Goal: Task Accomplishment & Management: Manage account settings

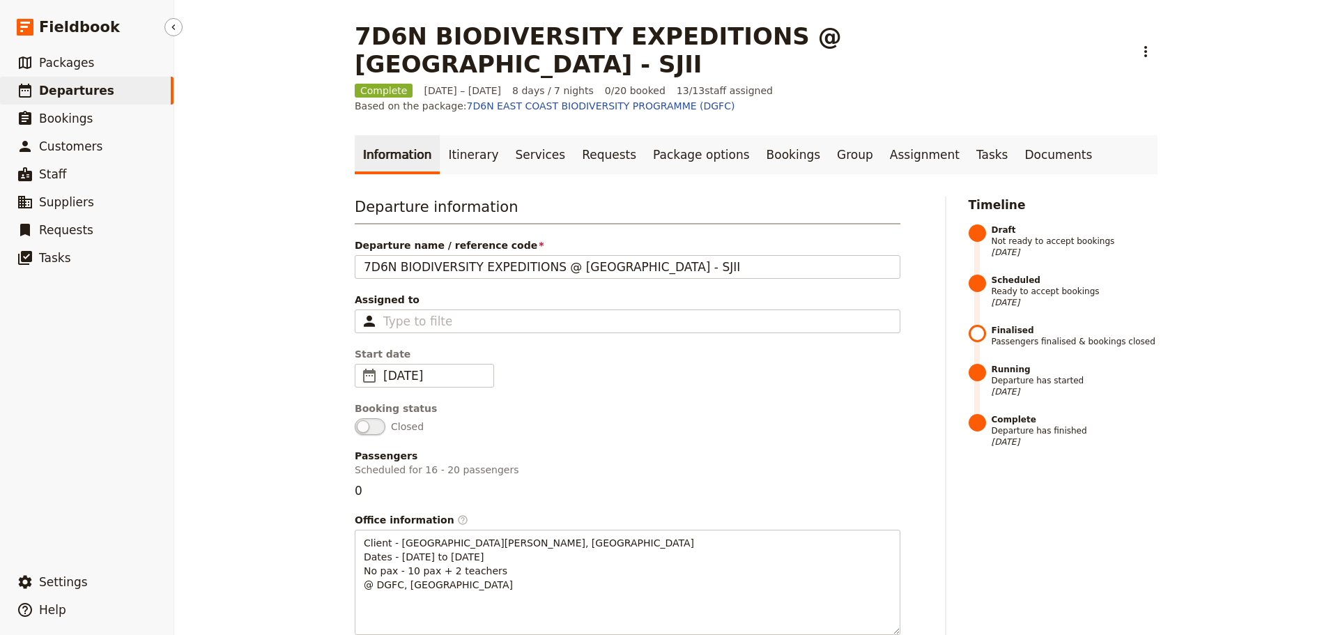
click at [92, 88] on span "Departures" at bounding box center [76, 91] width 75 height 14
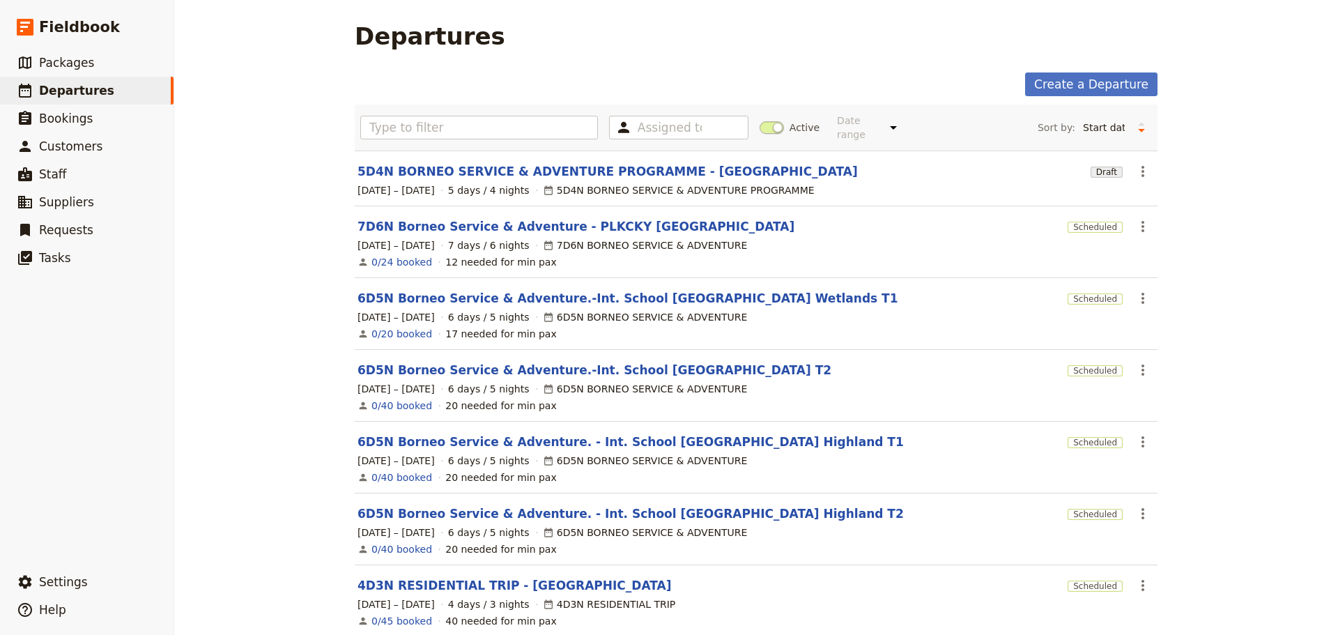
click at [771, 121] on span at bounding box center [771, 127] width 24 height 13
click at [759, 121] on input "Active" at bounding box center [759, 121] width 0 height 0
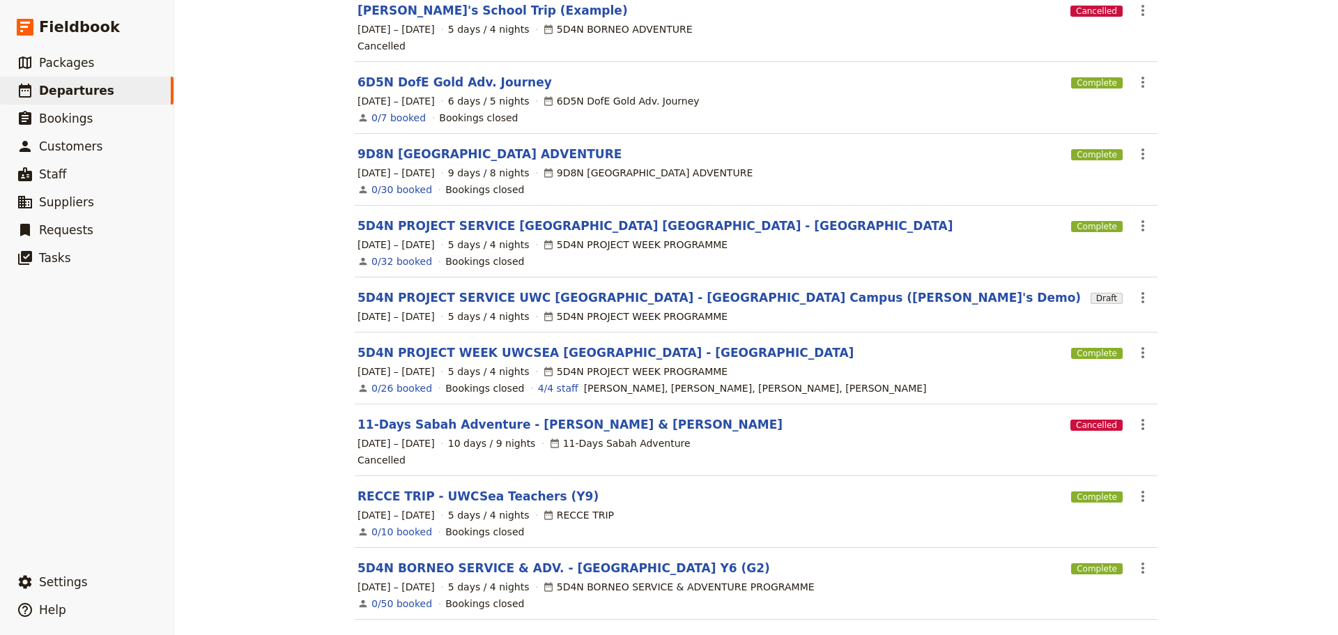
scroll to position [275, 0]
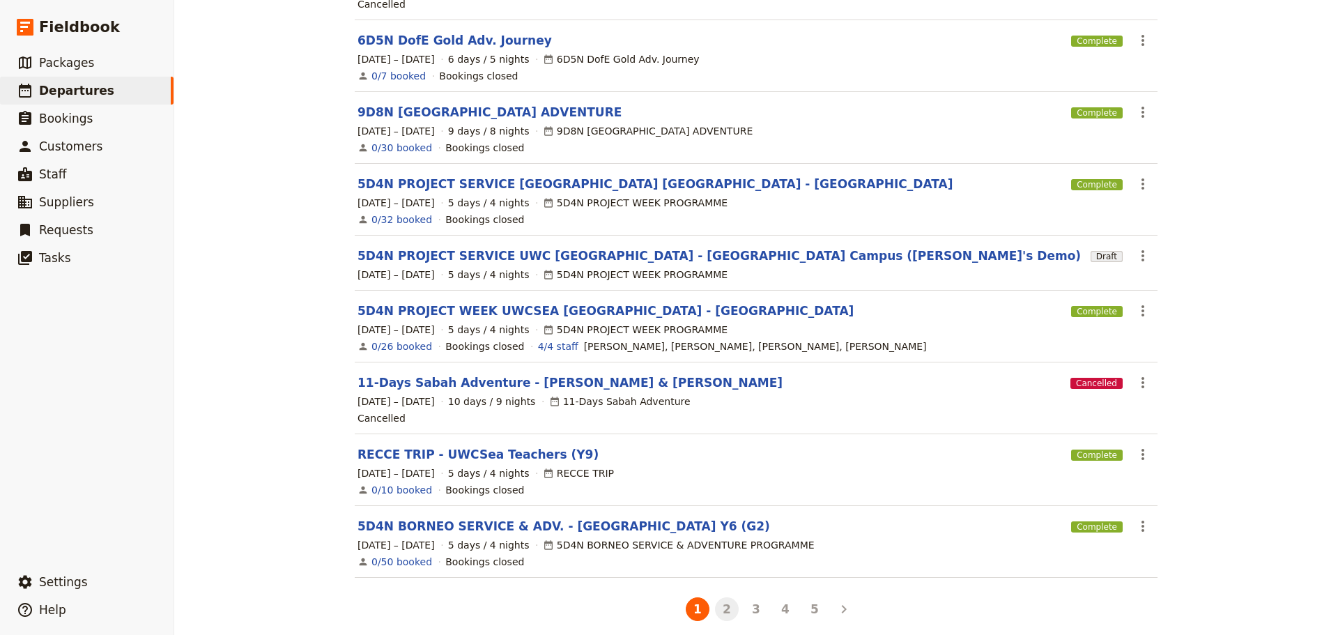
click at [718, 605] on button "2" at bounding box center [727, 609] width 24 height 24
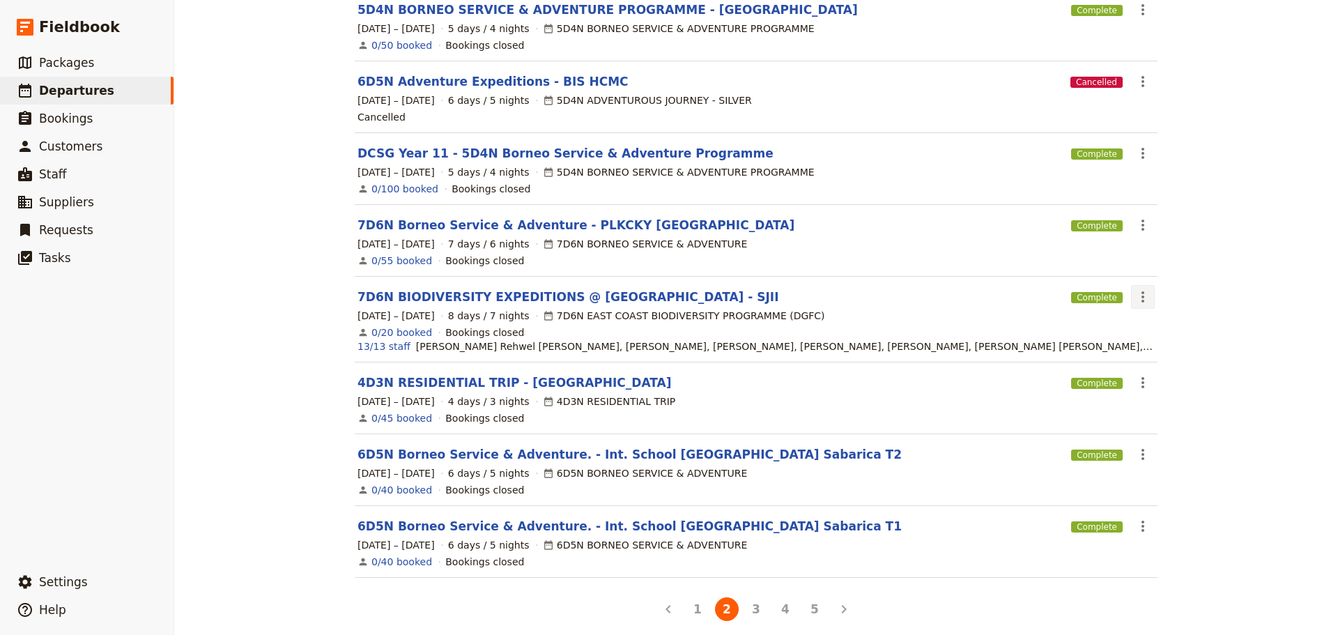
click at [1134, 288] on icon "Actions" at bounding box center [1142, 296] width 17 height 17
click at [1153, 336] on span "Clone this departure" at bounding box center [1185, 336] width 100 height 14
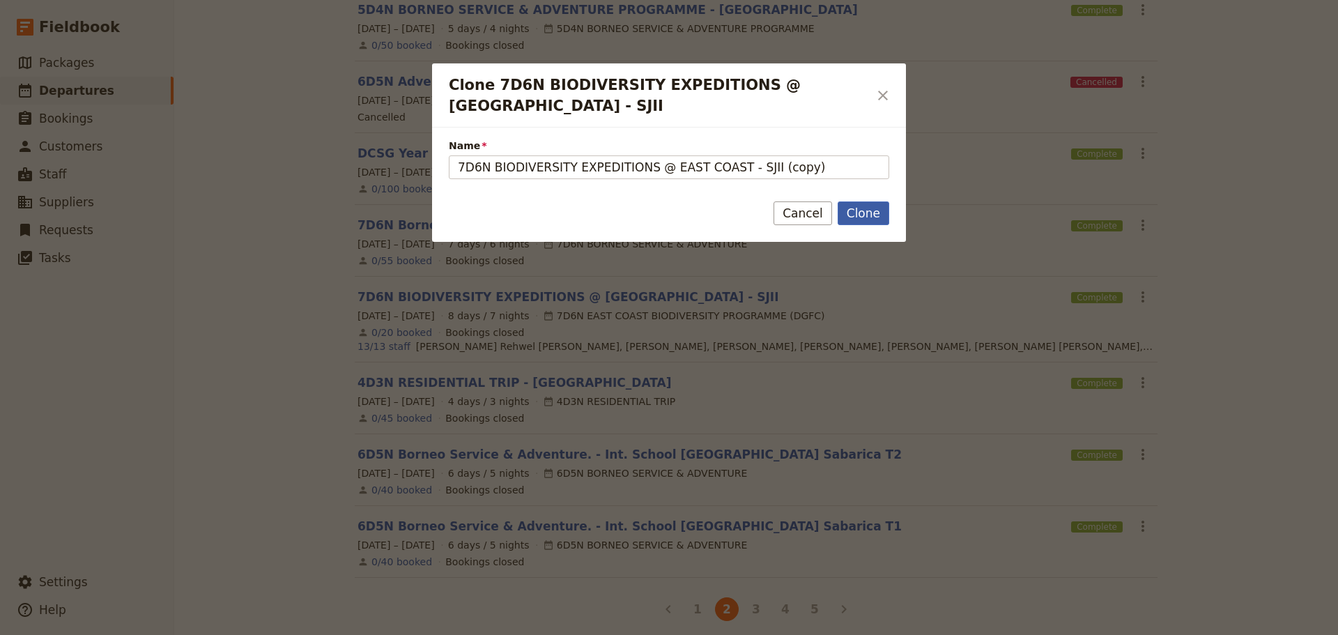
click at [865, 201] on button "Clone" at bounding box center [863, 213] width 52 height 24
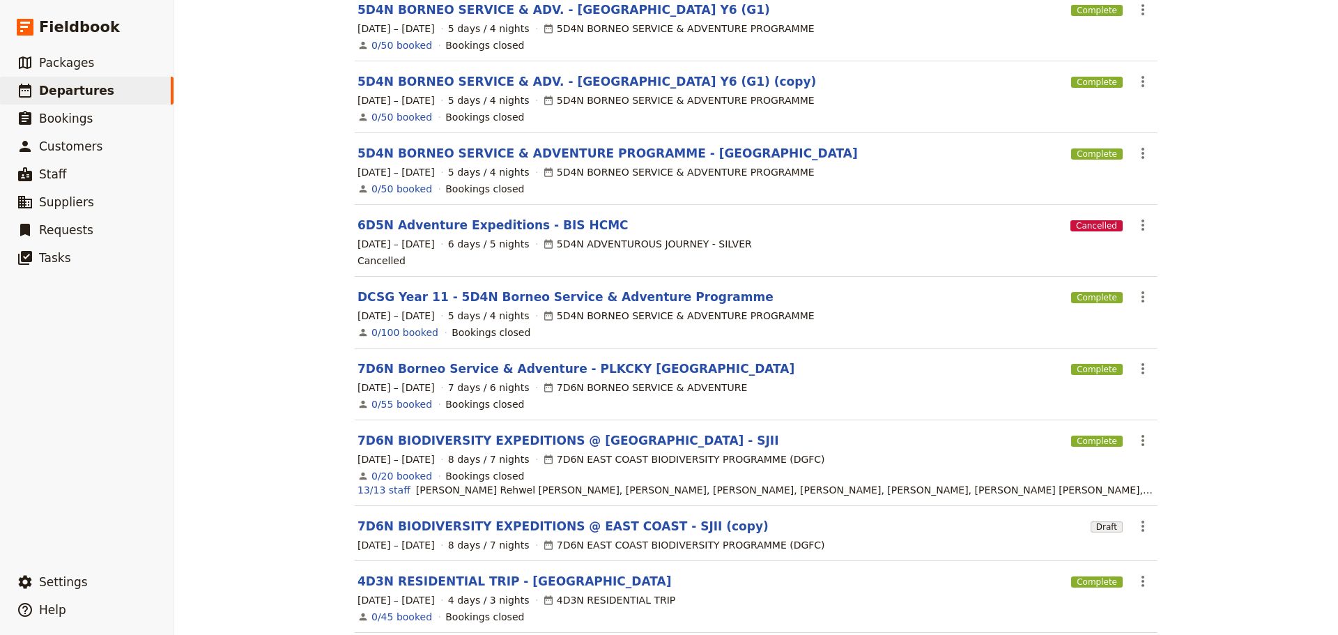
scroll to position [288, 0]
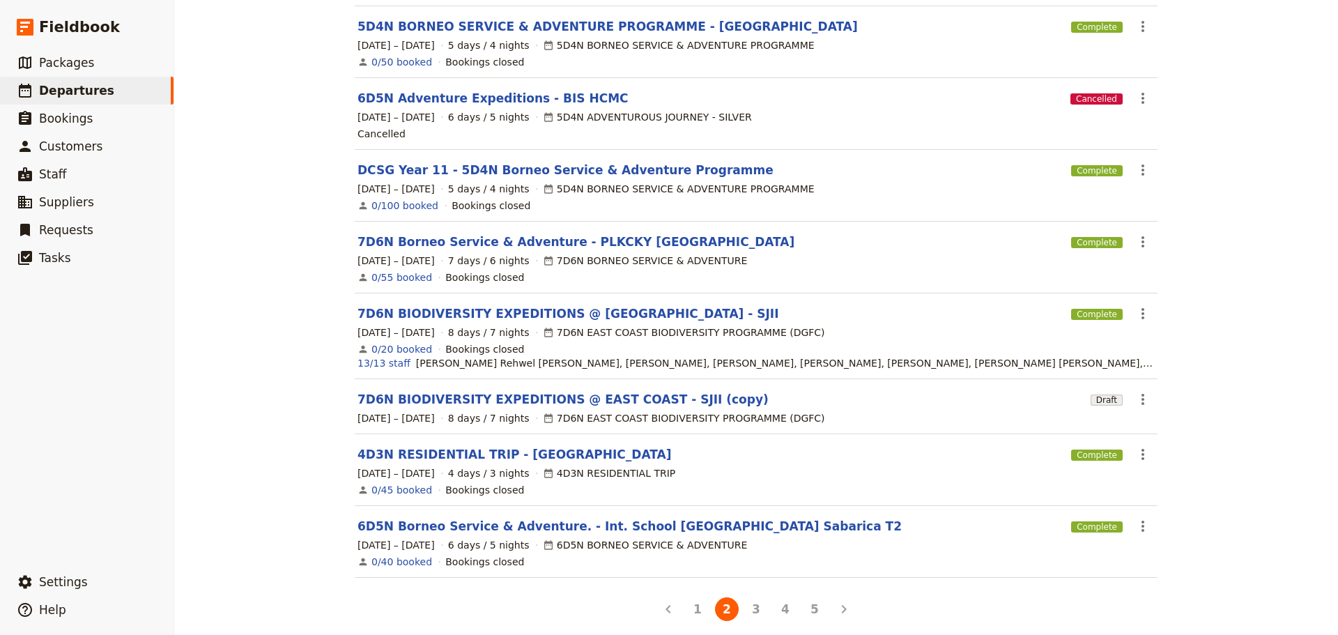
click at [617, 379] on section "7D6N BIODIVERSITY EXPEDITIONS @ [GEOGRAPHIC_DATA] - SJII (copy) Draft ​ [DATE] …" at bounding box center [756, 406] width 803 height 55
click at [617, 391] on link "7D6N BIODIVERSITY EXPEDITIONS @ EAST COAST - SJII (copy)" at bounding box center [562, 399] width 411 height 17
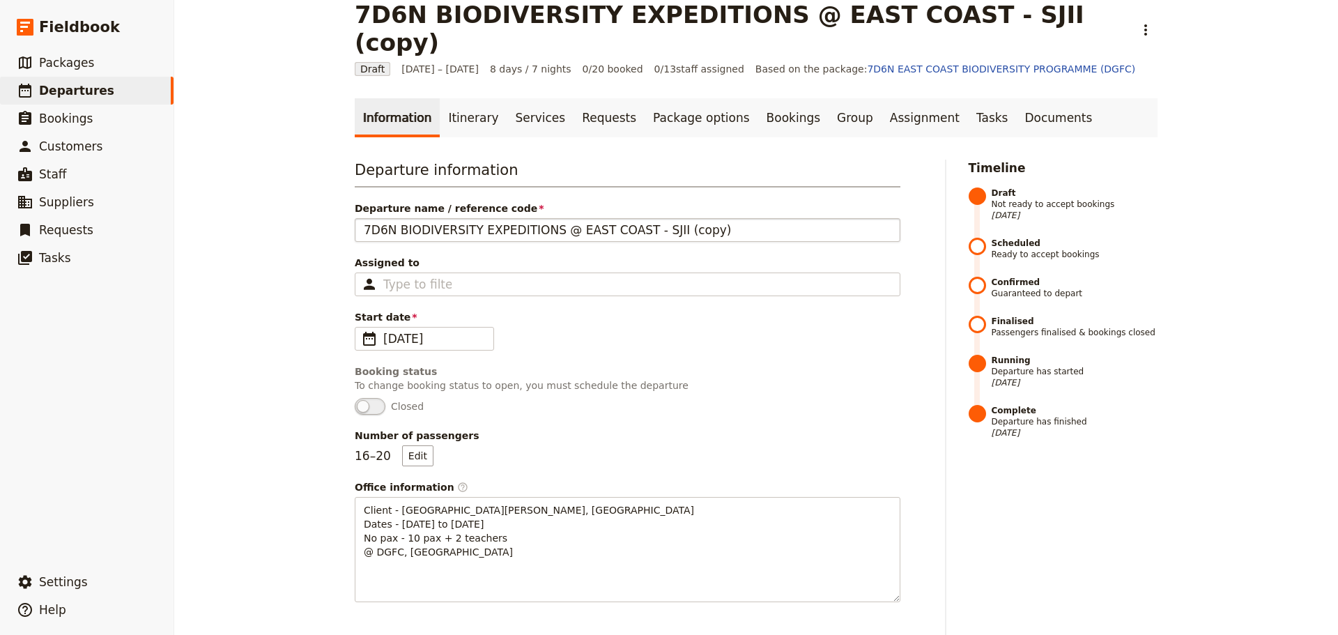
scroll to position [10, 0]
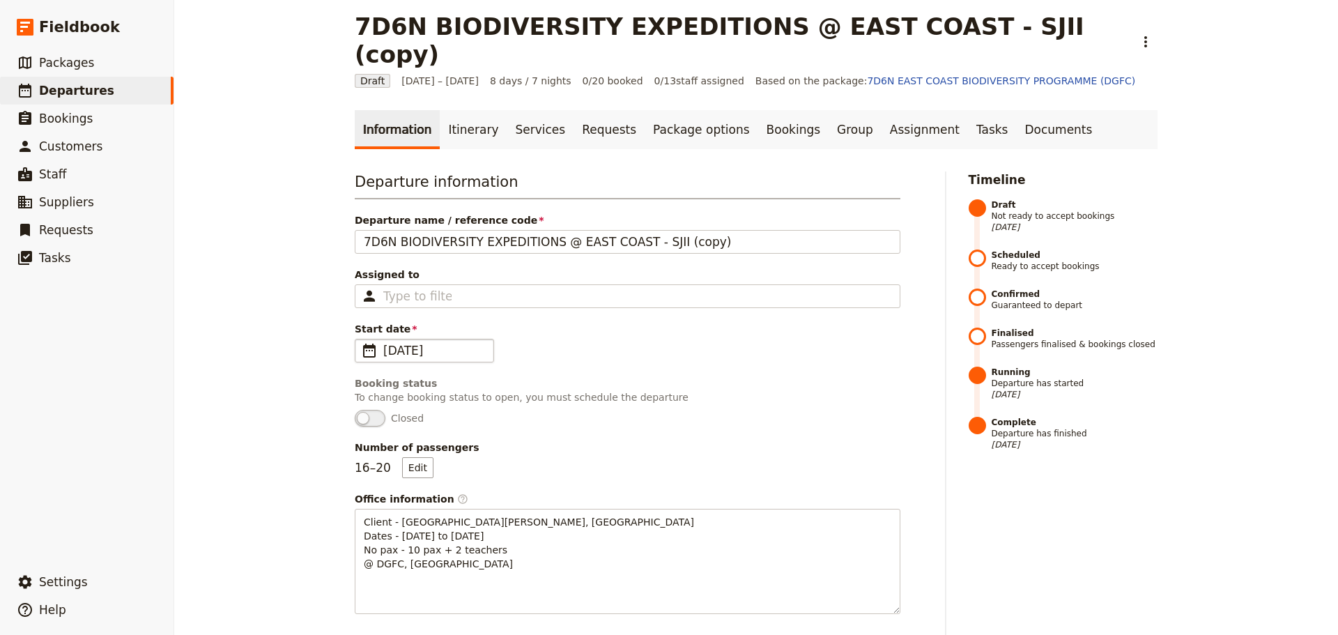
click at [428, 342] on span "[DATE]" at bounding box center [434, 350] width 102 height 17
click at [361, 339] on input "[DATE]" at bounding box center [360, 339] width 1 height 1
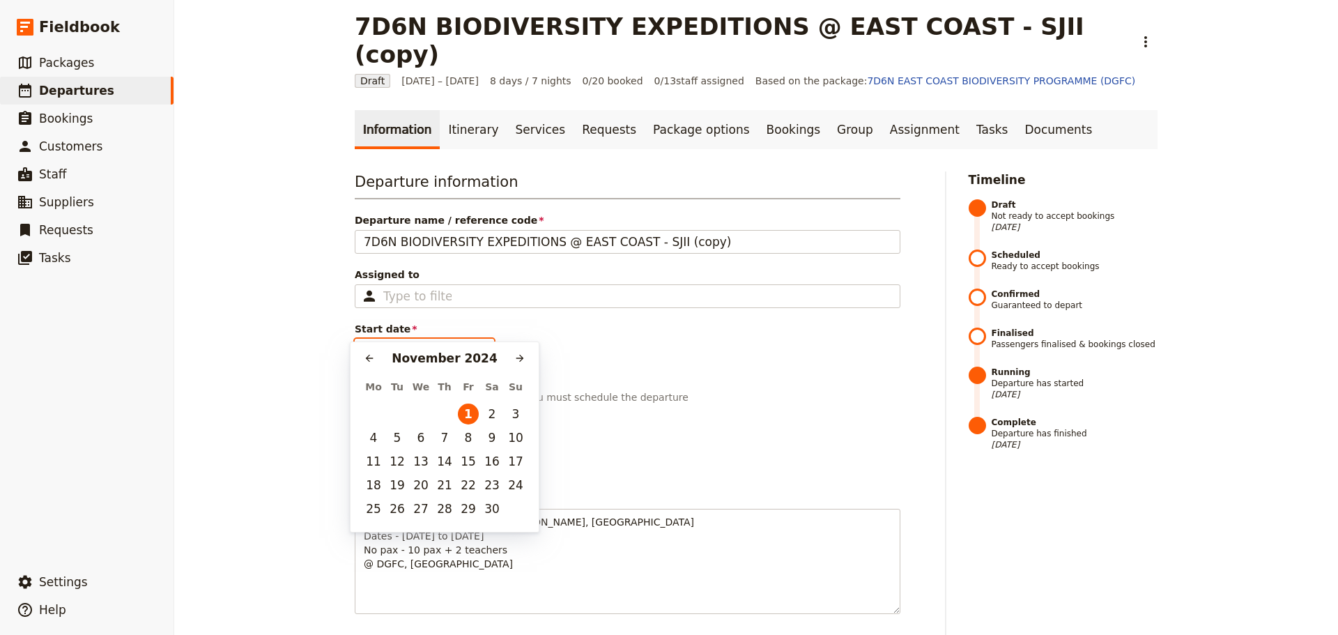
scroll to position [0, 0]
click at [517, 361] on icon "Next month" at bounding box center [519, 358] width 11 height 11
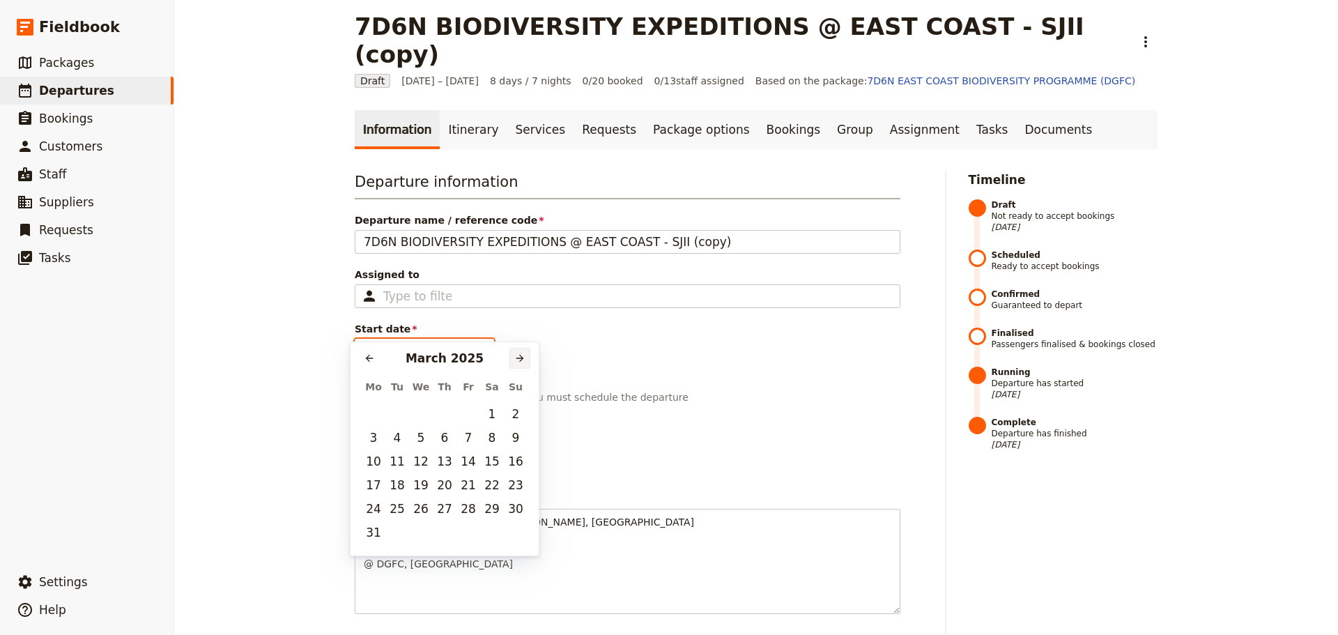
click at [517, 361] on icon "Next month" at bounding box center [519, 358] width 11 height 11
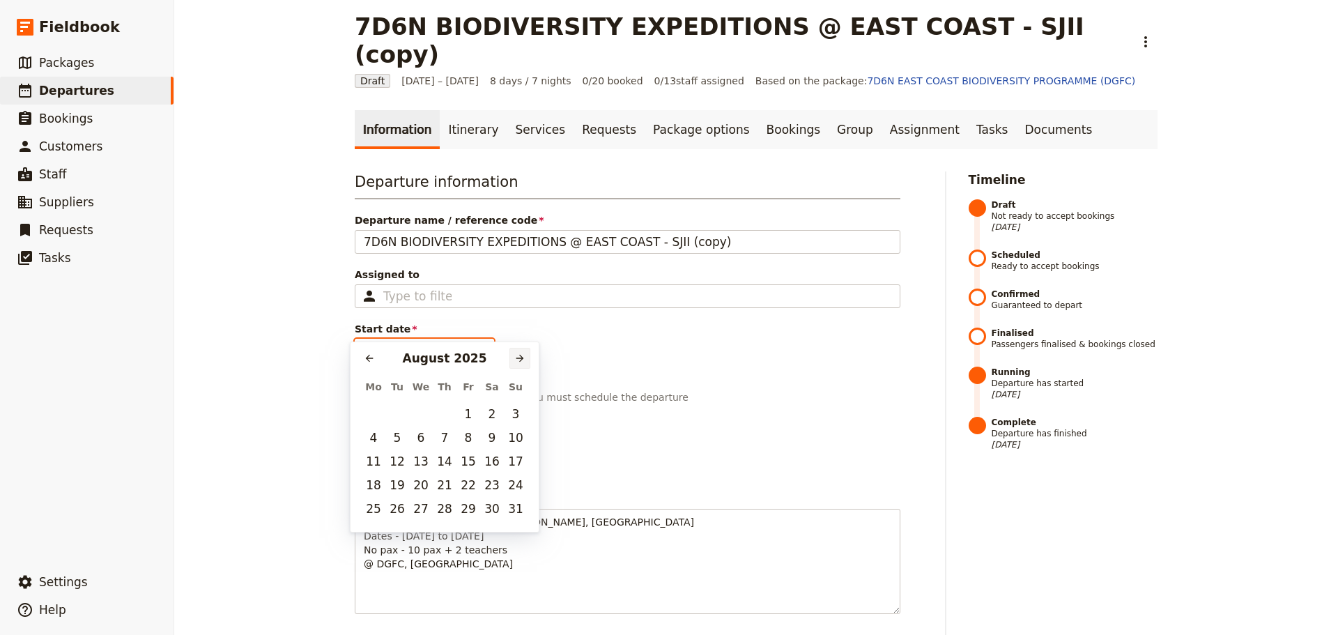
click at [517, 361] on icon "Next month" at bounding box center [519, 358] width 11 height 11
click at [493, 413] on button "1" at bounding box center [491, 413] width 21 height 21
type input "[DATE]"
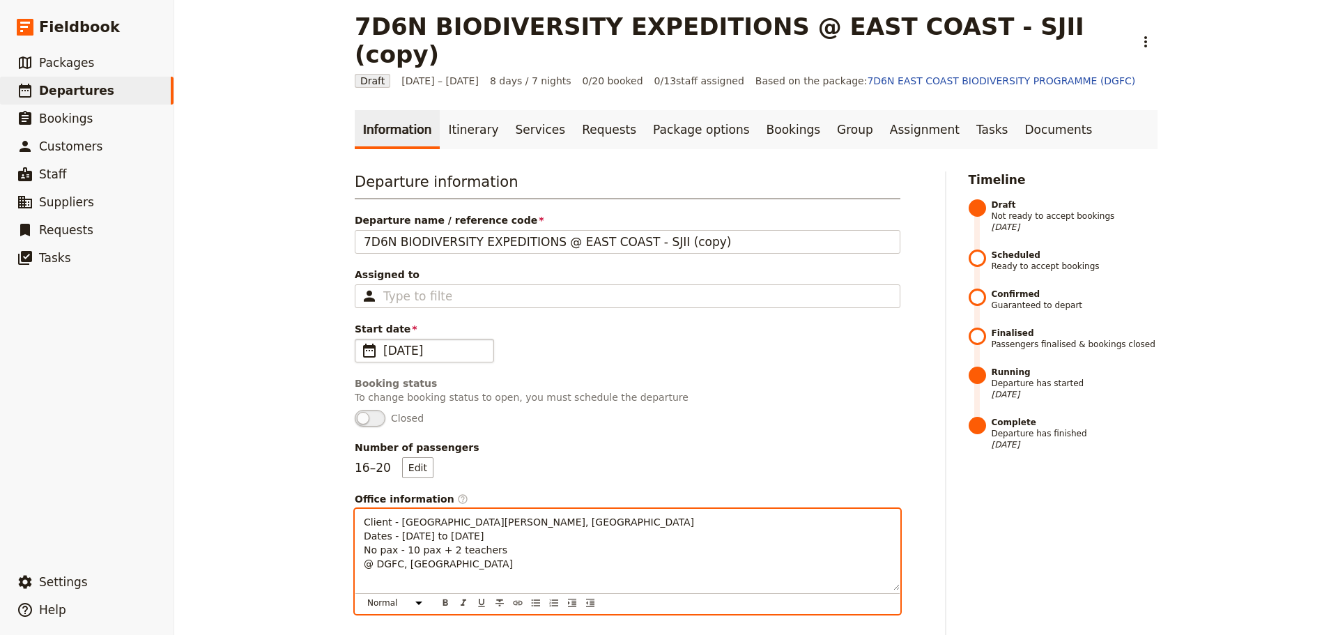
click at [389, 516] on span "Client - [GEOGRAPHIC_DATA][PERSON_NAME], [GEOGRAPHIC_DATA] Dates - [DATE] to [D…" at bounding box center [529, 542] width 330 height 53
drag, startPoint x: 393, startPoint y: 507, endPoint x: 470, endPoint y: 507, distance: 76.6
click at [470, 515] on p "Client - [GEOGRAPHIC_DATA][PERSON_NAME], [GEOGRAPHIC_DATA] Dates - [DATE] to [D…" at bounding box center [627, 543] width 527 height 56
click at [407, 522] on span "Client - [GEOGRAPHIC_DATA][PERSON_NAME], [GEOGRAPHIC_DATA] Dates - [DATE] to [D…" at bounding box center [529, 542] width 330 height 53
click at [526, 533] on p "Client - [GEOGRAPHIC_DATA][PERSON_NAME], [GEOGRAPHIC_DATA] Dates - [DATE] to [D…" at bounding box center [627, 543] width 527 height 56
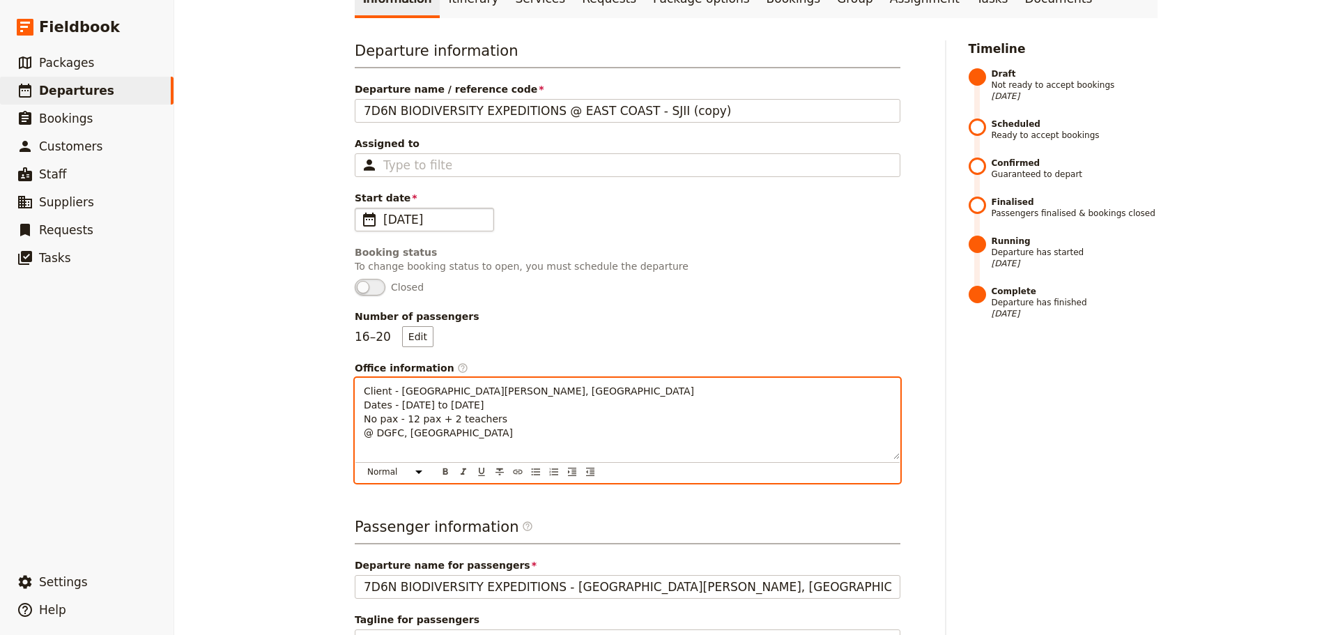
scroll to position [149, 0]
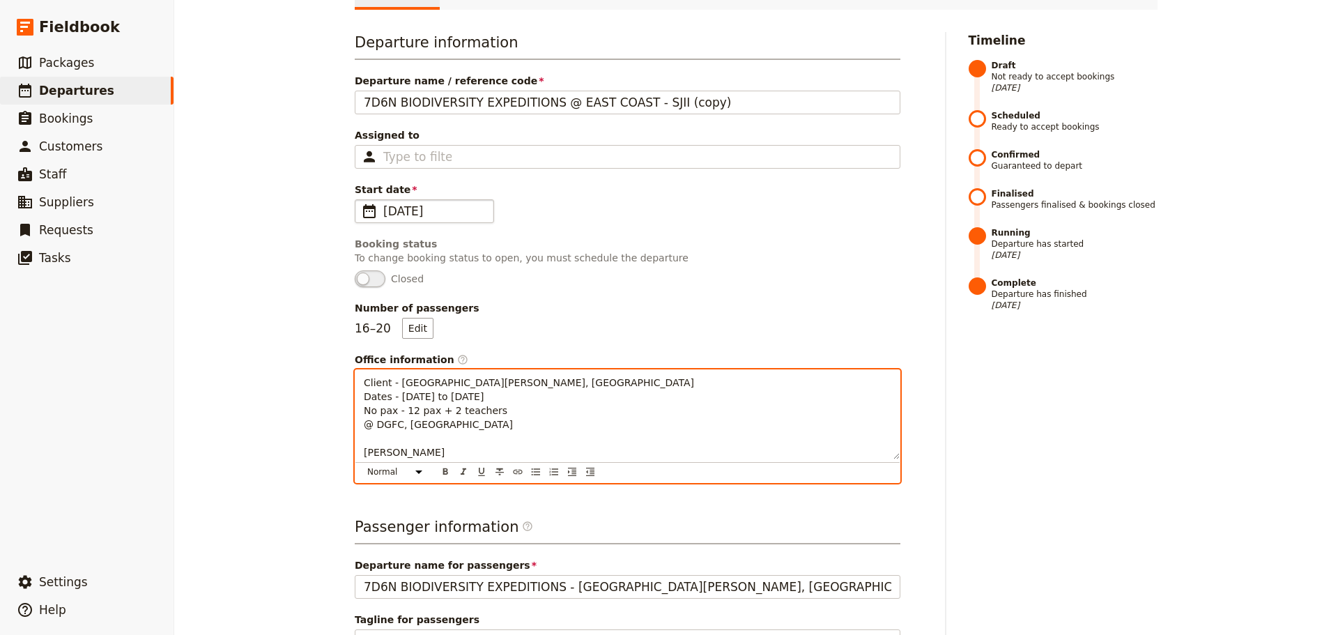
click at [364, 447] on span "[PERSON_NAME]" at bounding box center [404, 452] width 81 height 11
click at [500, 425] on p "Client - [GEOGRAPHIC_DATA][PERSON_NAME], [GEOGRAPHIC_DATA] Dates - [DATE] to [D…" at bounding box center [627, 418] width 527 height 84
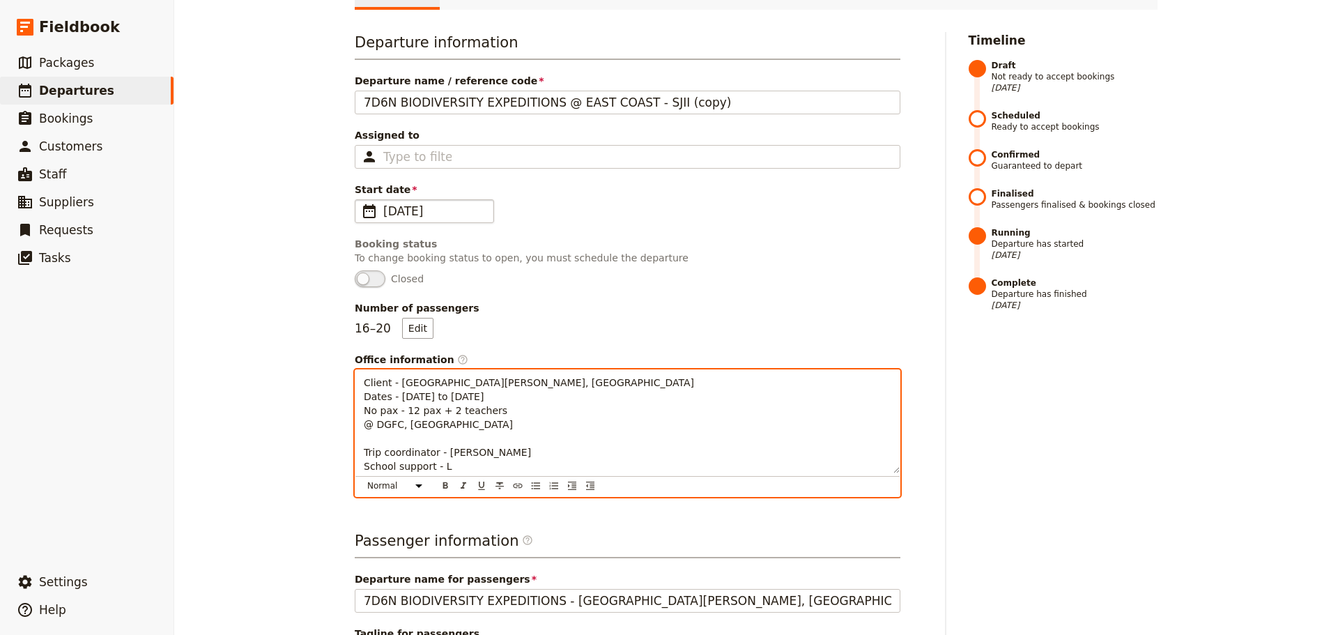
click at [511, 419] on p "Client - [GEOGRAPHIC_DATA][PERSON_NAME], [GEOGRAPHIC_DATA] Dates - [DATE] to [D…" at bounding box center [627, 425] width 527 height 98
click at [716, 394] on p "Client - [GEOGRAPHIC_DATA][PERSON_NAME], [GEOGRAPHIC_DATA] Dates - [DATE] to [D…" at bounding box center [627, 425] width 527 height 98
click at [440, 439] on p "Client - [GEOGRAPHIC_DATA][PERSON_NAME], [GEOGRAPHIC_DATA] Dates - [DATE] to [D…" at bounding box center [627, 425] width 527 height 98
click at [508, 436] on p "Client - [GEOGRAPHIC_DATA][PERSON_NAME], [GEOGRAPHIC_DATA] Dates - [DATE] to [D…" at bounding box center [627, 425] width 527 height 98
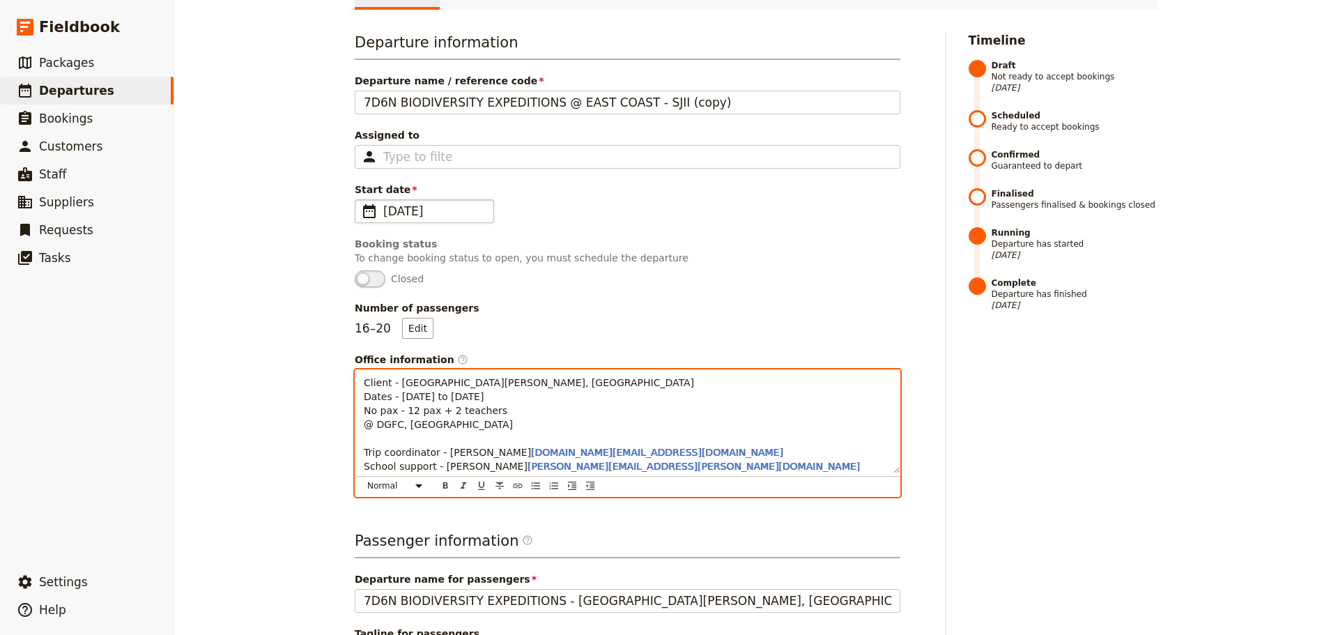
click at [483, 461] on span "School support - [PERSON_NAME]" at bounding box center [446, 466] width 164 height 11
click at [743, 425] on p "Client - St.[PERSON_NAME]'s Institution International, [GEOGRAPHIC_DATA] Dates …" at bounding box center [627, 425] width 527 height 98
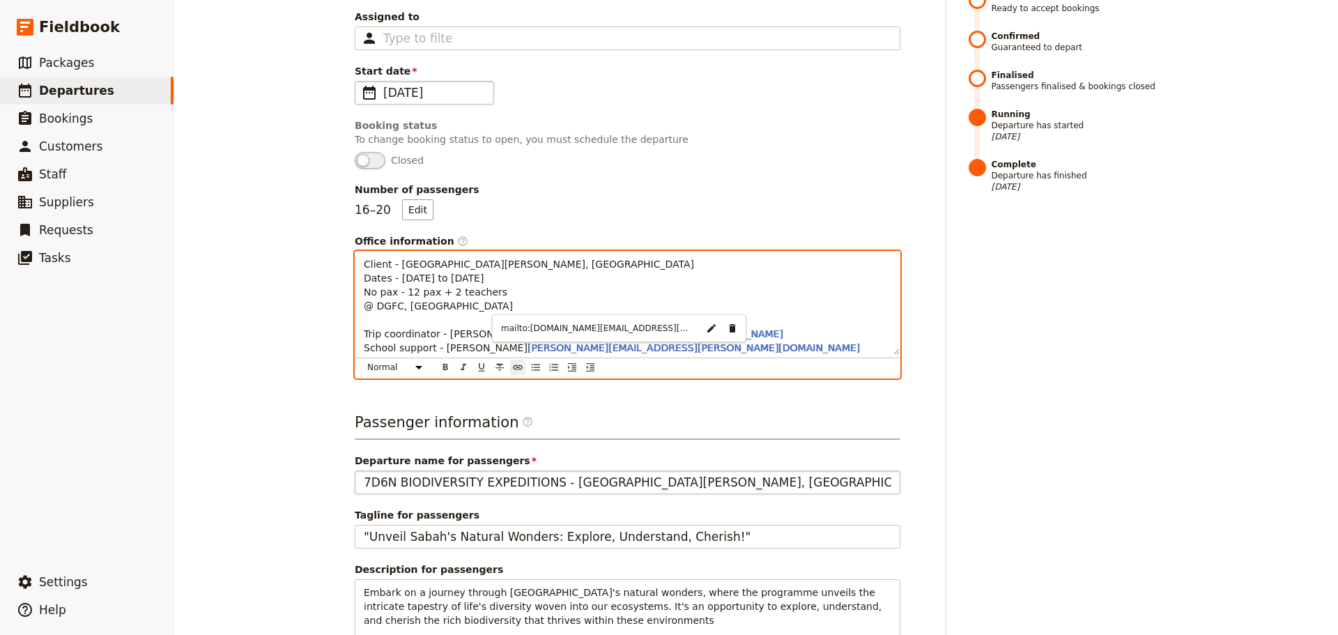
scroll to position [288, 0]
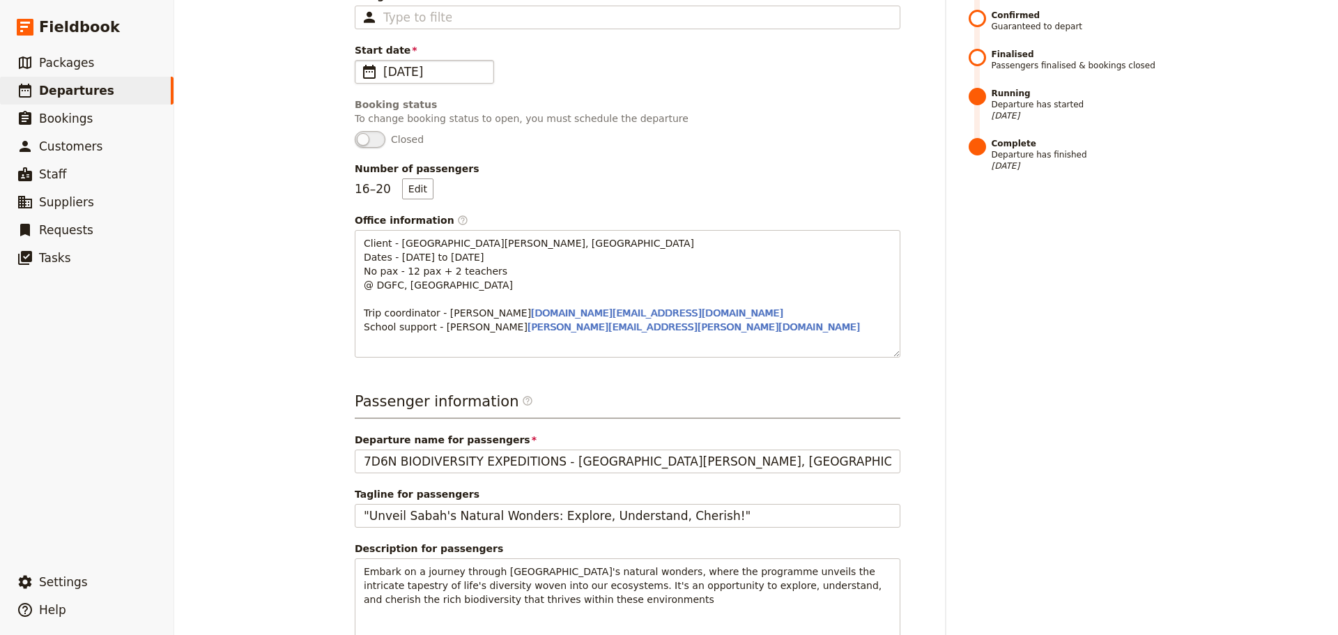
click at [921, 451] on div "Departure information Departure name / reference code 7D6N BIODIVERSITY EXPEDIT…" at bounding box center [756, 430] width 803 height 1074
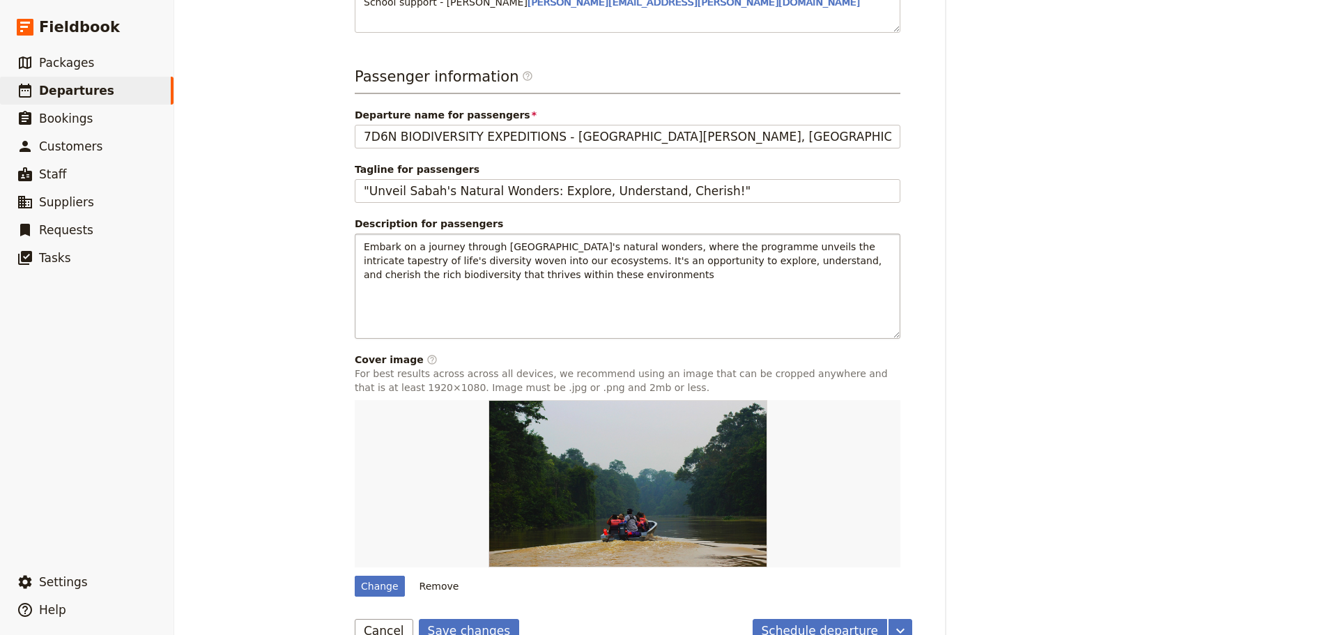
scroll to position [615, 0]
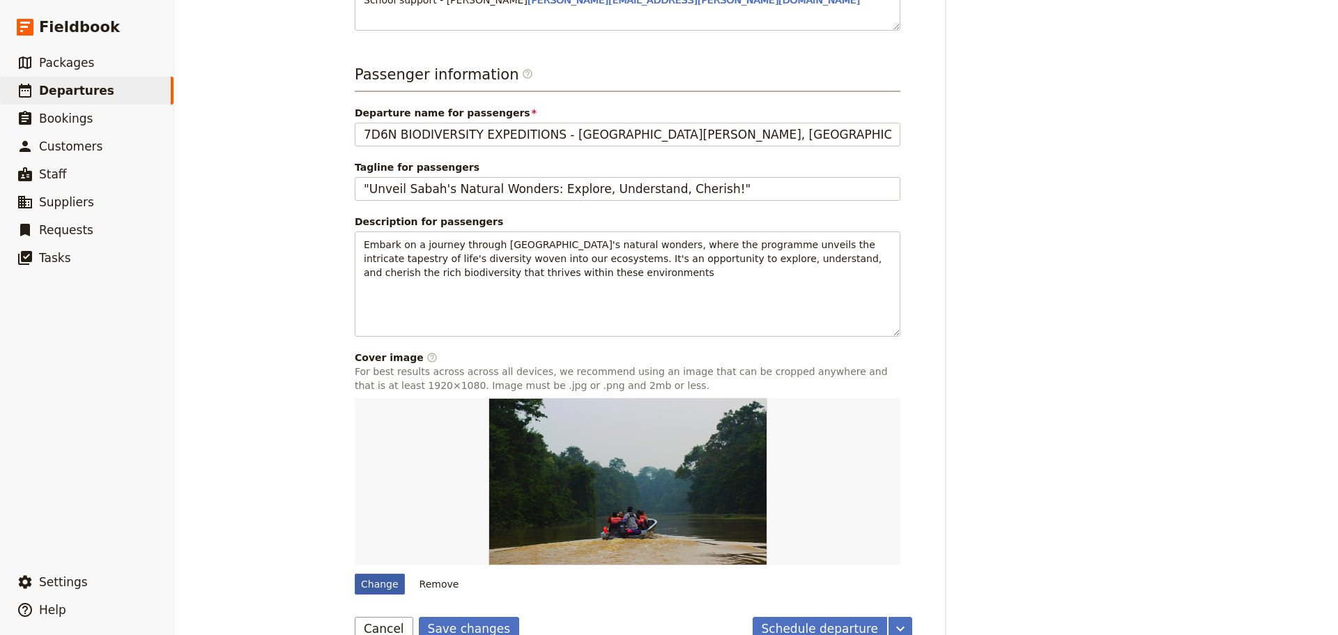
click at [369, 573] on div "Change" at bounding box center [380, 583] width 50 height 21
click at [355, 573] on input "Change" at bounding box center [354, 573] width 1 height 1
click at [366, 573] on div "Change" at bounding box center [380, 583] width 50 height 21
click at [355, 573] on input "Change" at bounding box center [354, 573] width 1 height 1
type input "C:\fakepath\SJII.png"
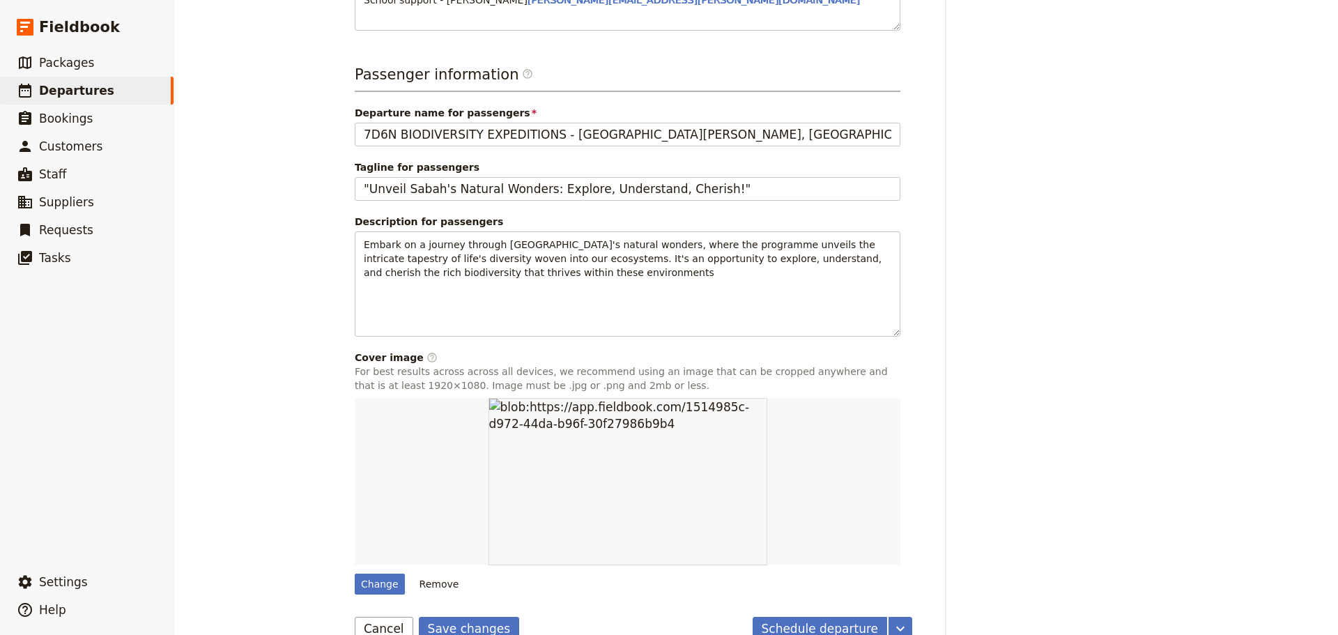
type input "[DATE]"
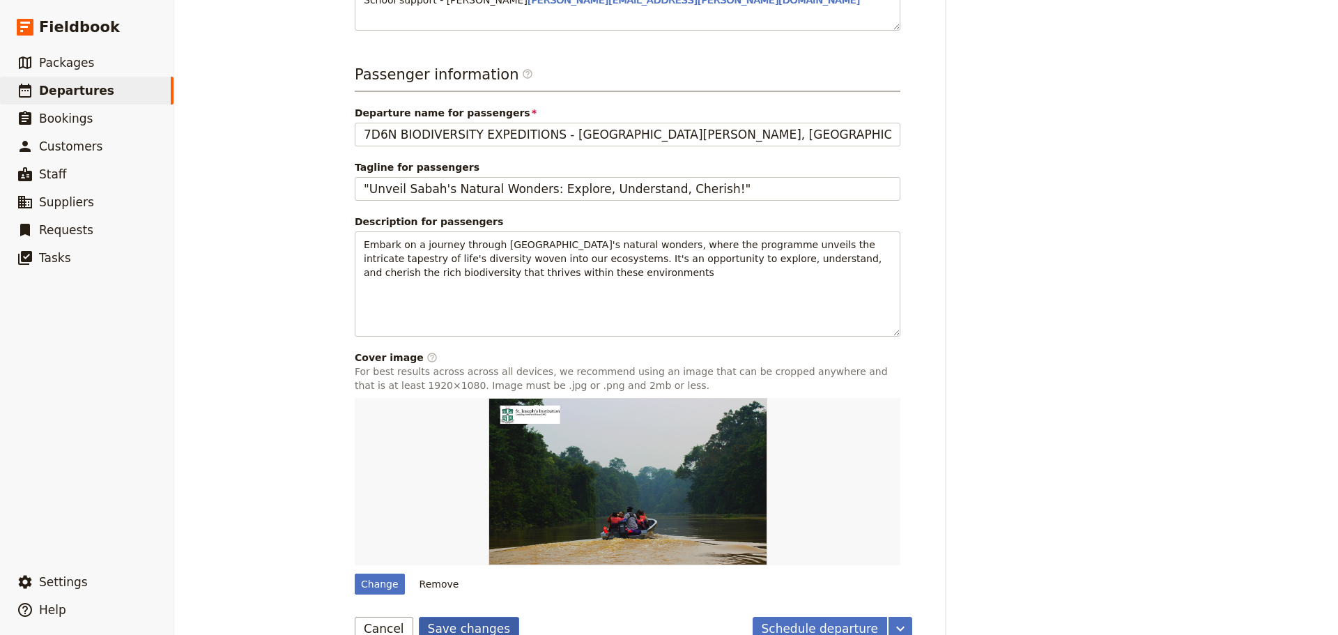
click at [433, 617] on button "Save changes" at bounding box center [469, 629] width 101 height 24
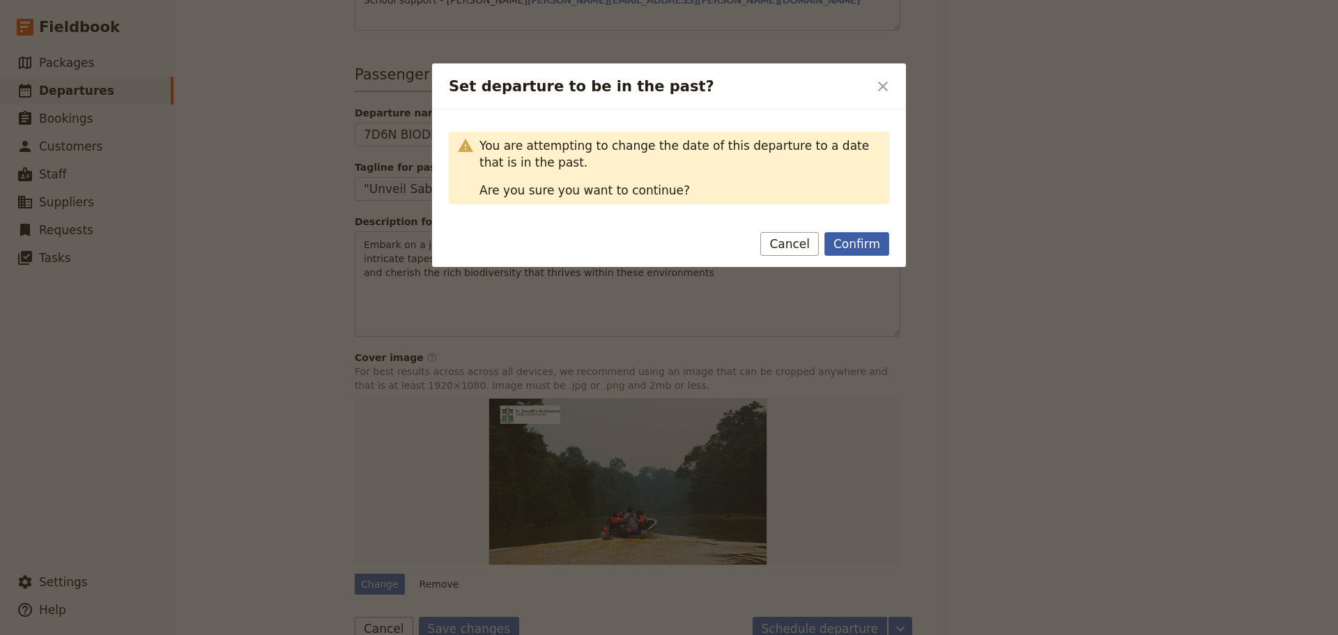
click at [858, 251] on button "Confirm" at bounding box center [856, 244] width 65 height 24
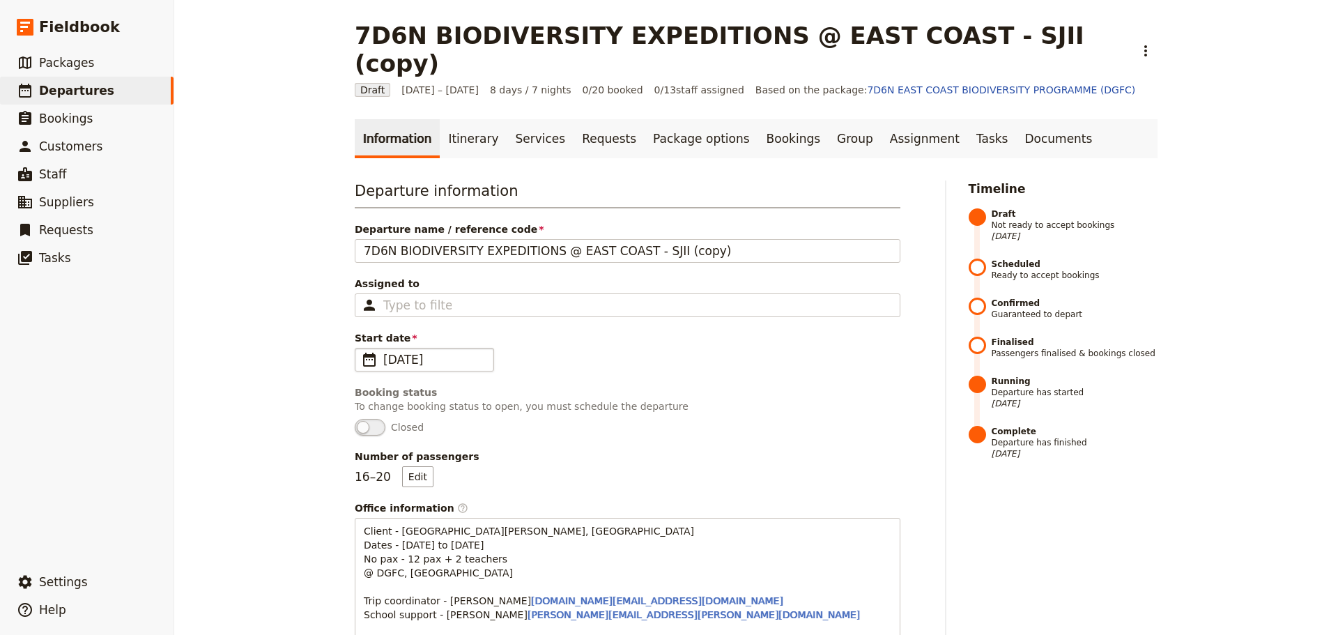
scroll to position [0, 0]
click at [452, 120] on link "Itinerary" at bounding box center [473, 139] width 67 height 39
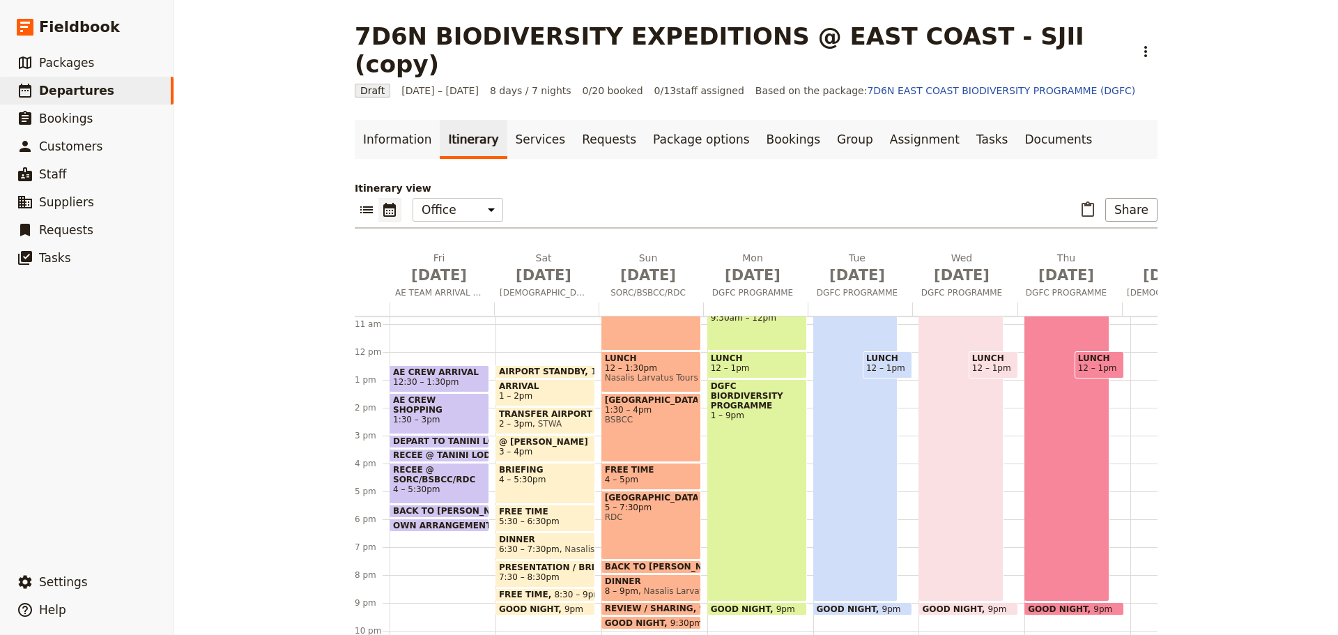
scroll to position [265, 0]
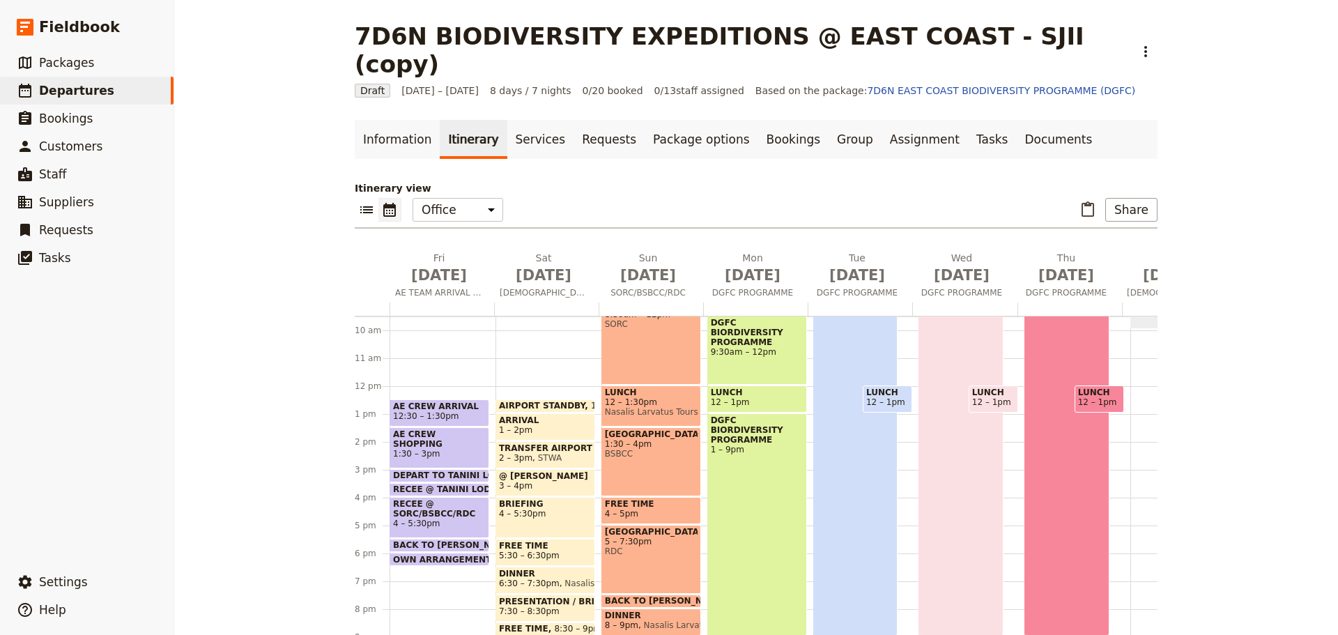
click at [451, 411] on span "12:30 – 1:30pm" at bounding box center [439, 416] width 93 height 10
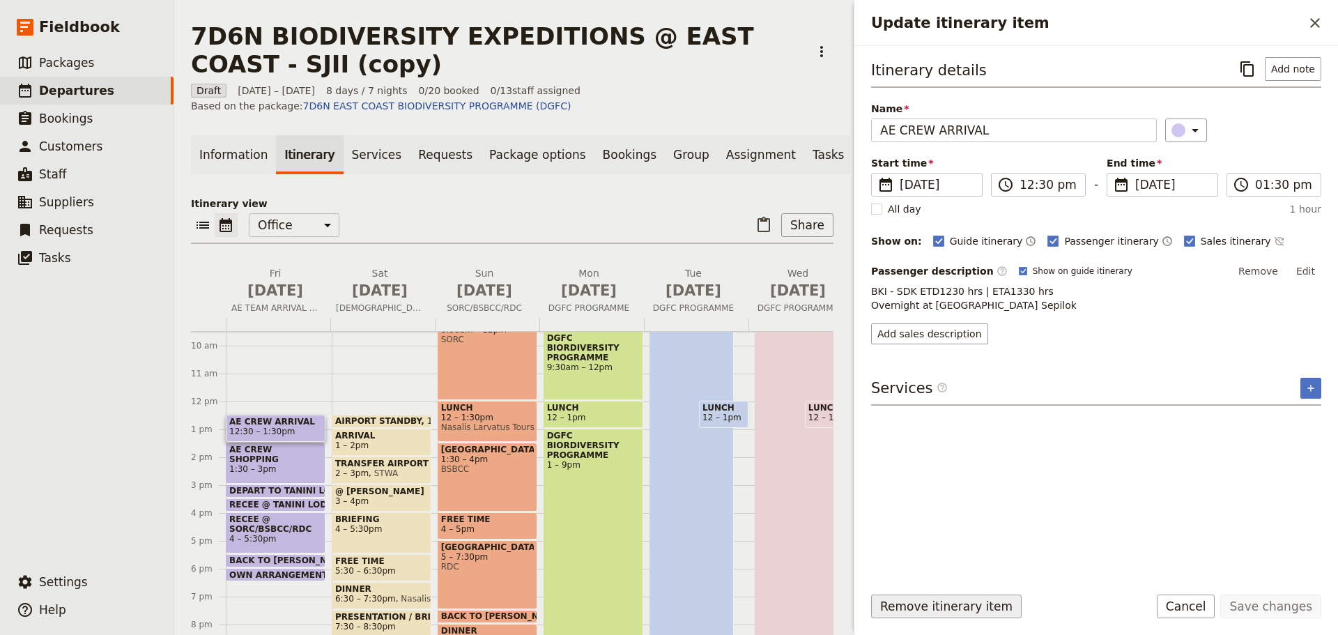
click at [971, 607] on button "Remove itinerary item" at bounding box center [946, 606] width 150 height 24
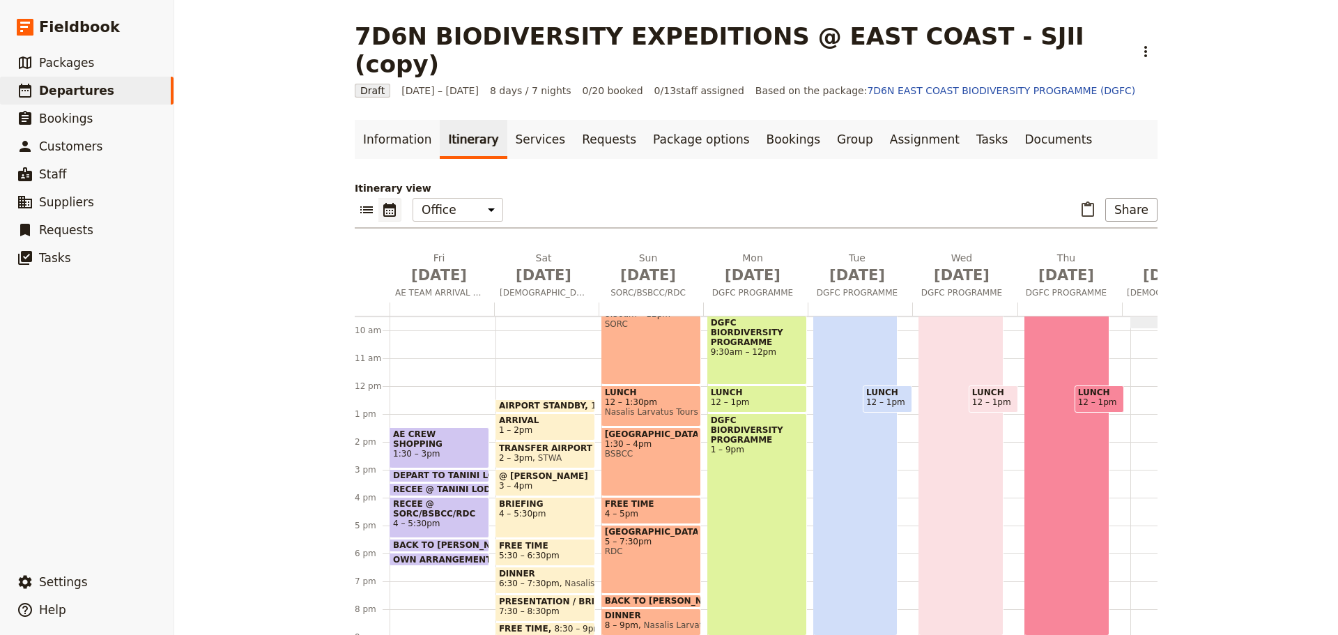
click at [445, 449] on span "1:30 – 3pm" at bounding box center [439, 454] width 93 height 10
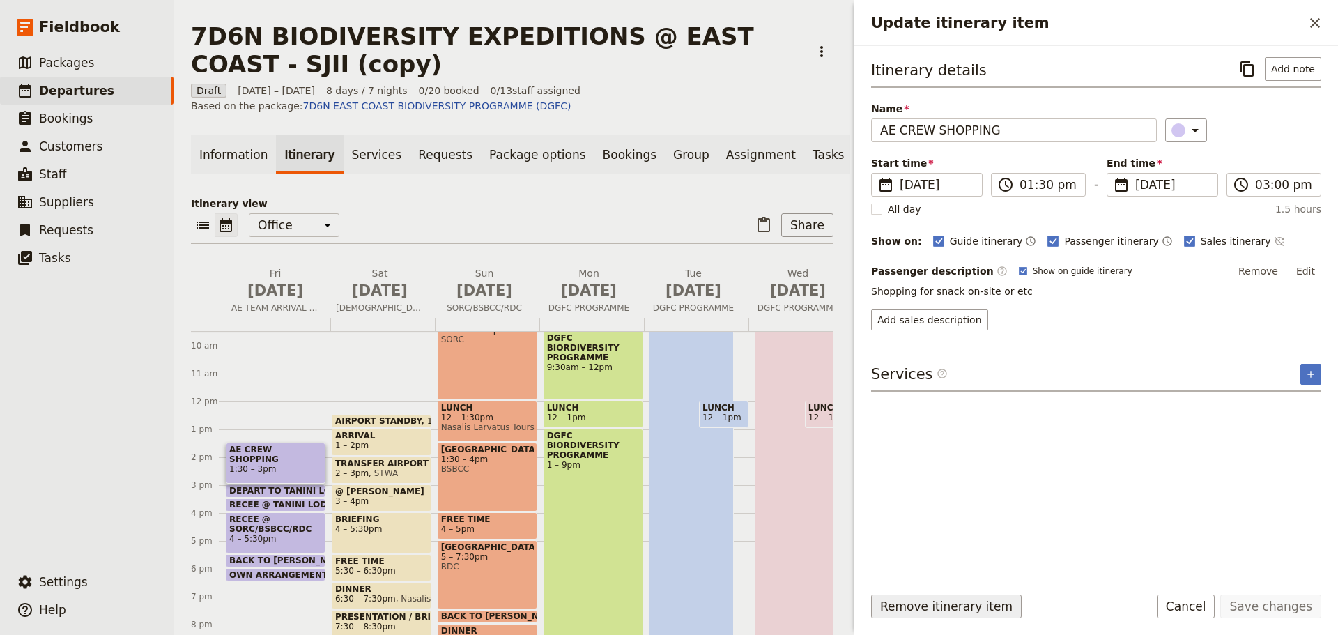
click at [922, 605] on button "Remove itinerary item" at bounding box center [946, 606] width 150 height 24
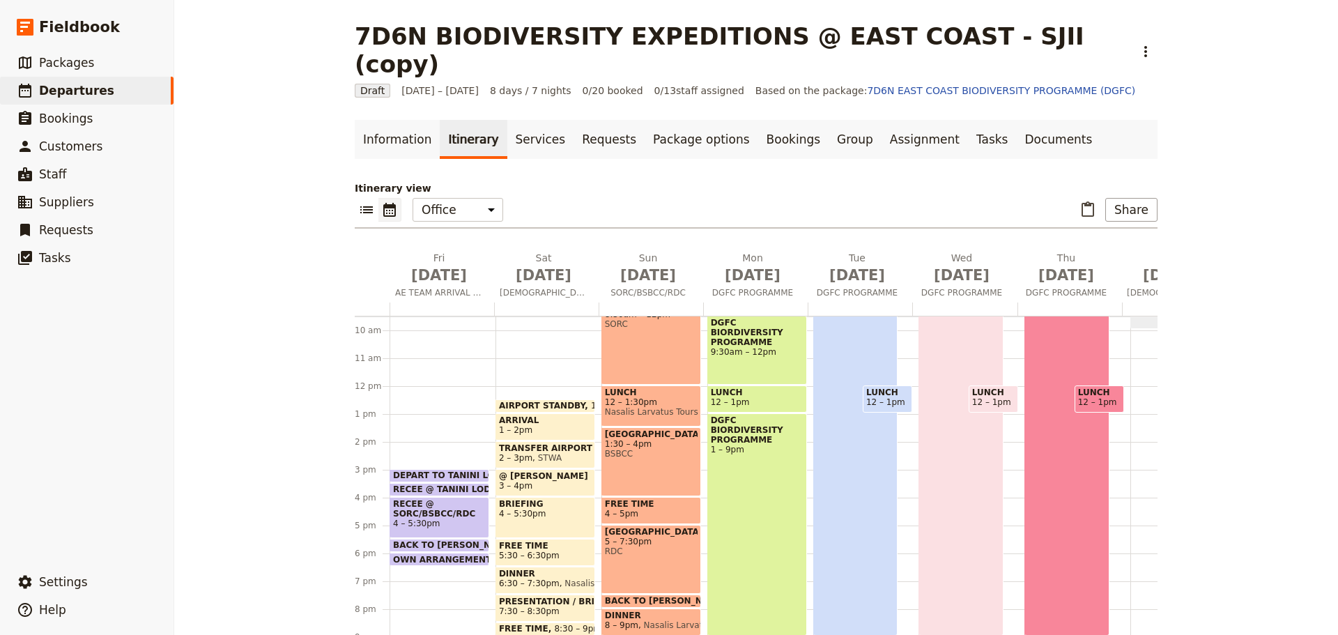
click at [449, 470] on span "DEPART TO TANINI LODGE" at bounding box center [456, 475] width 127 height 10
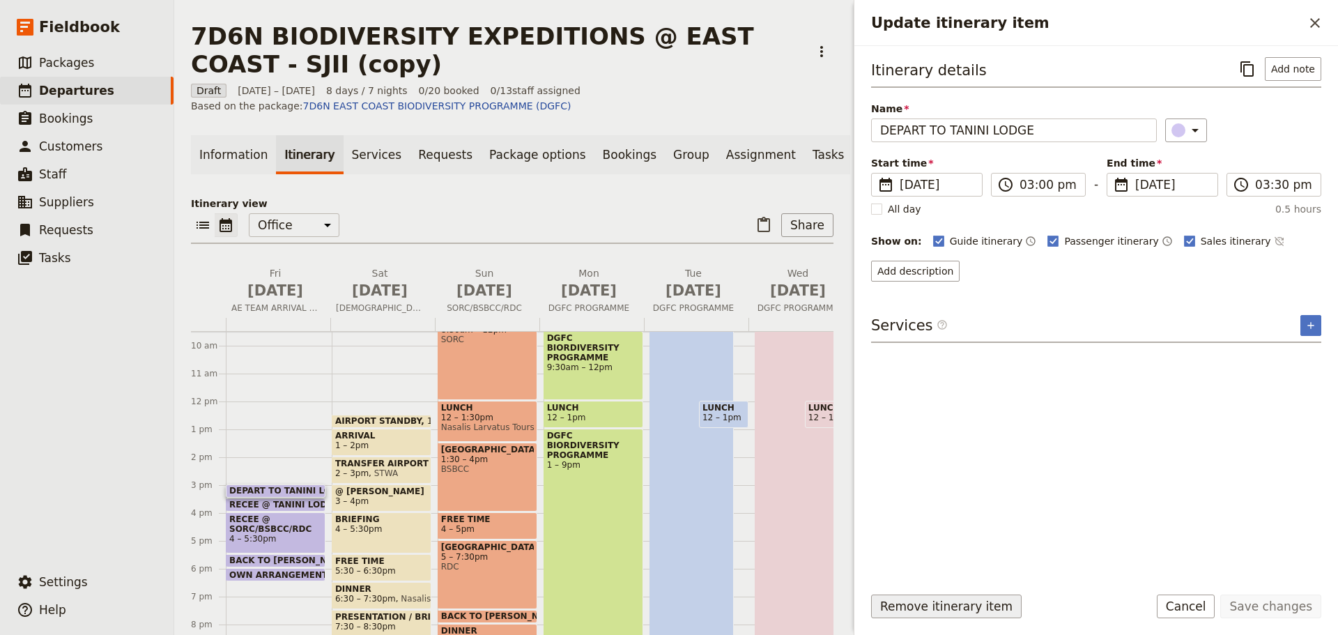
click at [965, 602] on button "Remove itinerary item" at bounding box center [946, 606] width 150 height 24
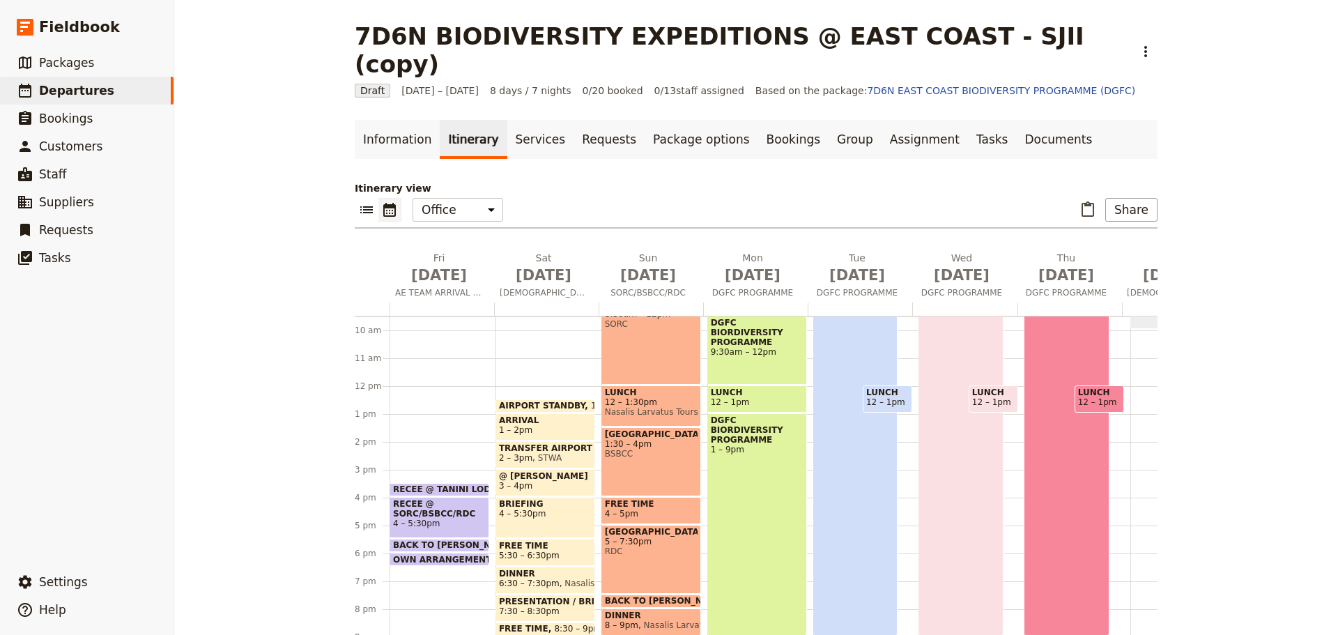
click at [456, 484] on span "RECEE @ TANINI LODGE" at bounding box center [451, 489] width 116 height 10
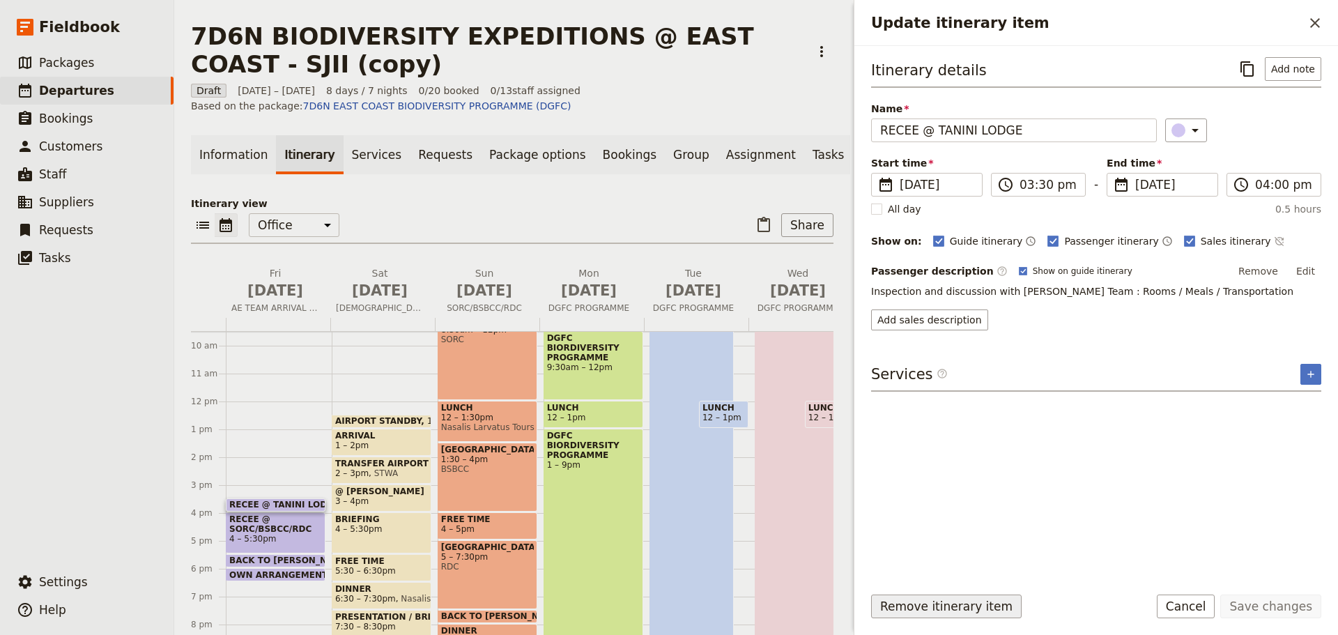
click at [972, 600] on button "Remove itinerary item" at bounding box center [946, 606] width 150 height 24
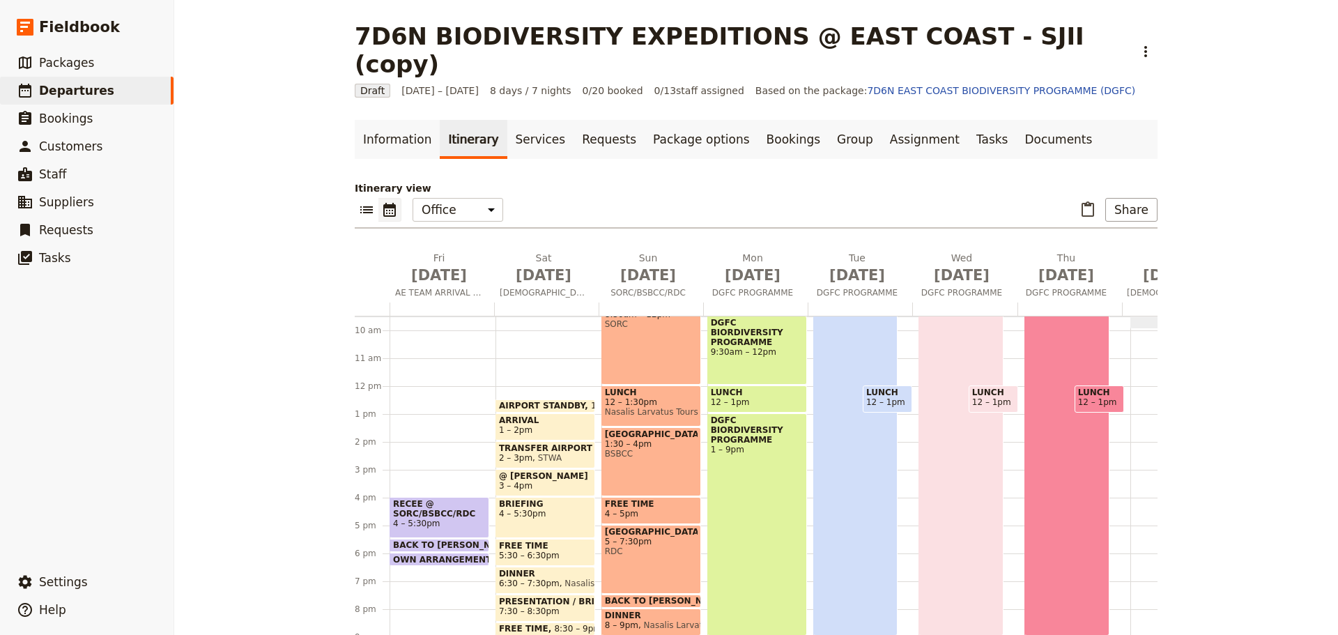
click at [431, 499] on span "RECEE @ SORC/BSBCC/RDC" at bounding box center [439, 509] width 93 height 20
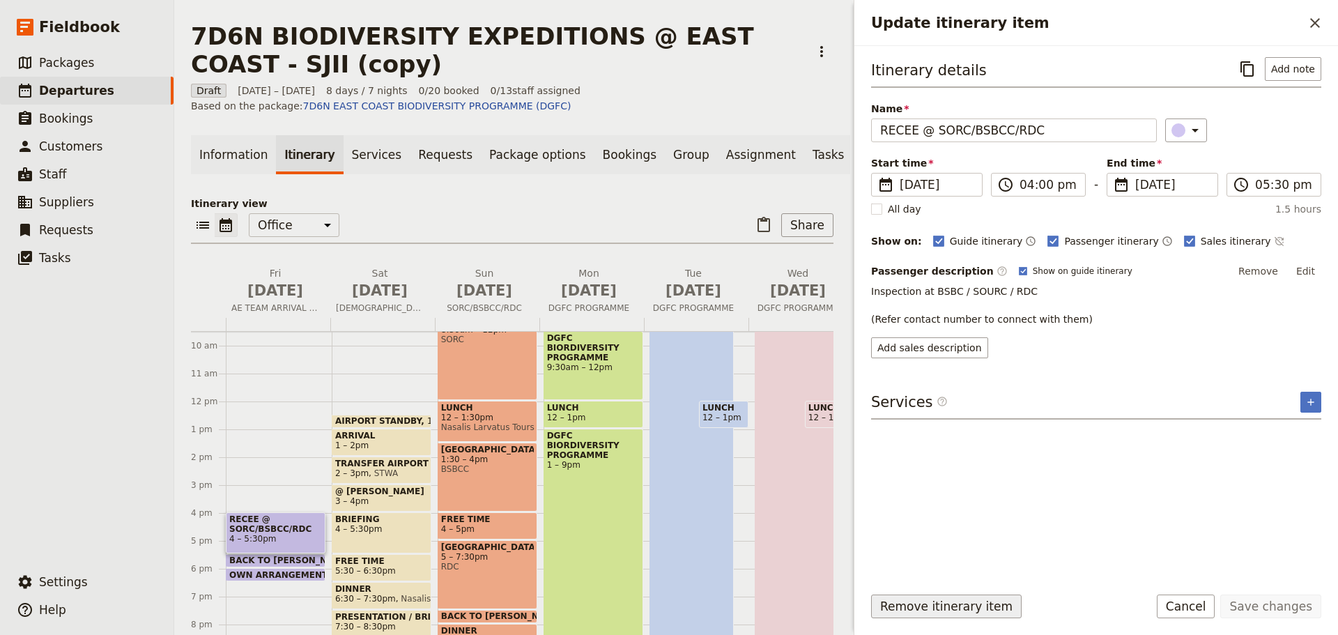
click at [958, 605] on button "Remove itinerary item" at bounding box center [946, 606] width 150 height 24
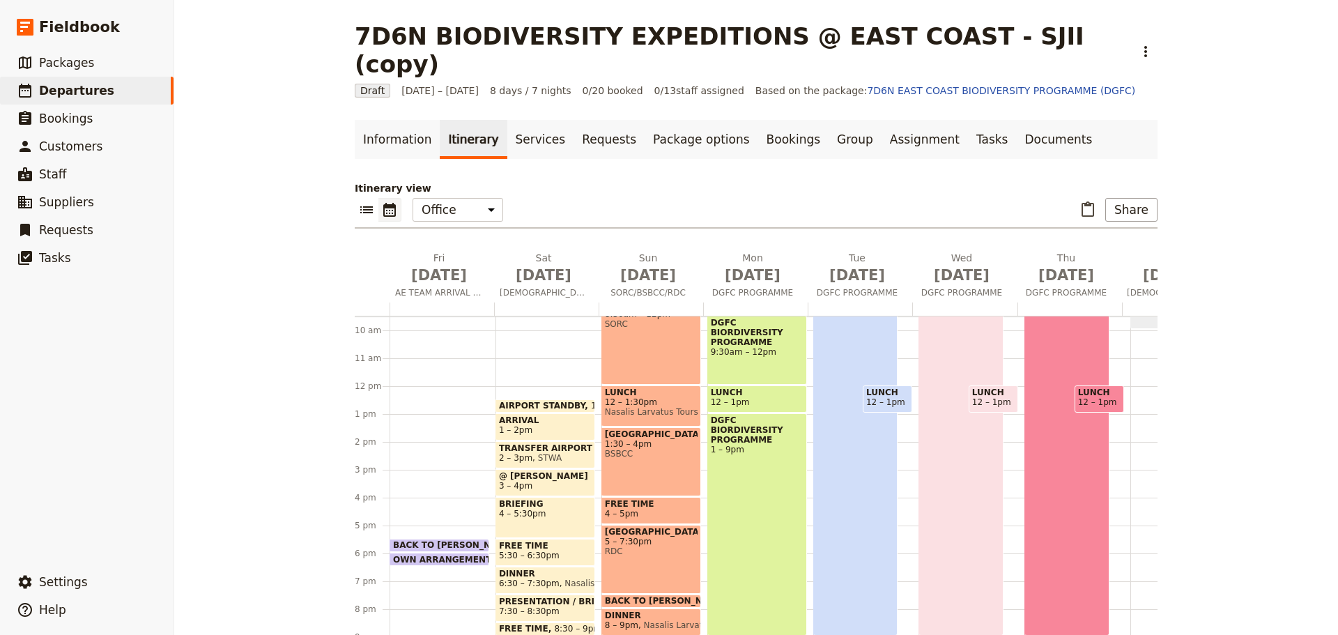
click at [431, 540] on span "BACK TO [PERSON_NAME]" at bounding box center [457, 545] width 128 height 10
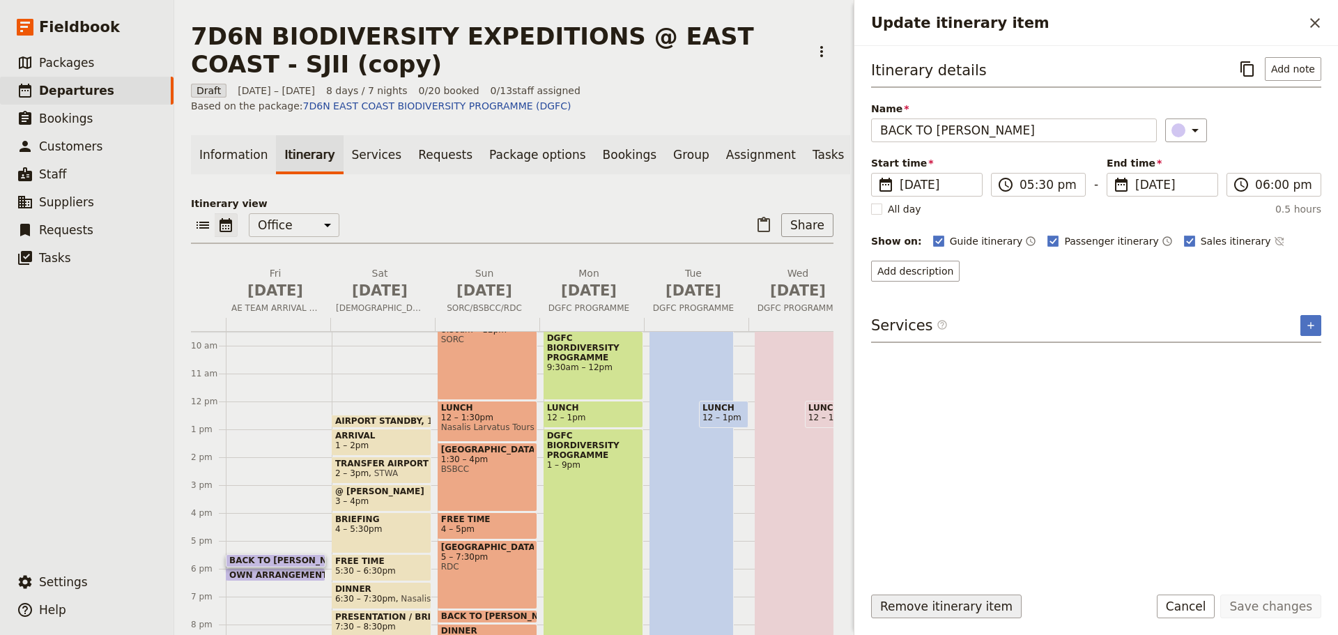
click at [931, 602] on button "Remove itinerary item" at bounding box center [946, 606] width 150 height 24
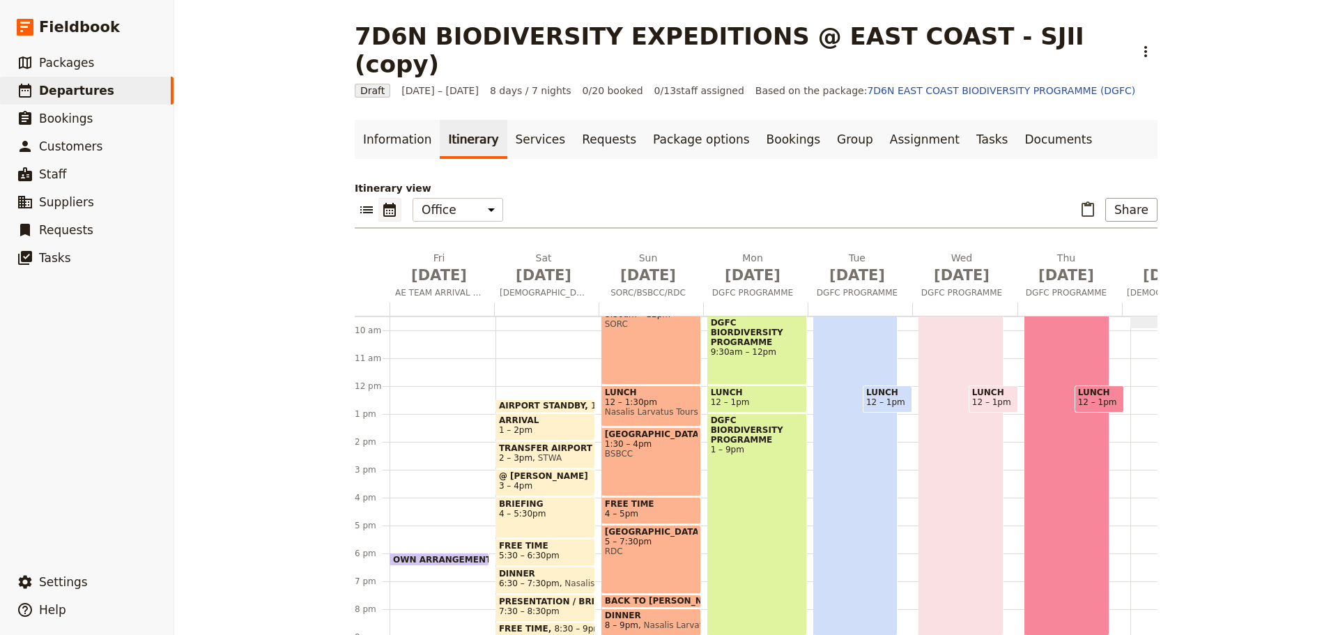
click at [461, 559] on span at bounding box center [439, 562] width 98 height 6
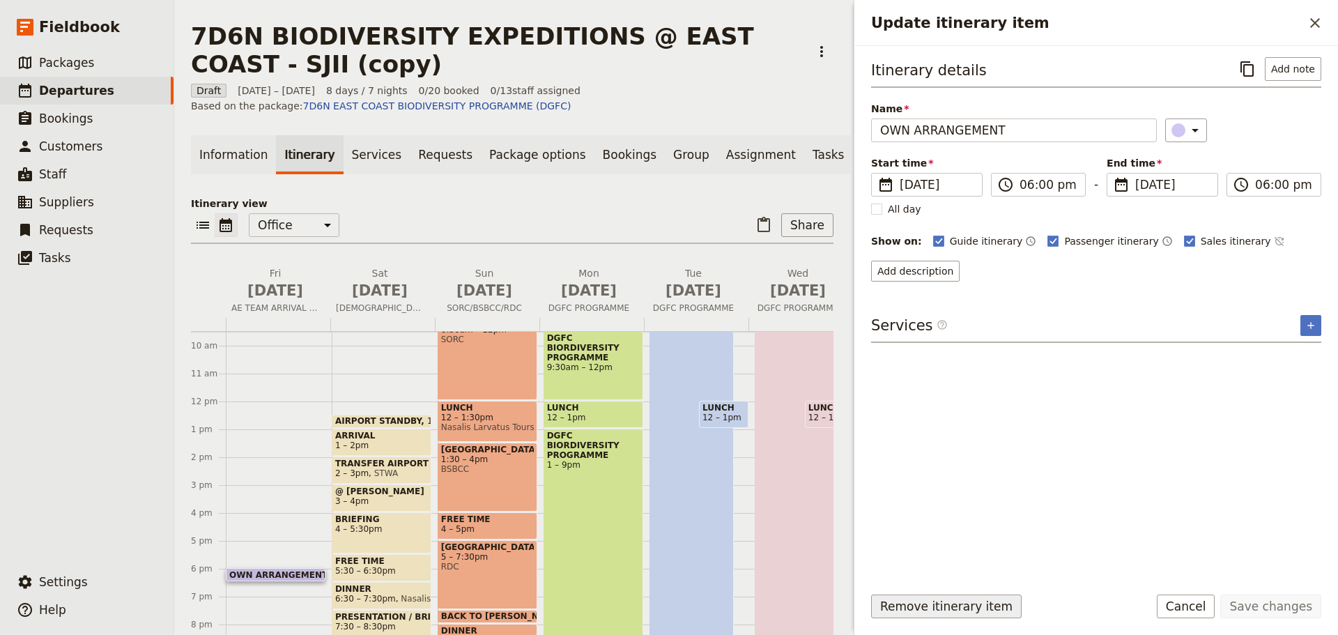
click at [974, 607] on button "Remove itinerary item" at bounding box center [946, 606] width 150 height 24
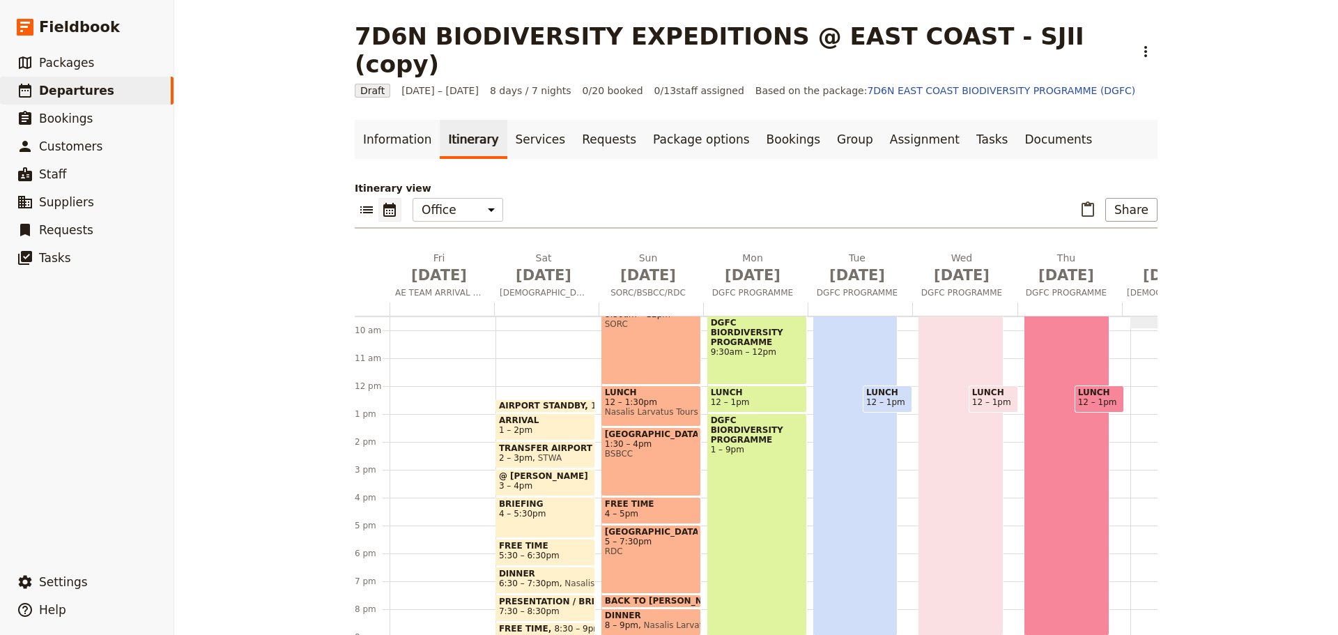
click at [549, 406] on span at bounding box center [545, 409] width 98 height 6
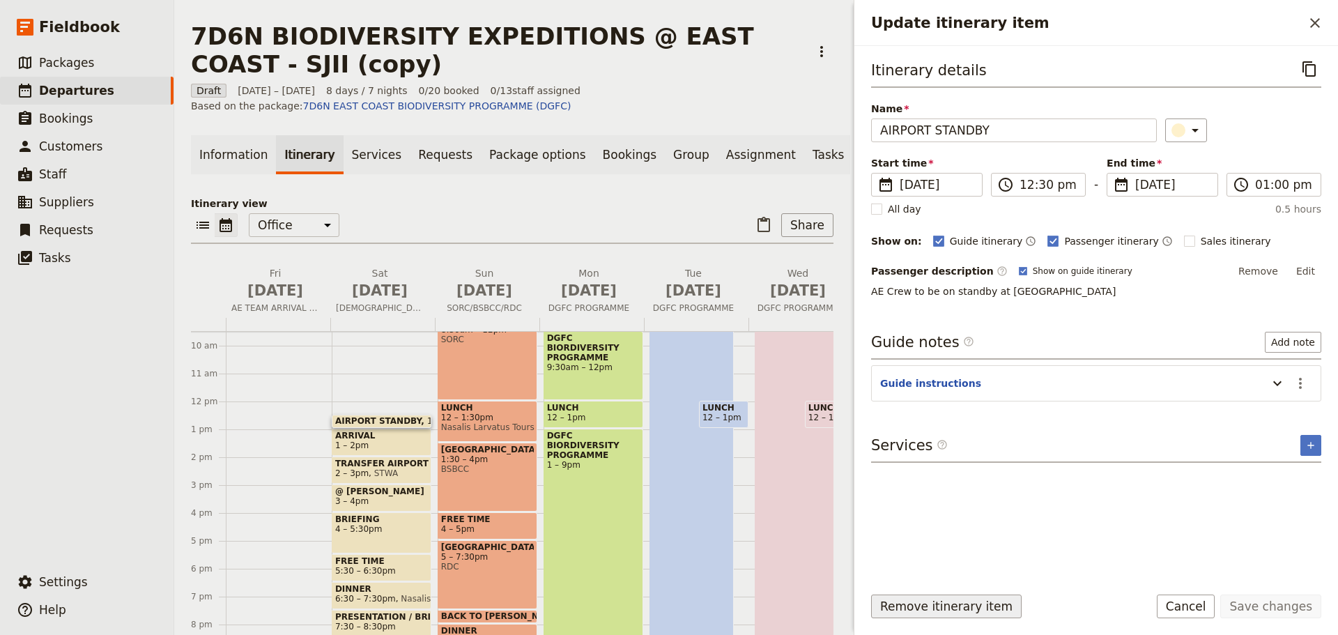
click at [906, 601] on button "Remove itinerary item" at bounding box center [946, 606] width 150 height 24
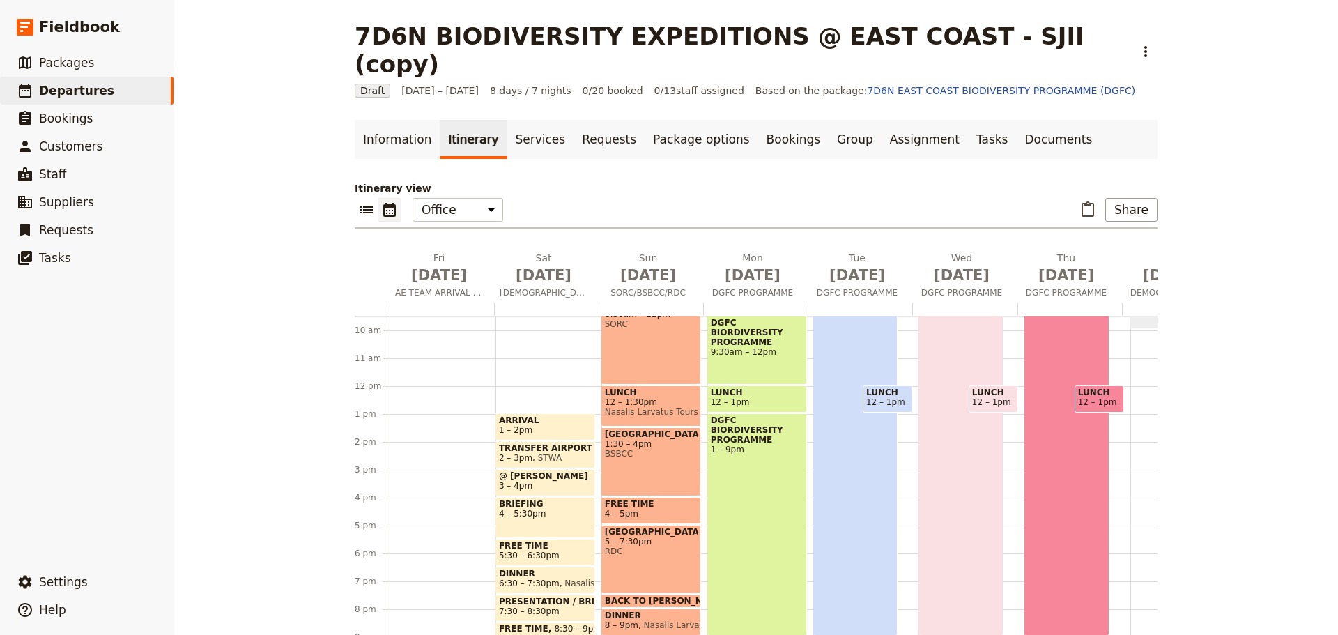
click at [555, 415] on span "ARRIVAL" at bounding box center [545, 420] width 93 height 10
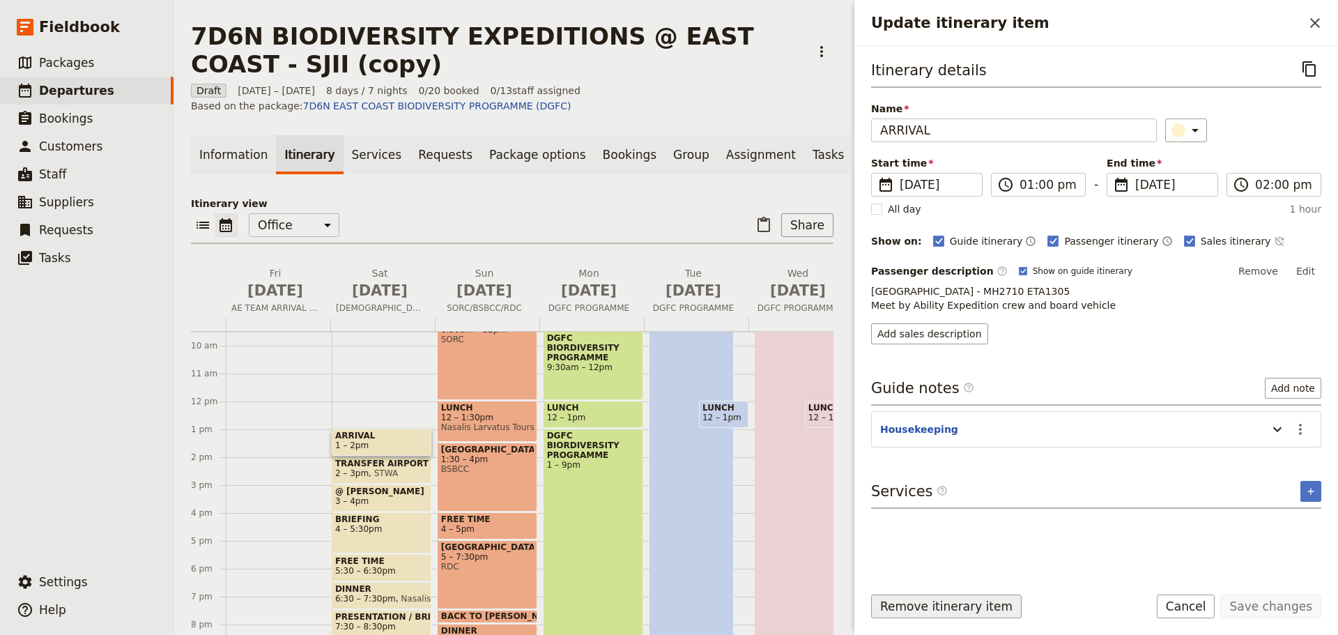
click at [946, 610] on button "Remove itinerary item" at bounding box center [946, 606] width 150 height 24
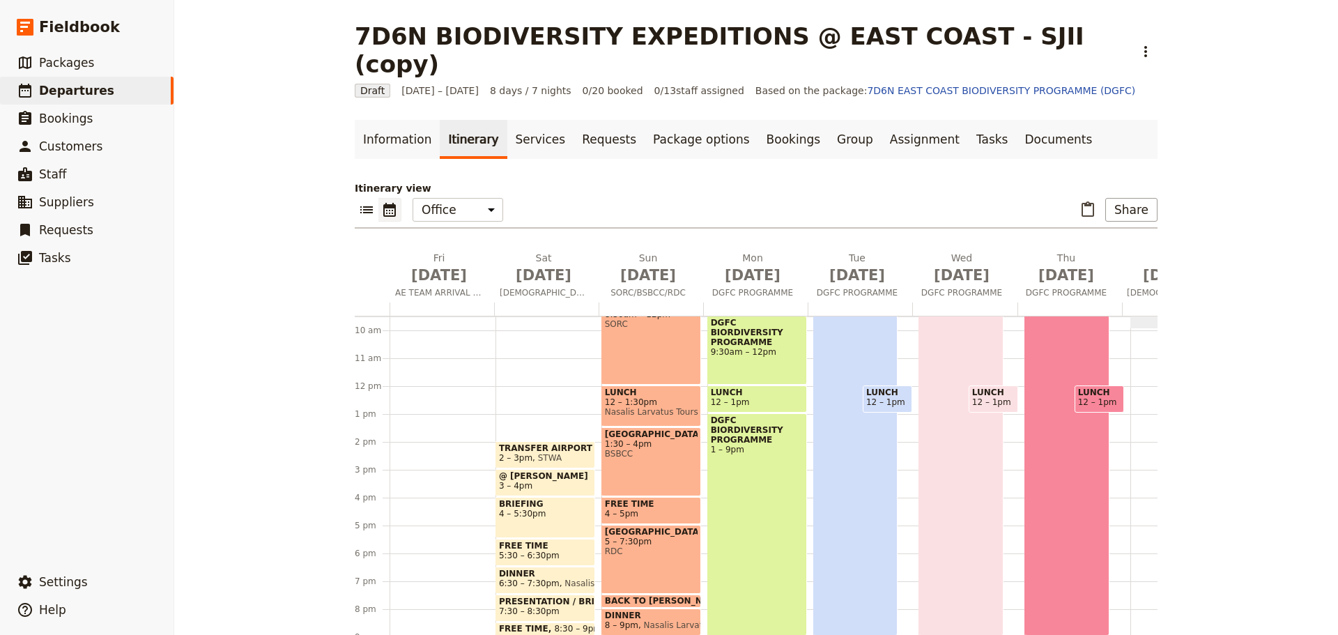
click at [553, 453] on span "2 – 3pm STWA" at bounding box center [545, 458] width 93 height 10
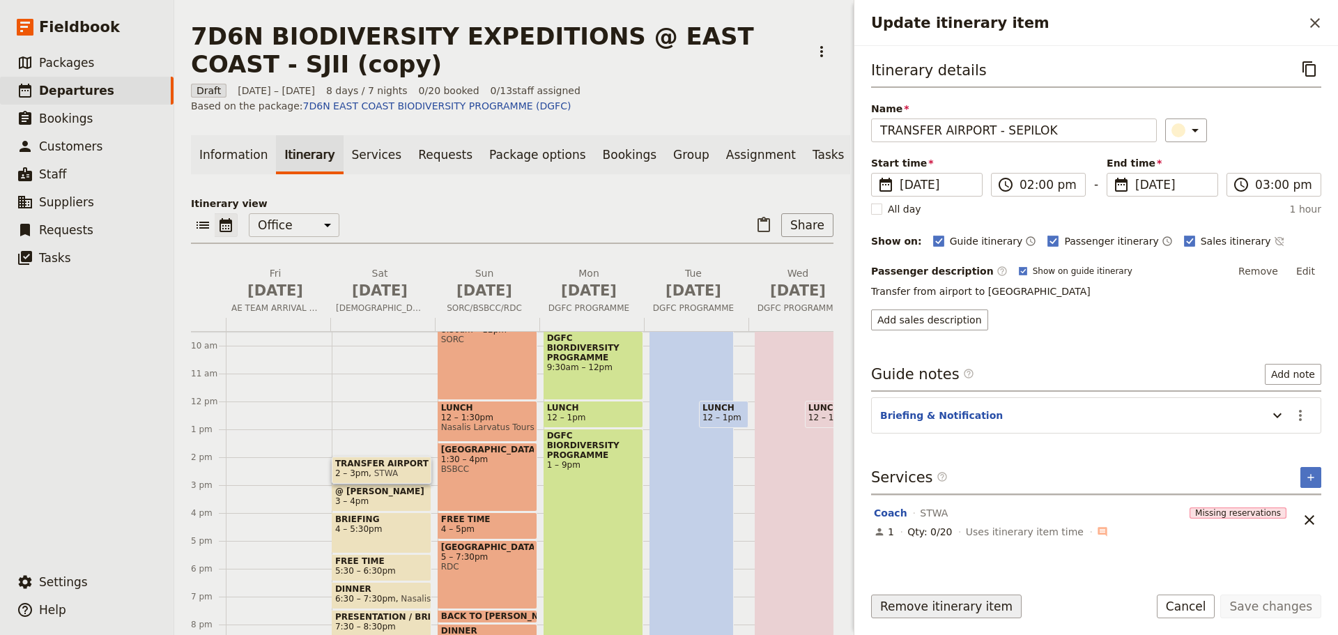
click at [916, 609] on button "Remove itinerary item" at bounding box center [946, 606] width 150 height 24
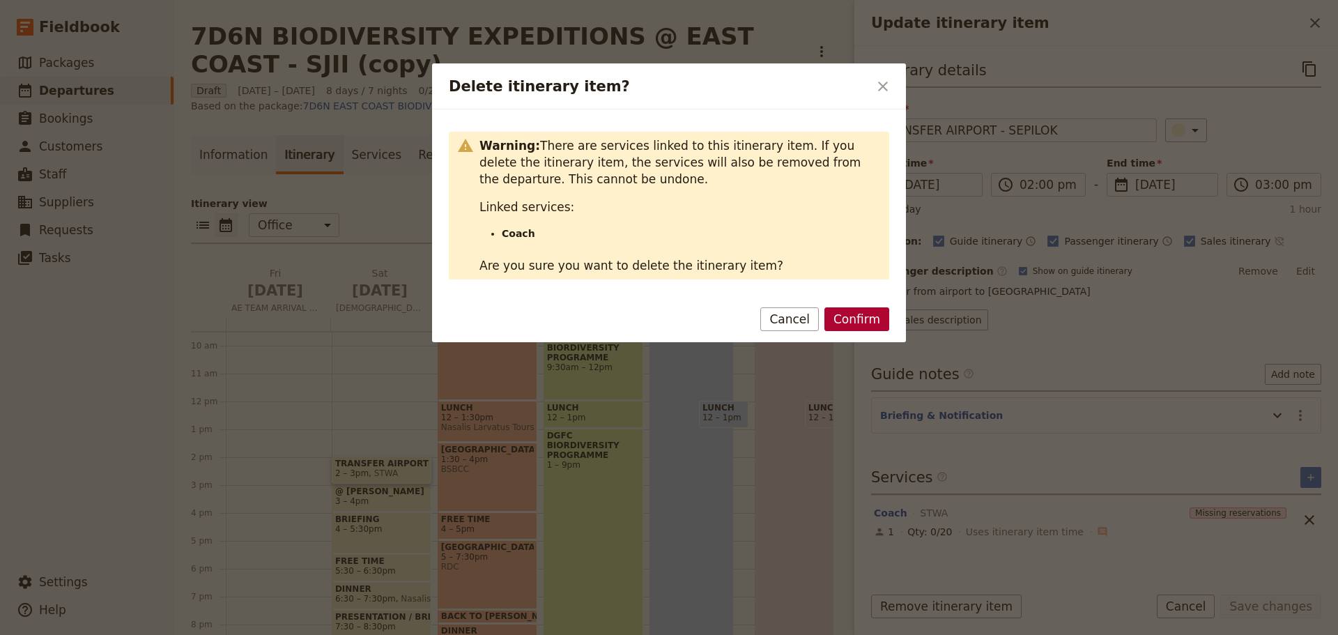
click at [853, 323] on button "Confirm" at bounding box center [856, 319] width 65 height 24
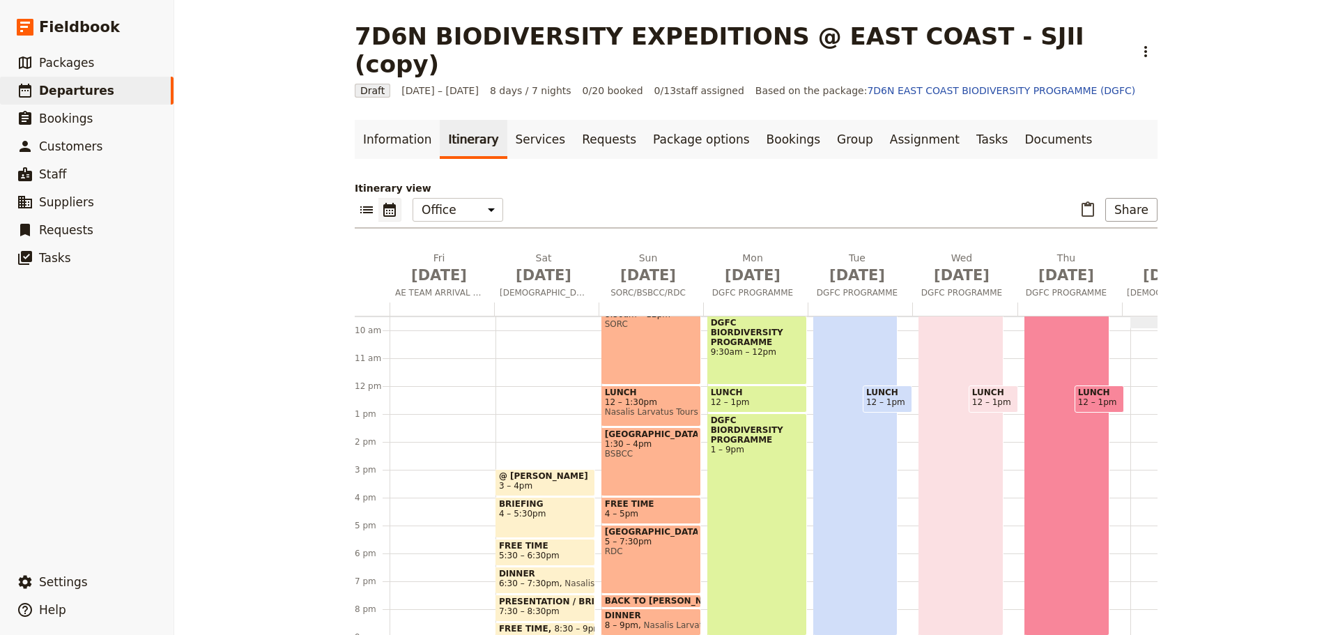
click at [550, 471] on span "@ [PERSON_NAME]" at bounding box center [545, 476] width 93 height 10
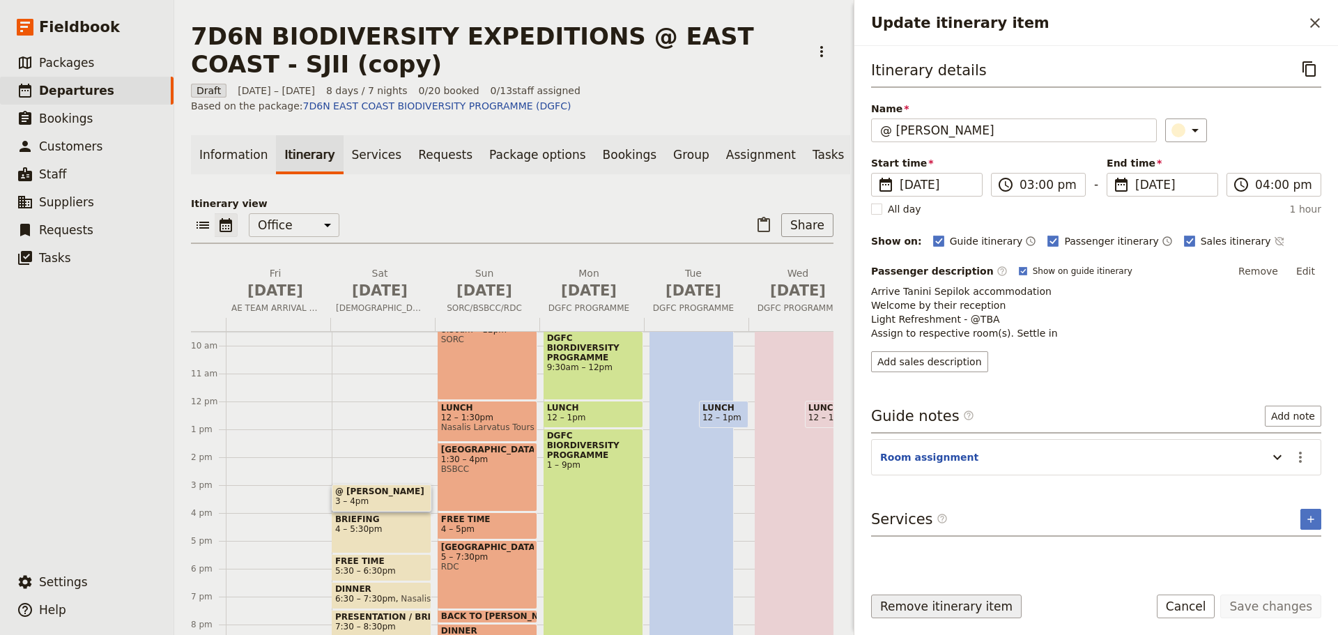
click at [948, 602] on button "Remove itinerary item" at bounding box center [946, 606] width 150 height 24
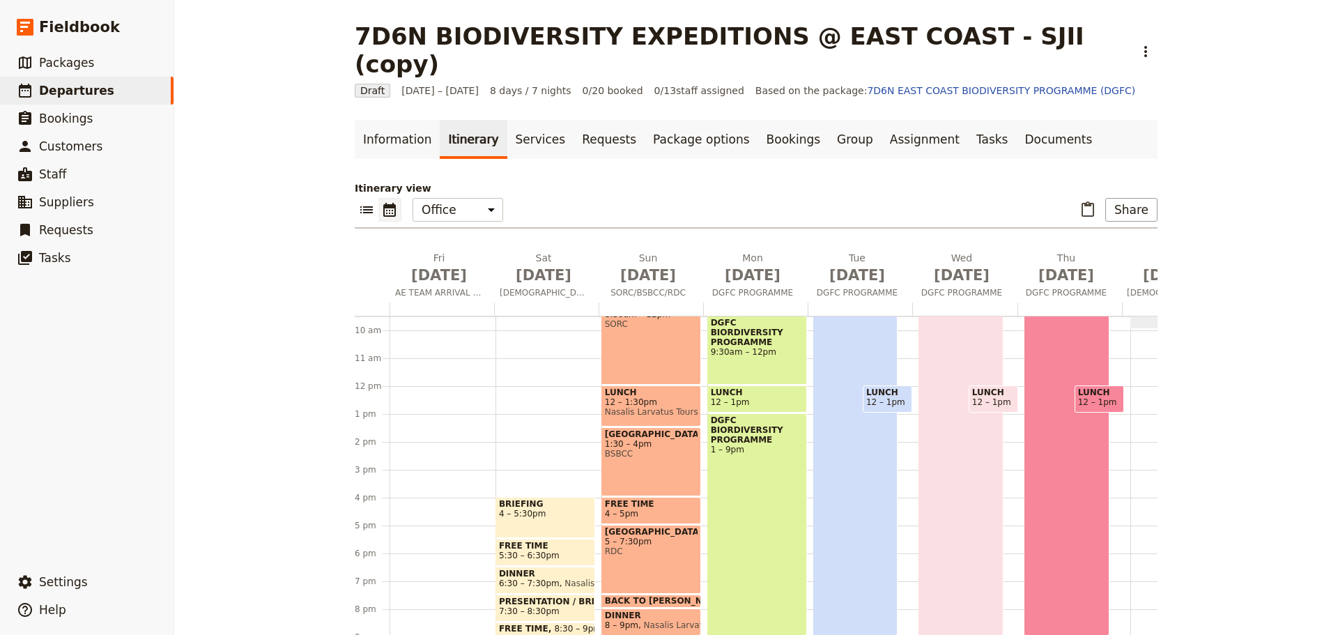
click at [557, 502] on div "BRIEFING 4 – 5:30pm" at bounding box center [545, 517] width 100 height 41
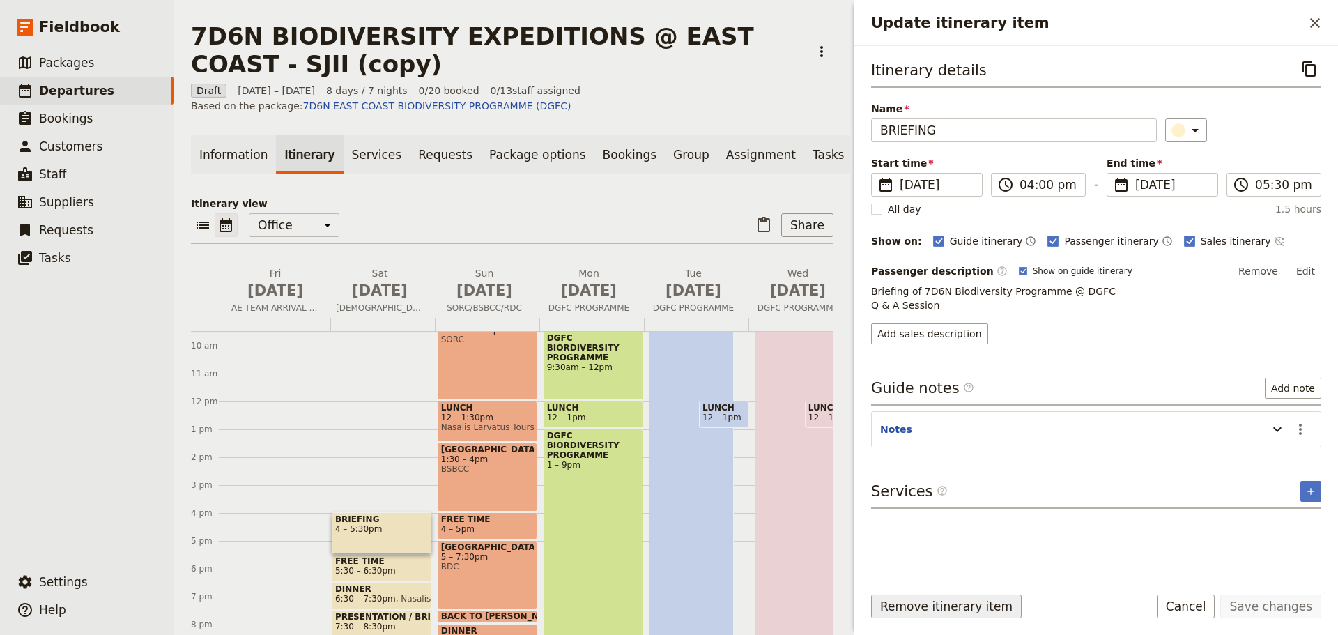
click at [902, 609] on button "Remove itinerary item" at bounding box center [946, 606] width 150 height 24
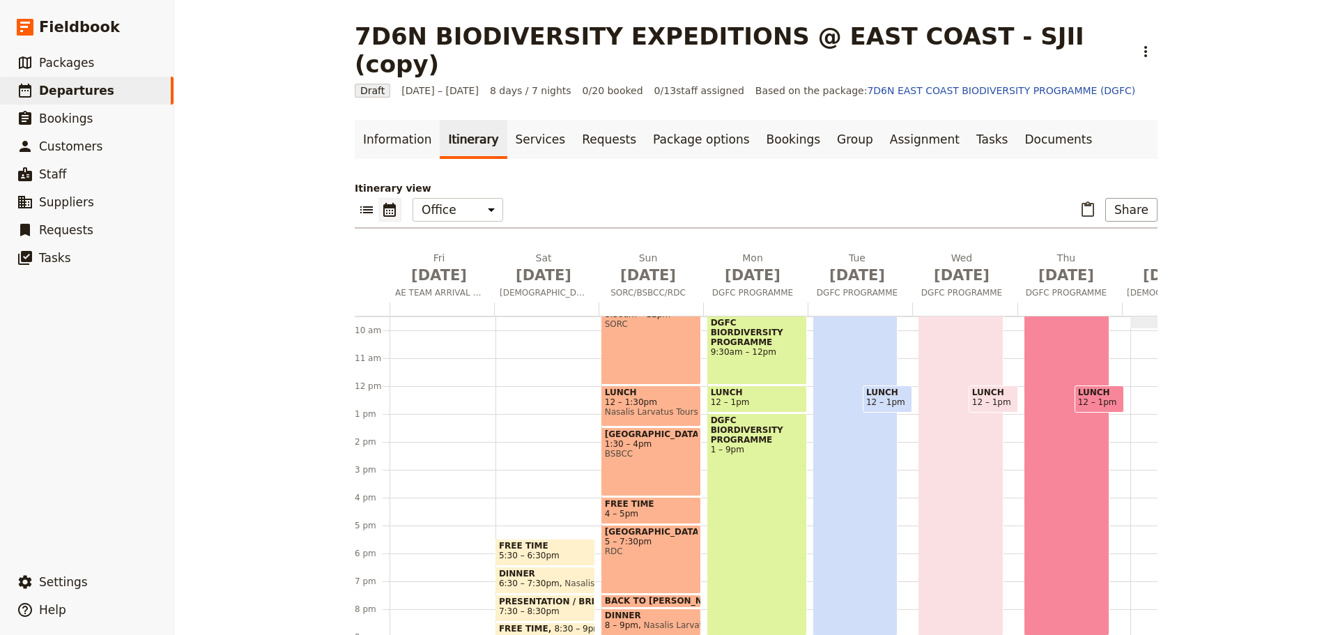
click at [544, 550] on span "5:30 – 6:30pm" at bounding box center [545, 555] width 93 height 10
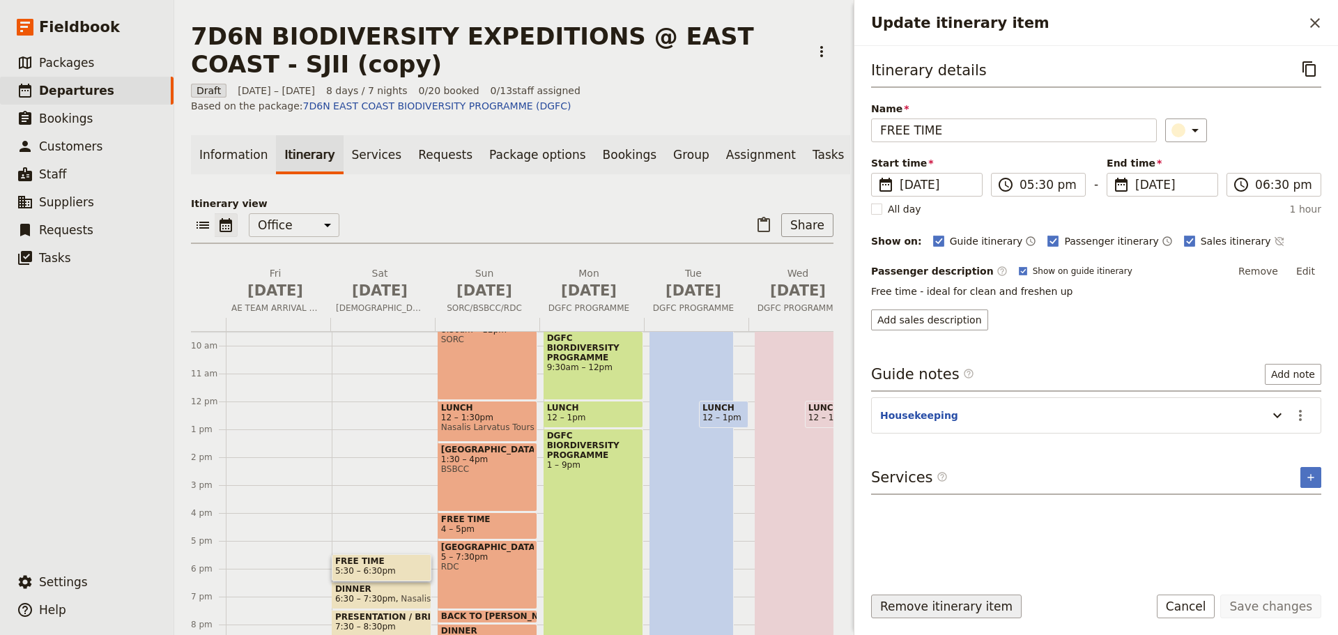
click at [909, 606] on button "Remove itinerary item" at bounding box center [946, 606] width 150 height 24
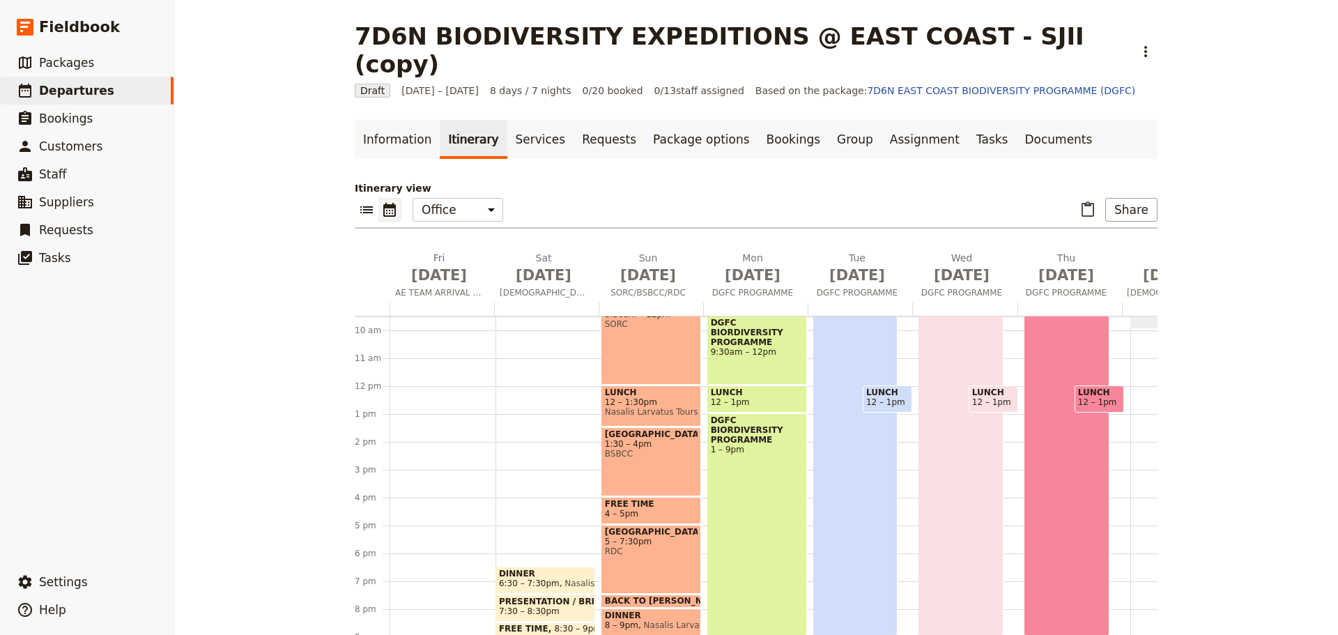
click at [560, 578] on span "Nasalis Larvatus Tours" at bounding box center [608, 583] width 99 height 10
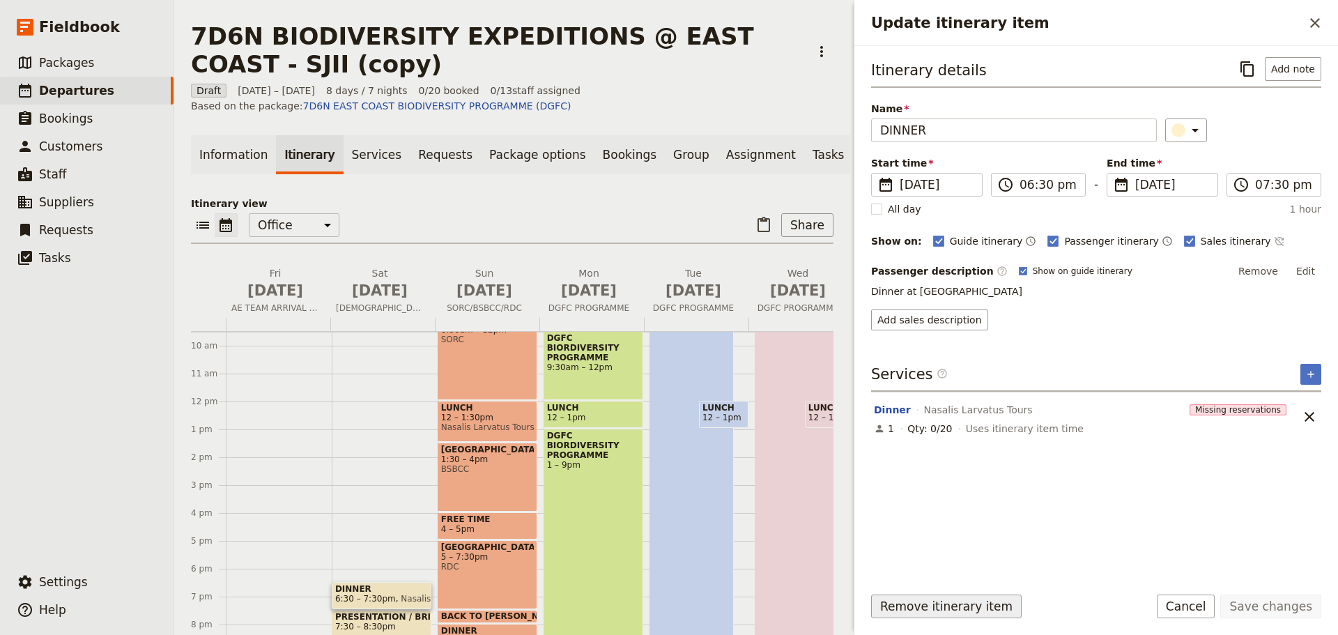
click at [899, 609] on button "Remove itinerary item" at bounding box center [946, 606] width 150 height 24
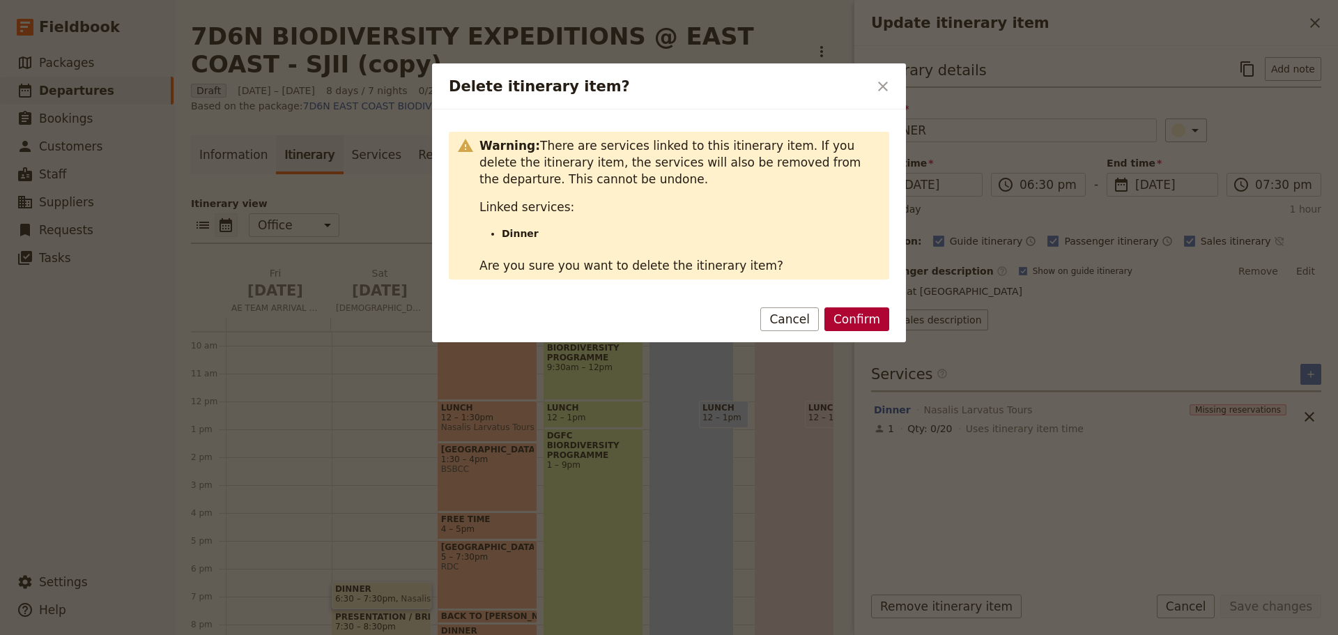
click at [870, 314] on button "Confirm" at bounding box center [856, 319] width 65 height 24
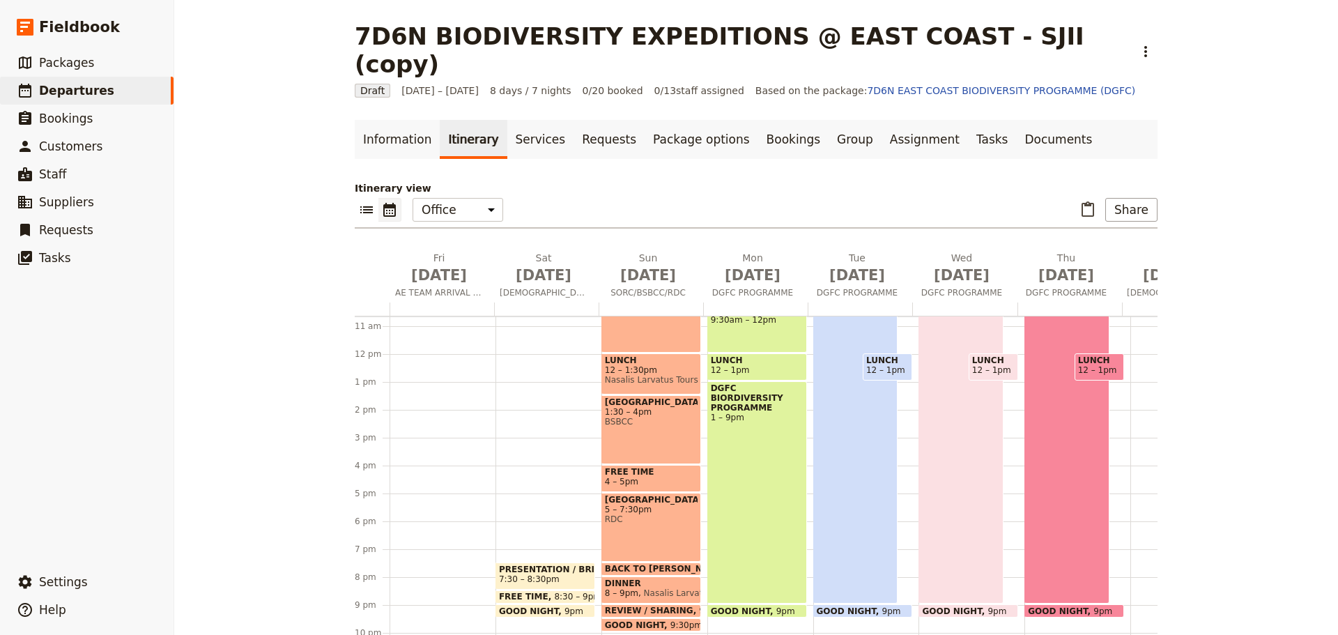
scroll to position [334, 0]
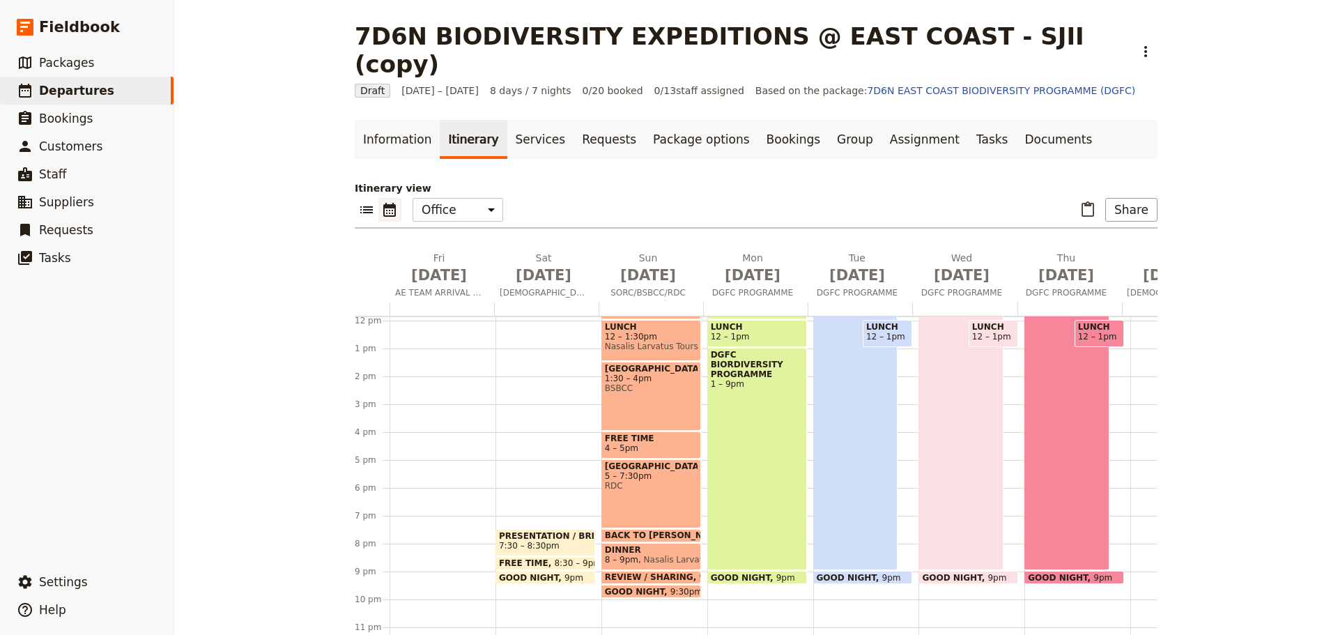
click at [528, 541] on span "7:30 – 8:30pm" at bounding box center [529, 546] width 61 height 10
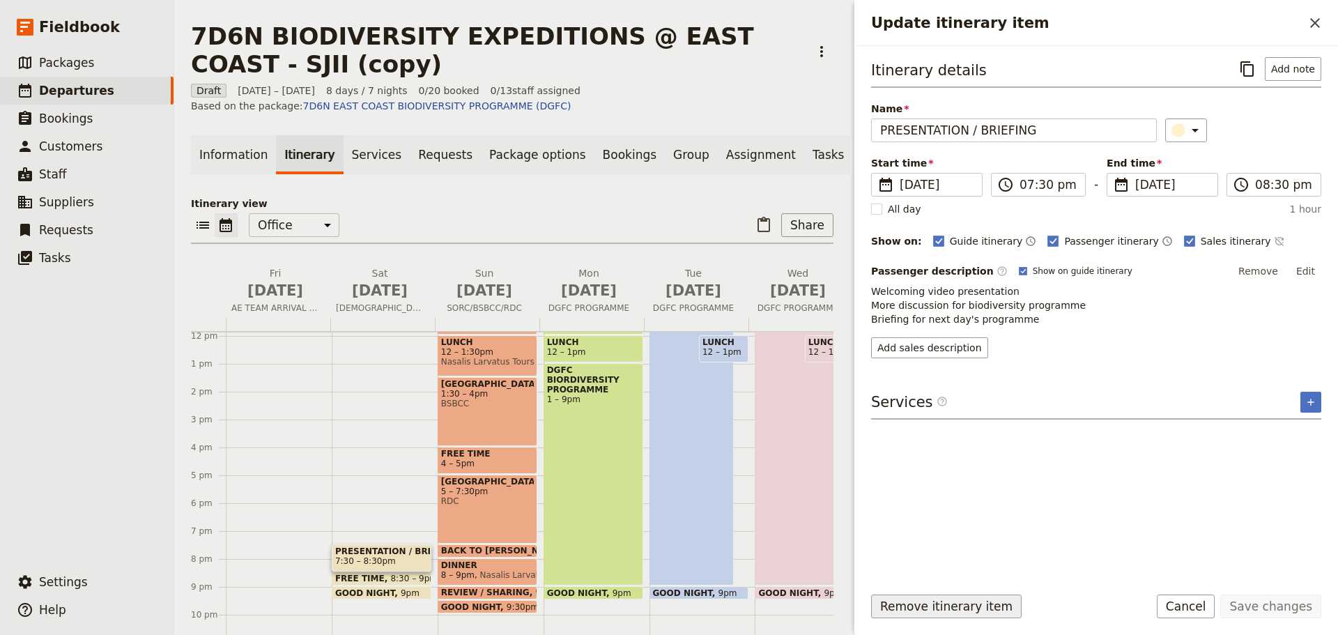
click at [908, 602] on button "Remove itinerary item" at bounding box center [946, 606] width 150 height 24
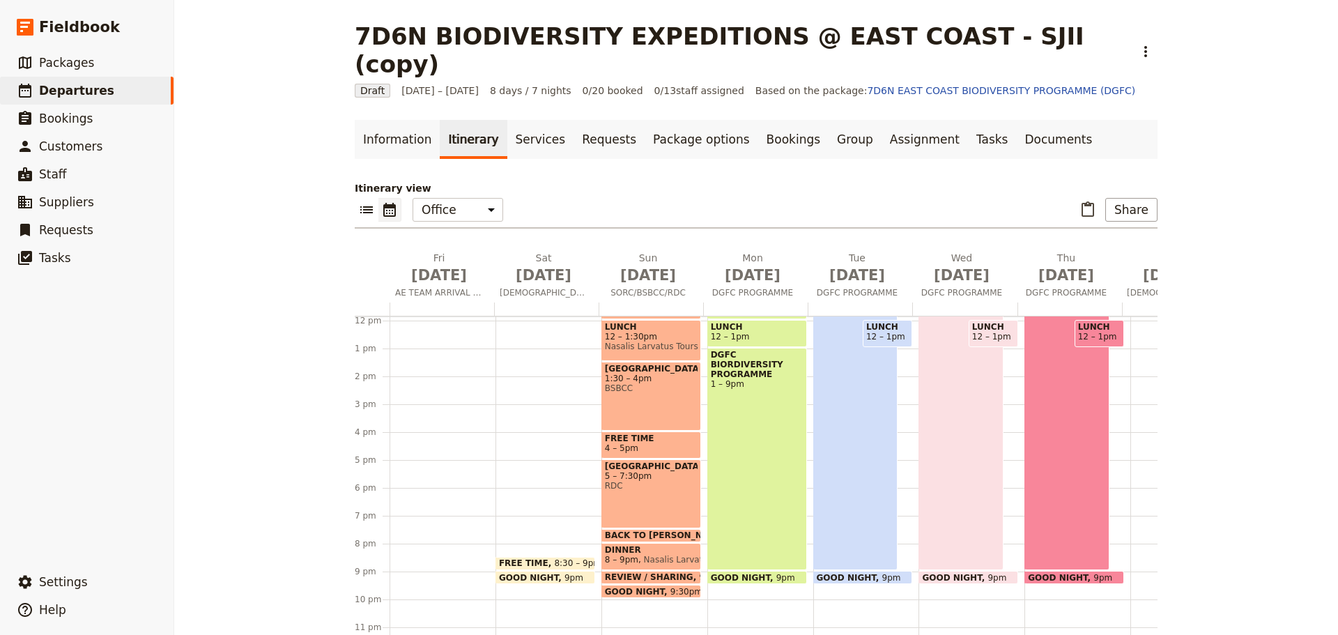
click at [554, 558] on span "8:30 – 9pm" at bounding box center [577, 563] width 47 height 10
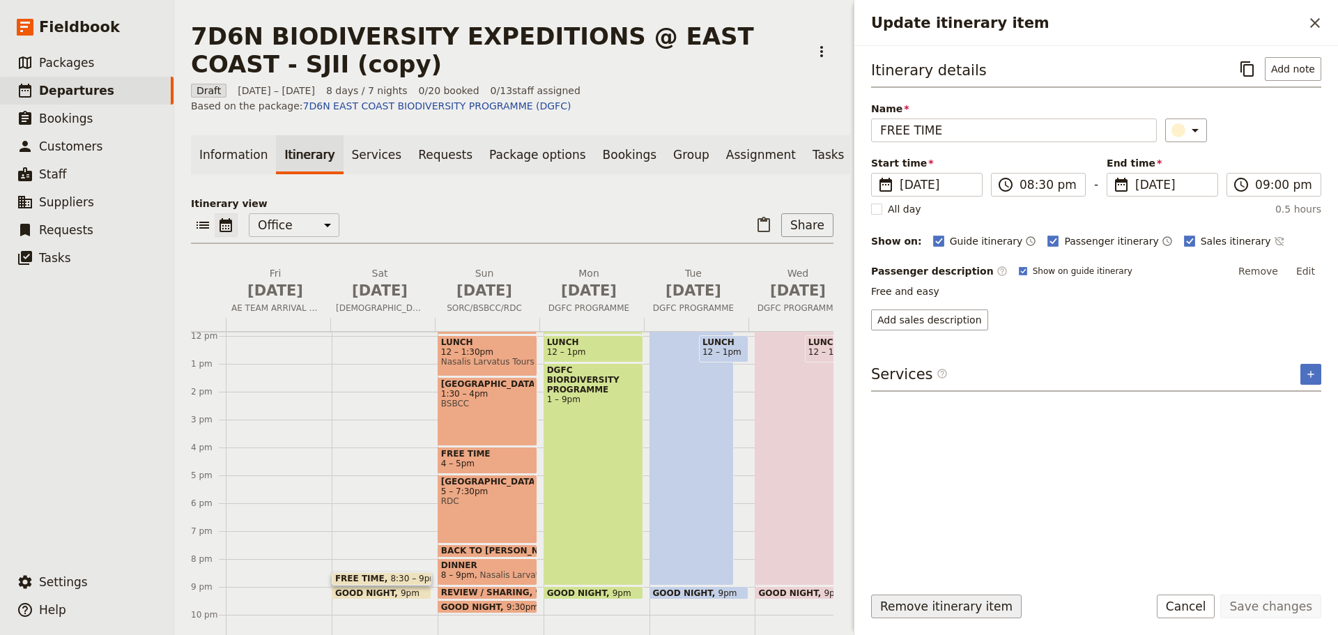
click at [911, 610] on button "Remove itinerary item" at bounding box center [946, 606] width 150 height 24
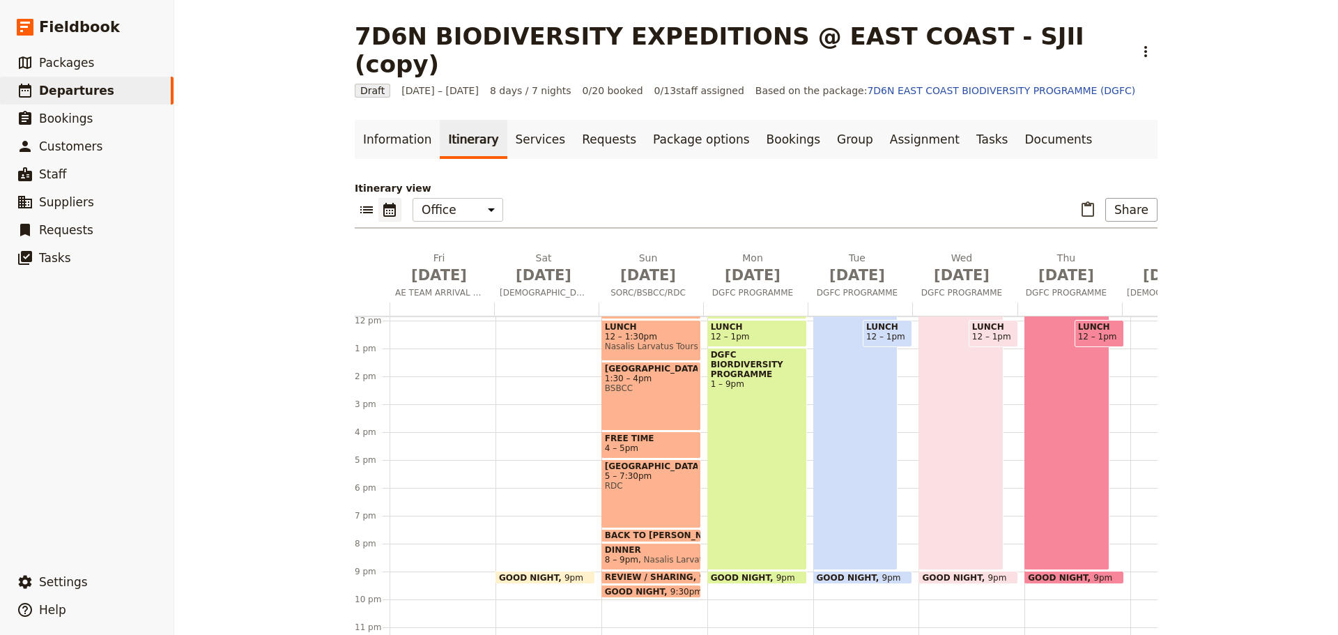
click at [567, 571] on div "GOOD NIGHT 9pm" at bounding box center [545, 577] width 100 height 13
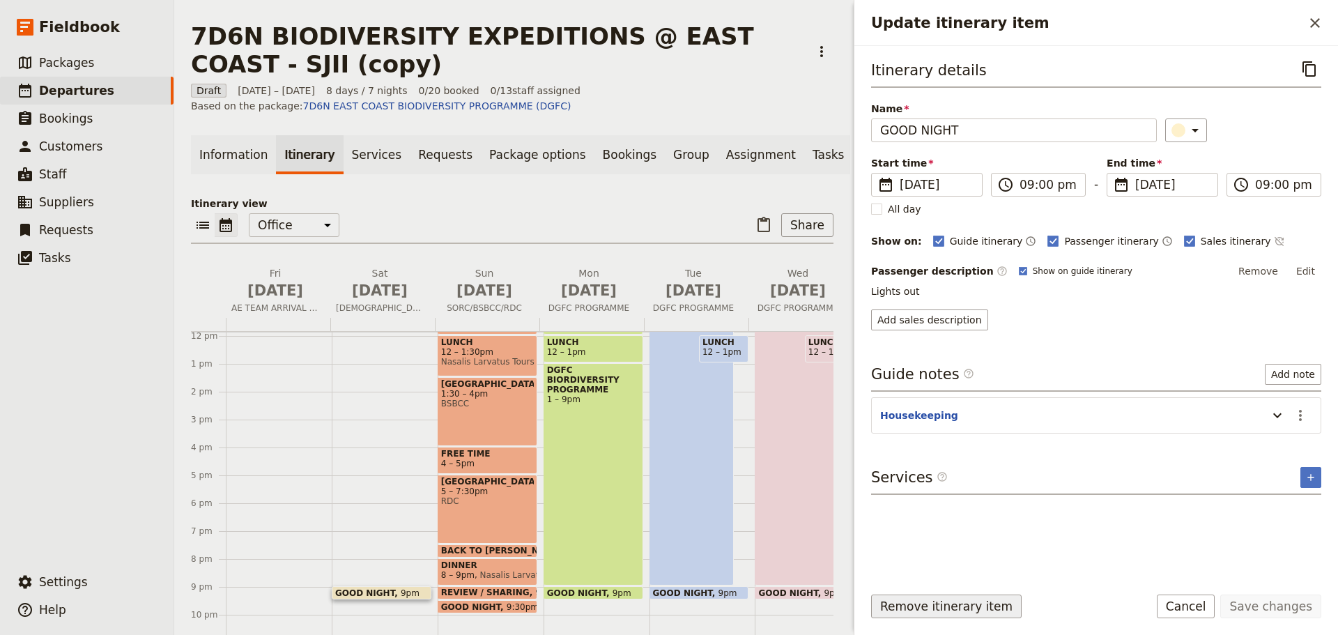
click at [913, 610] on button "Remove itinerary item" at bounding box center [946, 606] width 150 height 24
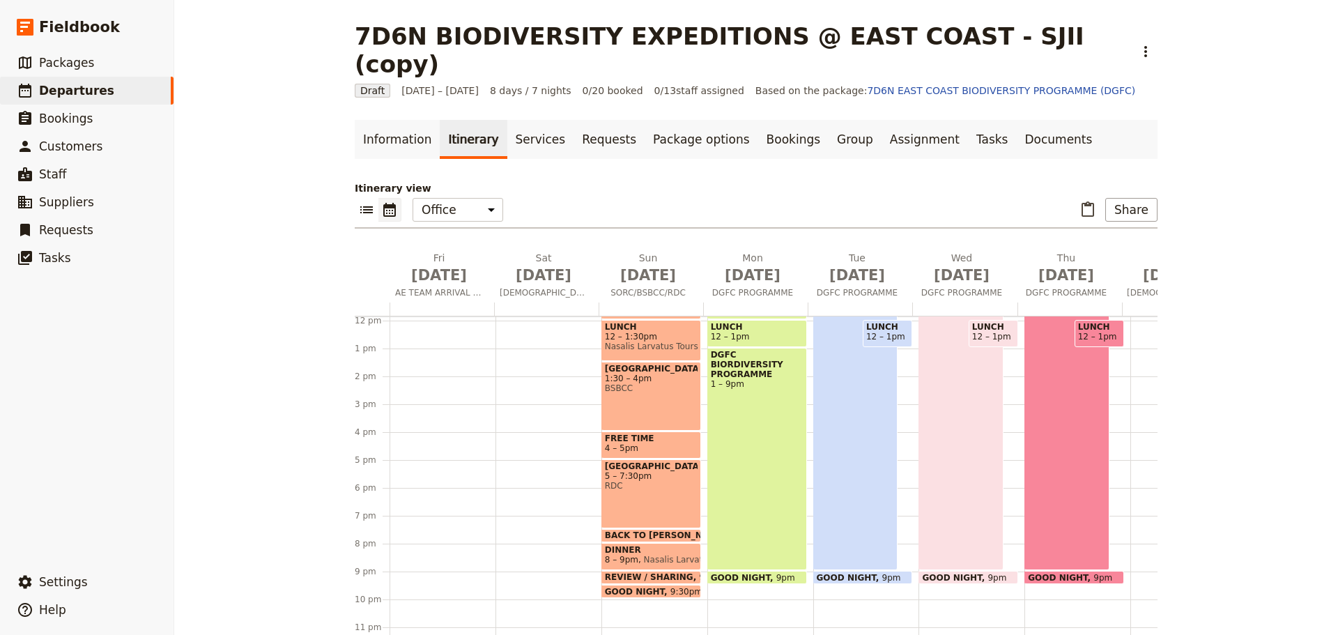
scroll to position [9, 0]
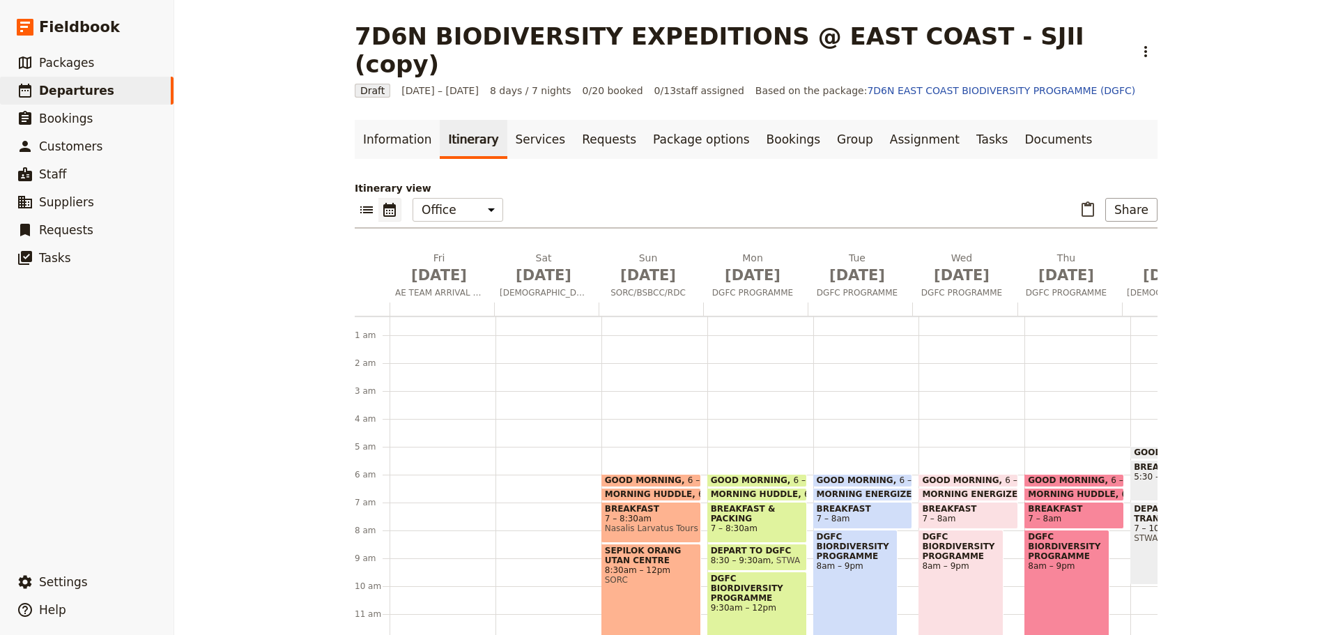
click at [658, 475] on span "GOOD MORNING" at bounding box center [646, 480] width 83 height 10
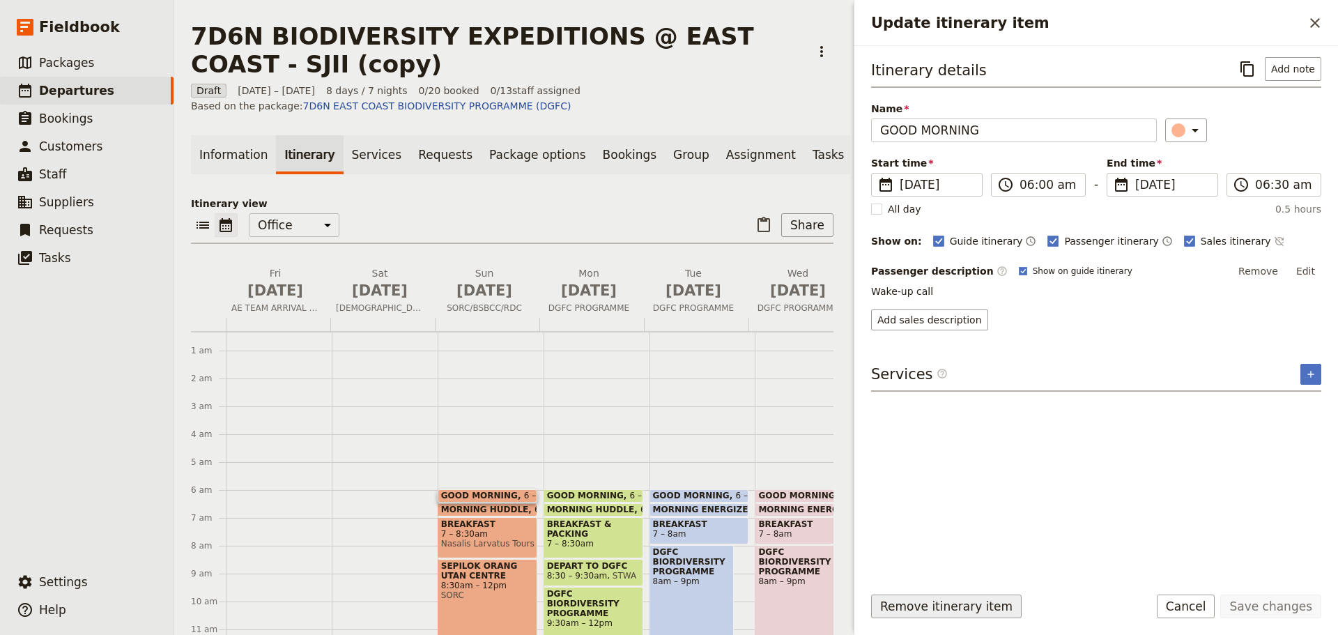
click at [904, 610] on button "Remove itinerary item" at bounding box center [946, 606] width 150 height 24
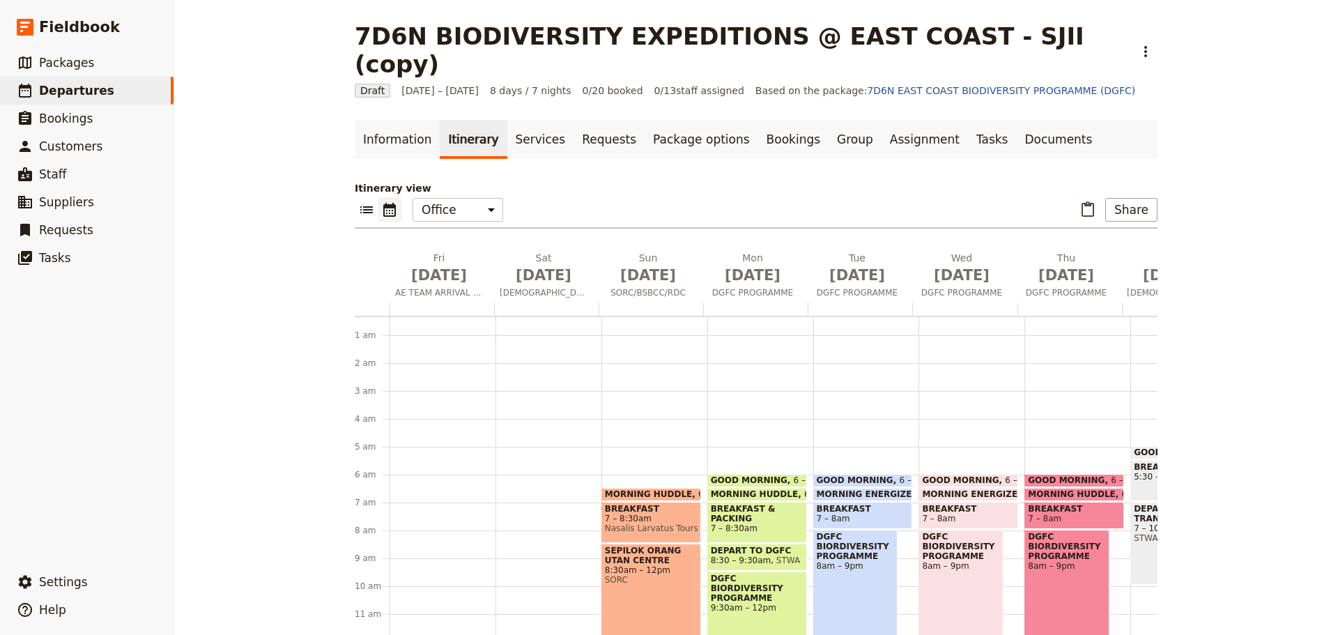
click at [660, 488] on div "MORNING HUDDLE 6:30 – 7am" at bounding box center [651, 494] width 100 height 13
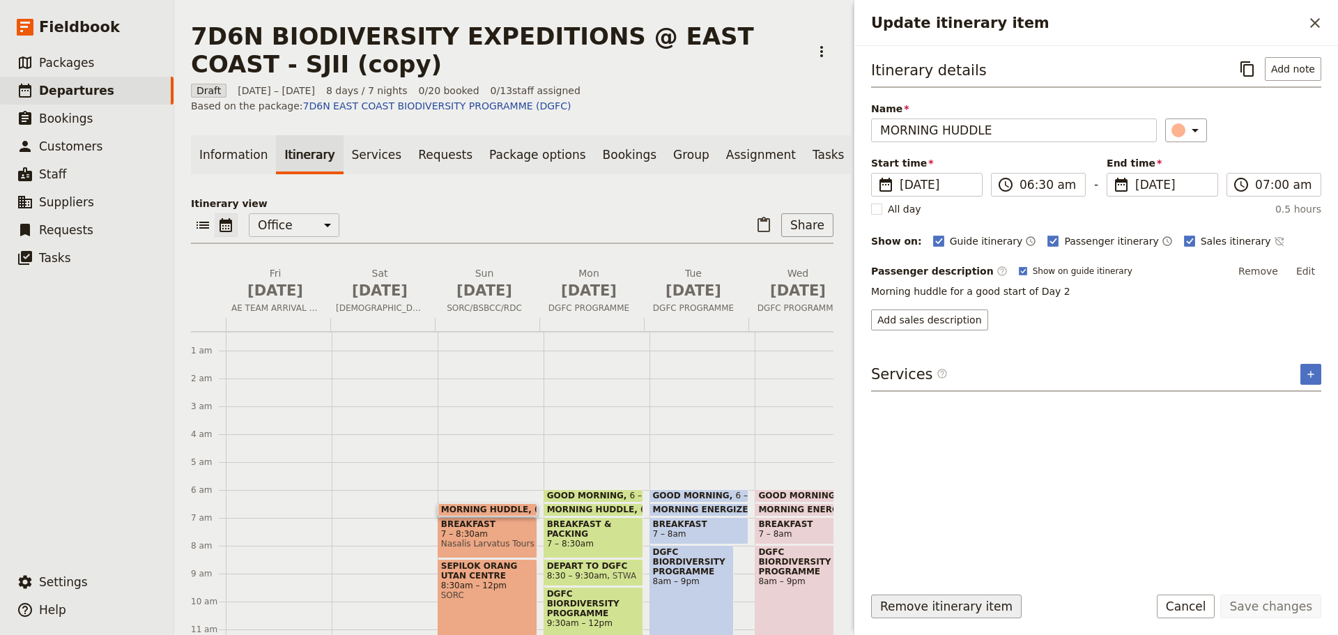
click at [923, 607] on button "Remove itinerary item" at bounding box center [946, 606] width 150 height 24
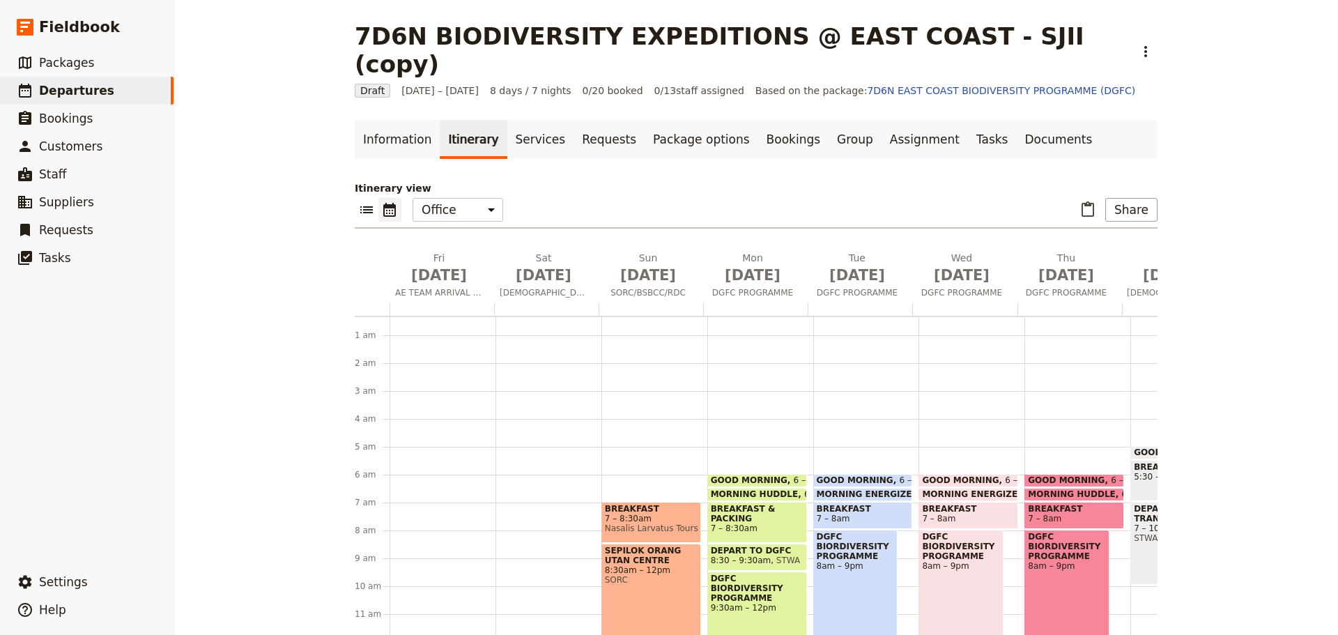
click at [658, 513] on span "7 – 8:30am" at bounding box center [651, 518] width 93 height 10
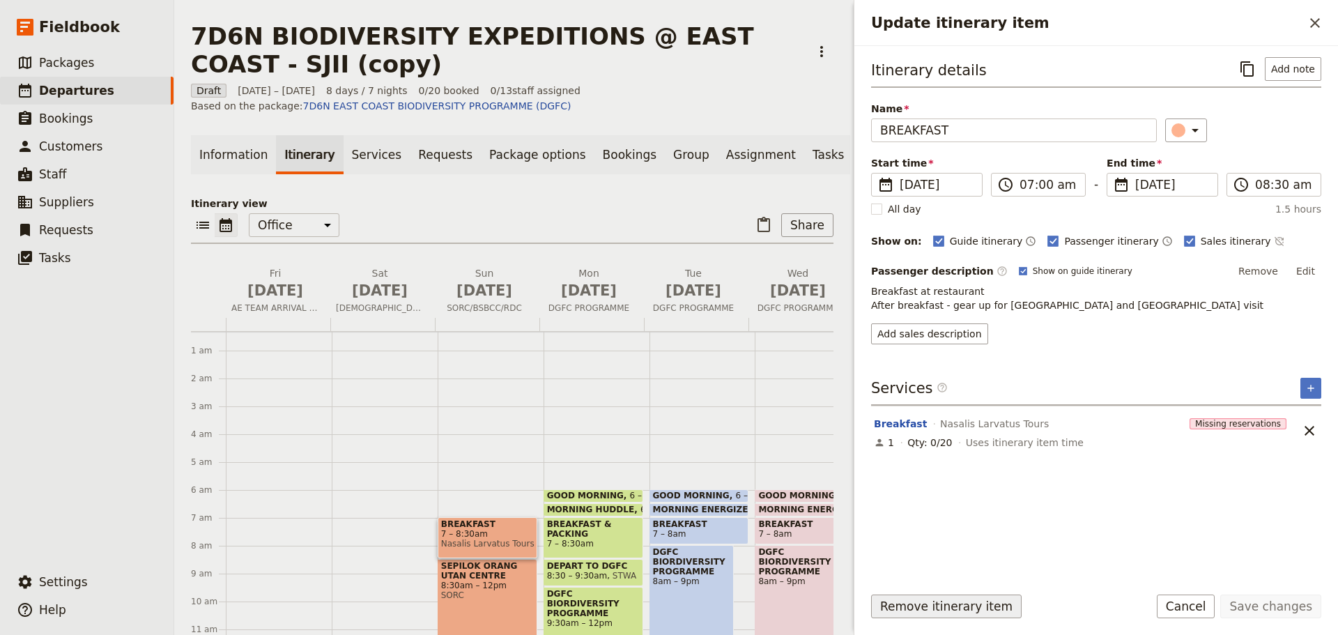
click at [920, 601] on button "Remove itinerary item" at bounding box center [946, 606] width 150 height 24
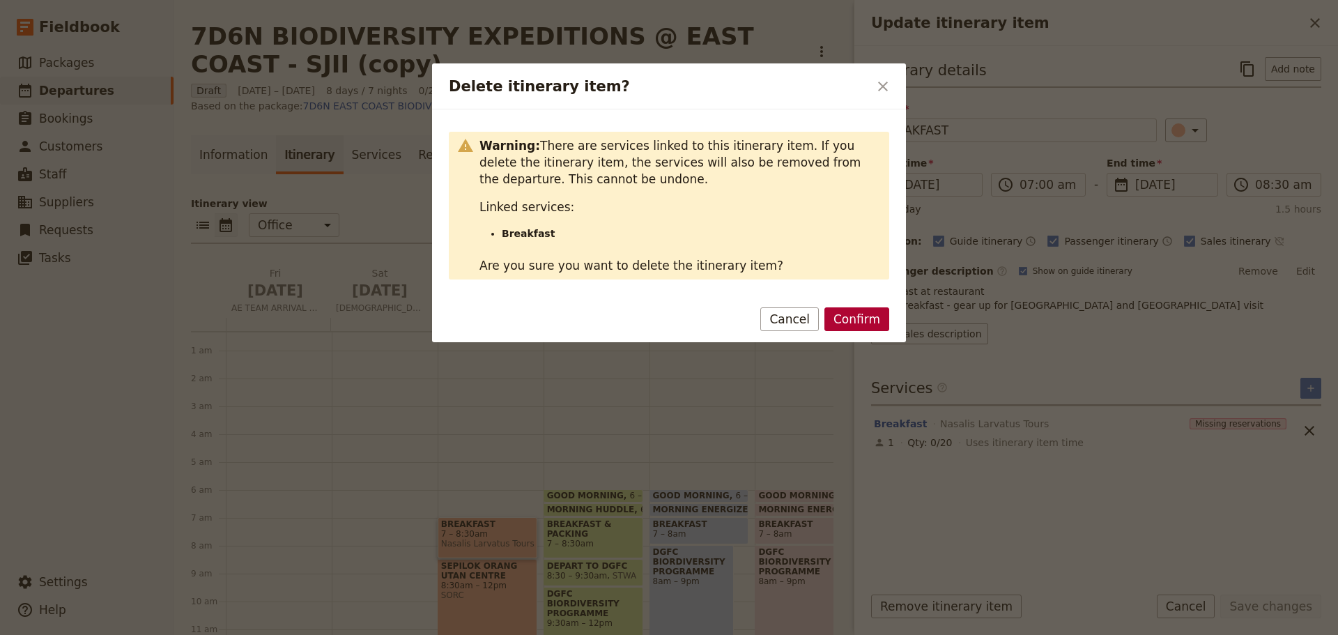
click at [847, 322] on button "Confirm" at bounding box center [856, 319] width 65 height 24
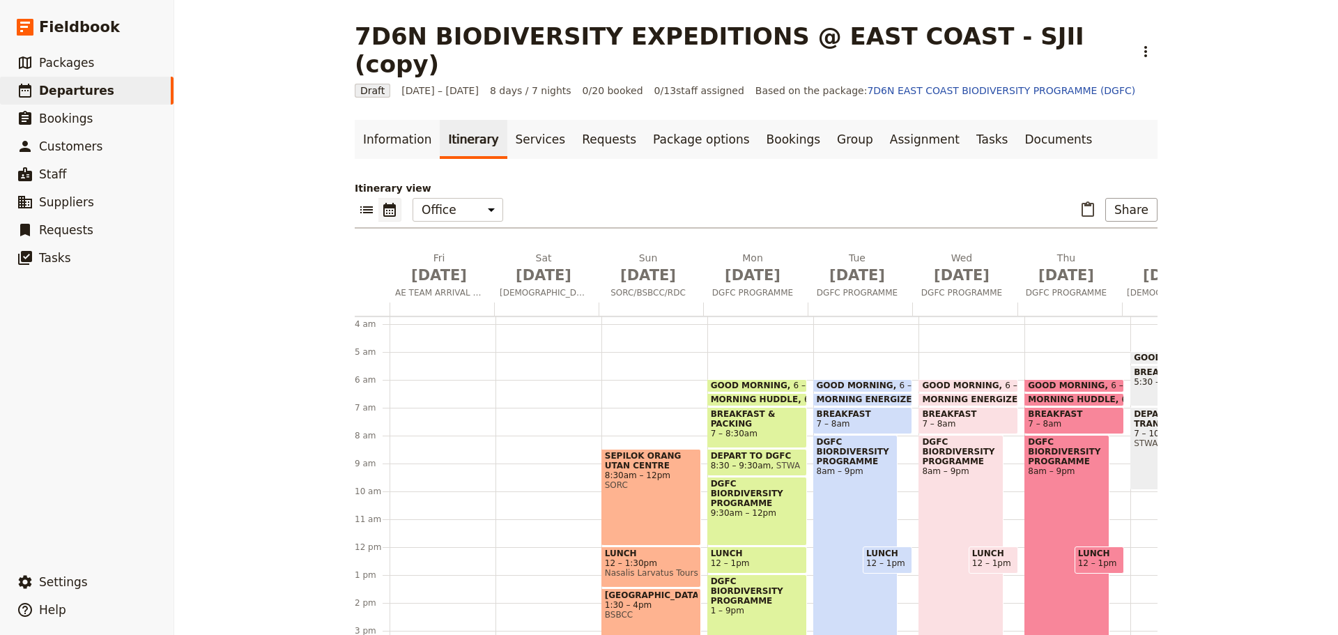
scroll to position [148, 0]
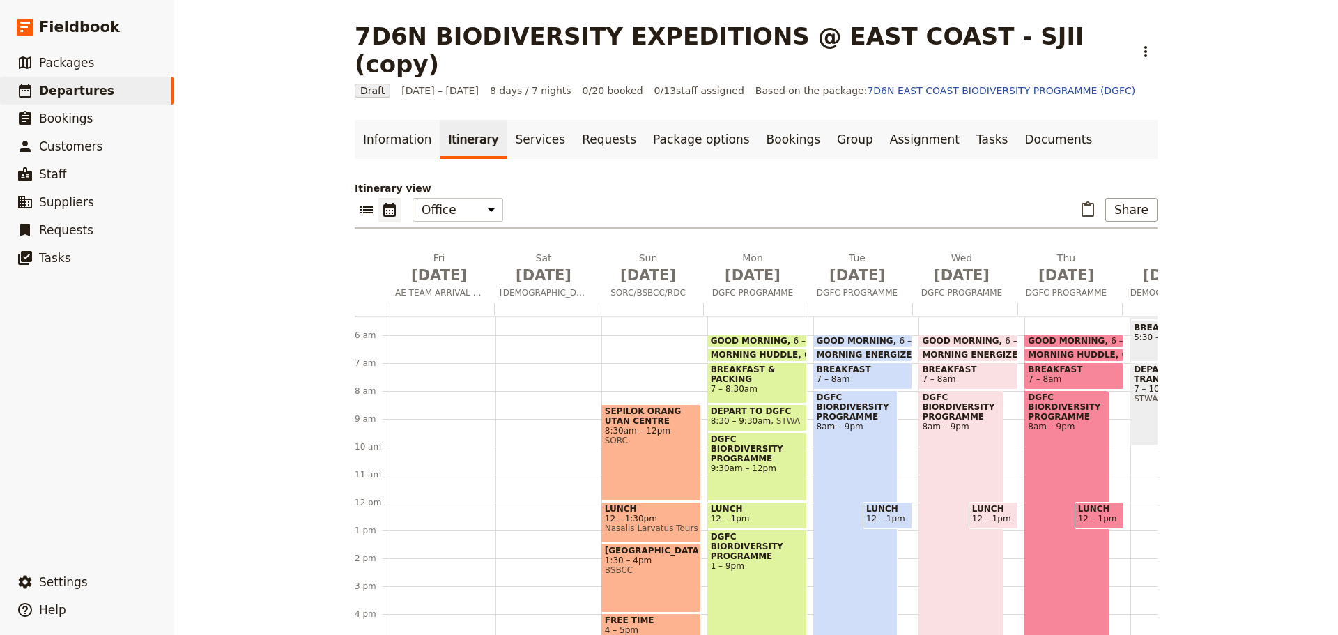
click at [621, 419] on div "SEPILOK ORANG UTAN CENTRE 8:30am – 12pm SORC" at bounding box center [651, 452] width 100 height 97
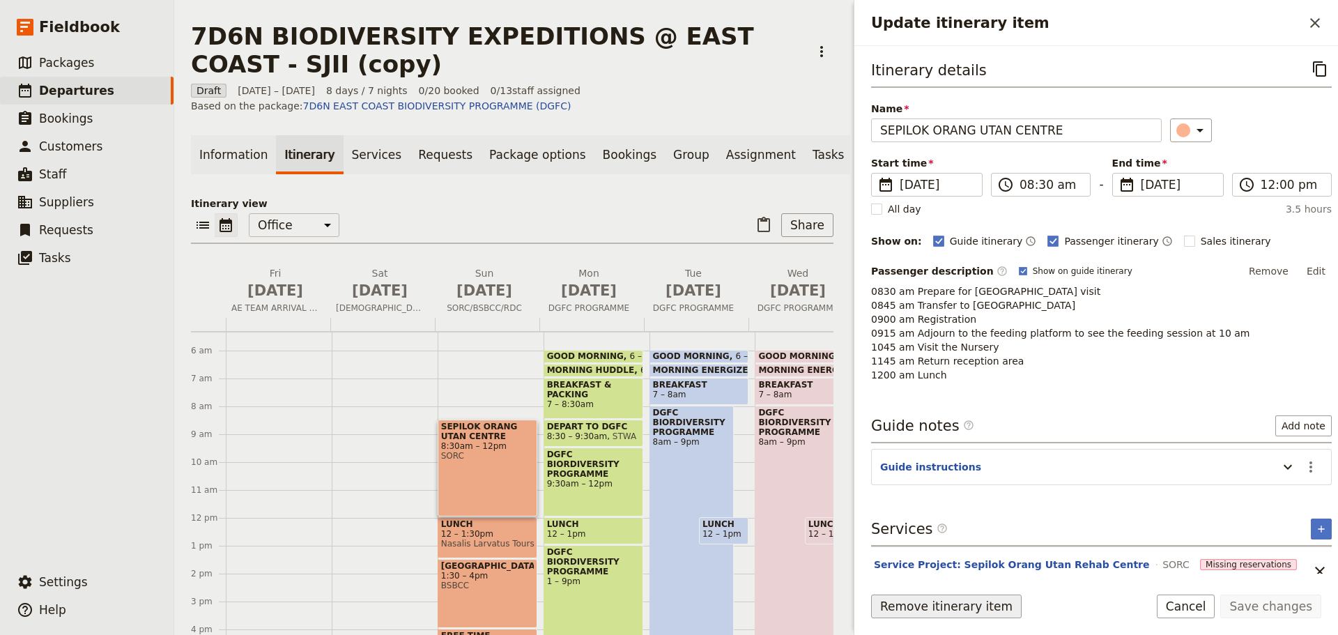
click at [906, 606] on button "Remove itinerary item" at bounding box center [946, 606] width 150 height 24
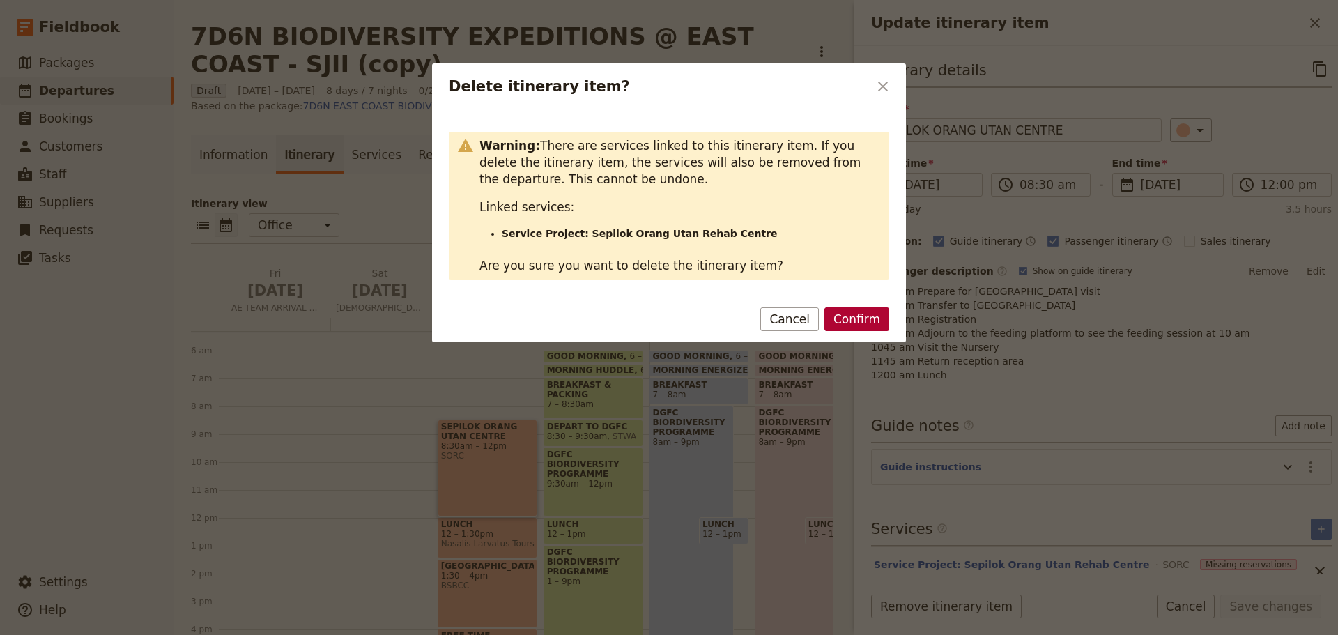
click at [863, 314] on button "Confirm" at bounding box center [856, 319] width 65 height 24
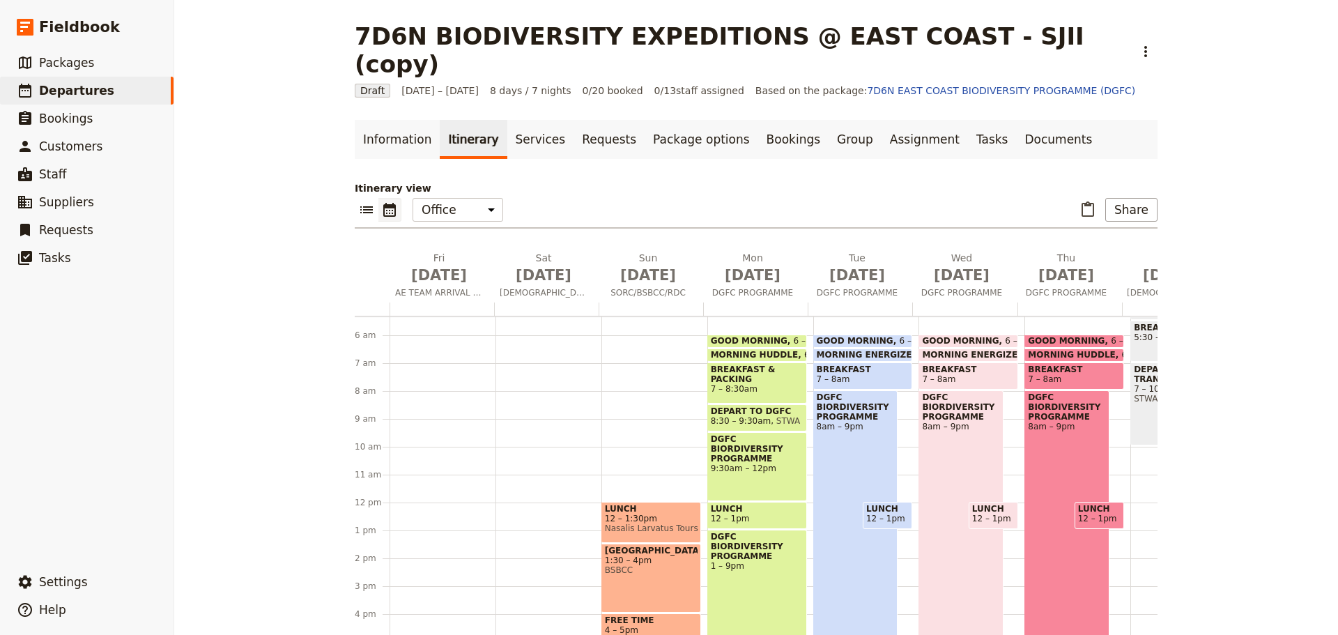
click at [605, 523] on span "Nasalis Larvatus Tours" at bounding box center [651, 528] width 93 height 10
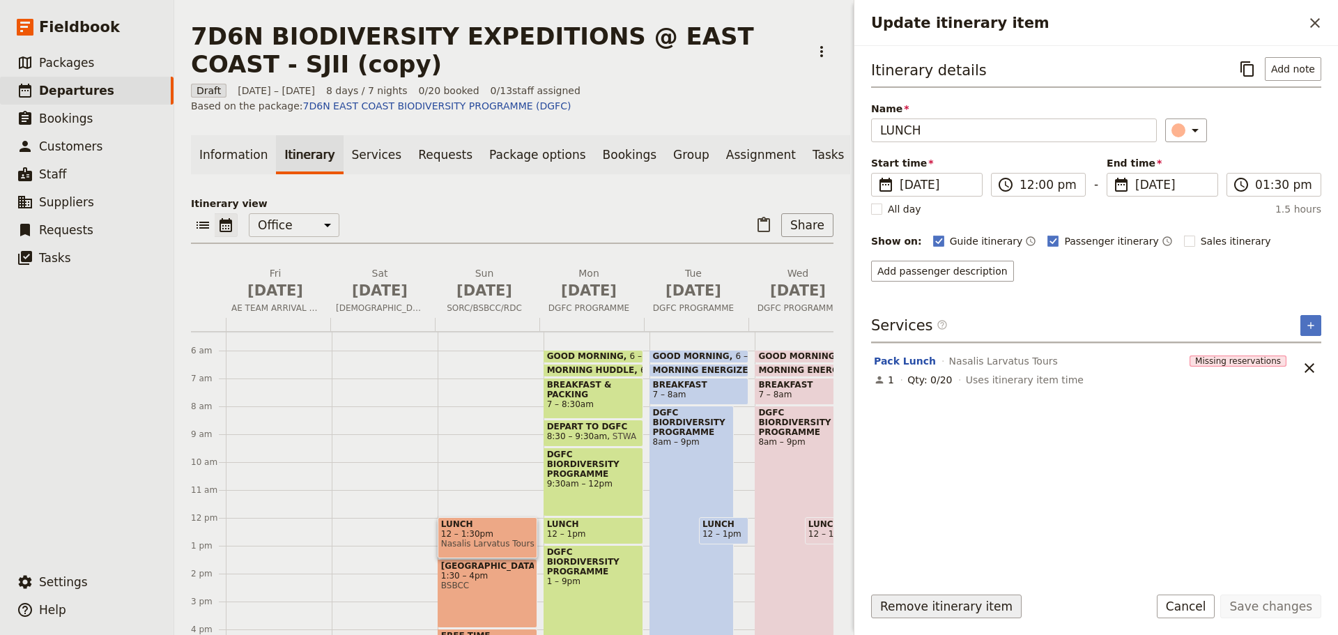
click at [919, 601] on button "Remove itinerary item" at bounding box center [946, 606] width 150 height 24
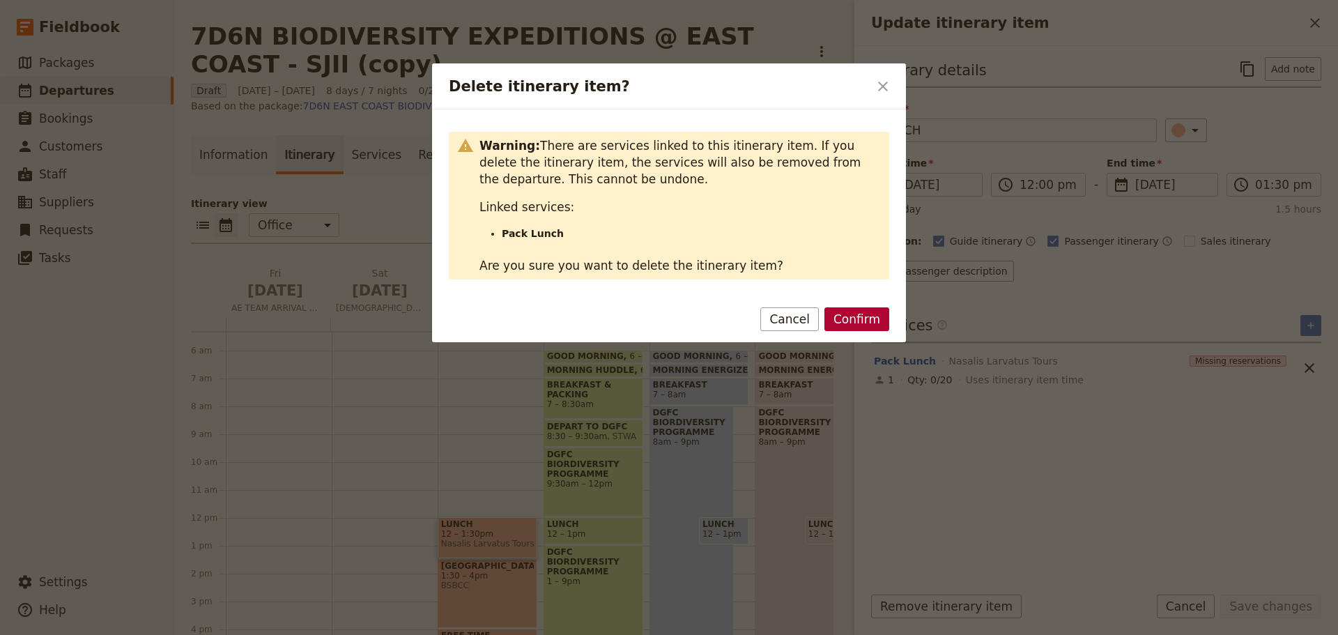
click at [839, 316] on button "Confirm" at bounding box center [856, 319] width 65 height 24
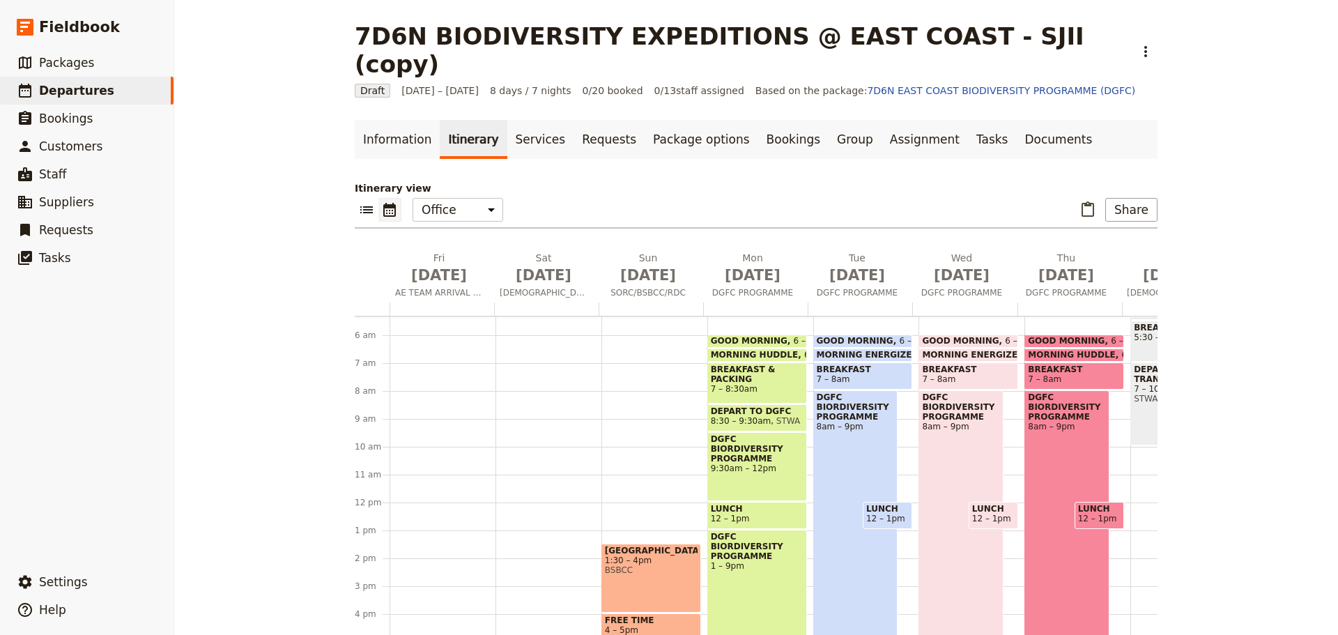
click at [647, 548] on div "[GEOGRAPHIC_DATA] 1:30 – 4pm BSBCC" at bounding box center [651, 577] width 100 height 69
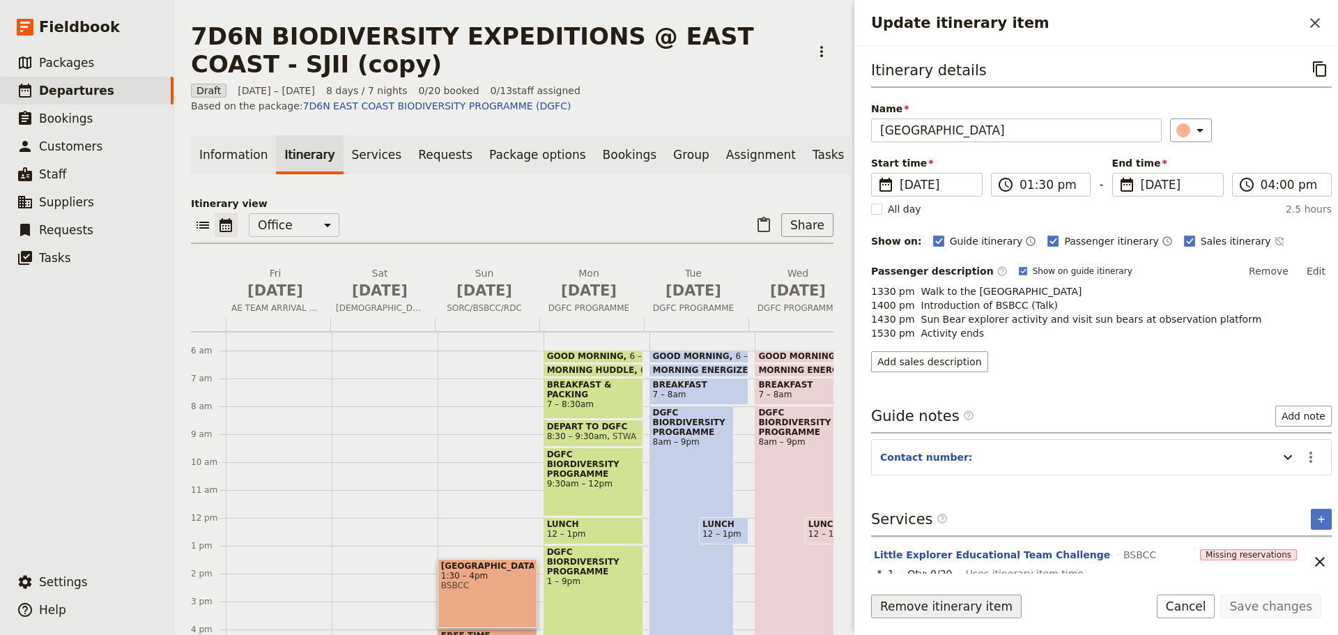
click at [903, 610] on button "Remove itinerary item" at bounding box center [946, 606] width 150 height 24
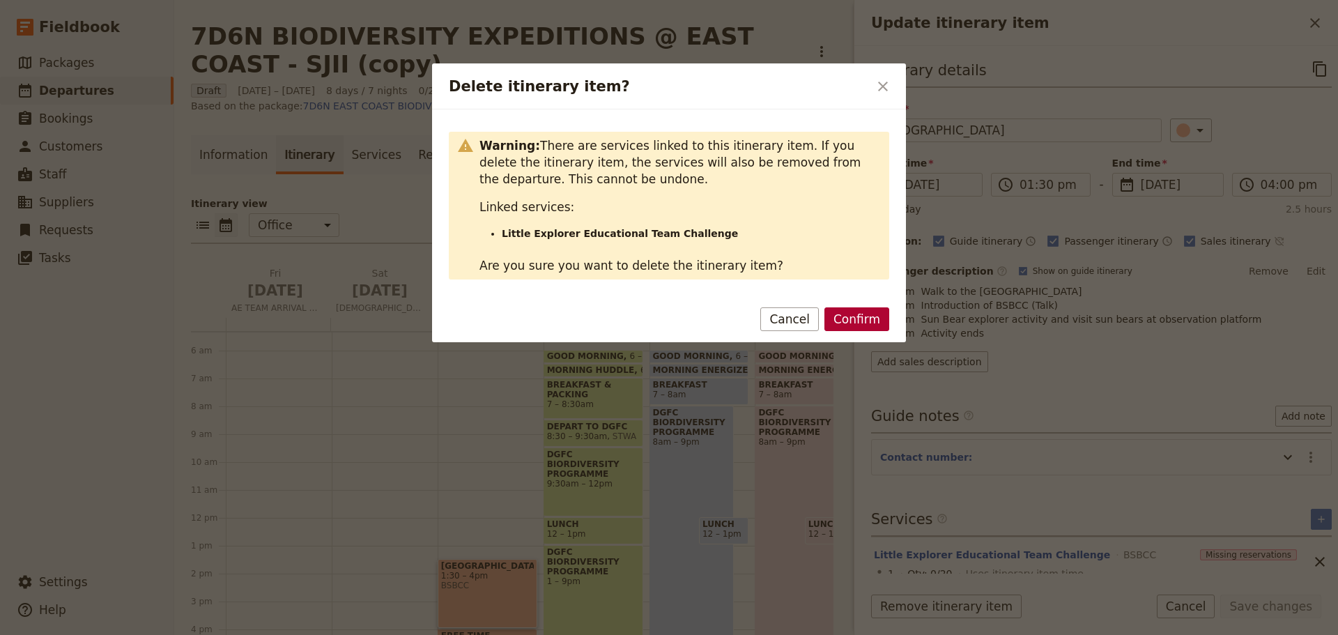
click at [846, 320] on button "Confirm" at bounding box center [856, 319] width 65 height 24
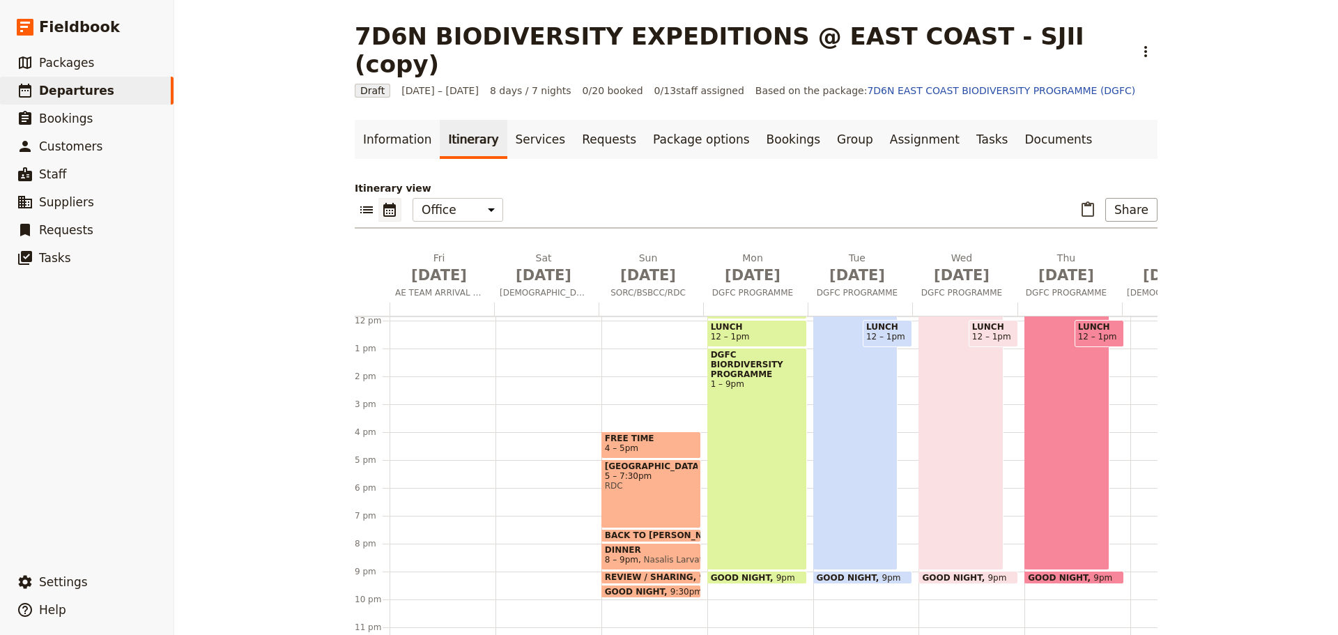
scroll to position [341, 0]
click at [665, 433] on span "FREE TIME" at bounding box center [651, 438] width 93 height 10
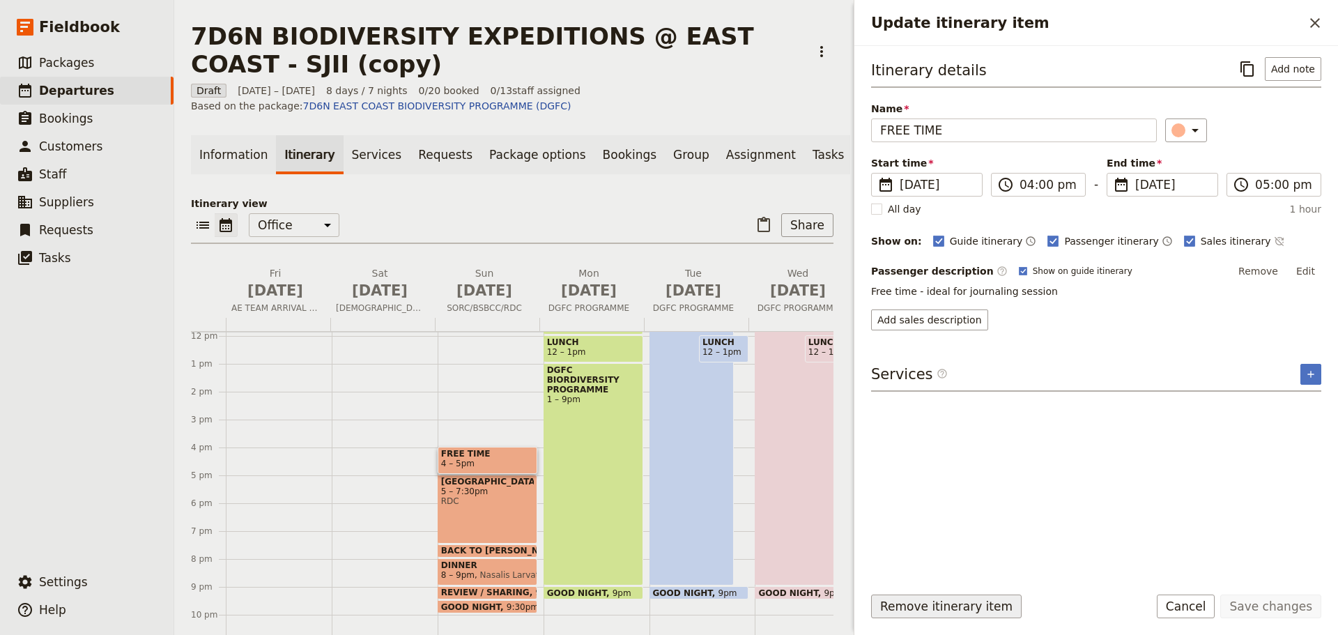
click at [892, 603] on button "Remove itinerary item" at bounding box center [946, 606] width 150 height 24
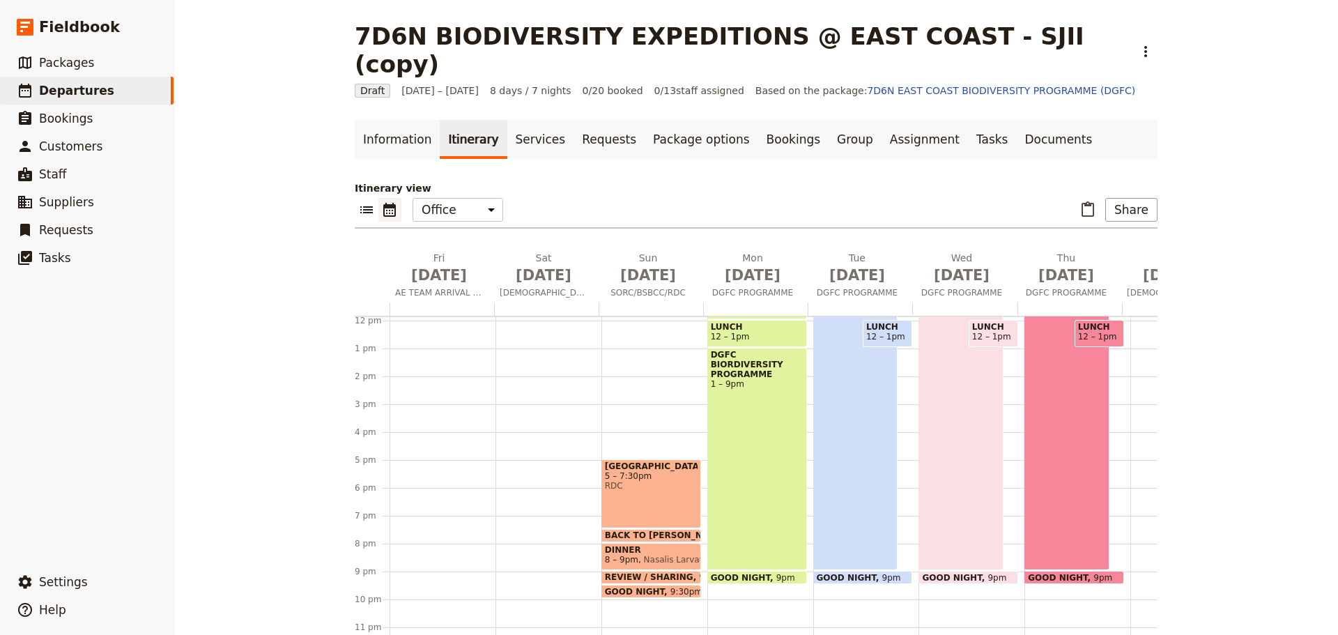
click at [660, 464] on div "[GEOGRAPHIC_DATA] 5 – 7:30pm RDC" at bounding box center [651, 493] width 100 height 69
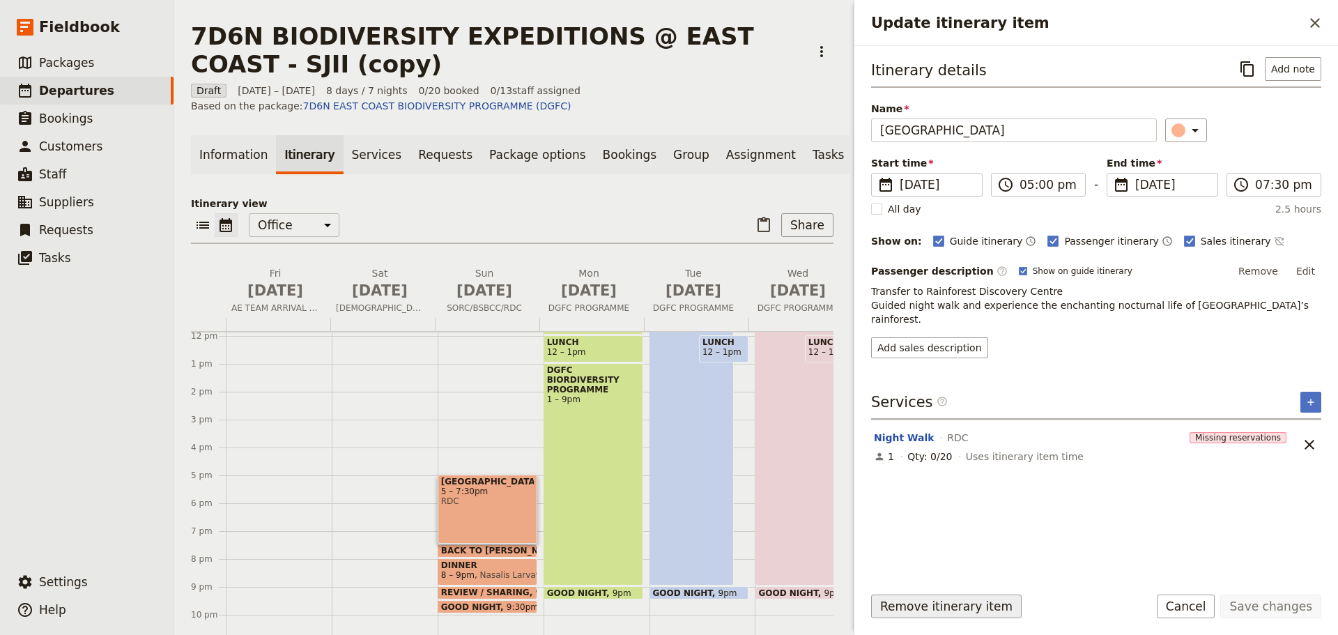
click at [888, 611] on button "Remove itinerary item" at bounding box center [946, 606] width 150 height 24
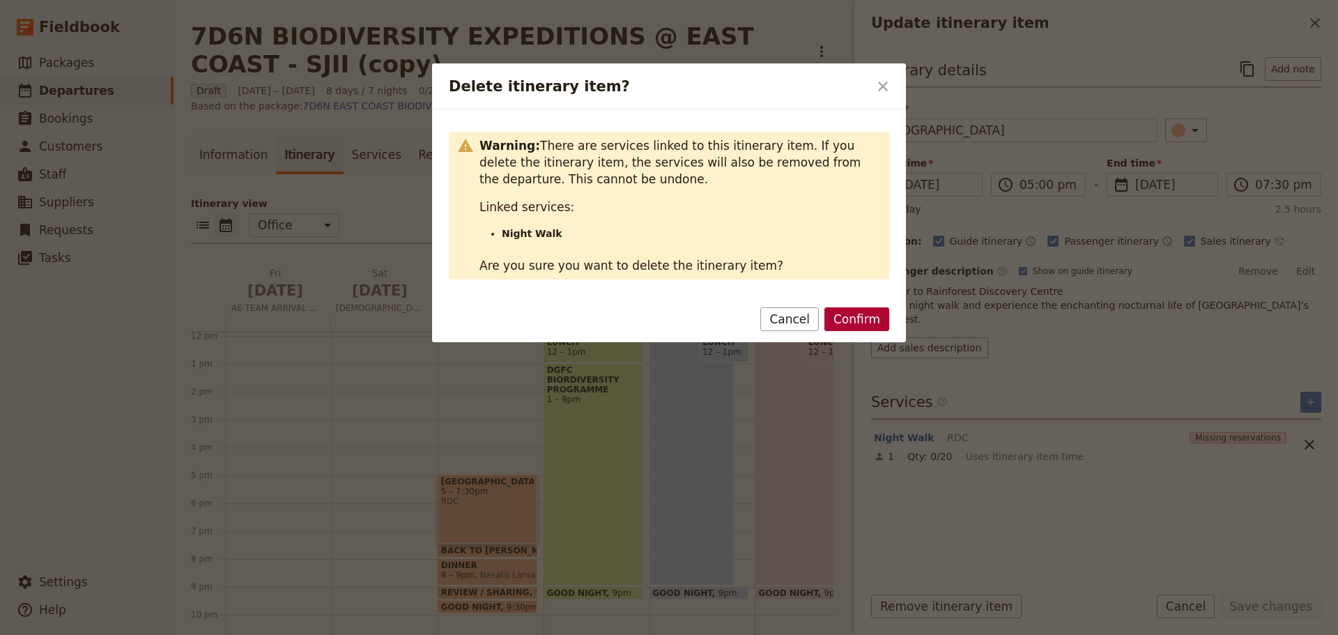
click at [872, 316] on button "Confirm" at bounding box center [856, 319] width 65 height 24
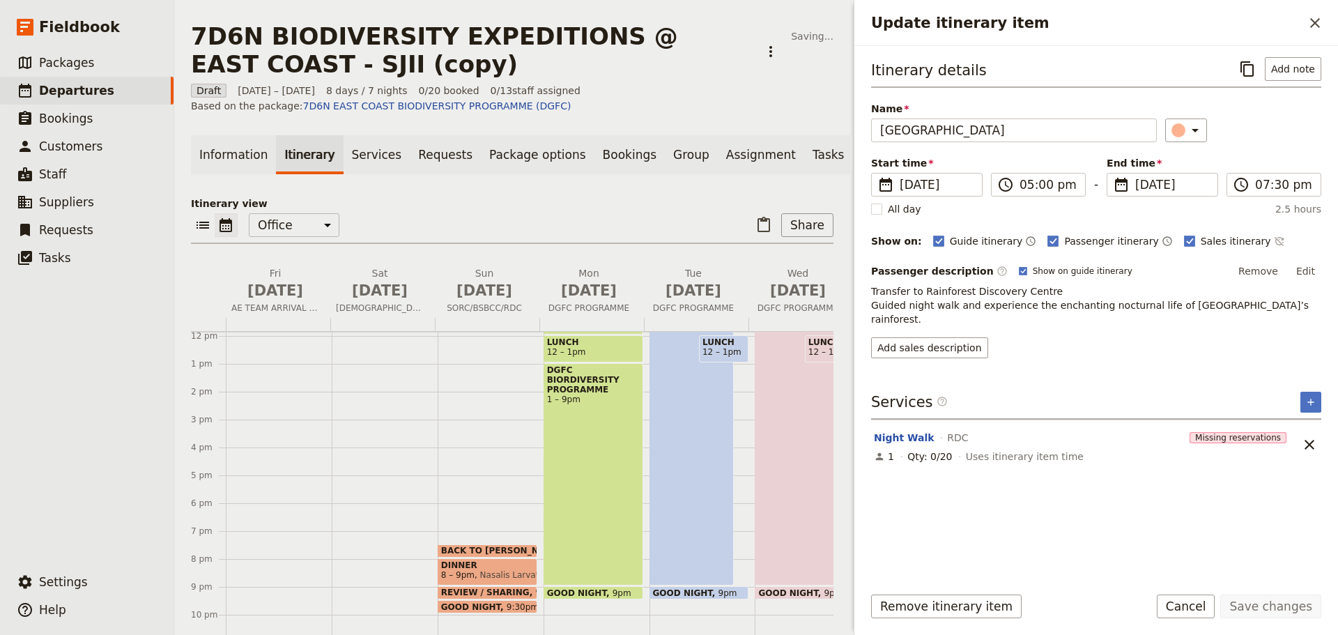
click at [470, 551] on span at bounding box center [487, 554] width 98 height 6
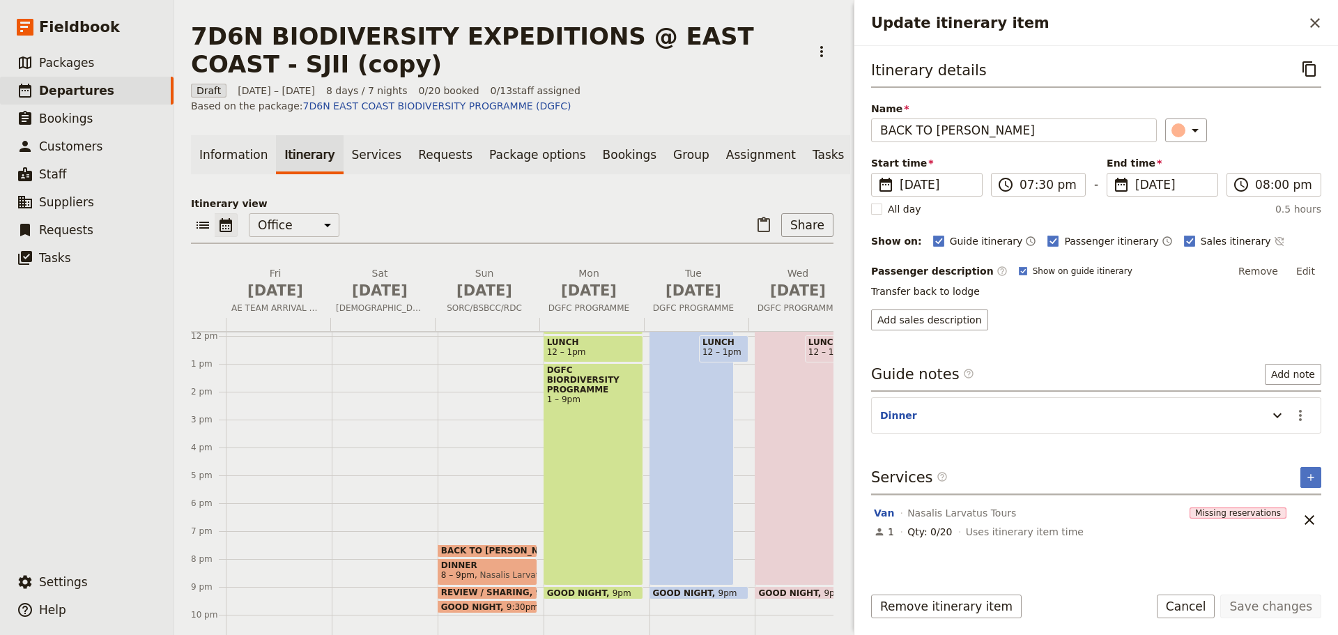
click at [520, 546] on span "BACK TO [PERSON_NAME]" at bounding box center [505, 551] width 128 height 10
click at [950, 615] on button "Remove itinerary item" at bounding box center [946, 606] width 150 height 24
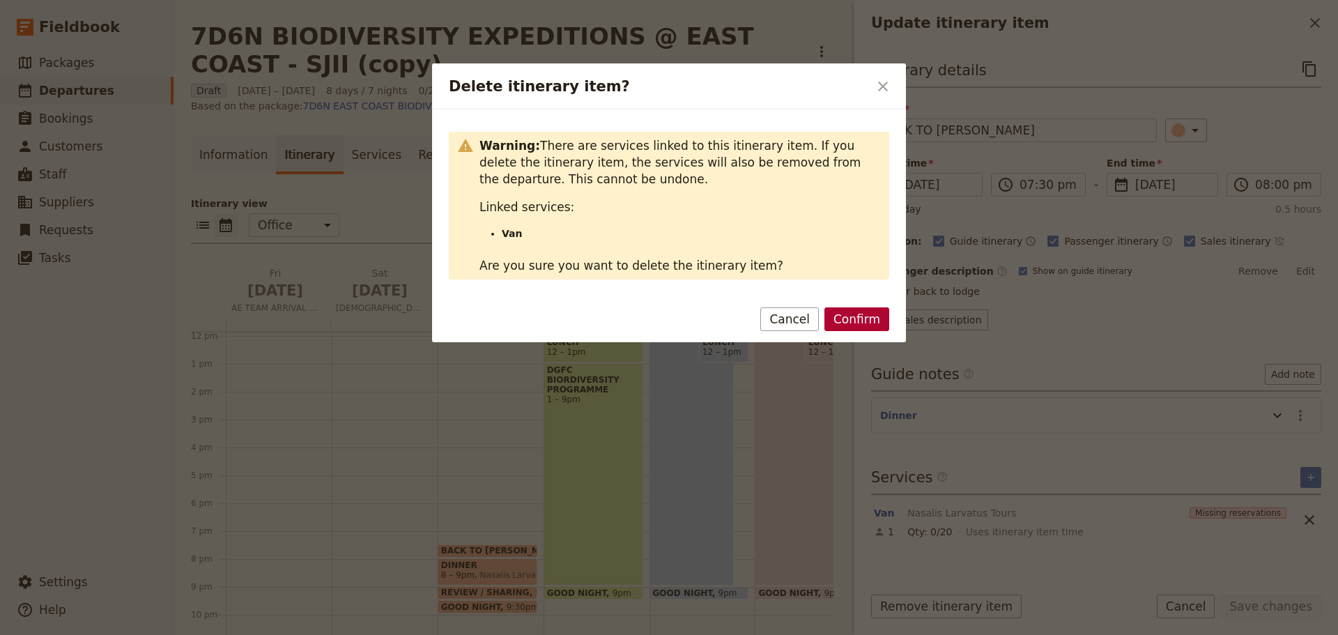
click at [873, 321] on button "Confirm" at bounding box center [856, 319] width 65 height 24
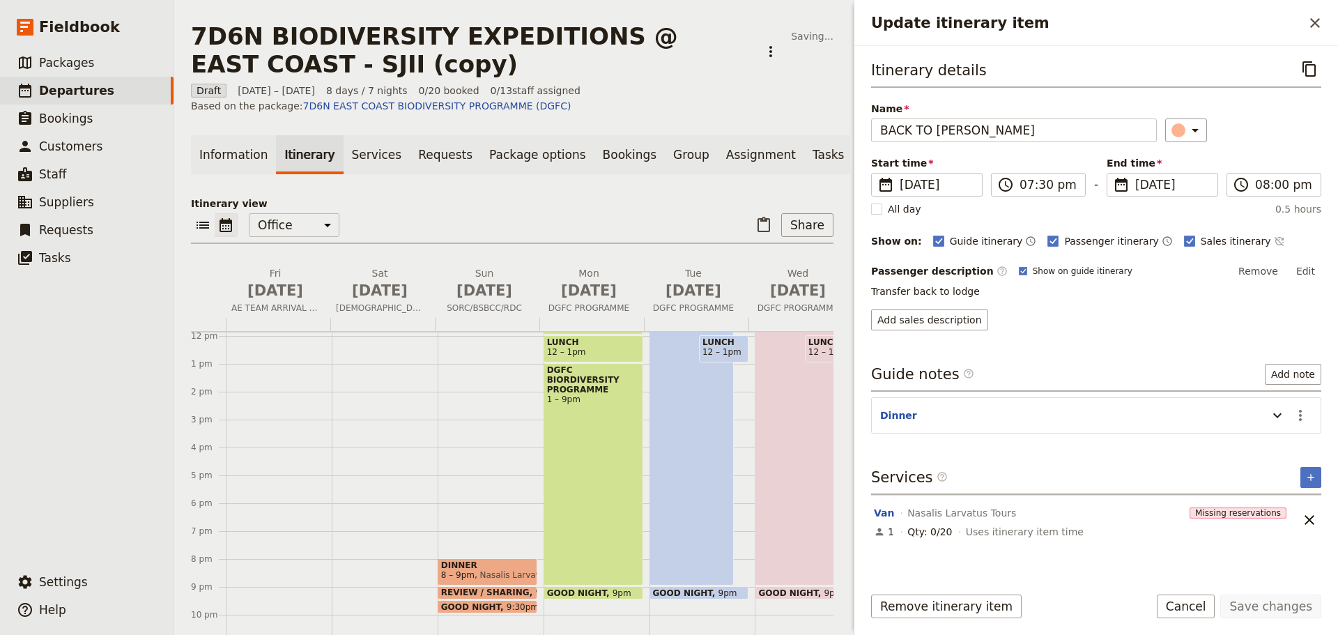
click at [516, 570] on span "Nasalis Larvatus Tours" at bounding box center [523, 575] width 99 height 10
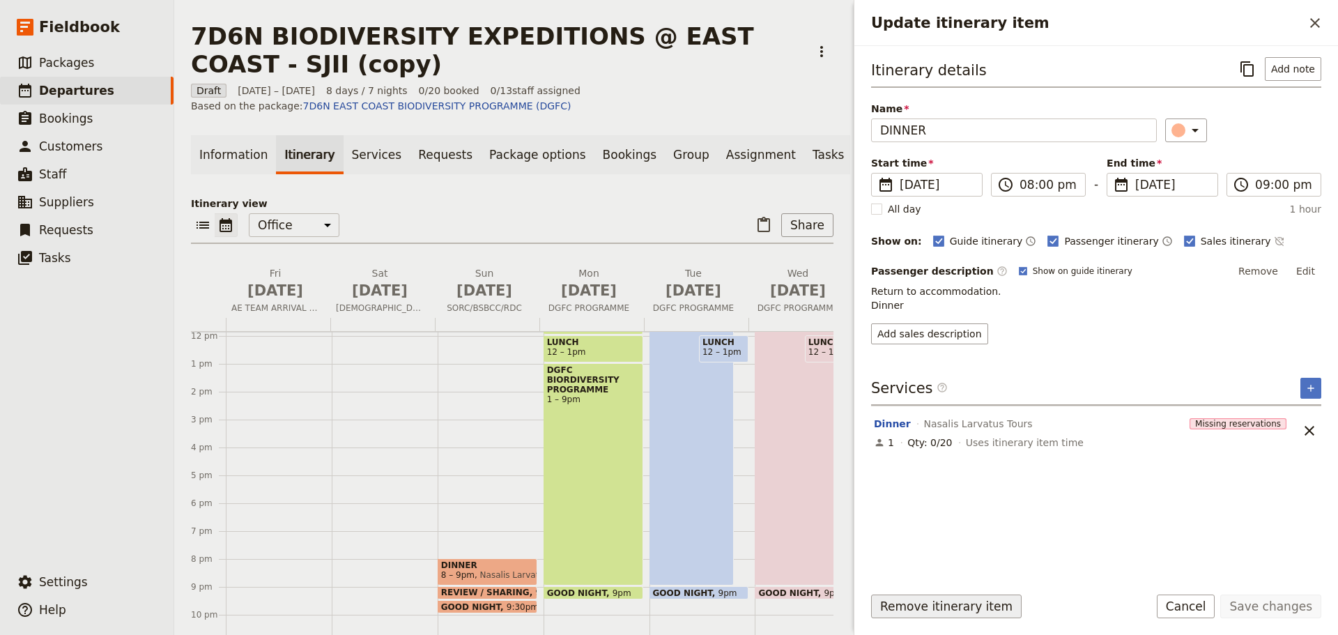
click at [911, 603] on button "Remove itinerary item" at bounding box center [946, 606] width 150 height 24
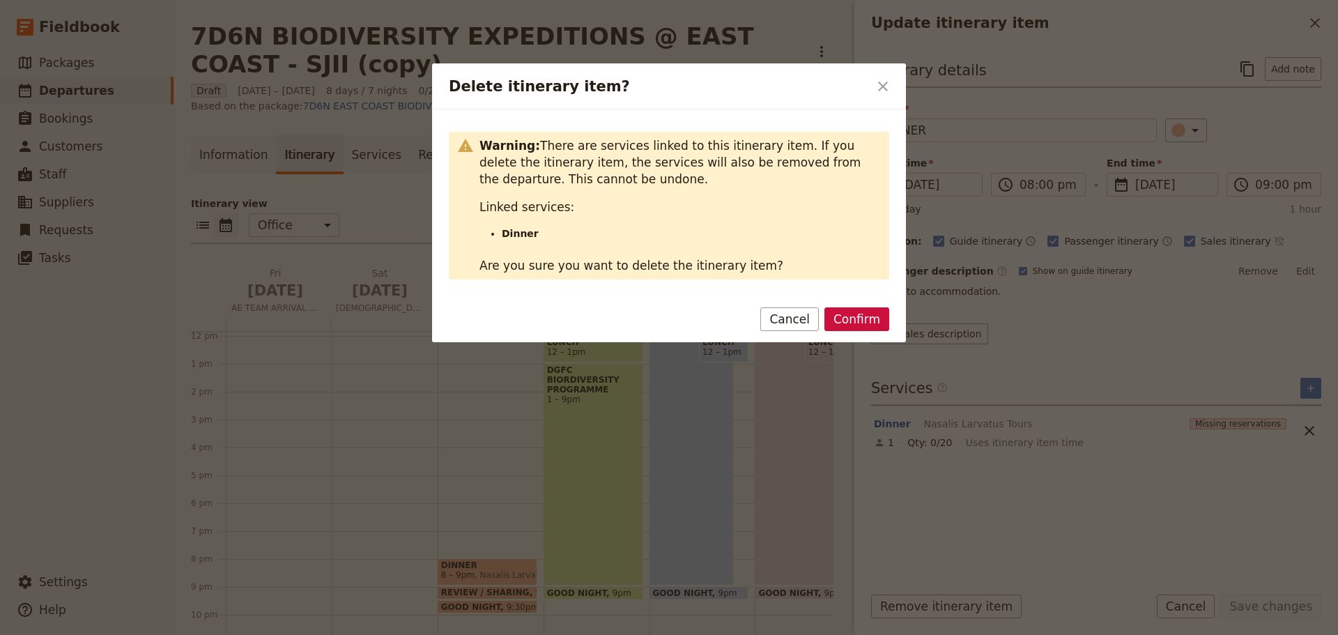
drag, startPoint x: 860, startPoint y: 321, endPoint x: 852, endPoint y: 336, distance: 16.5
click at [860, 322] on button "Confirm" at bounding box center [856, 319] width 65 height 24
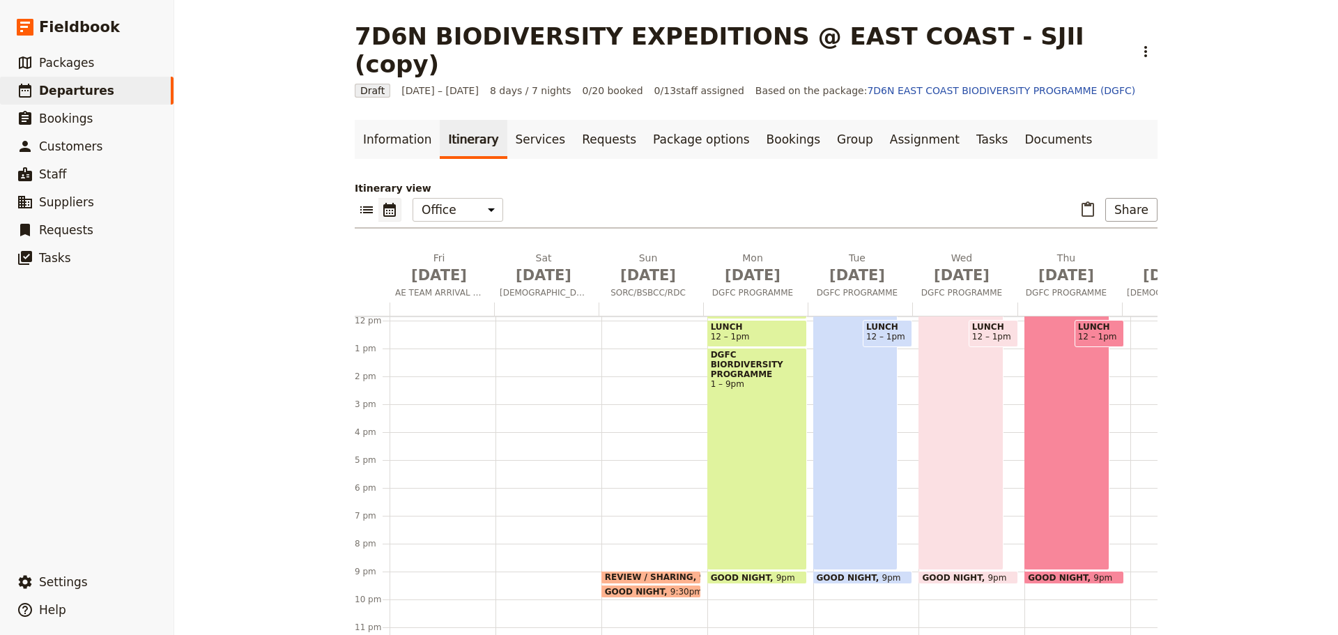
click at [635, 578] on span at bounding box center [651, 581] width 98 height 6
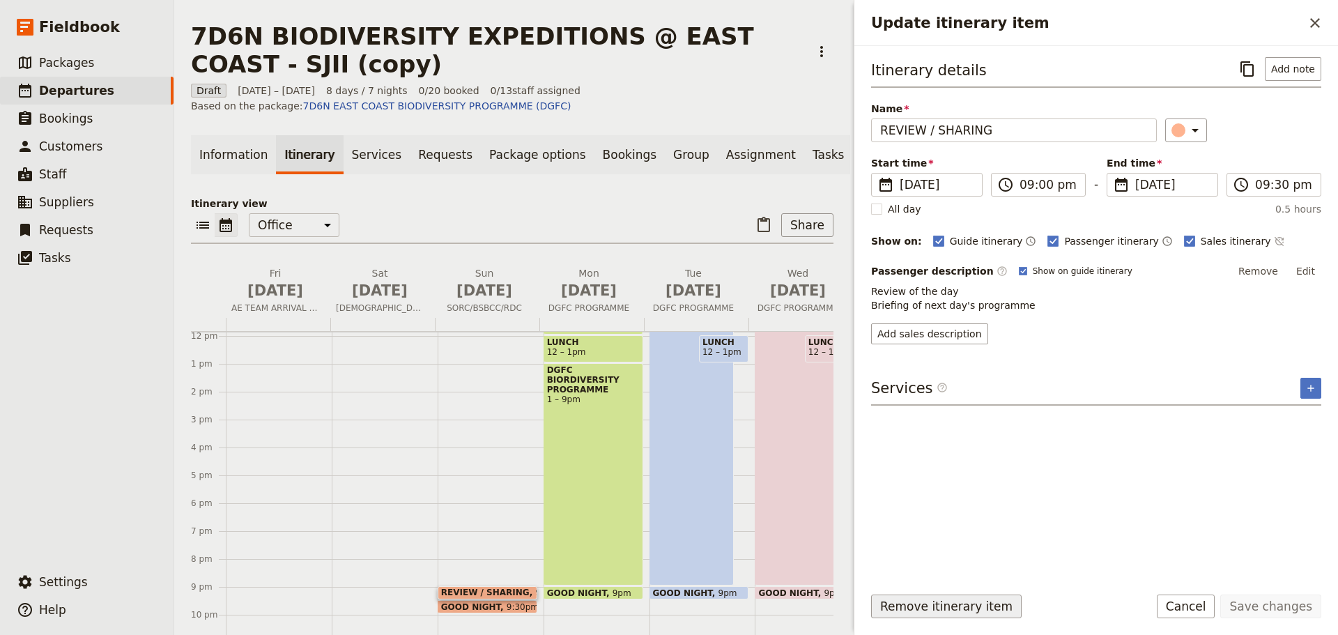
click at [916, 613] on button "Remove itinerary item" at bounding box center [946, 606] width 150 height 24
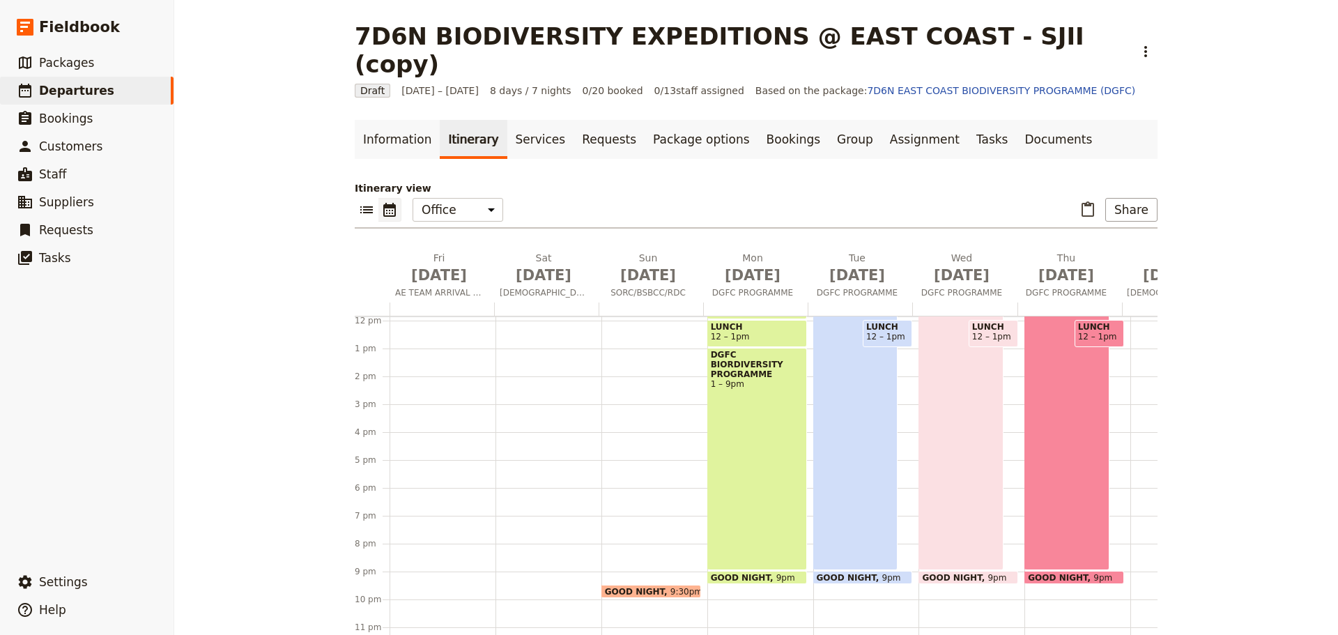
click at [672, 592] on span at bounding box center [651, 595] width 98 height 6
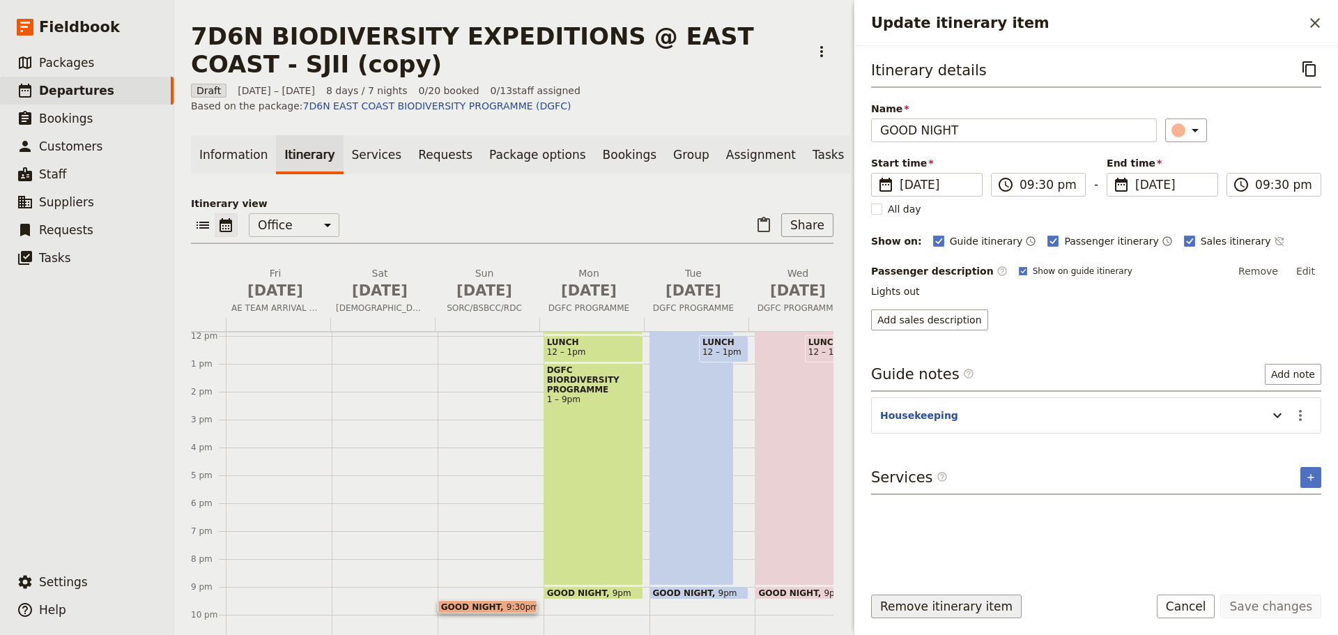
click at [892, 610] on button "Remove itinerary item" at bounding box center [946, 606] width 150 height 24
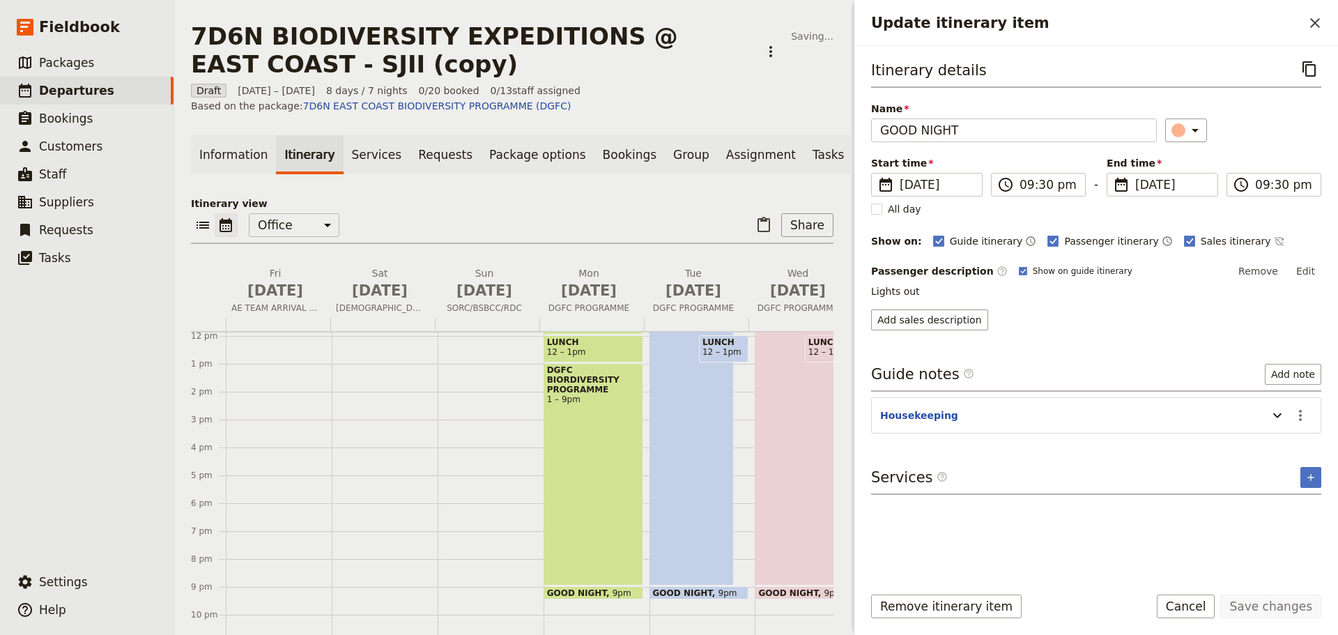
scroll to position [9, 0]
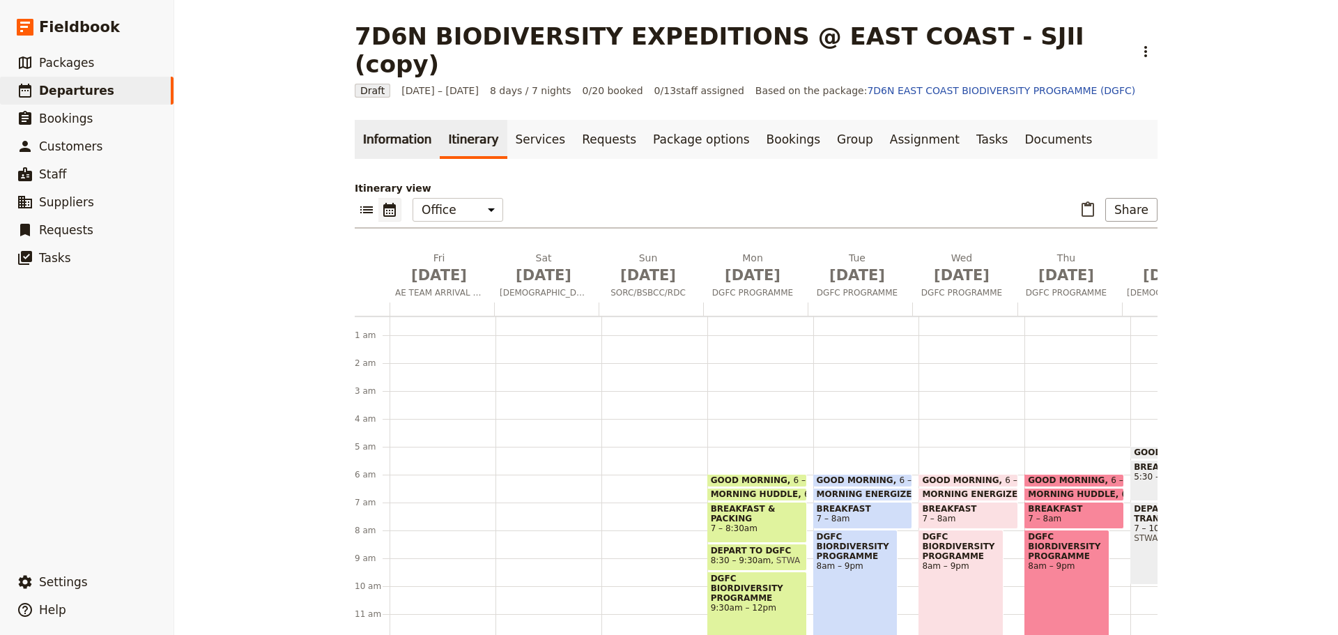
click at [398, 120] on link "Information" at bounding box center [397, 139] width 85 height 39
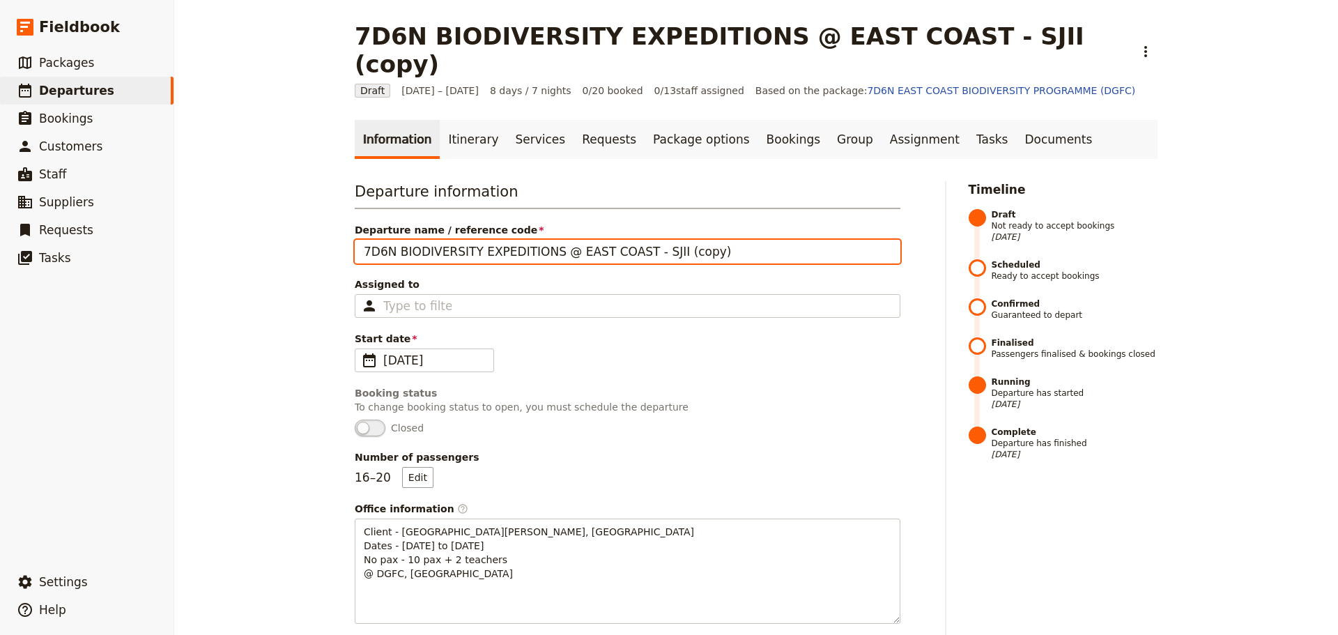
click at [709, 240] on input "7D6N BIODIVERSITY EXPEDITIONS @ EAST COAST - SJII (copy)" at bounding box center [628, 252] width 546 height 24
type input "7"
click at [416, 240] on input "ST. [PERSON_NAME] INSTITUITION" at bounding box center [628, 252] width 546 height 24
click at [513, 240] on input "ST. [PERSON_NAME]'S INSTITUITION" at bounding box center [628, 252] width 546 height 24
type input "ST. [PERSON_NAME]'S INSTITUITION INTERNATIONAL (SG) - 7D"
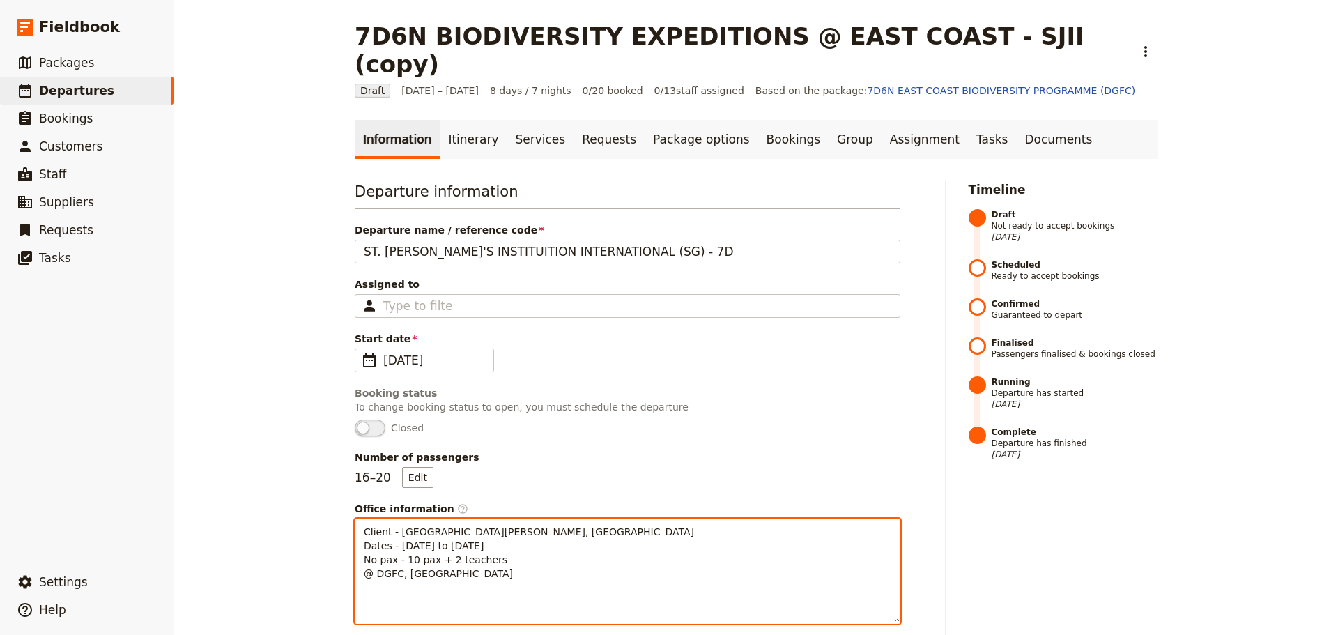
click at [392, 526] on span "Client - [GEOGRAPHIC_DATA][PERSON_NAME], [GEOGRAPHIC_DATA] Dates - [DATE] to [D…" at bounding box center [529, 552] width 330 height 53
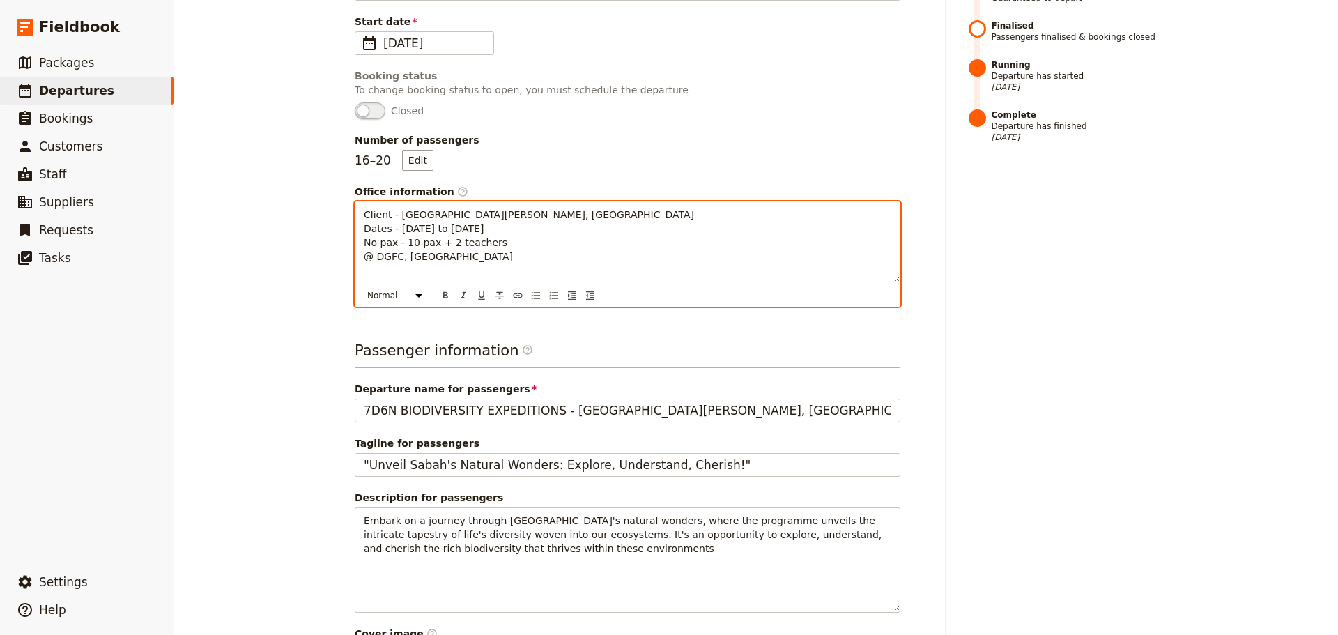
scroll to position [314, 0]
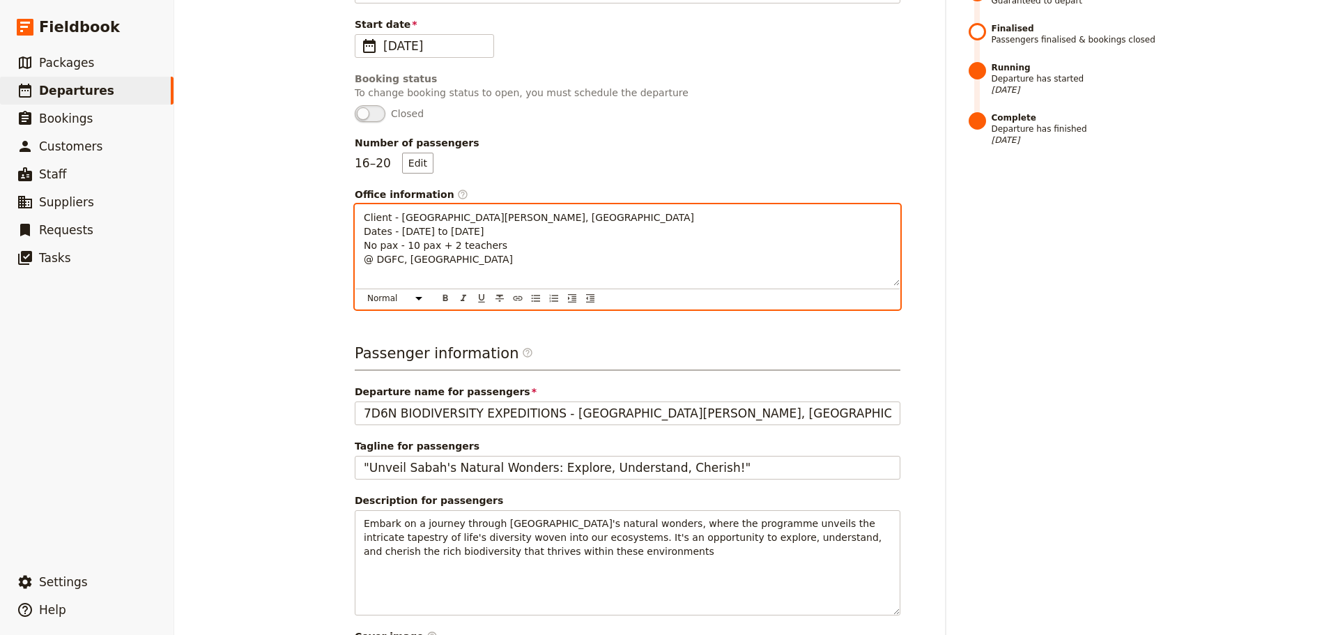
click at [518, 238] on p "Client - [GEOGRAPHIC_DATA][PERSON_NAME], [GEOGRAPHIC_DATA] Dates - [DATE] to [D…" at bounding box center [627, 238] width 527 height 56
click at [392, 212] on span "Client - [GEOGRAPHIC_DATA][PERSON_NAME], [GEOGRAPHIC_DATA] Dates - [DATE] to [D…" at bounding box center [529, 238] width 330 height 53
click at [416, 212] on span "Client - [GEOGRAPHIC_DATA][PERSON_NAME], [GEOGRAPHIC_DATA] Dates - [DATE] to [D…" at bounding box center [529, 238] width 330 height 53
click at [490, 233] on p "Client - [GEOGRAPHIC_DATA][PERSON_NAME], [GEOGRAPHIC_DATA] Dates - [DATE] - [DA…" at bounding box center [627, 238] width 527 height 56
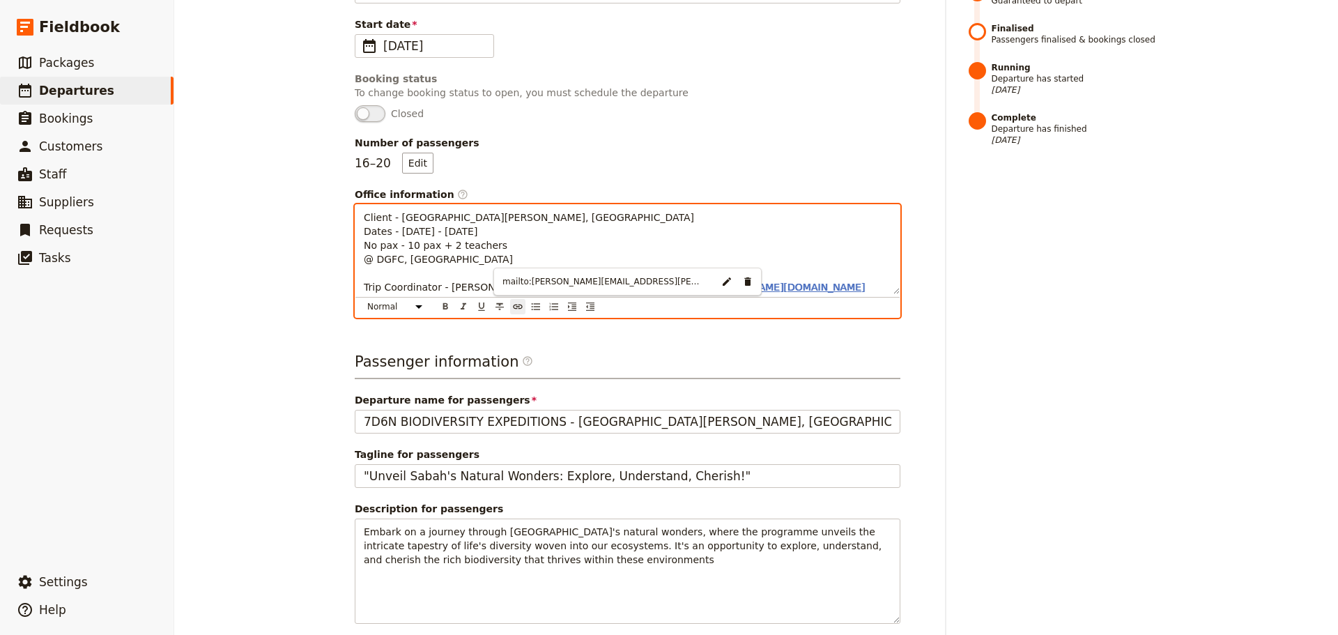
click at [532, 281] on span "[PERSON_NAME][EMAIL_ADDRESS][PERSON_NAME][DOMAIN_NAME]" at bounding box center [698, 286] width 332 height 11
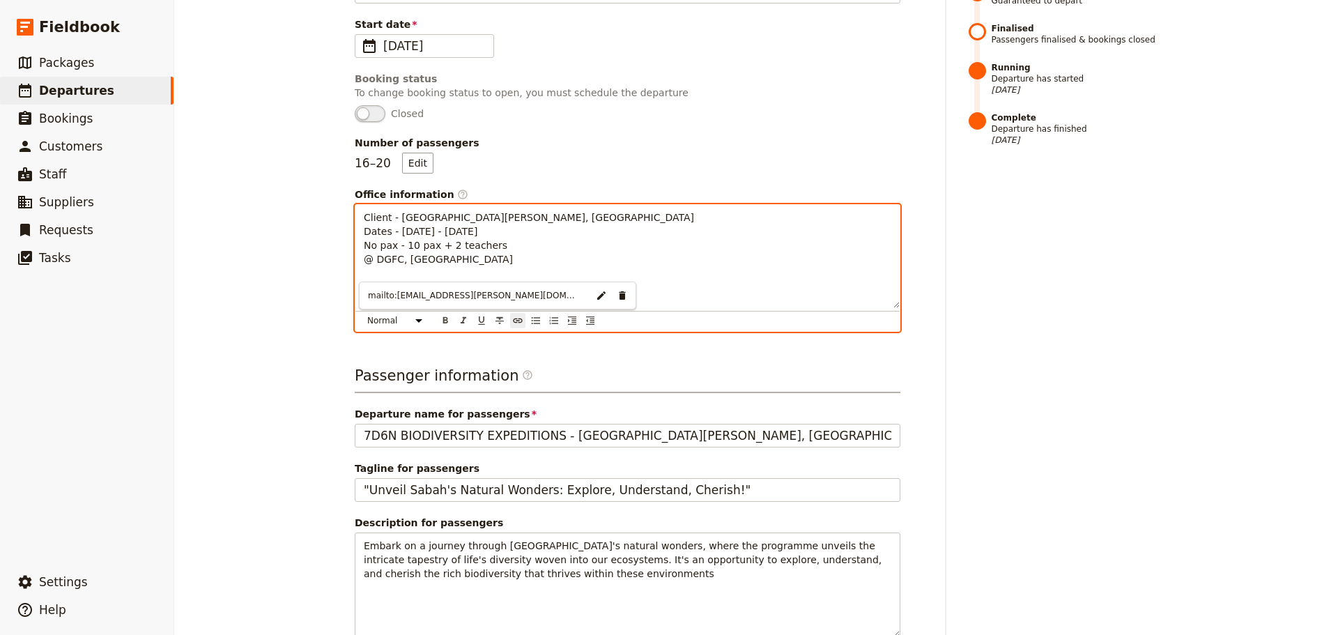
type input "mailto:[EMAIL_ADDRESS][PERSON_NAME][DOMAIN_NAME]"
type input "mailto:[PERSON_NAME][EMAIL_ADDRESS][DOMAIN_NAME]"
type input "mailto:[EMAIL_ADDRESS][PERSON_NAME][DOMAIN_NAME]"
click at [500, 258] on p "Client - St.[PERSON_NAME]'s Institution International, [GEOGRAPHIC_DATA] Dates …" at bounding box center [627, 259] width 527 height 98
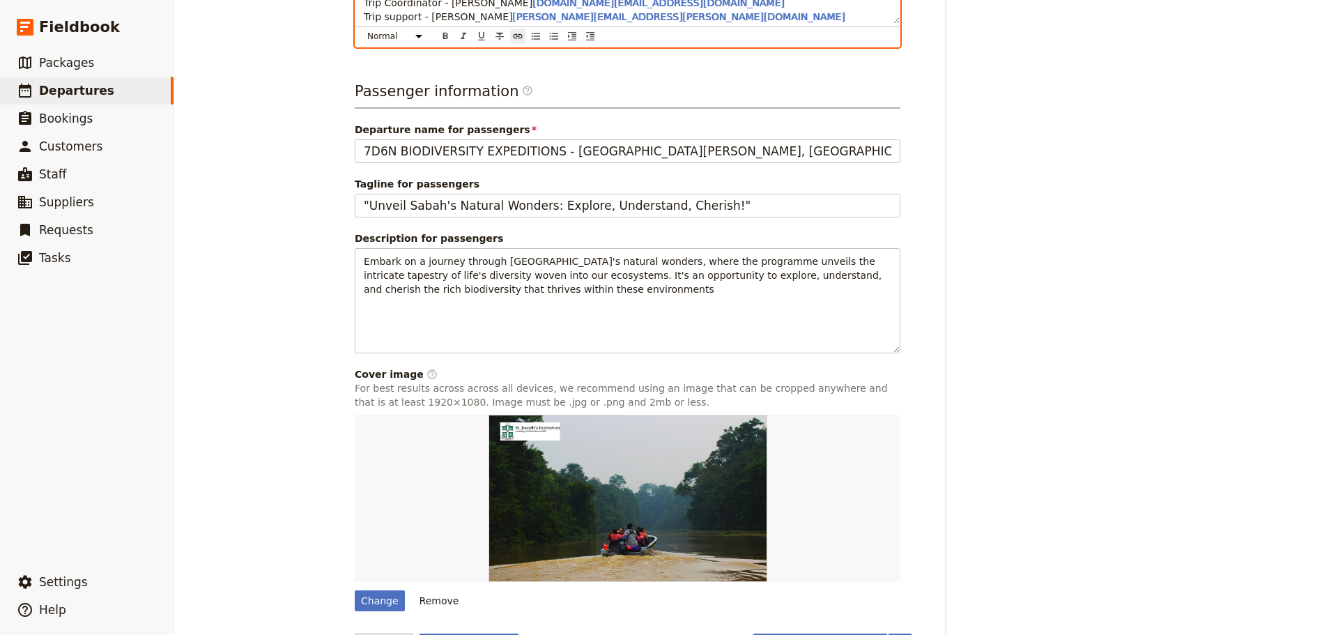
scroll to position [615, 0]
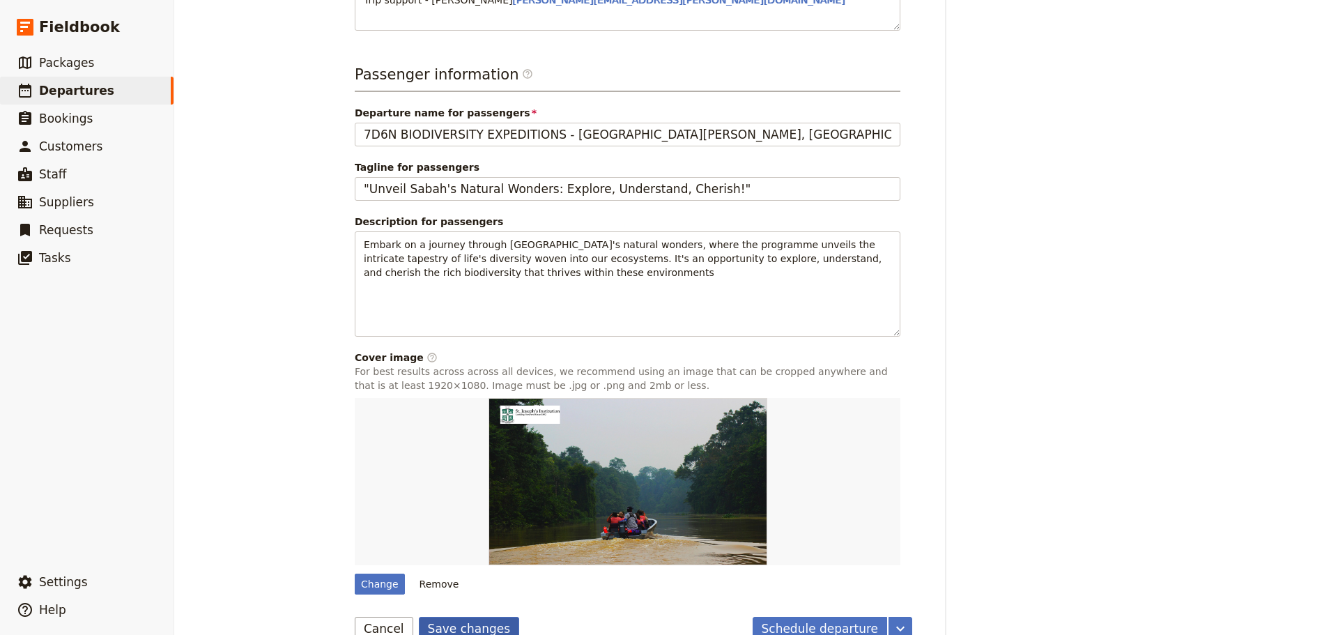
click at [476, 617] on button "Save changes" at bounding box center [469, 629] width 101 height 24
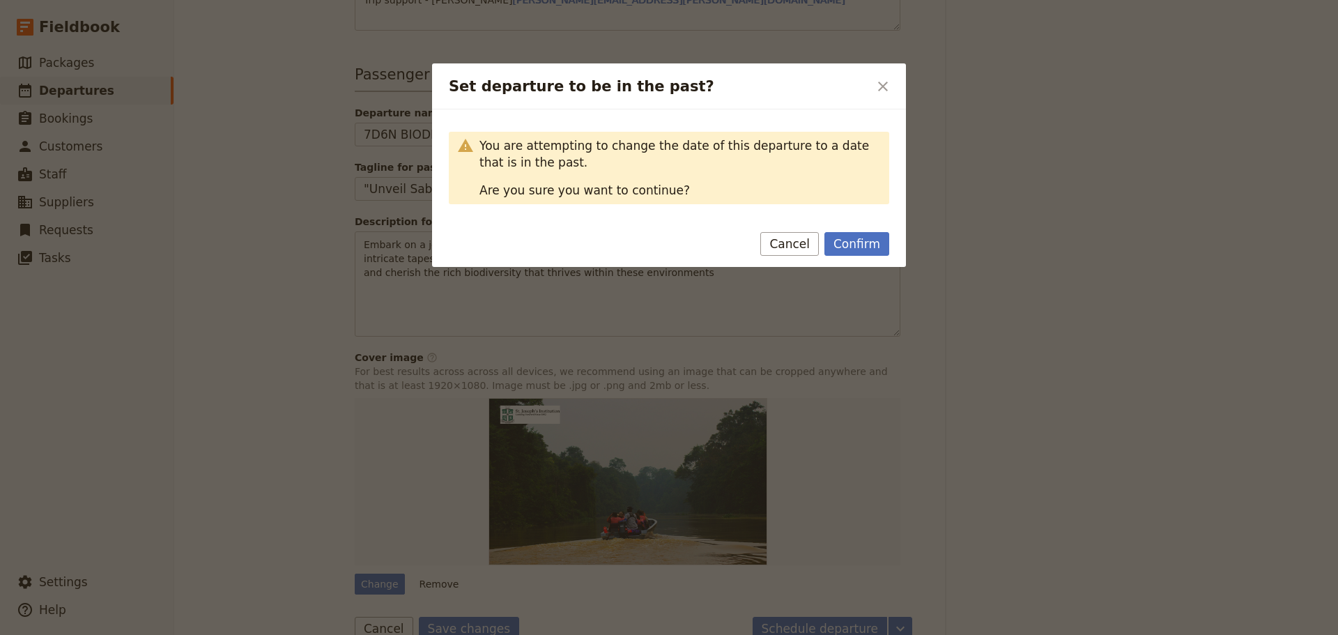
drag, startPoint x: 865, startPoint y: 240, endPoint x: 854, endPoint y: 323, distance: 83.0
click at [856, 634] on div "Set departure to be in the past? ​ You are attempting to change the date of thi…" at bounding box center [669, 635] width 1338 height 0
click at [799, 252] on button "Cancel" at bounding box center [789, 244] width 59 height 24
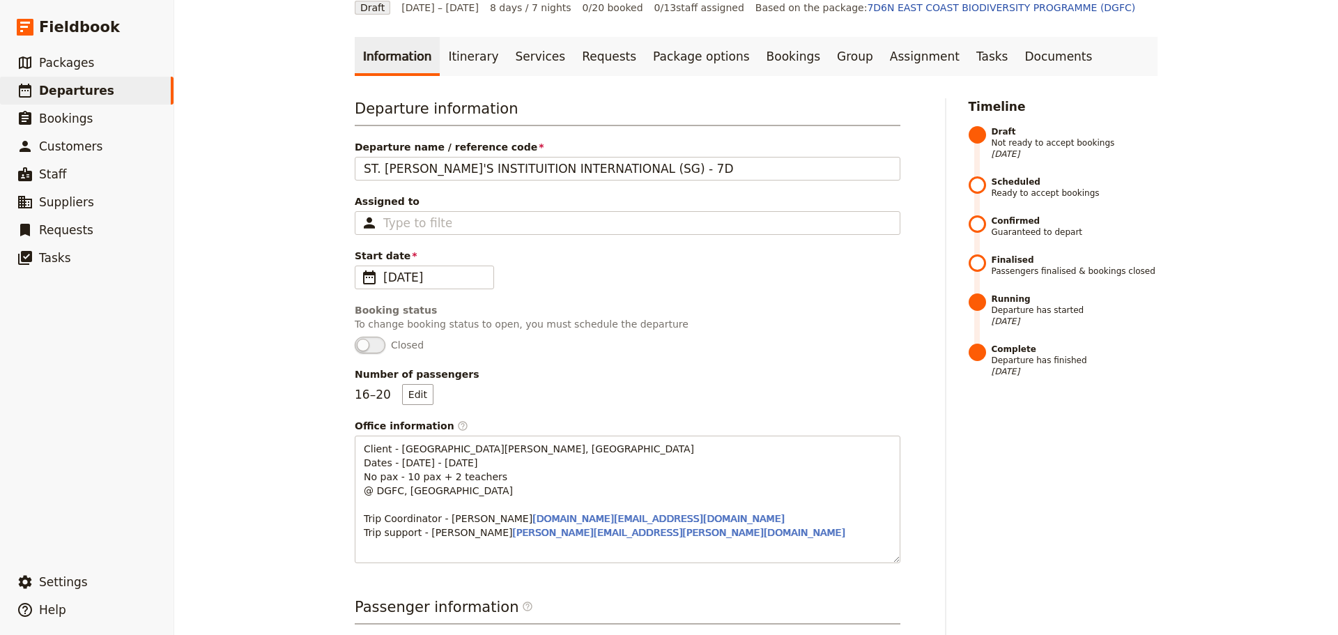
scroll to position [58, 0]
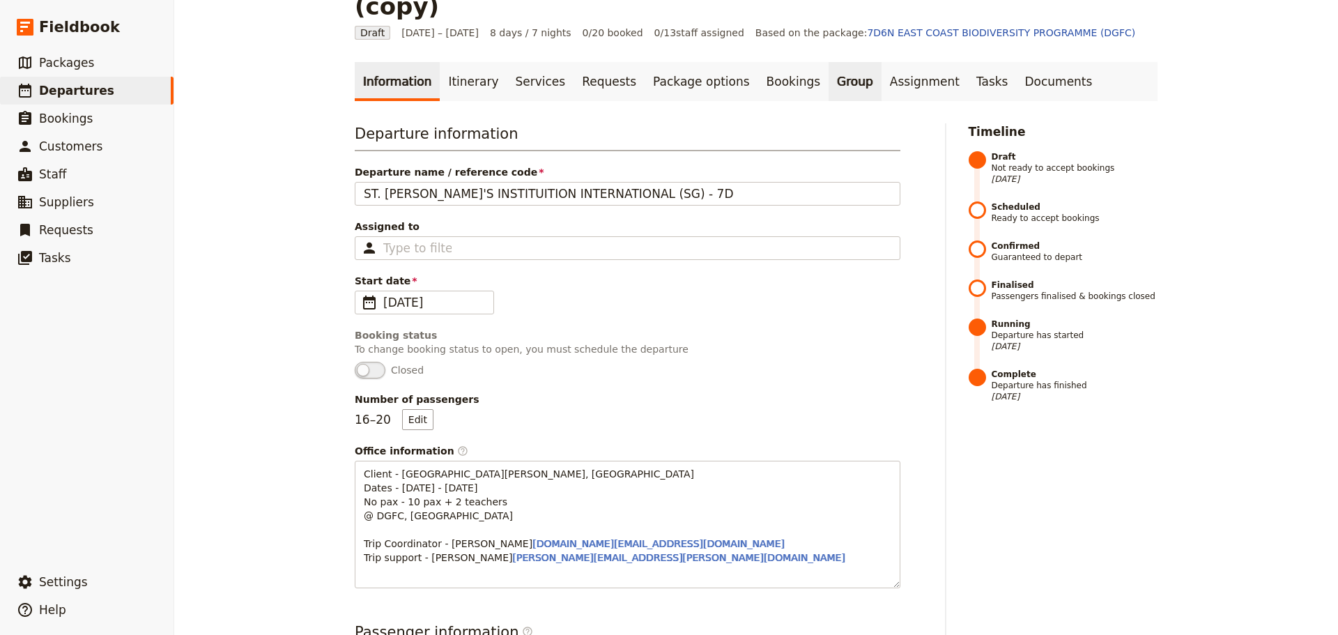
drag, startPoint x: 460, startPoint y: 53, endPoint x: 789, endPoint y: 49, distance: 329.6
click at [460, 62] on link "Itinerary" at bounding box center [473, 81] width 67 height 39
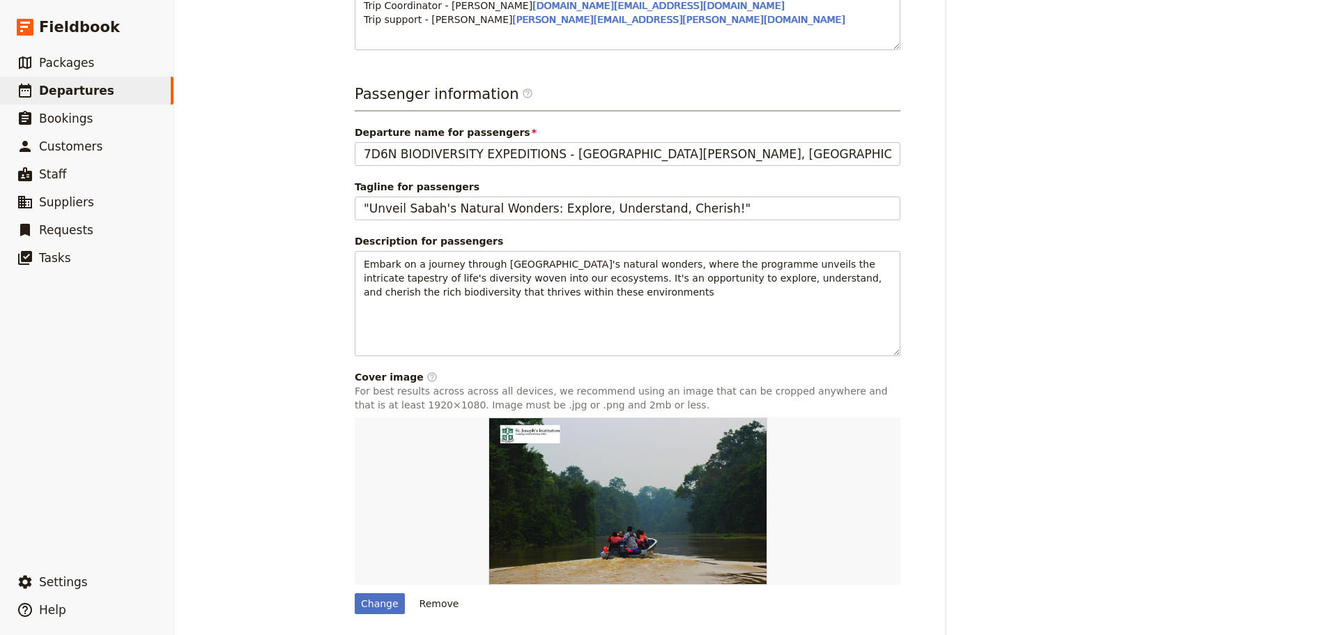
scroll to position [615, 0]
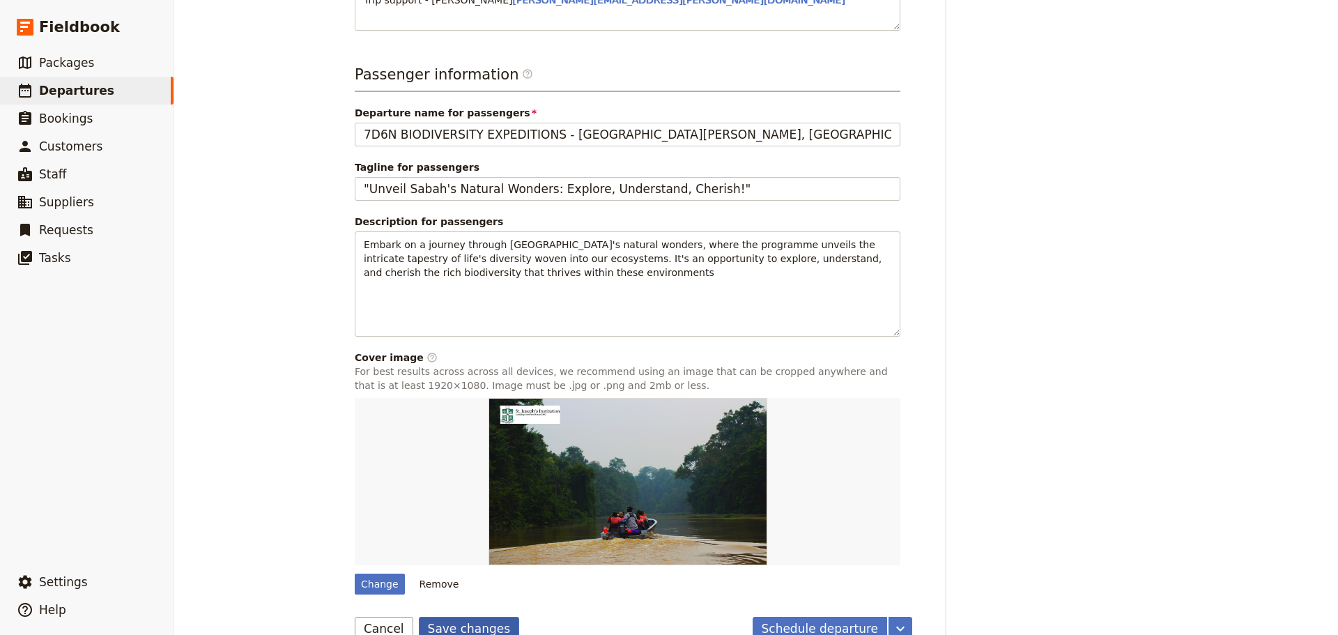
click at [464, 617] on button "Save changes" at bounding box center [469, 629] width 101 height 24
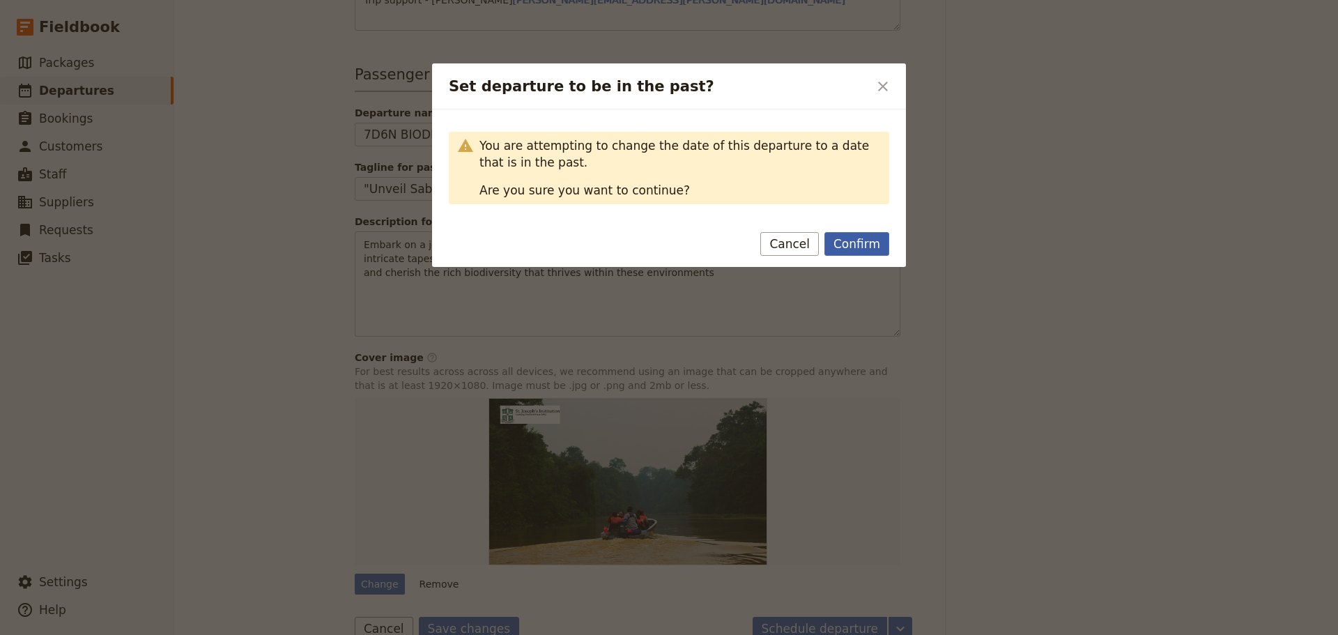
click at [867, 244] on button "Confirm" at bounding box center [856, 244] width 65 height 24
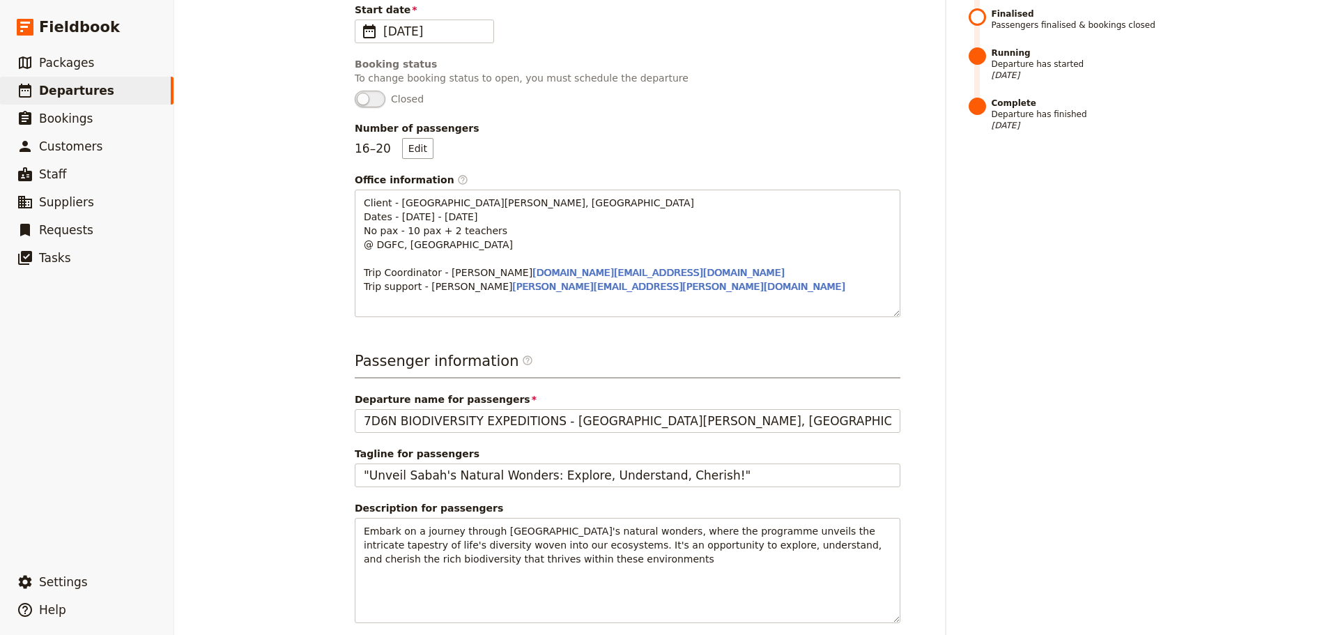
scroll to position [267, 0]
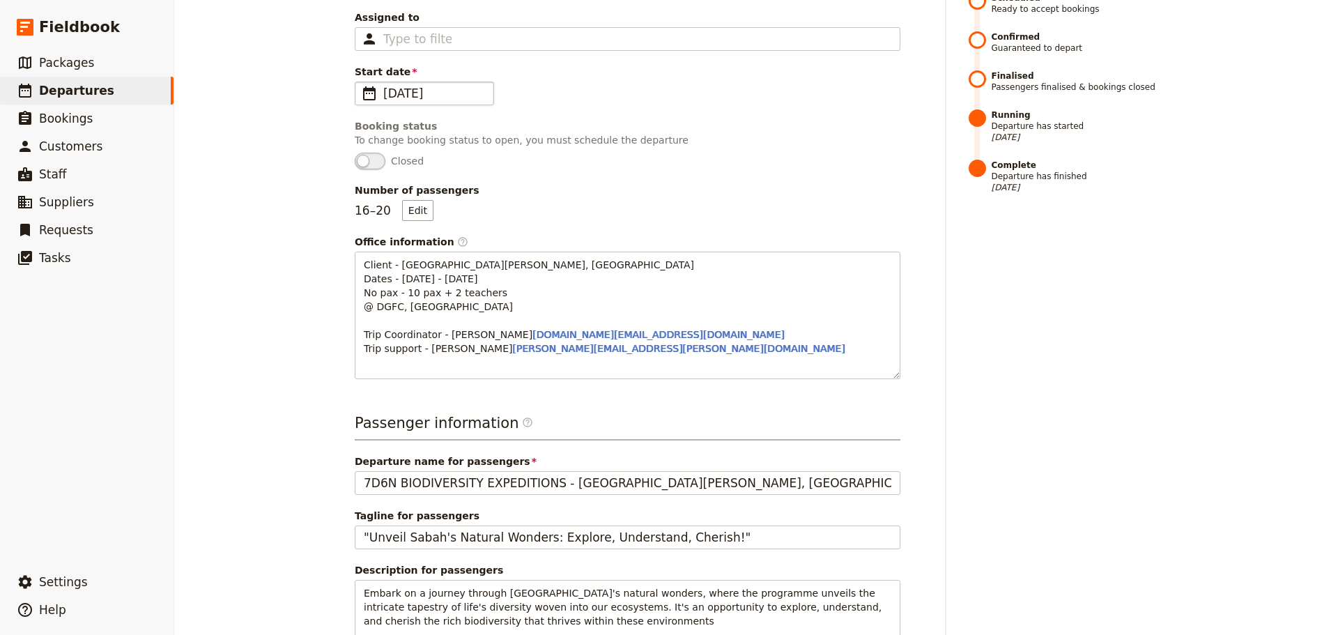
click at [433, 85] on span "[DATE]" at bounding box center [434, 93] width 102 height 17
click at [361, 82] on input "[DATE]" at bounding box center [360, 82] width 1 height 1
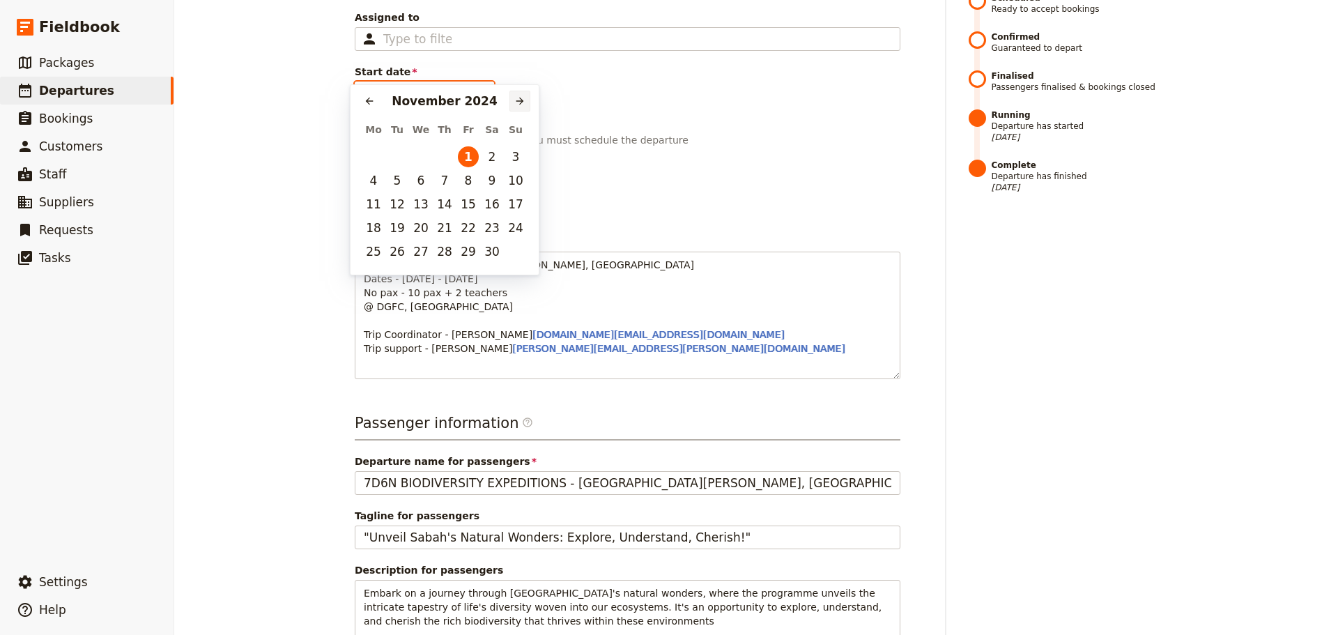
click at [520, 100] on icon "Next month" at bounding box center [519, 100] width 11 height 11
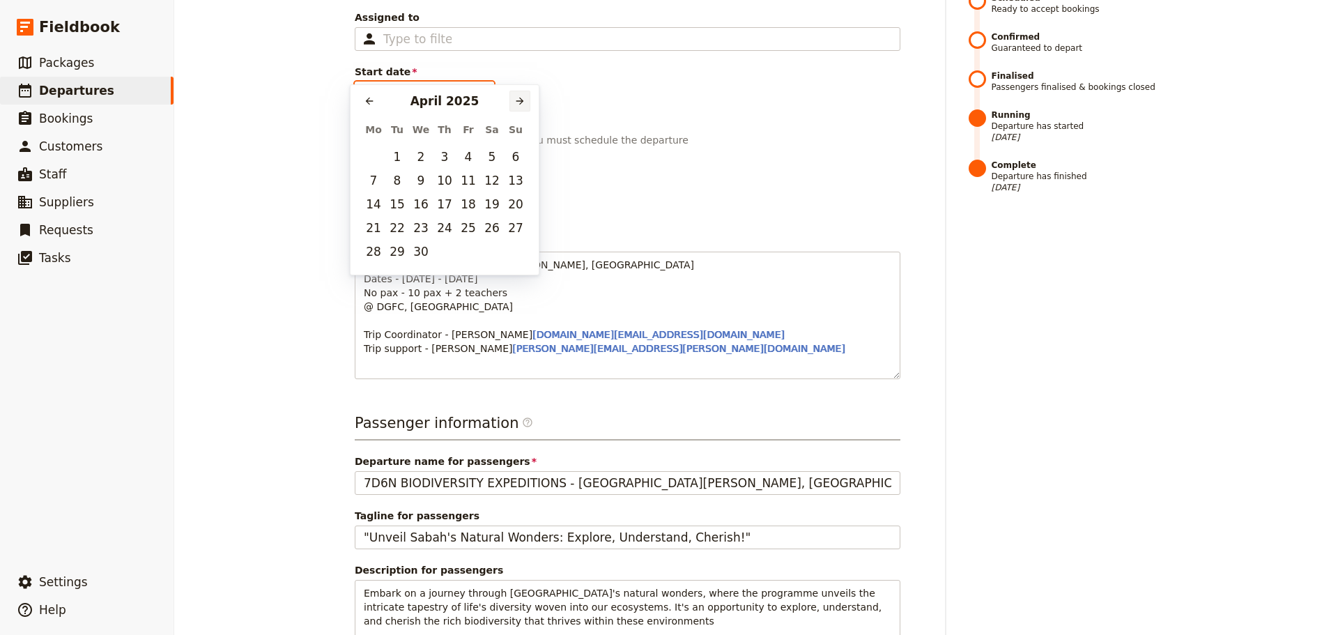
click at [520, 100] on icon "Next month" at bounding box center [519, 100] width 11 height 11
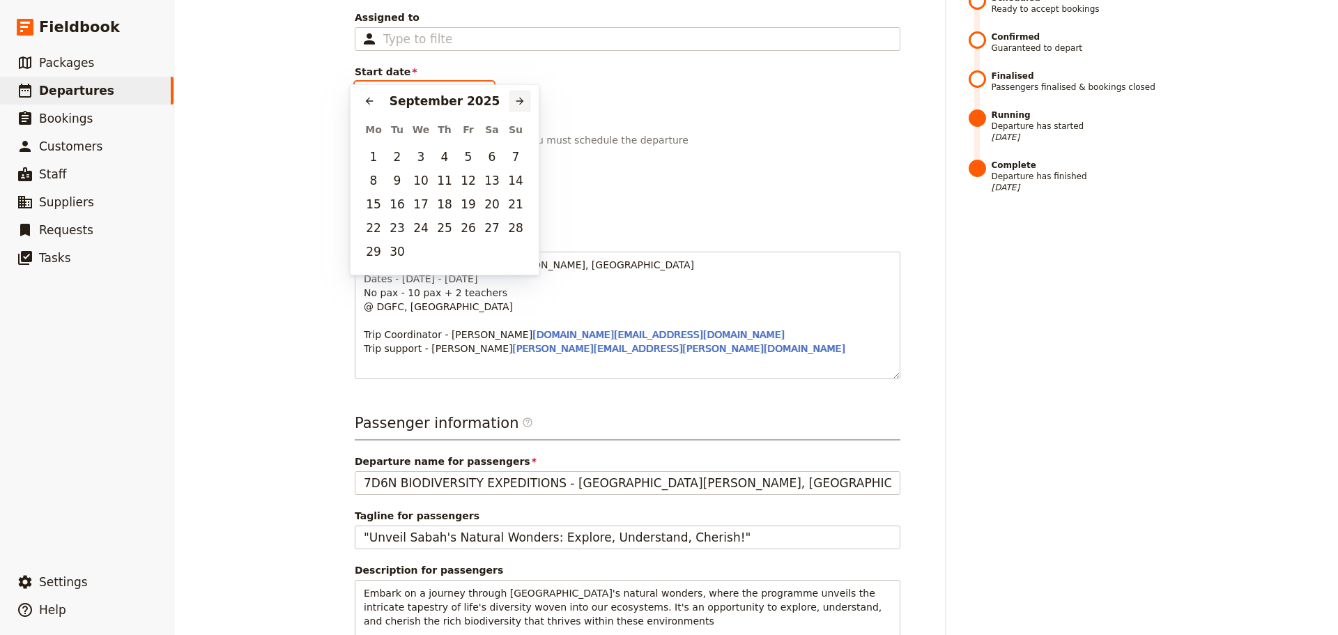
click at [520, 100] on icon "Next month" at bounding box center [519, 100] width 11 height 11
click at [488, 159] on button "1" at bounding box center [491, 156] width 21 height 21
type input "[DATE]"
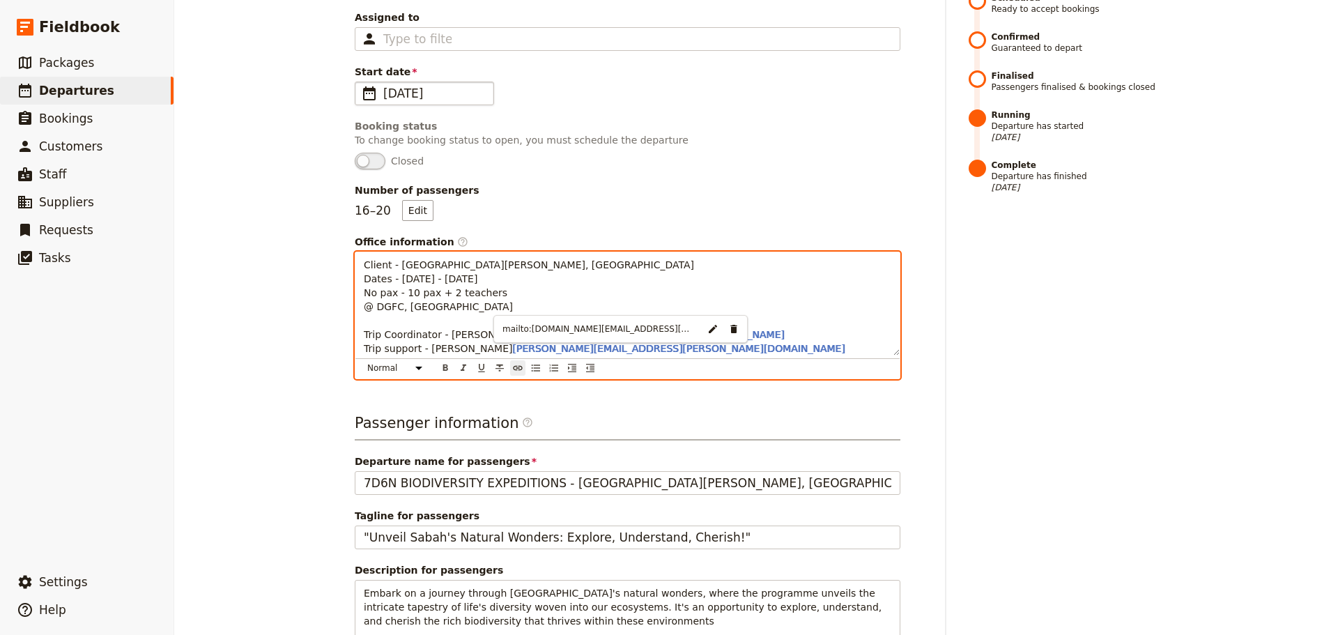
click at [479, 258] on p "Client - [GEOGRAPHIC_DATA][PERSON_NAME], [GEOGRAPHIC_DATA] Dates - [DATE] - [DA…" at bounding box center [627, 307] width 527 height 98
click at [473, 259] on span "Client - [GEOGRAPHIC_DATA][PERSON_NAME], [GEOGRAPHIC_DATA] Dates - [DATE] - [DA…" at bounding box center [529, 285] width 330 height 53
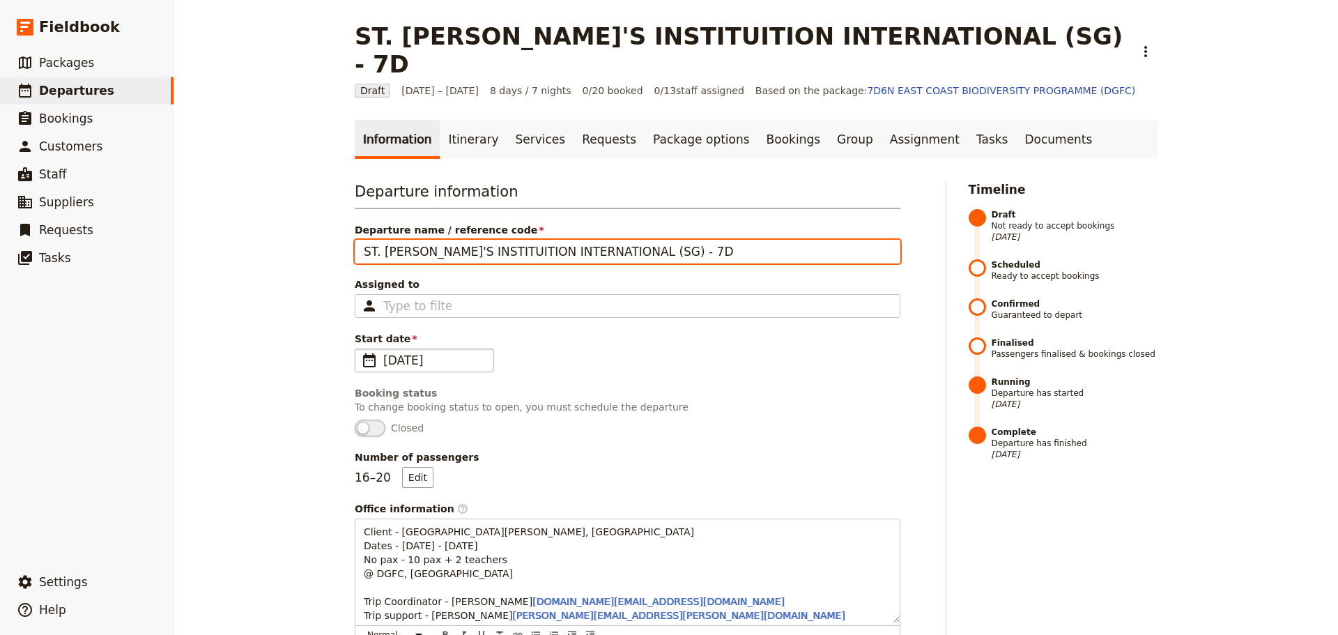
click at [654, 240] on input "ST. [PERSON_NAME]'S INSTITUITION INTERNATIONAL (SG) - 7D" at bounding box center [628, 252] width 546 height 24
drag, startPoint x: 809, startPoint y: 224, endPoint x: 346, endPoint y: 216, distance: 463.4
click at [346, 216] on main "ST. [PERSON_NAME]'S INSTITUITION INTERNATIONAL (SG) - 7D ​ Draft [DATE] – [DATE…" at bounding box center [756, 639] width 836 height 1278
paste input "7D6N BIODIVERSITY EXPEDITIONS @ [GEOGRAPHIC_DATA]"
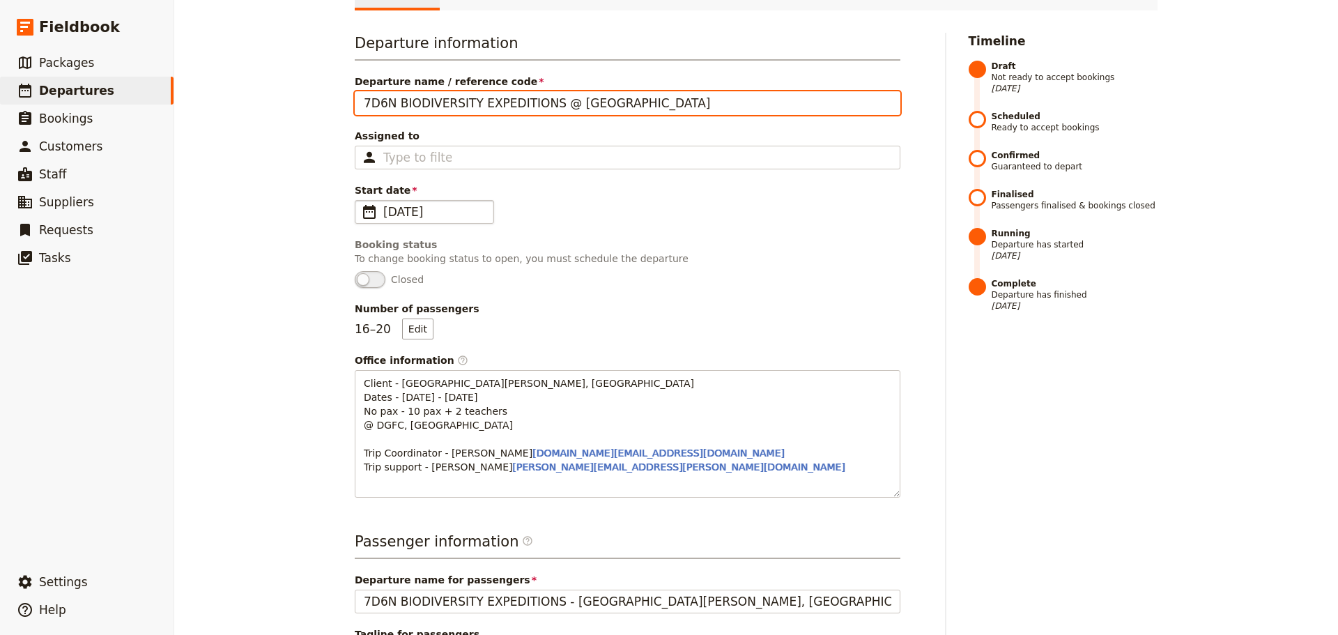
scroll to position [418, 0]
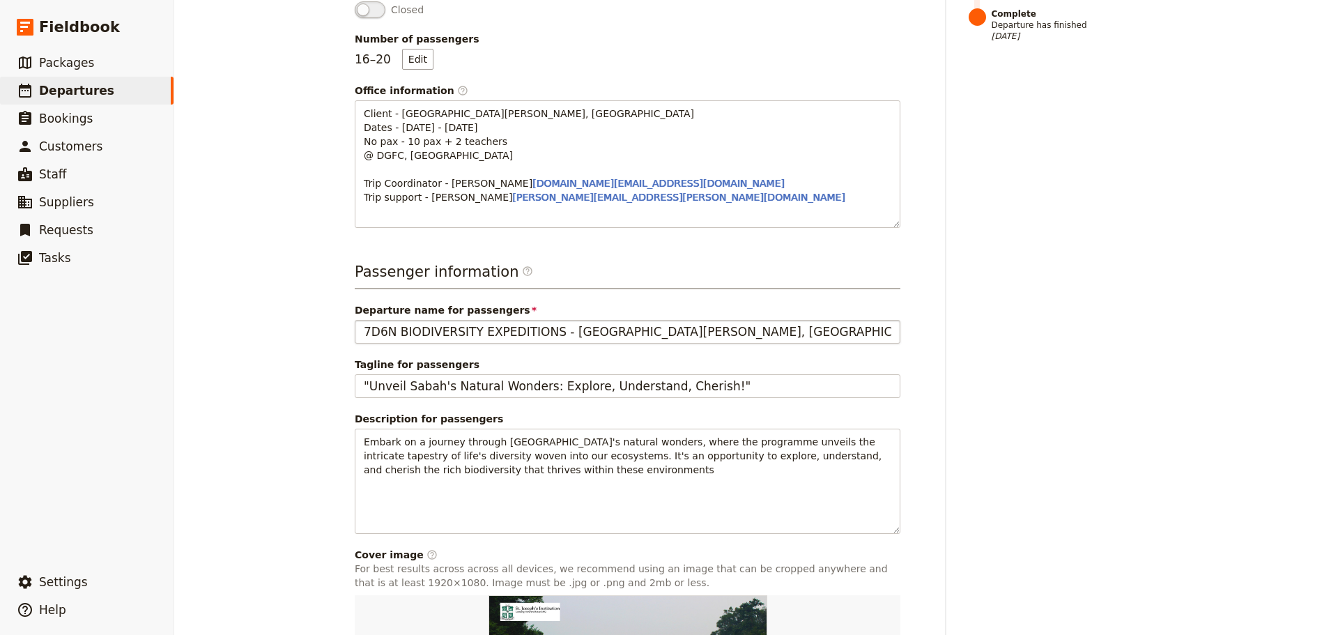
type input "7D6N BIODIVERSITY EXPEDITIONS @ [GEOGRAPHIC_DATA]"
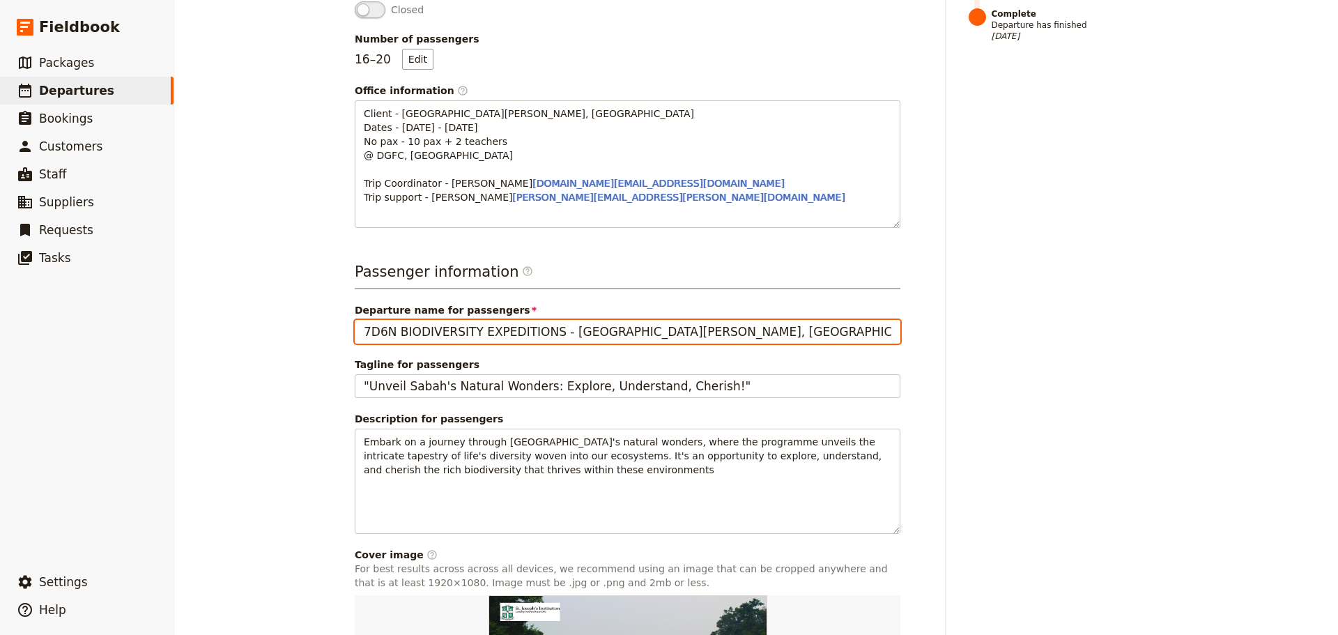
drag, startPoint x: 796, startPoint y: 306, endPoint x: 347, endPoint y: 304, distance: 448.7
click at [347, 304] on main "ST. [PERSON_NAME]'S INSTITUITION INTERNATIONAL (SG) - 7D ​ Draft [DATE] – [DATE…" at bounding box center [756, 221] width 836 height 1278
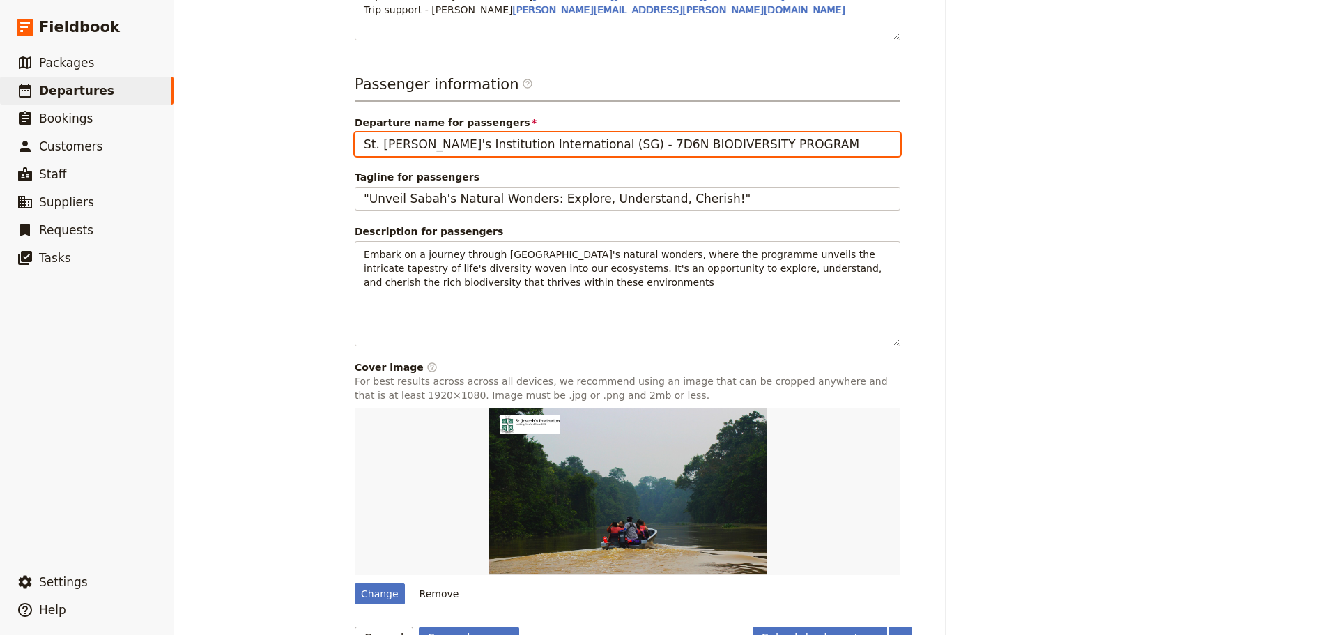
scroll to position [615, 0]
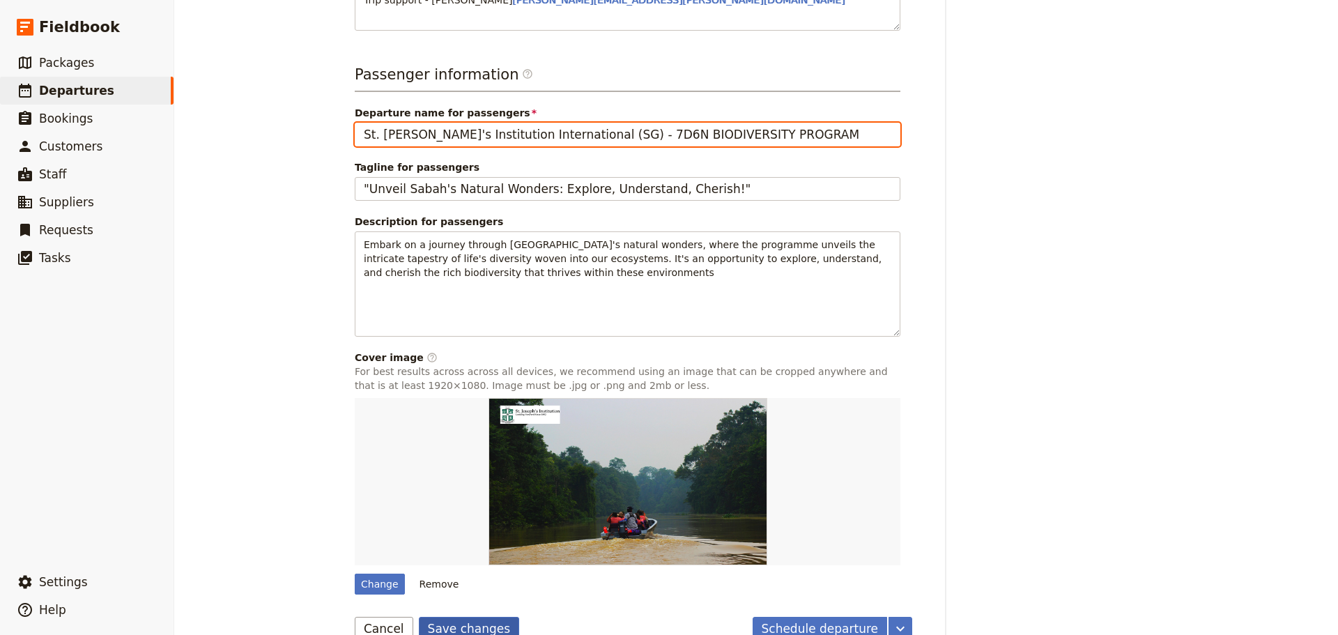
type input "St. [PERSON_NAME]'s Institution International (SG) - 7D6N BIODIVERSITY PROGRAM"
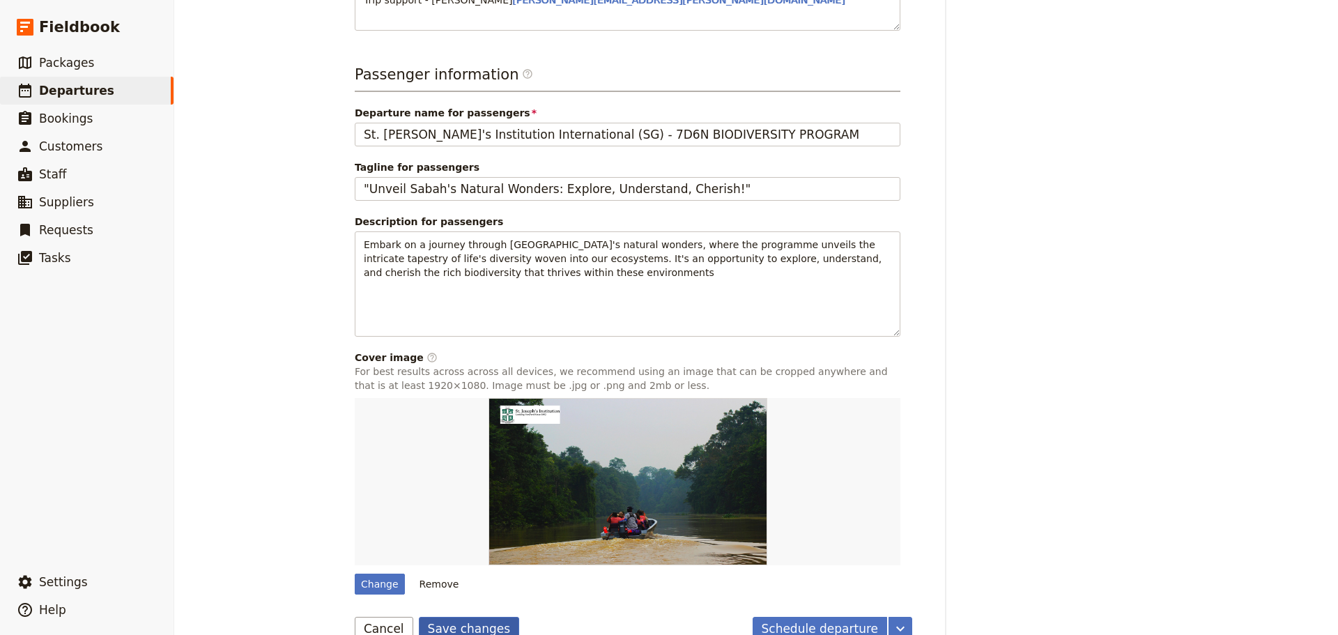
click at [440, 617] on button "Save changes" at bounding box center [469, 629] width 101 height 24
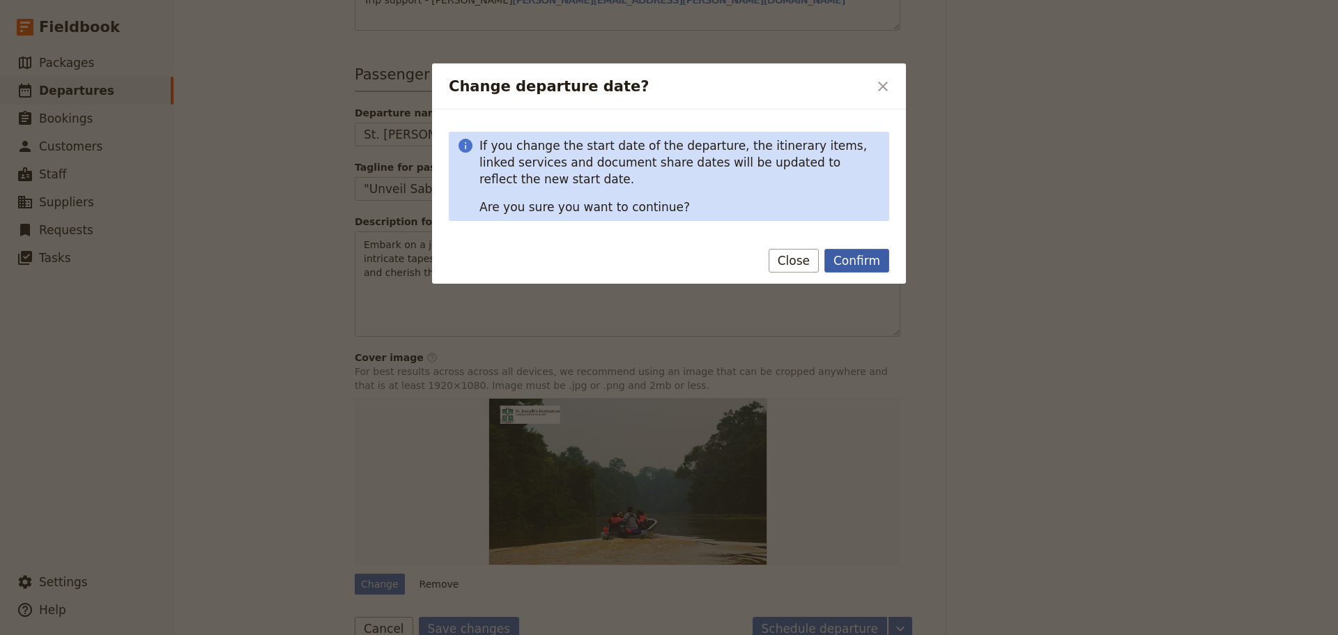
click at [854, 263] on button "Confirm" at bounding box center [856, 261] width 65 height 24
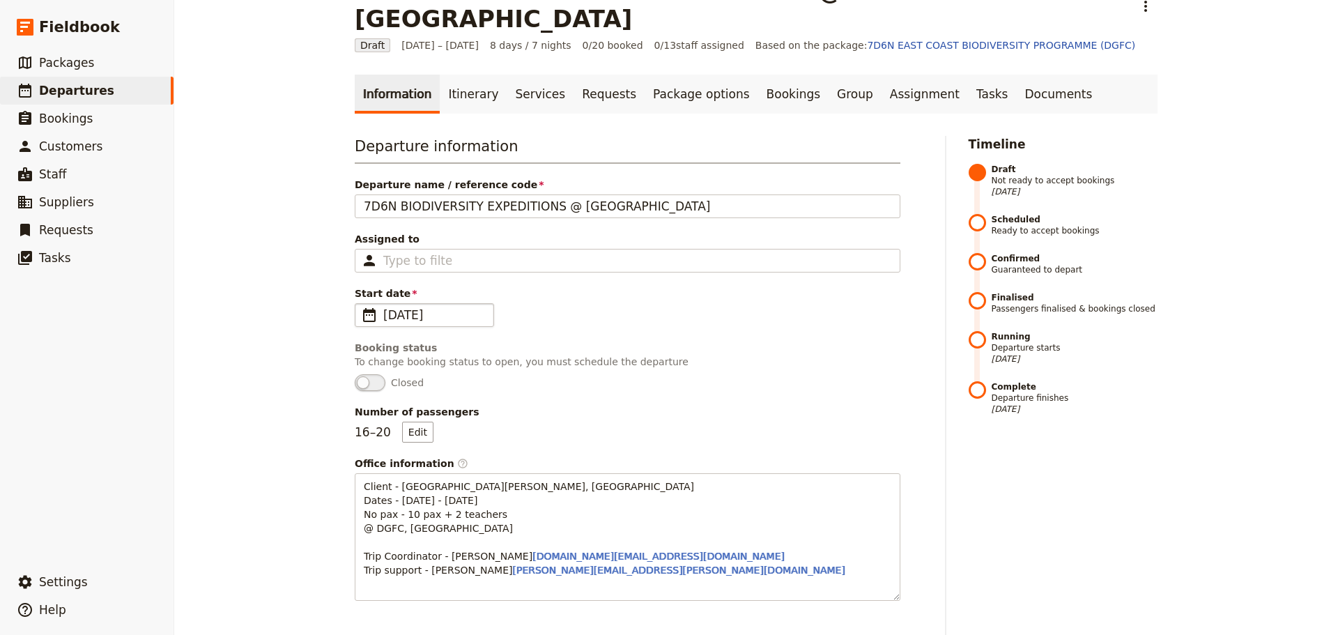
scroll to position [0, 0]
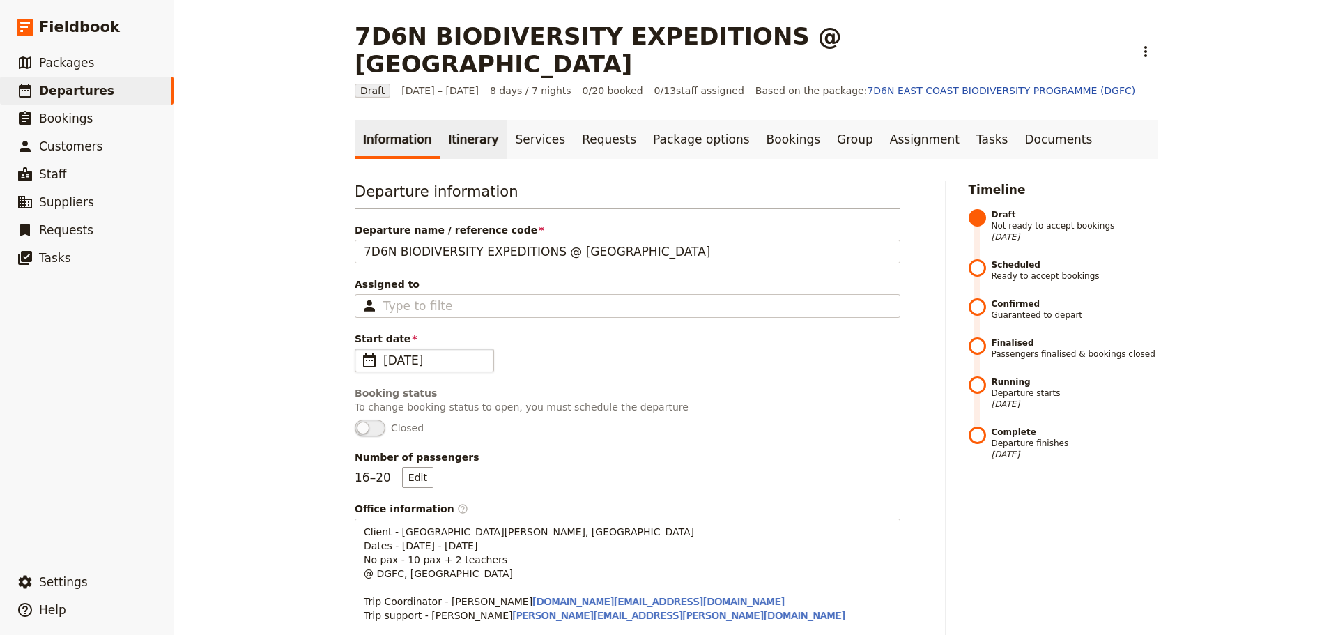
click at [455, 120] on link "Itinerary" at bounding box center [473, 139] width 67 height 39
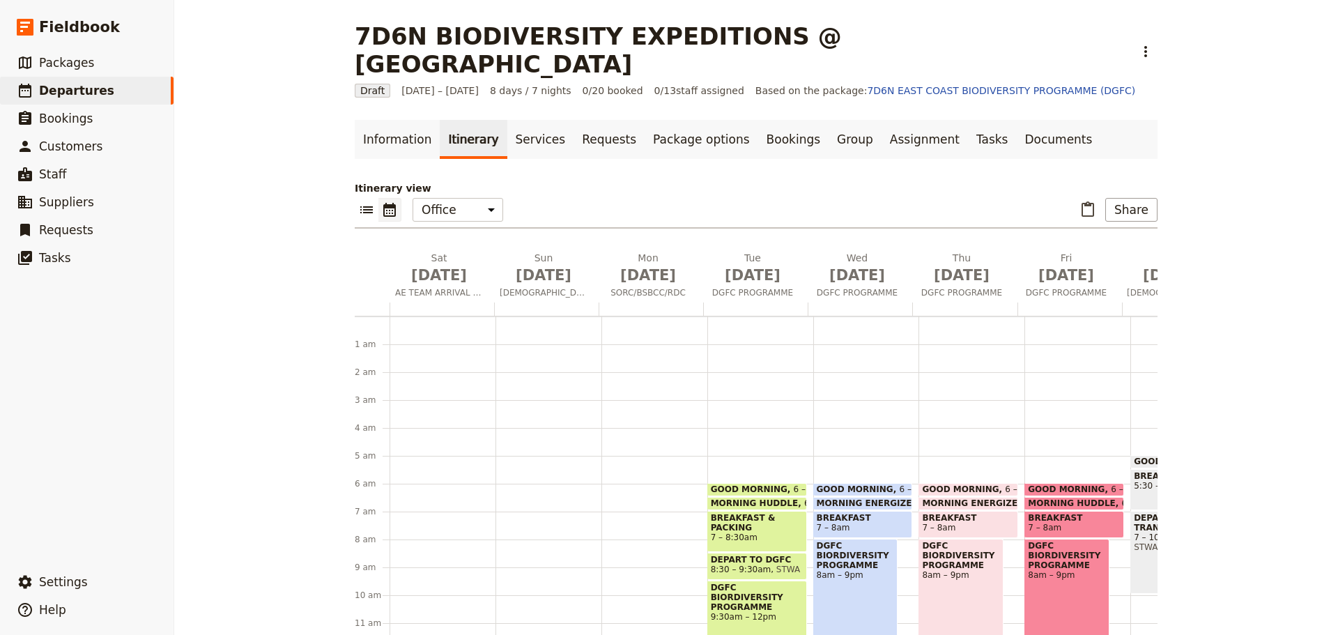
drag, startPoint x: 732, startPoint y: 462, endPoint x: 720, endPoint y: 458, distance: 12.3
click at [720, 484] on span "GOOD MORNING" at bounding box center [752, 489] width 83 height 10
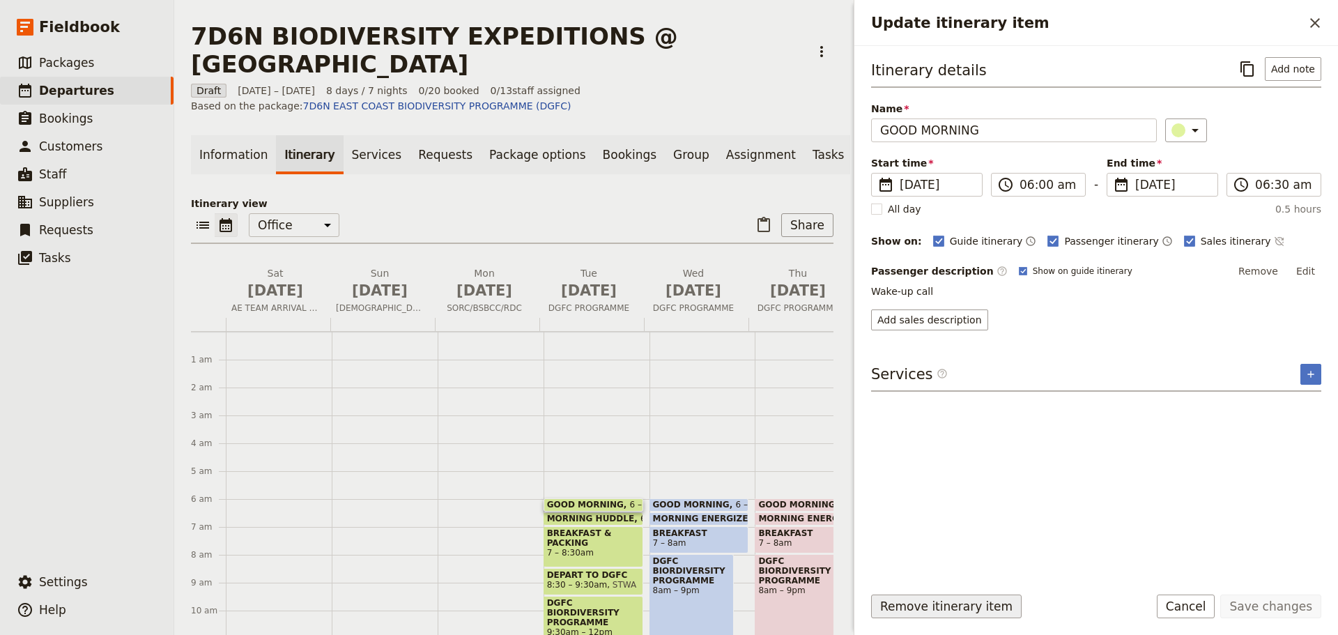
click at [910, 598] on button "Remove itinerary item" at bounding box center [946, 606] width 150 height 24
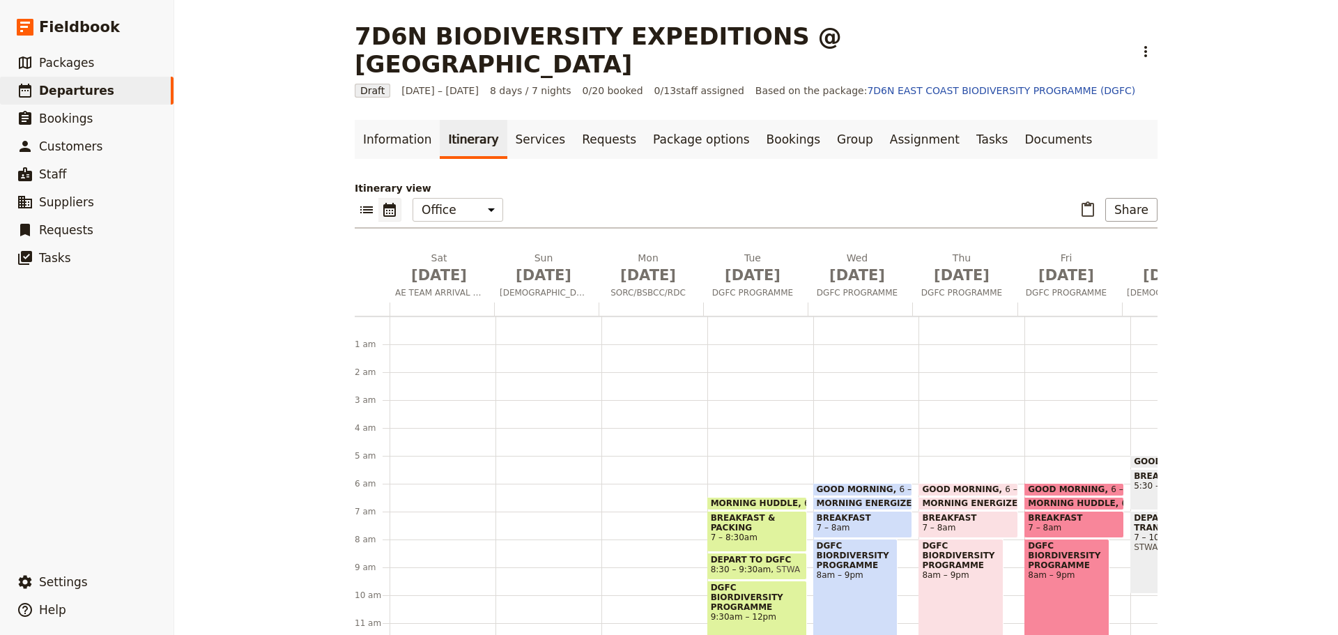
click at [757, 498] on span "MORNING HUDDLE" at bounding box center [757, 503] width 93 height 10
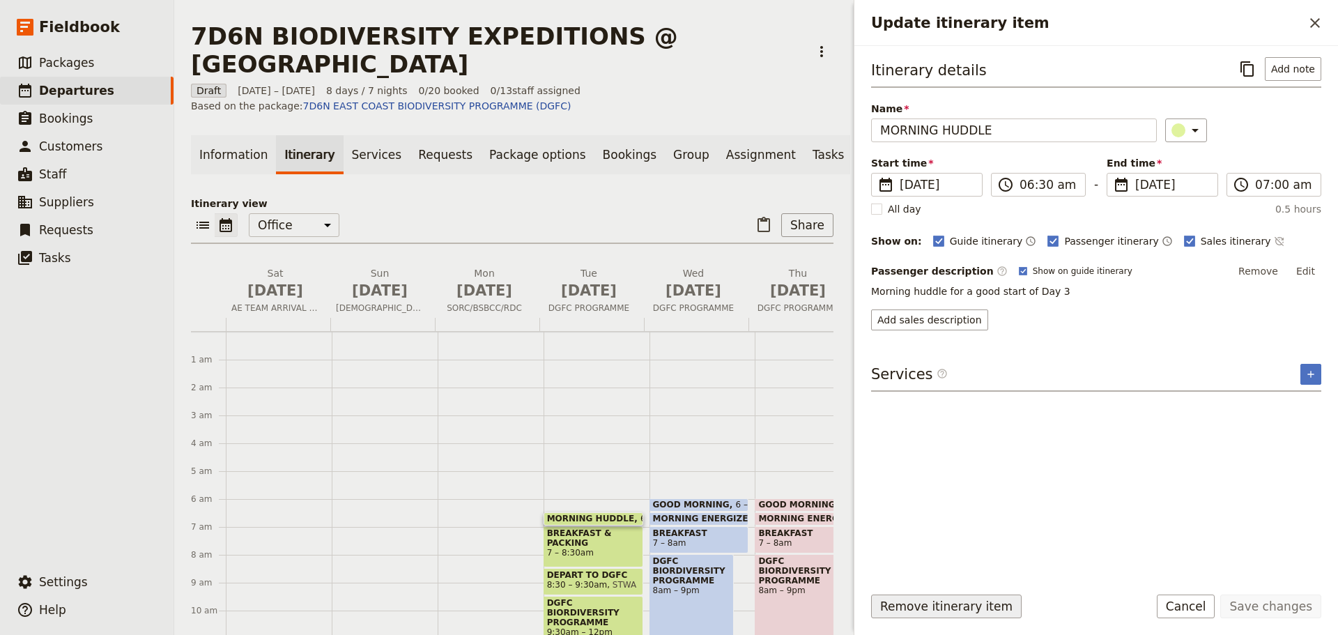
click at [913, 604] on button "Remove itinerary item" at bounding box center [946, 606] width 150 height 24
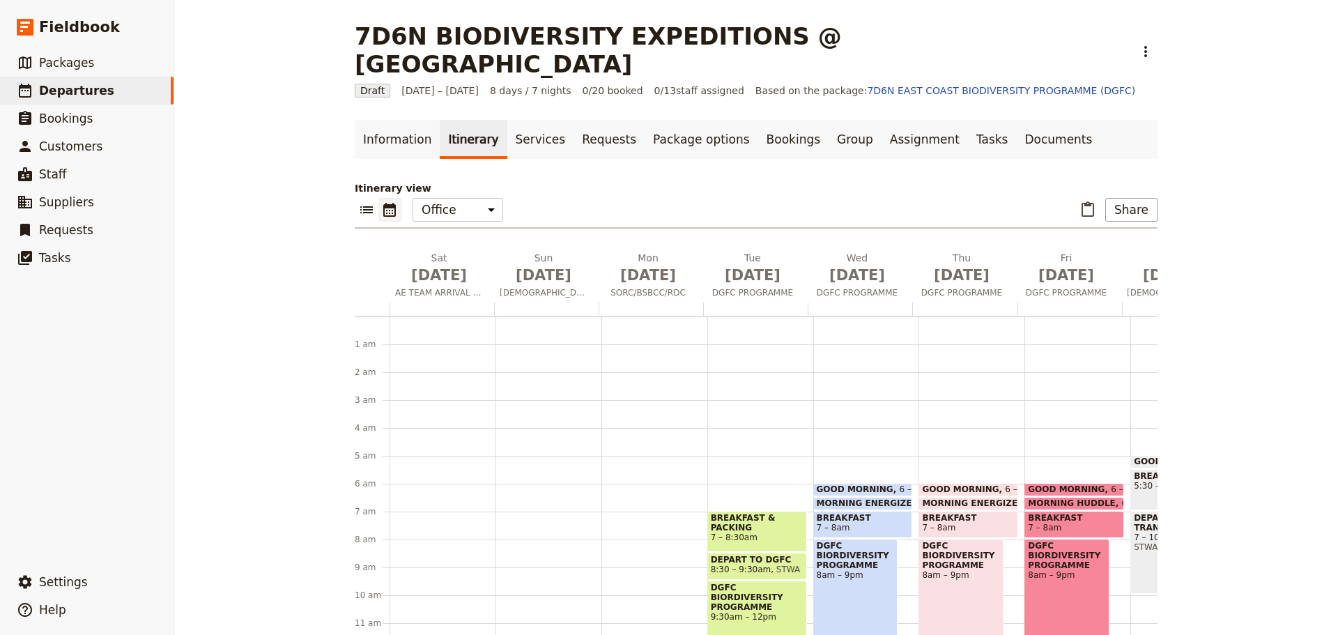
click at [769, 511] on div "BREAKFAST & PACKING 7 – 8:30am" at bounding box center [757, 531] width 100 height 41
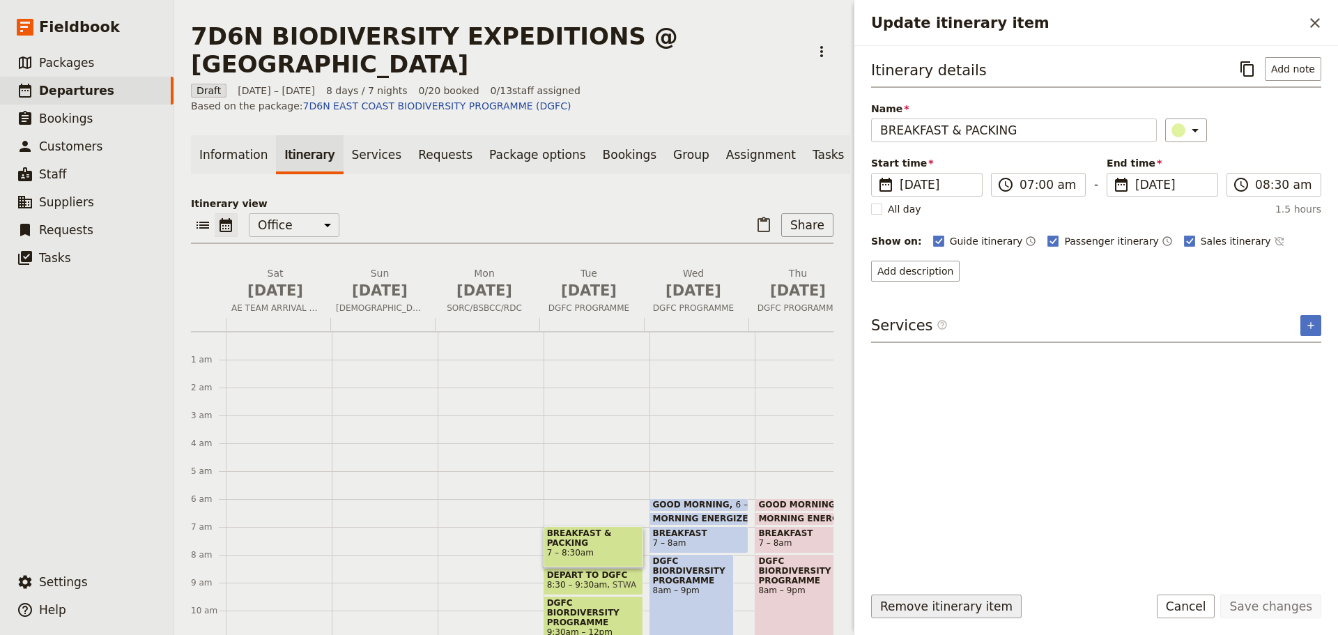
click at [911, 611] on button "Remove itinerary item" at bounding box center [946, 606] width 150 height 24
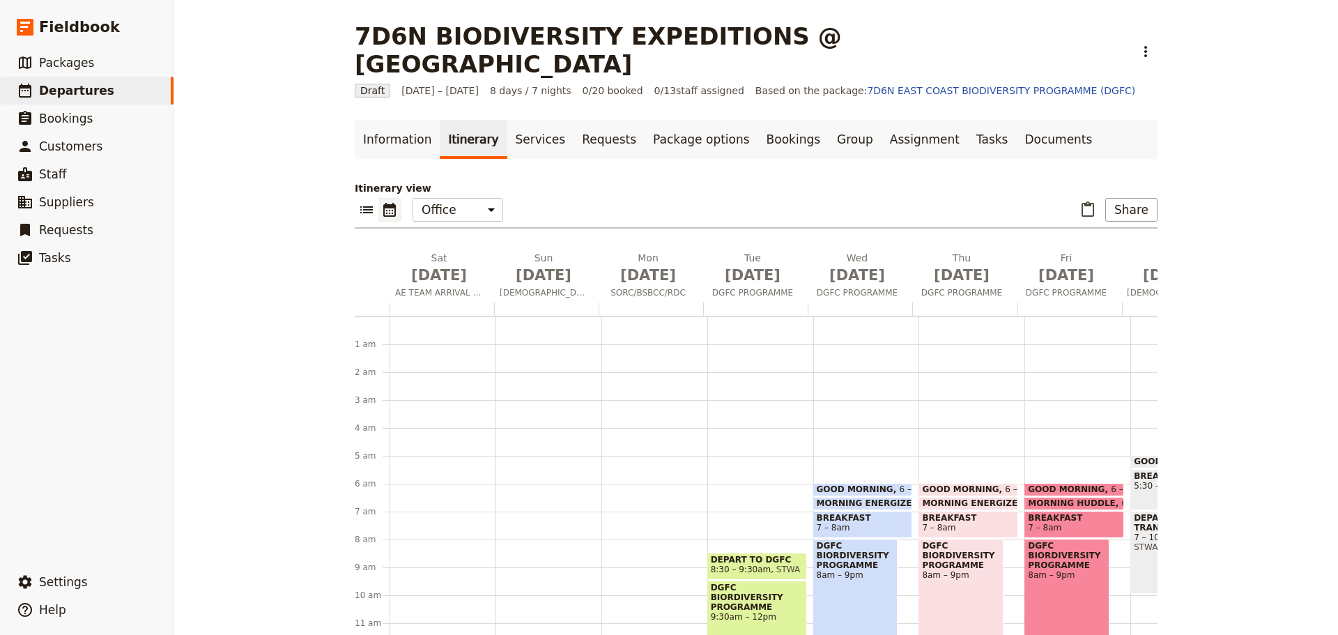
click at [771, 564] on span "STWA" at bounding box center [785, 569] width 29 height 10
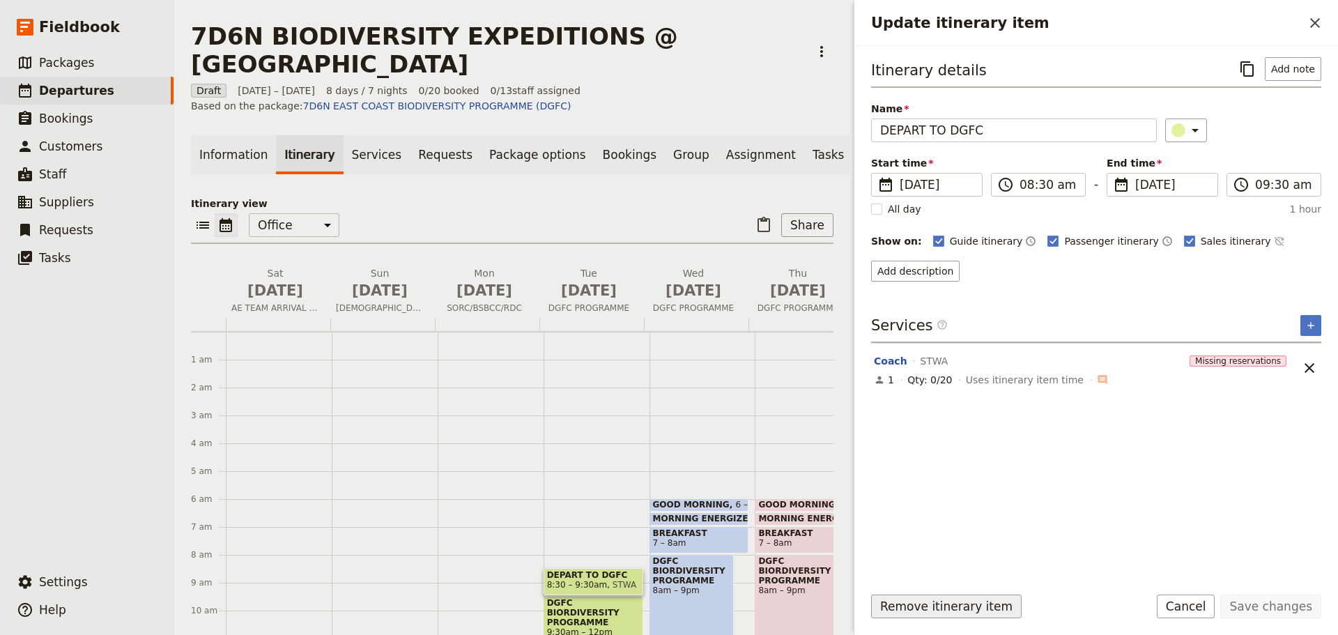
click at [922, 613] on button "Remove itinerary item" at bounding box center [946, 606] width 150 height 24
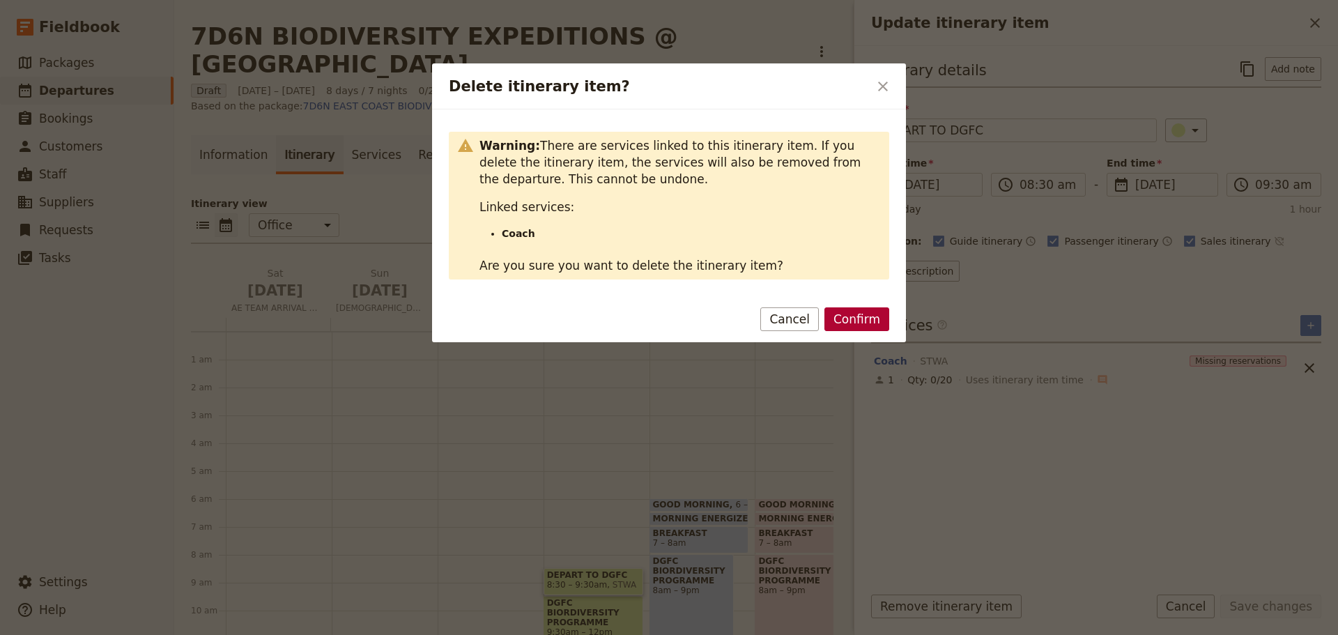
click at [851, 318] on button "Confirm" at bounding box center [856, 319] width 65 height 24
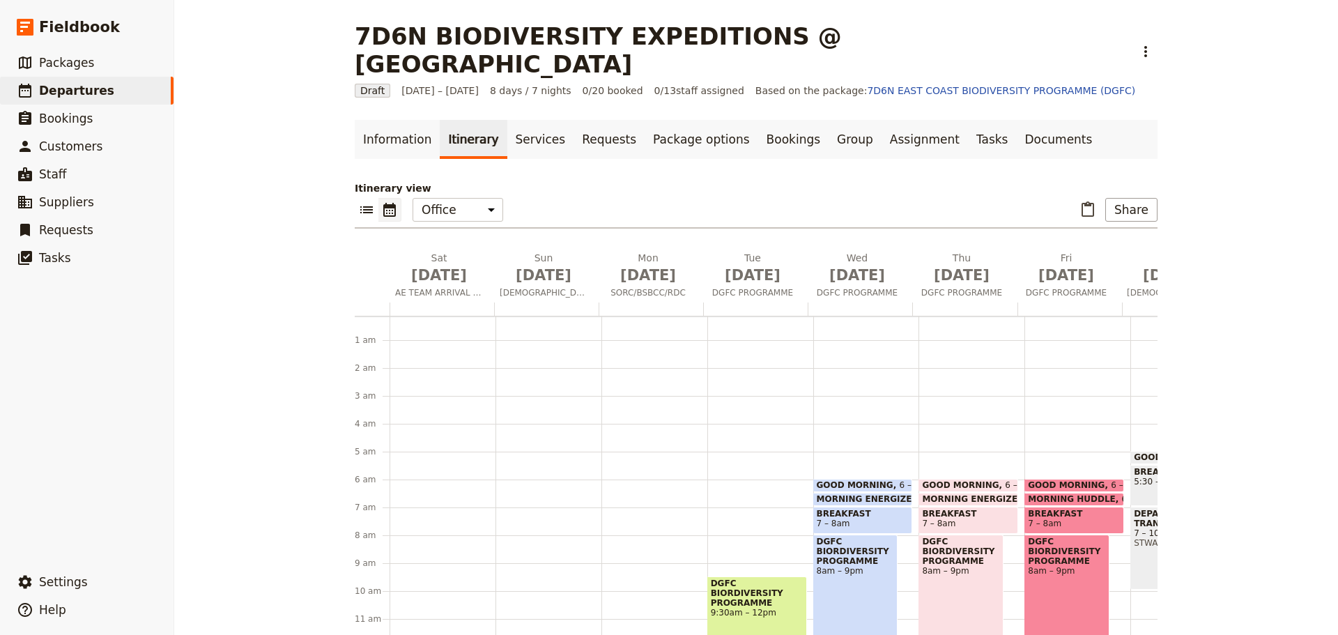
scroll to position [74, 0]
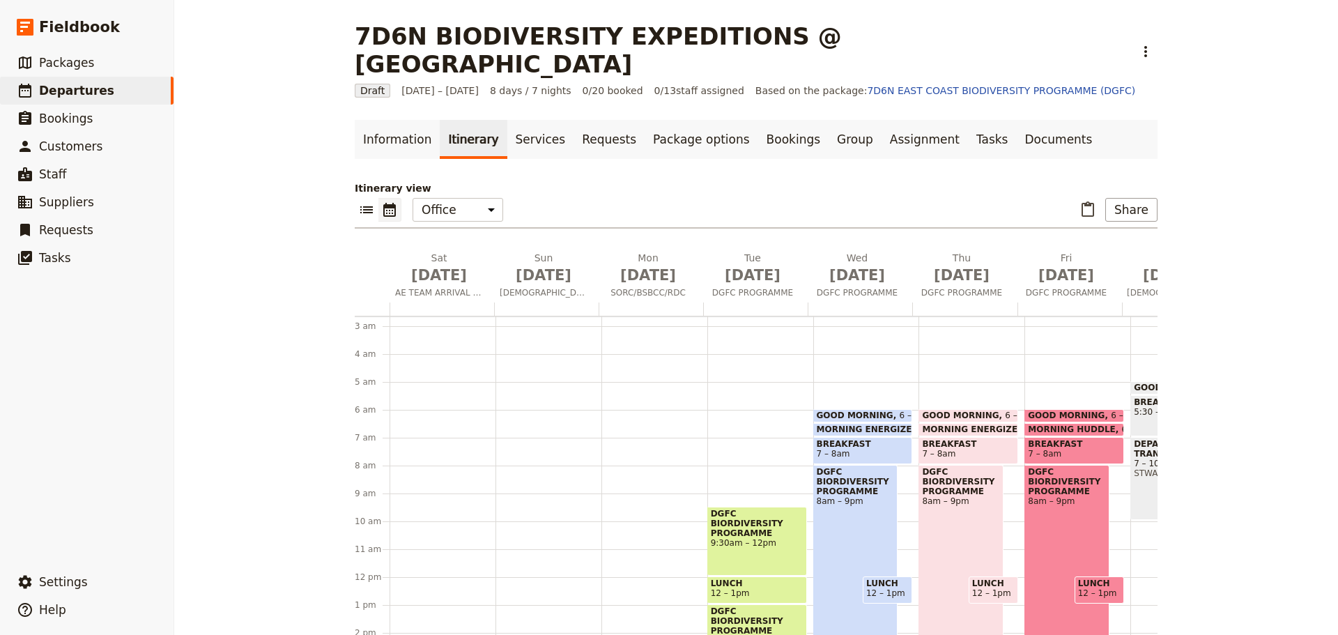
click at [750, 509] on span "DGFC BIORDIVERSITY PROGRAMME" at bounding box center [757, 523] width 93 height 29
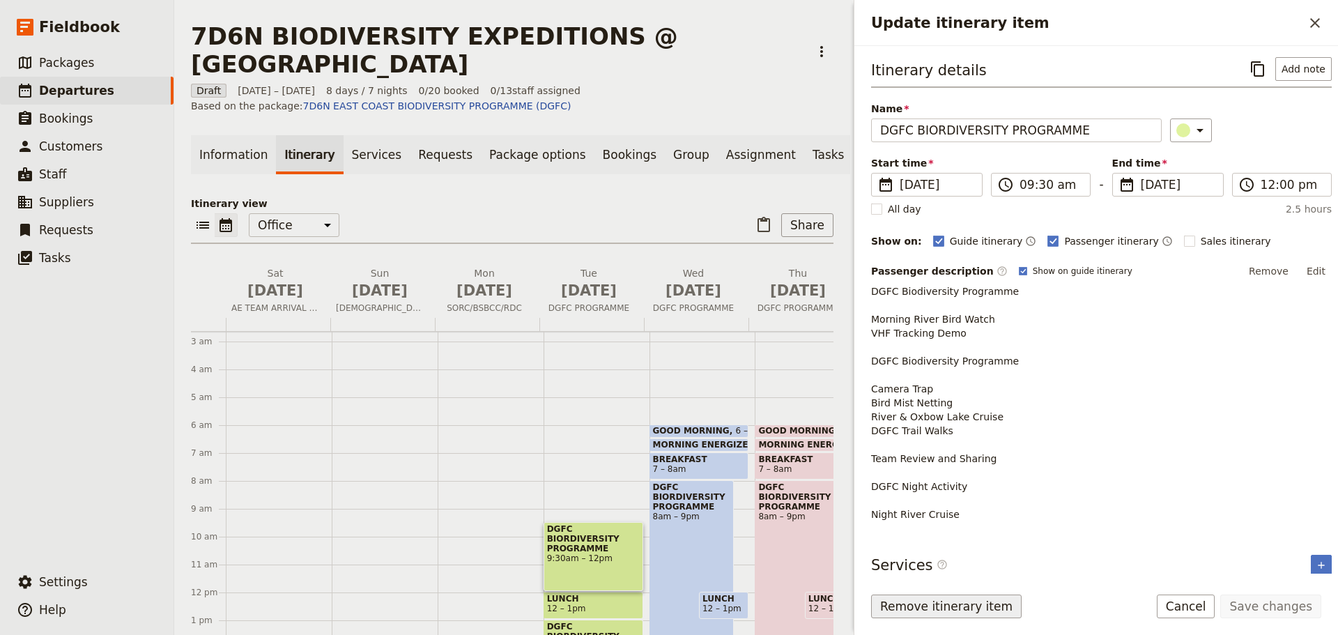
click at [954, 608] on button "Remove itinerary item" at bounding box center [946, 606] width 150 height 24
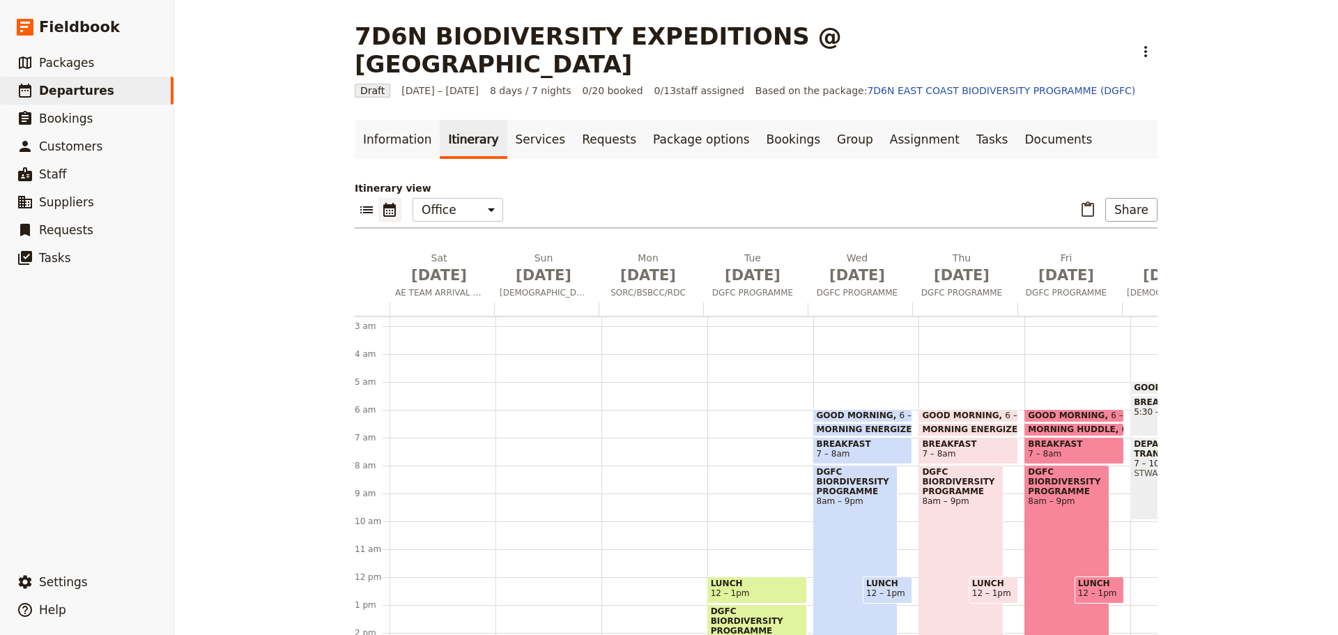
click at [726, 588] on span "12 – 1pm" at bounding box center [730, 593] width 39 height 10
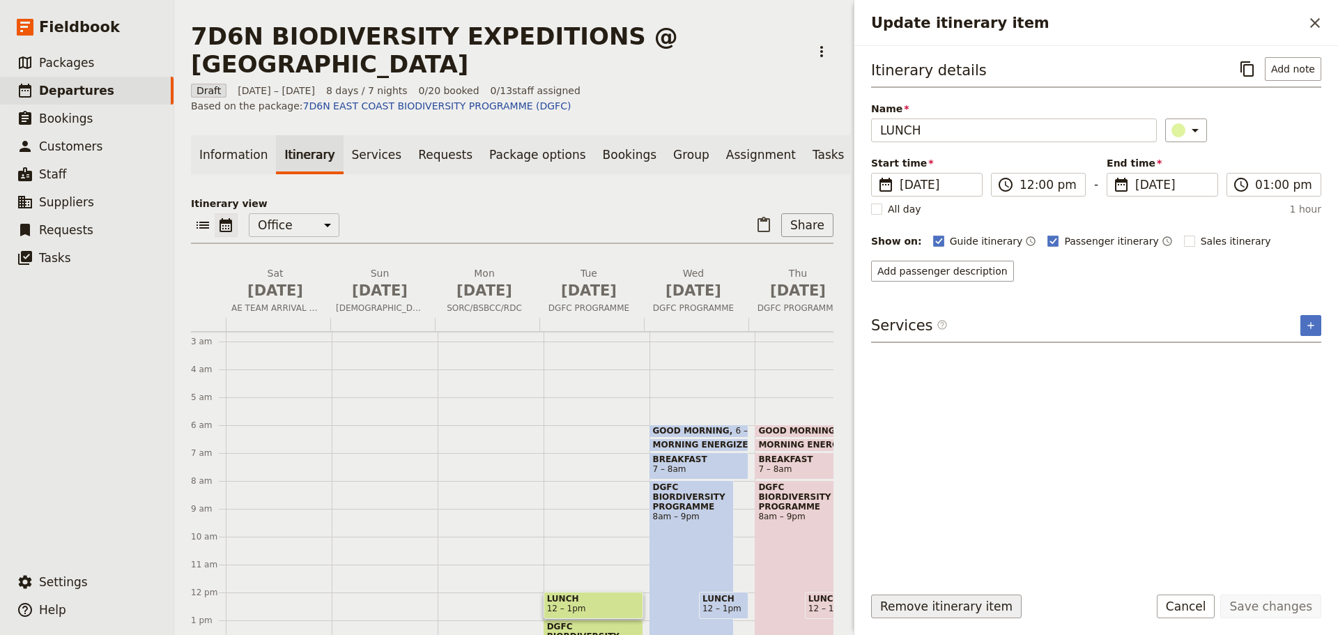
click at [941, 608] on button "Remove itinerary item" at bounding box center [946, 606] width 150 height 24
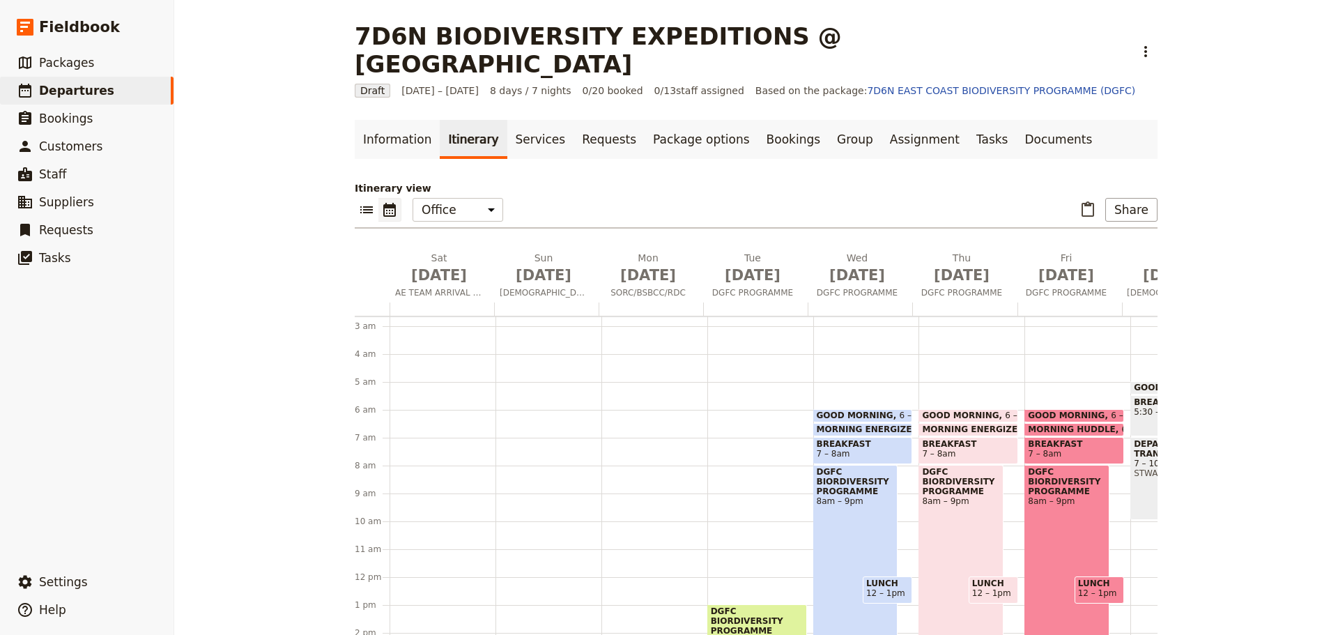
scroll to position [255, 0]
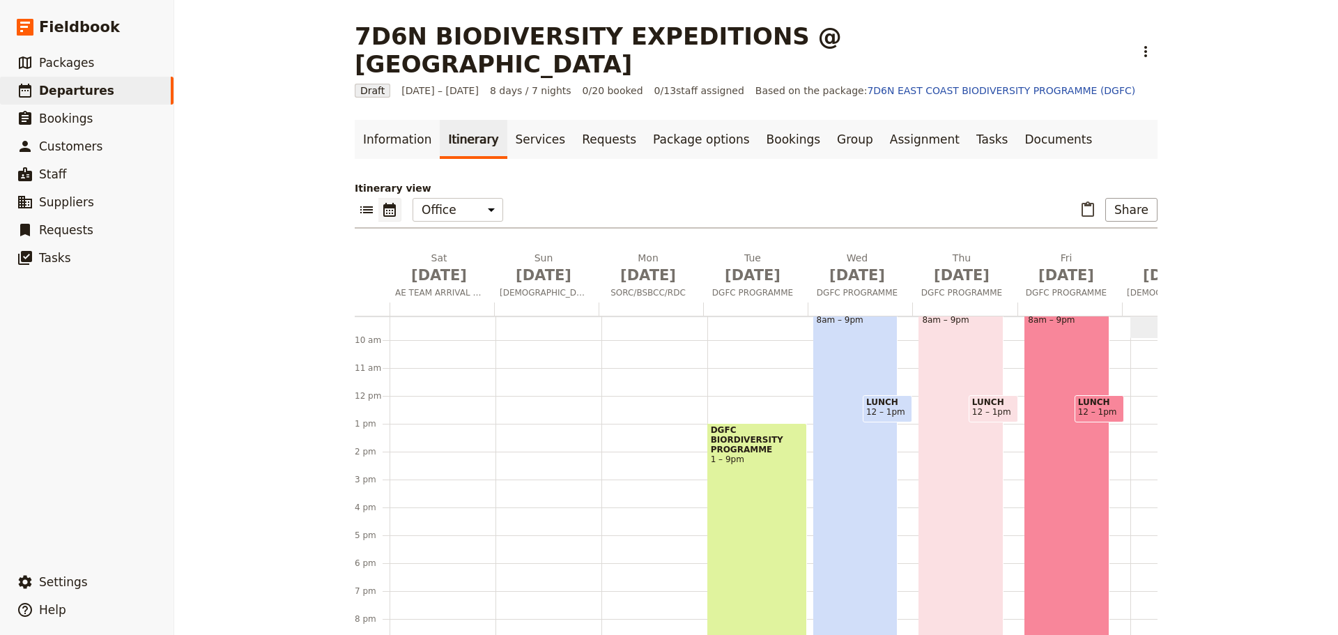
click at [751, 477] on div "DGFC BIORDIVERSITY PROGRAMME 1 – 9pm" at bounding box center [757, 534] width 100 height 222
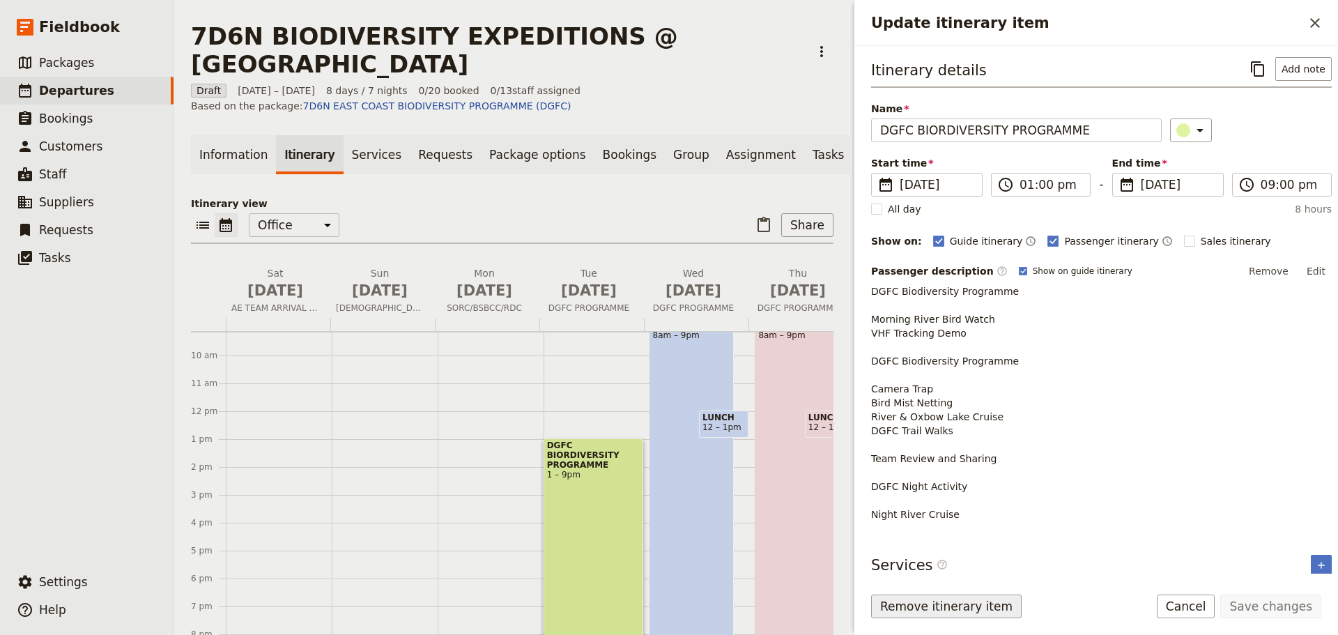
click at [934, 609] on button "Remove itinerary item" at bounding box center [946, 606] width 150 height 24
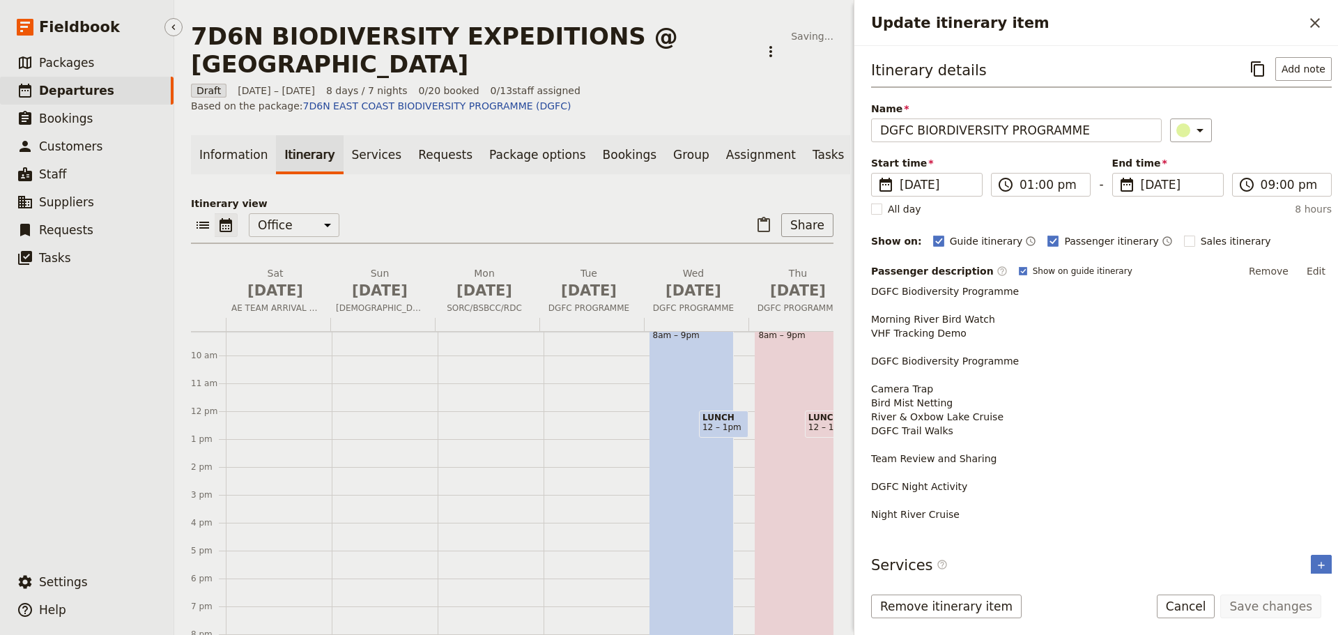
scroll to position [341, 0]
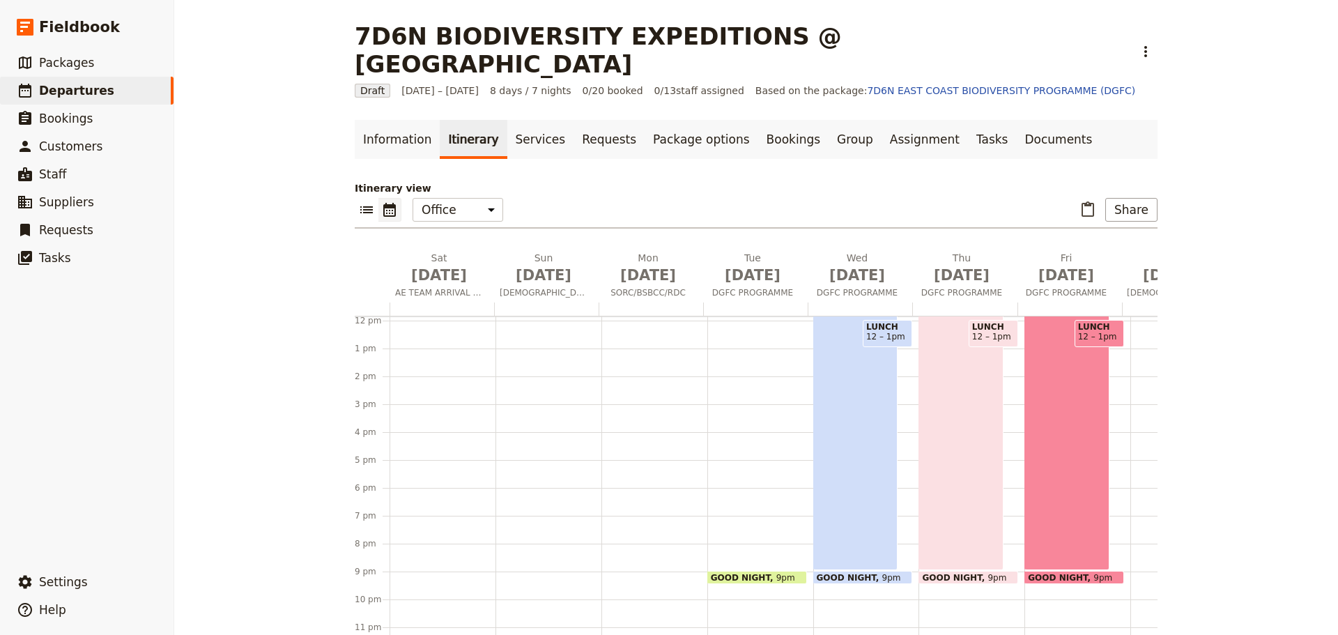
click at [749, 578] on span at bounding box center [757, 581] width 98 height 6
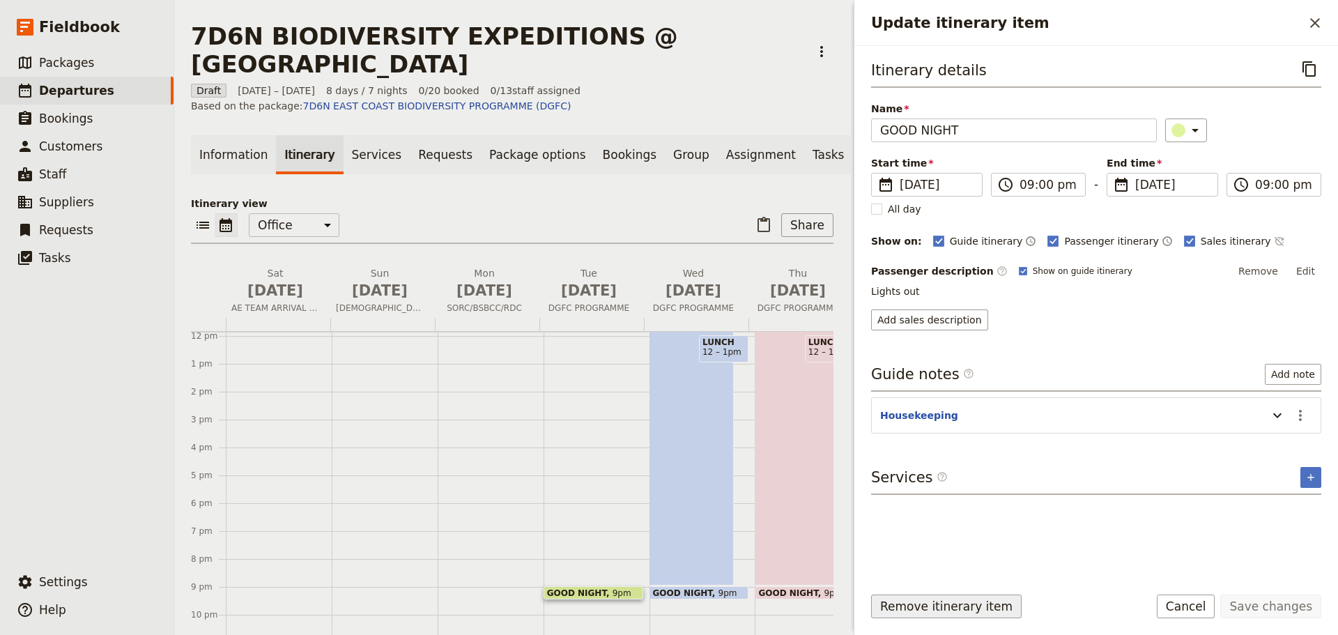
click at [911, 608] on button "Remove itinerary item" at bounding box center [946, 606] width 150 height 24
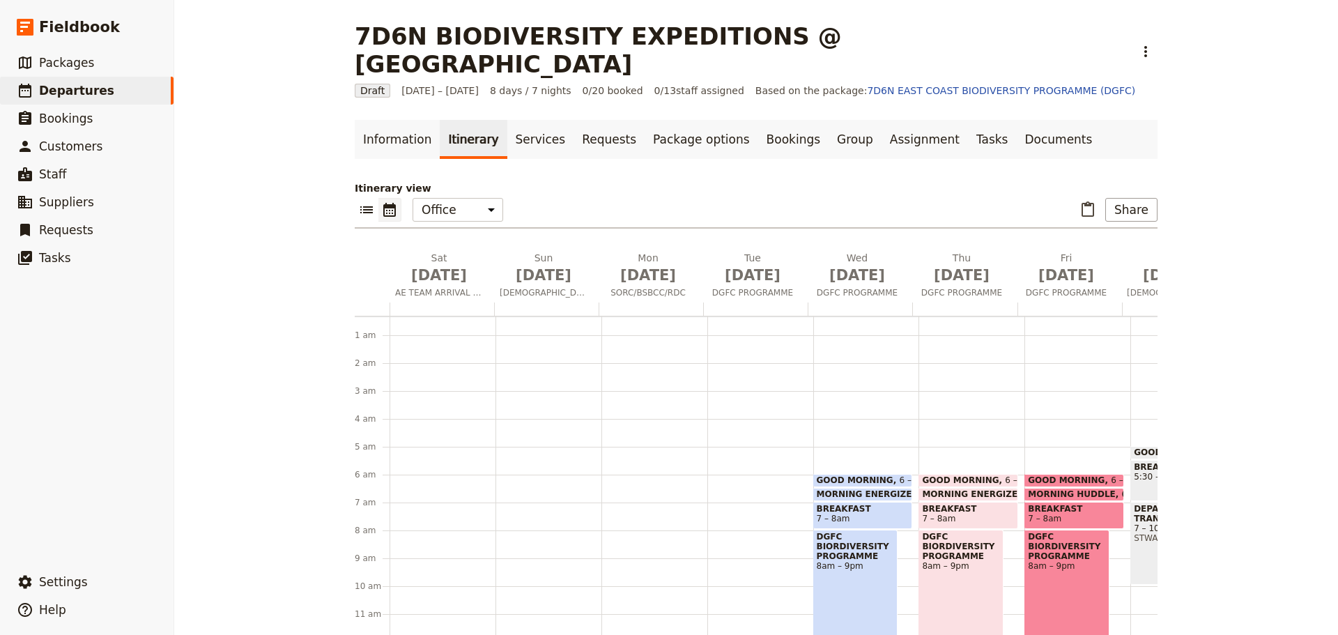
click at [839, 481] on span at bounding box center [863, 484] width 98 height 6
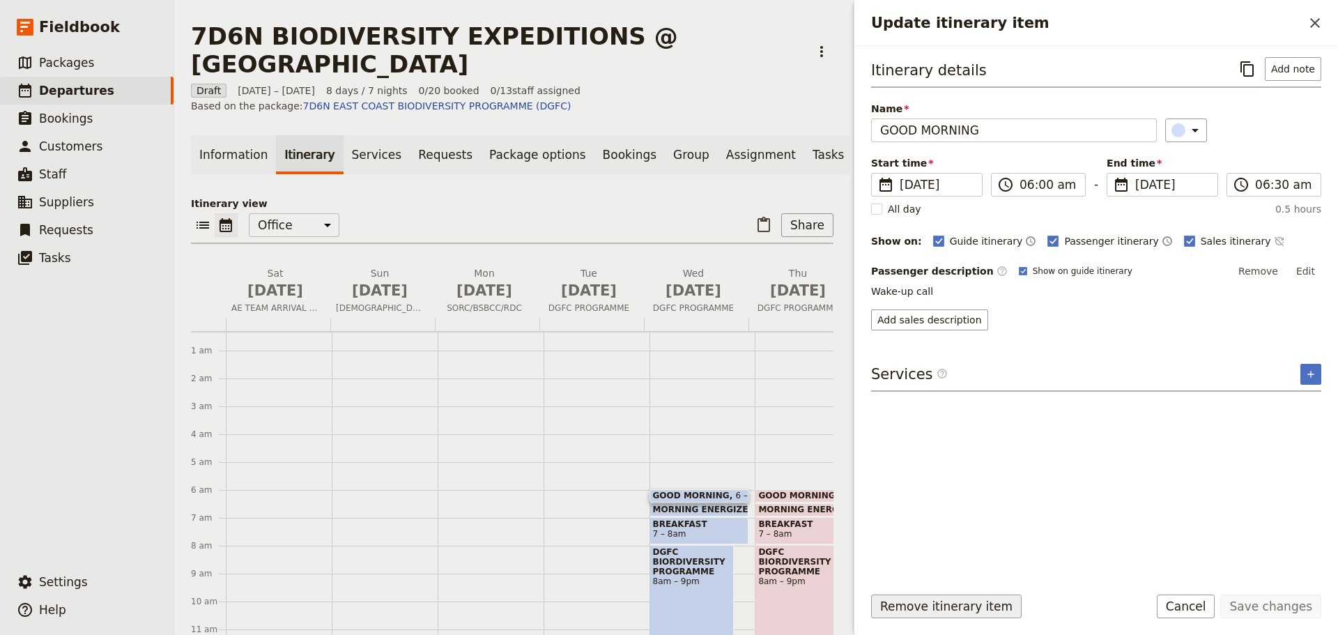
click at [934, 610] on button "Remove itinerary item" at bounding box center [946, 606] width 150 height 24
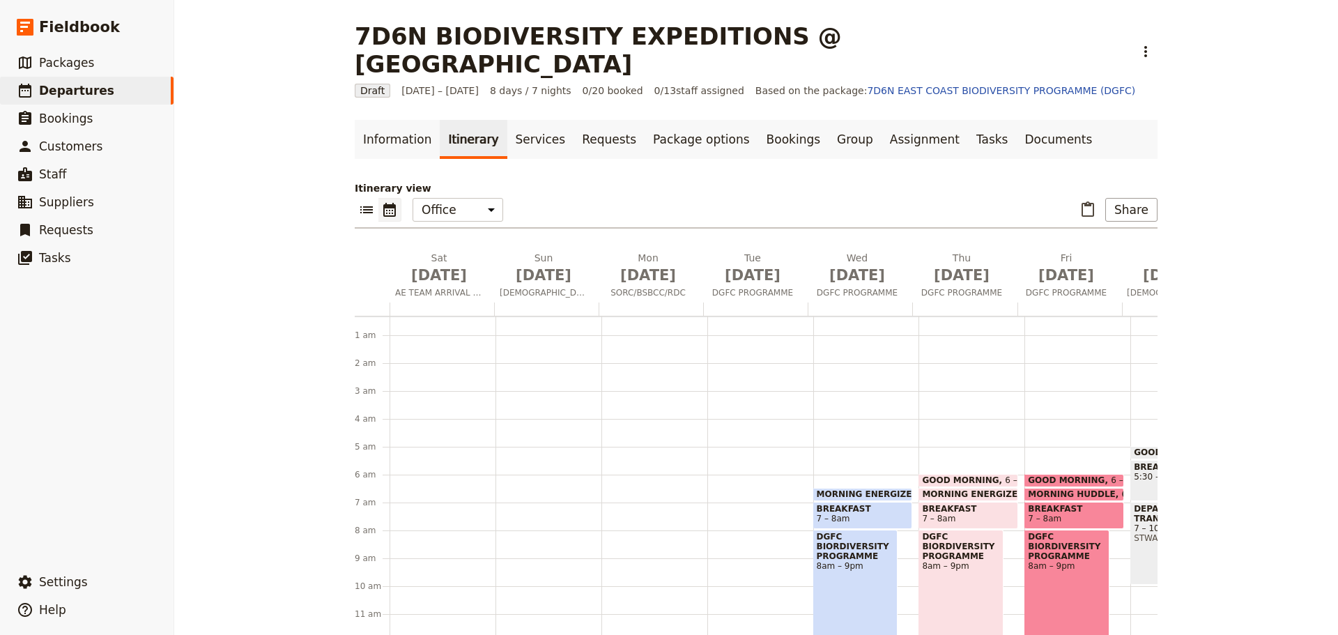
click at [853, 495] on span at bounding box center [863, 498] width 98 height 6
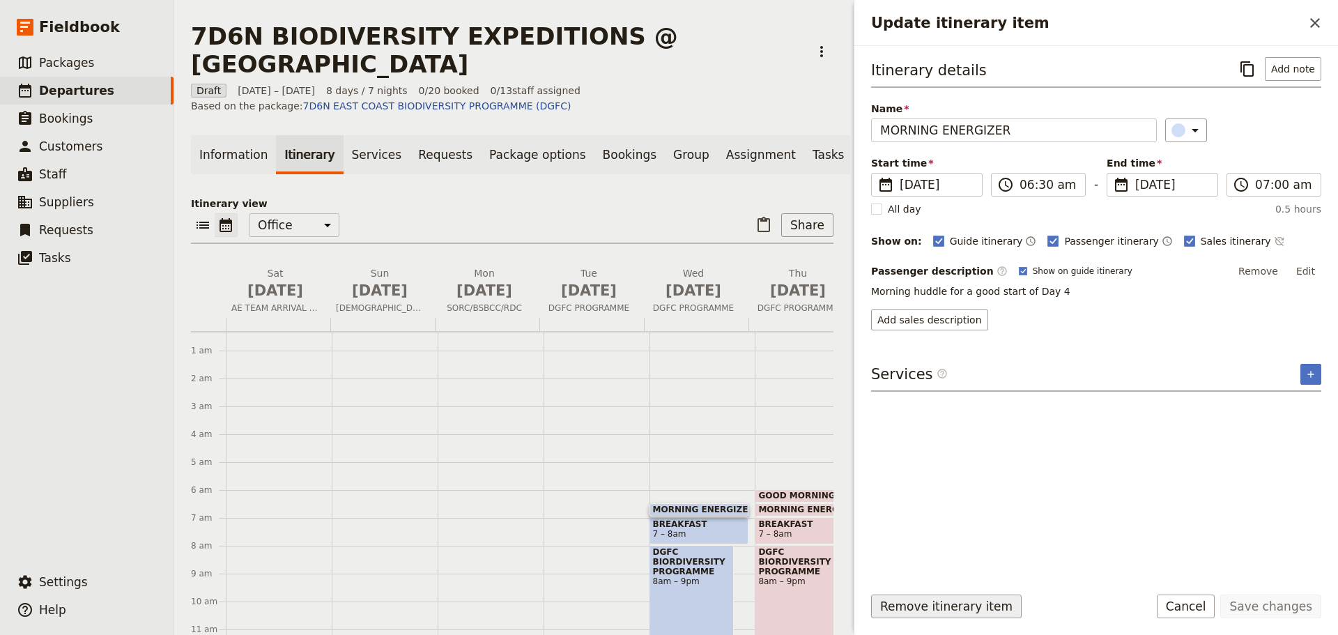
click at [903, 608] on button "Remove itinerary item" at bounding box center [946, 606] width 150 height 24
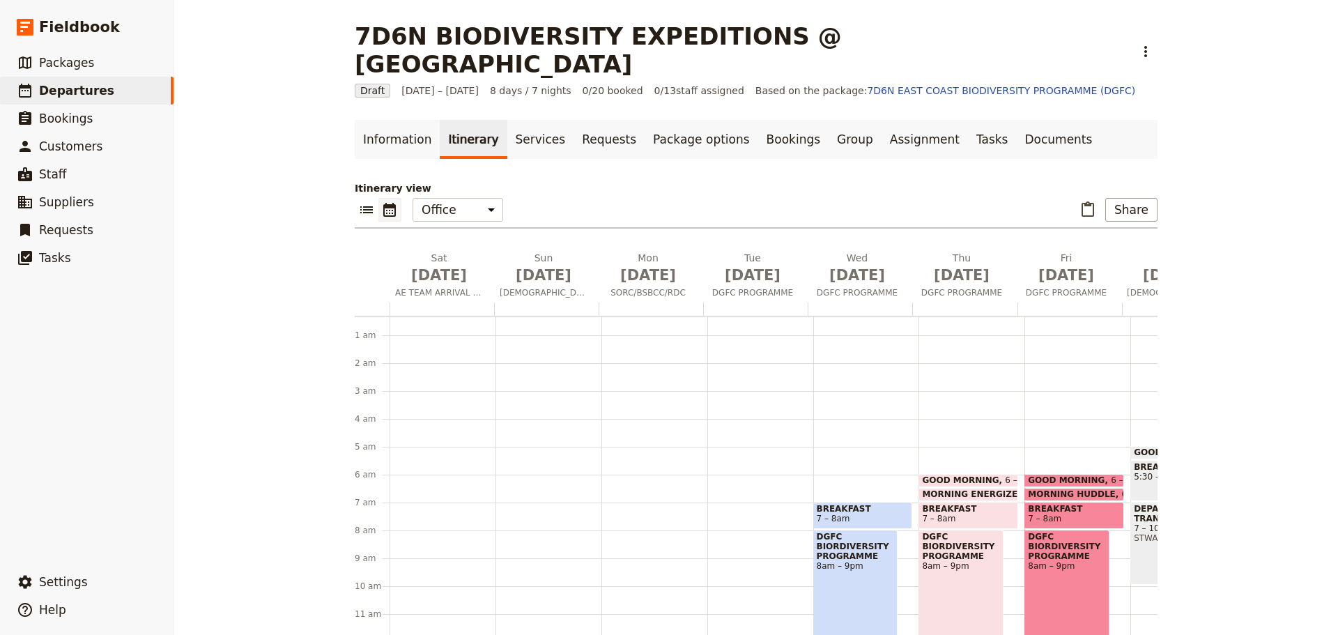
click at [892, 513] on span "7 – 8am" at bounding box center [863, 518] width 93 height 10
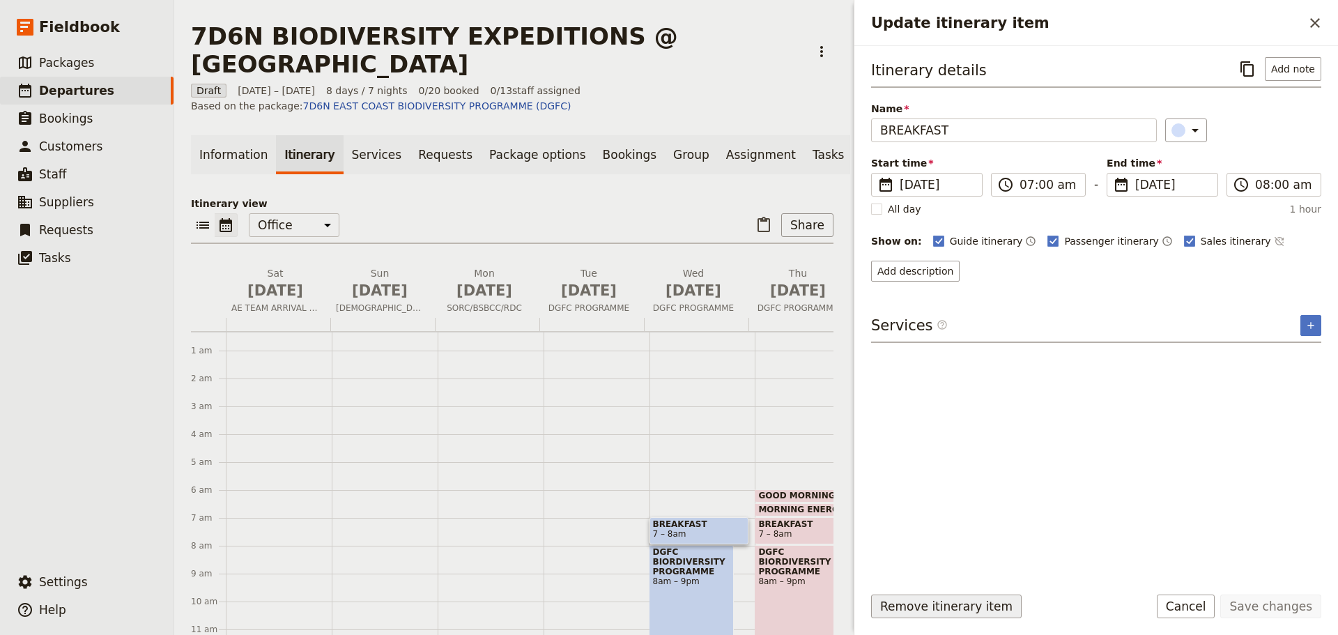
click at [941, 610] on button "Remove itinerary item" at bounding box center [946, 606] width 150 height 24
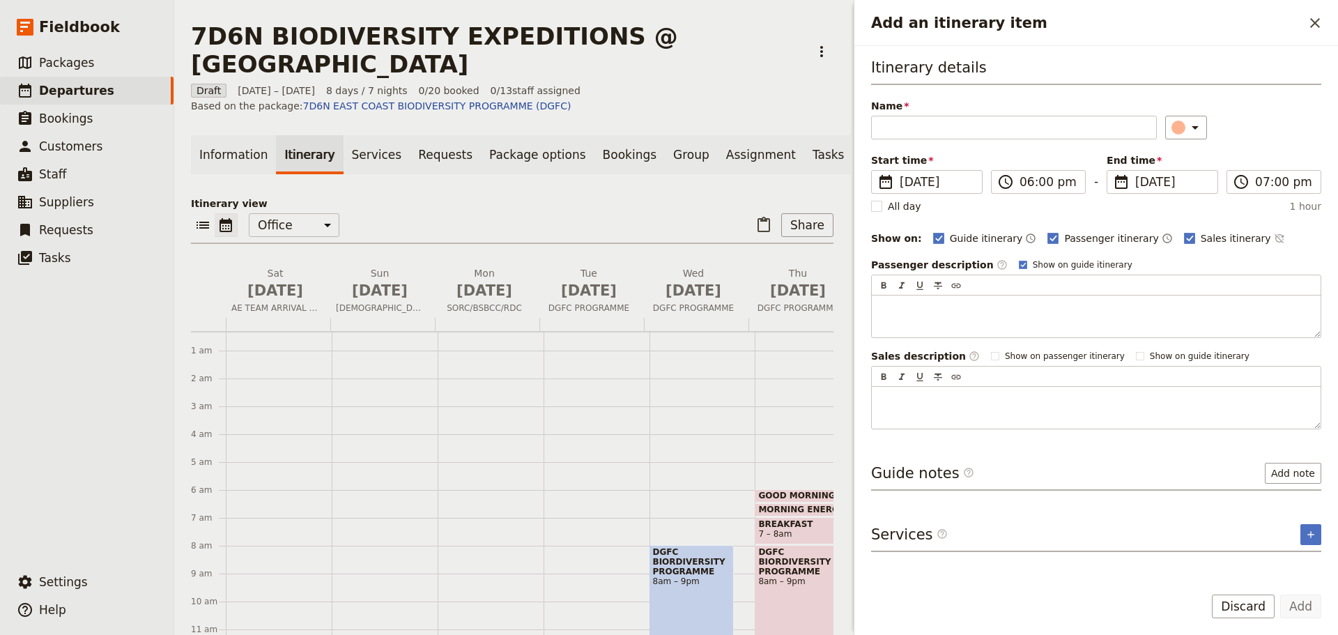
scroll to position [223, 0]
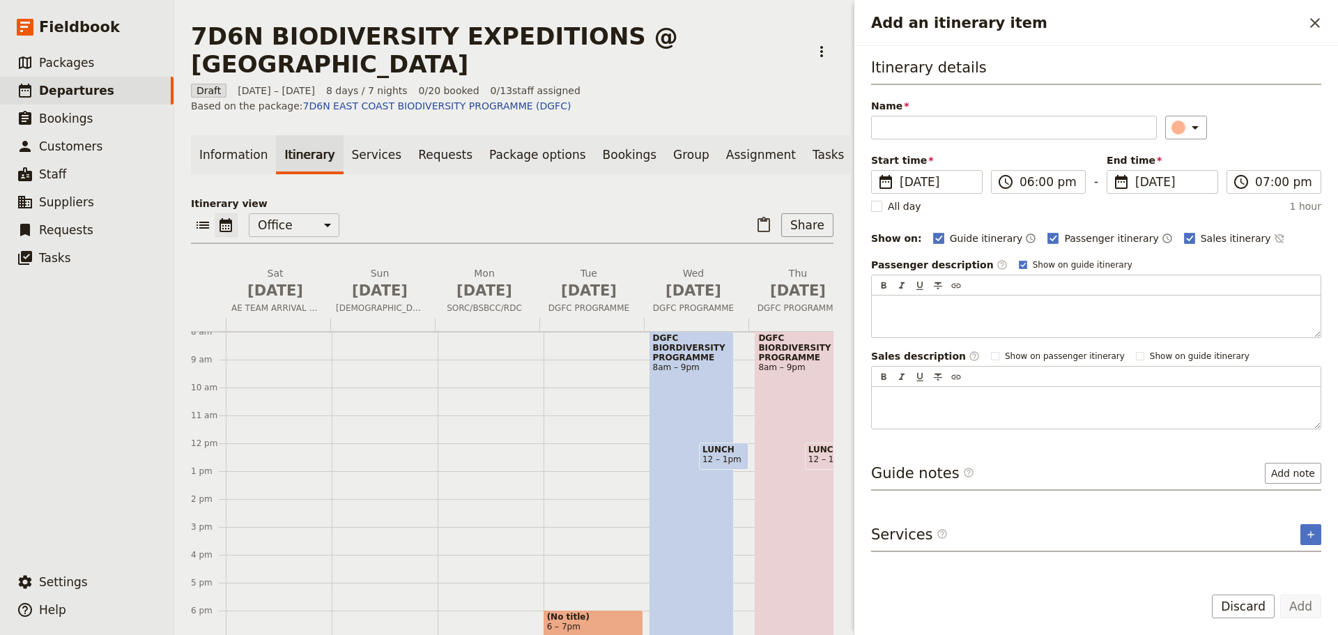
click at [696, 490] on div "DGFC BIORDIVERSITY PROGRAMME 8am – 9pm" at bounding box center [691, 512] width 84 height 362
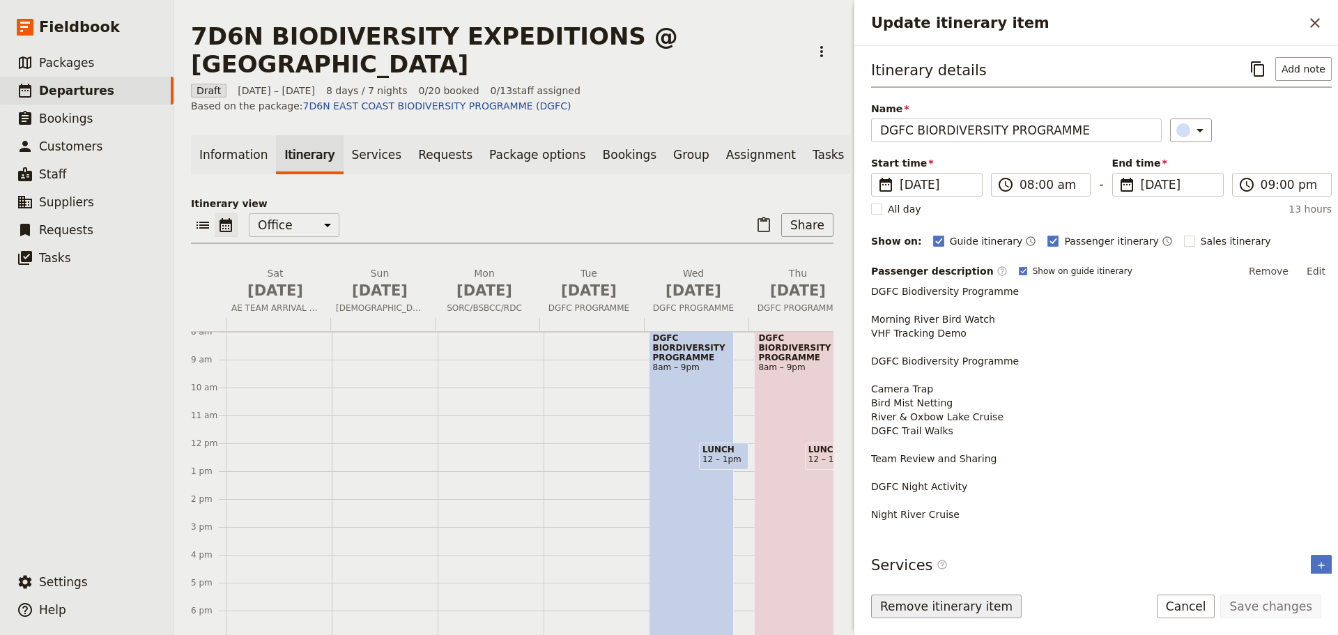
click at [902, 609] on button "Remove itinerary item" at bounding box center [946, 606] width 150 height 24
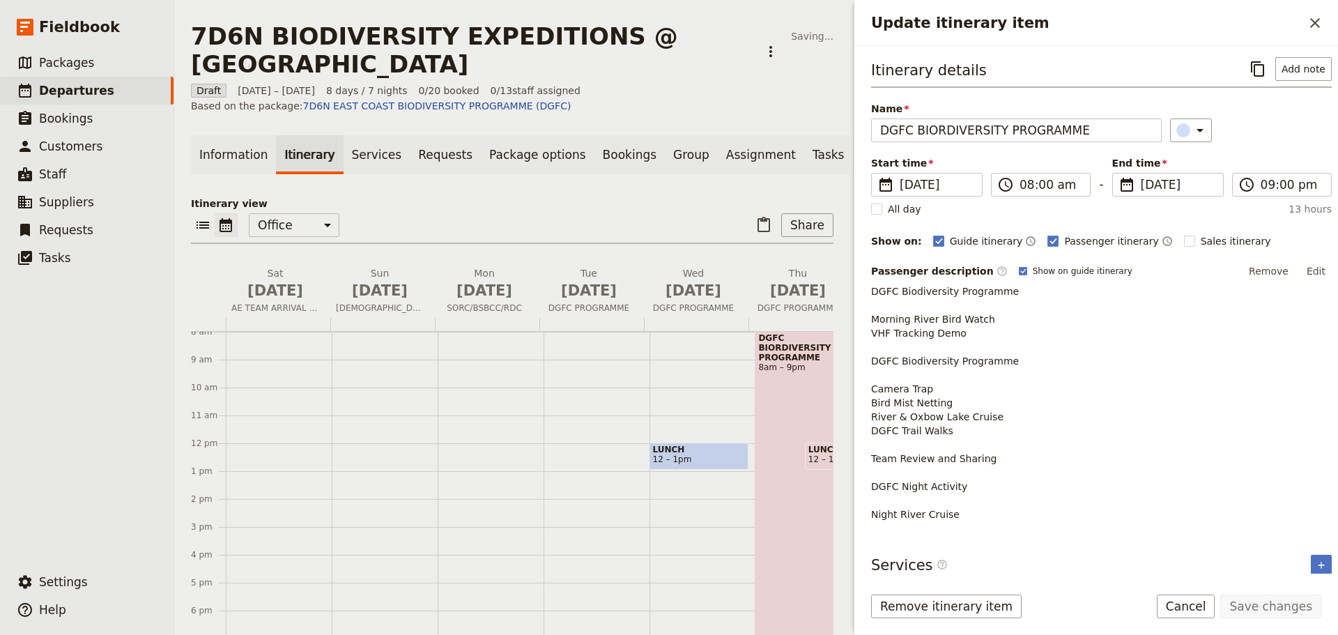
click at [691, 454] on span "12 – 1pm" at bounding box center [699, 459] width 93 height 10
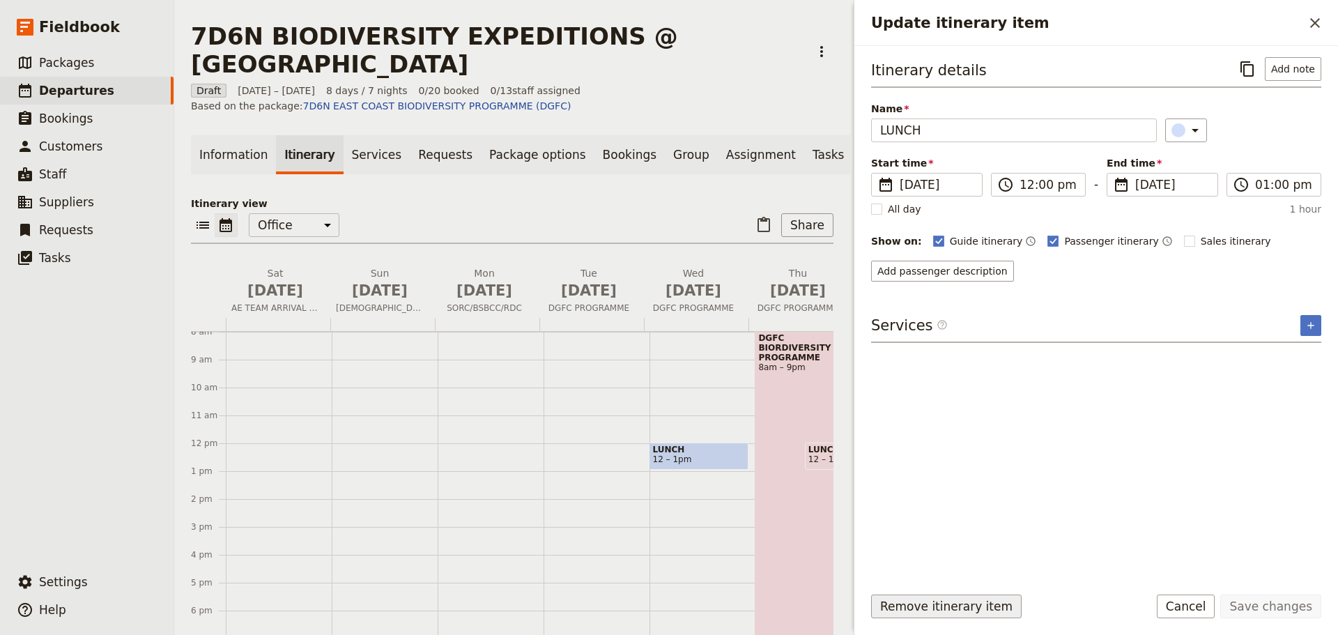
click at [899, 605] on button "Remove itinerary item" at bounding box center [946, 606] width 150 height 24
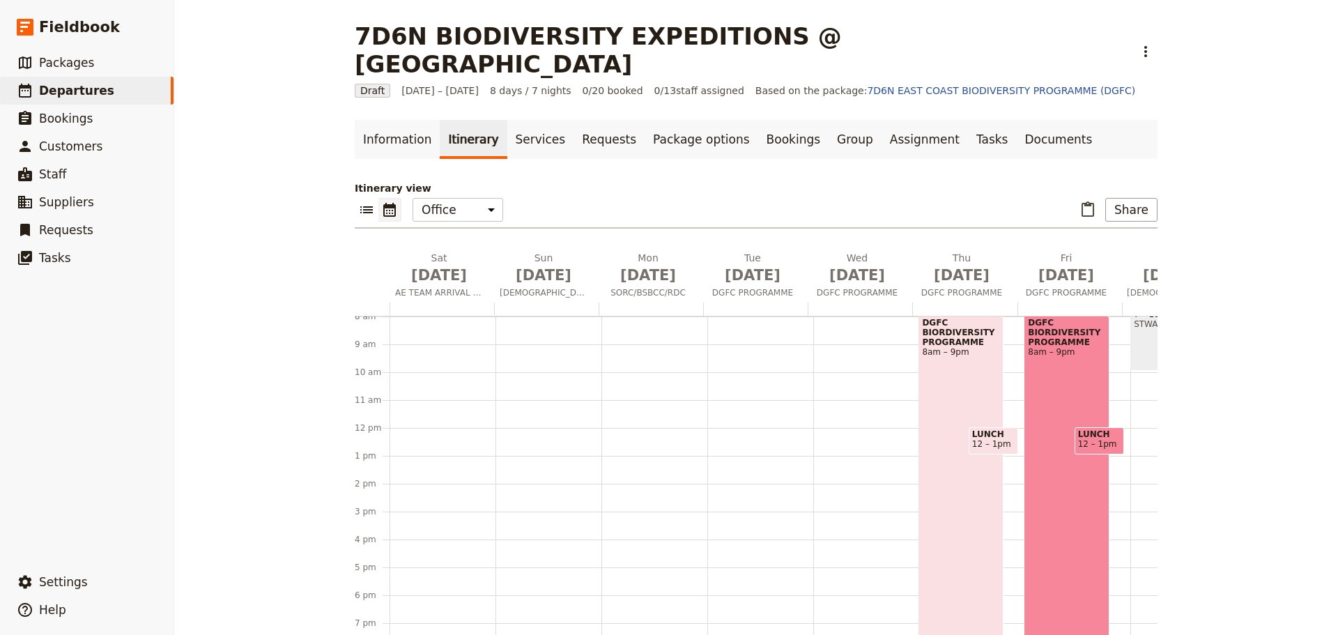
scroll to position [153, 0]
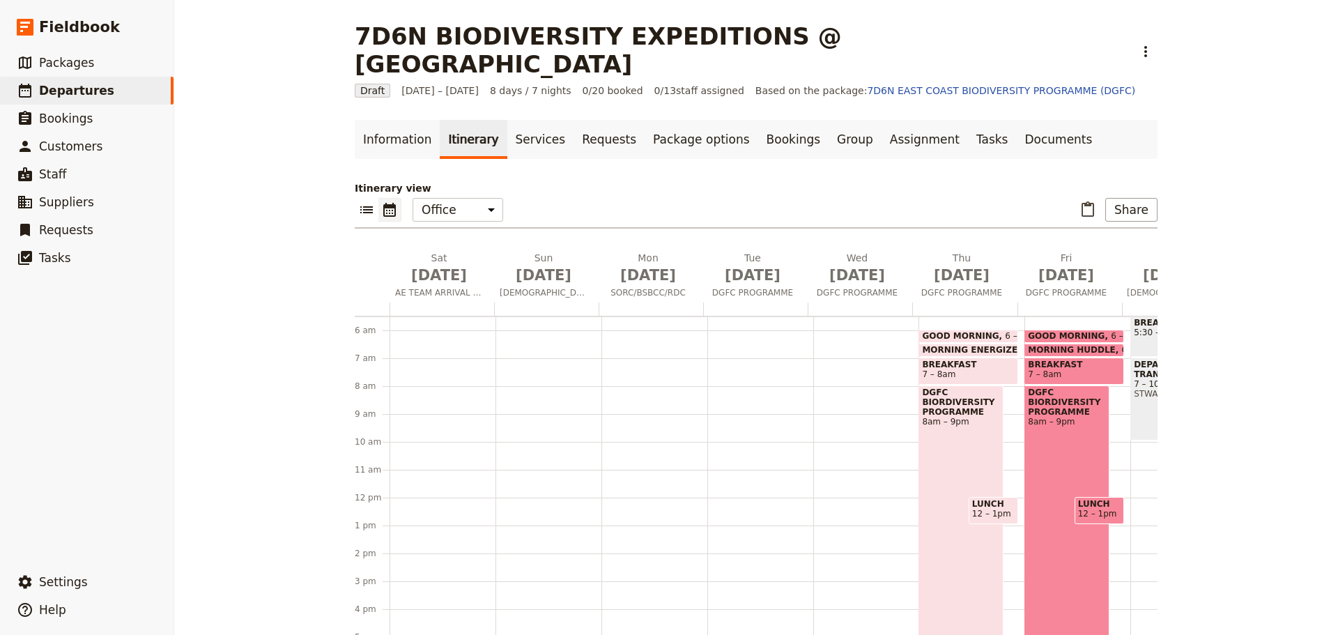
click at [968, 337] on span at bounding box center [968, 340] width 98 height 6
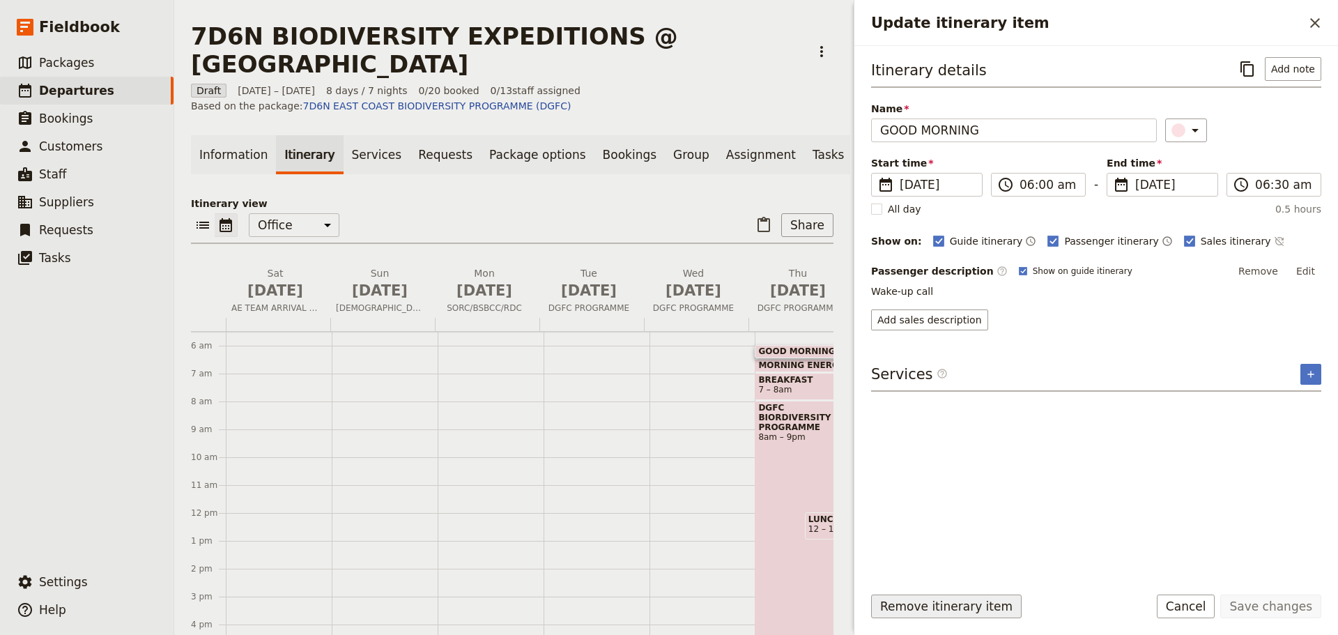
click at [951, 605] on button "Remove itinerary item" at bounding box center [946, 606] width 150 height 24
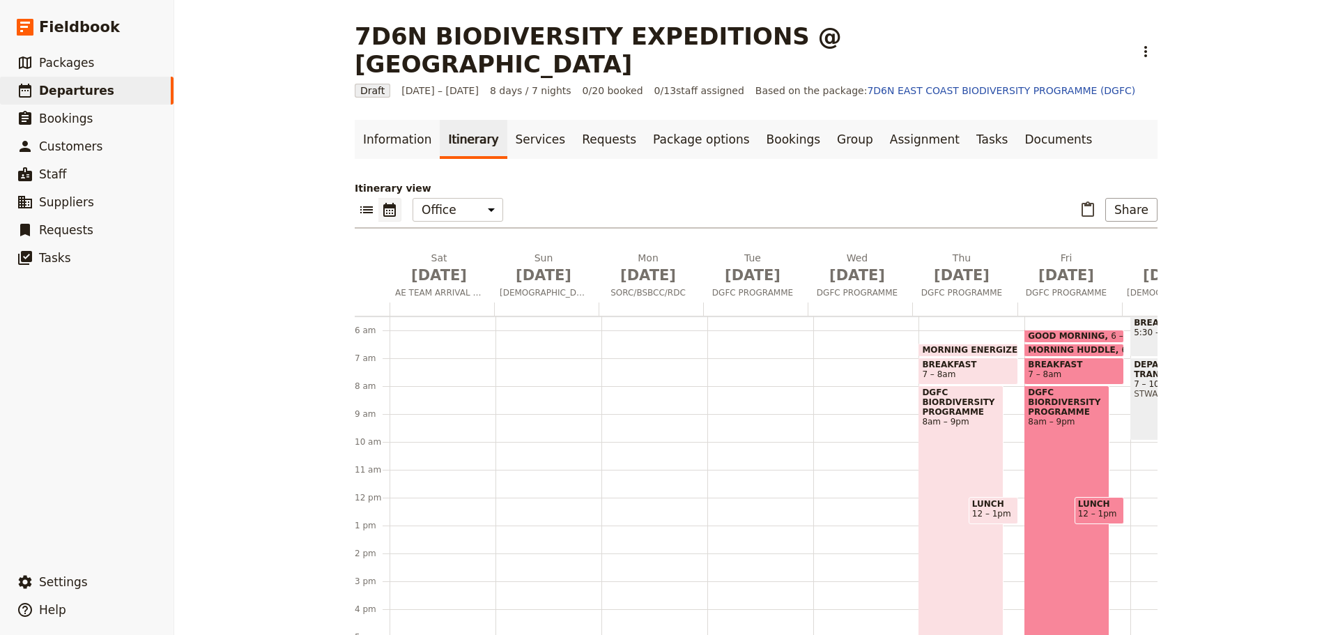
click at [965, 345] on span "MORNING ENERGIZER" at bounding box center [976, 350] width 108 height 10
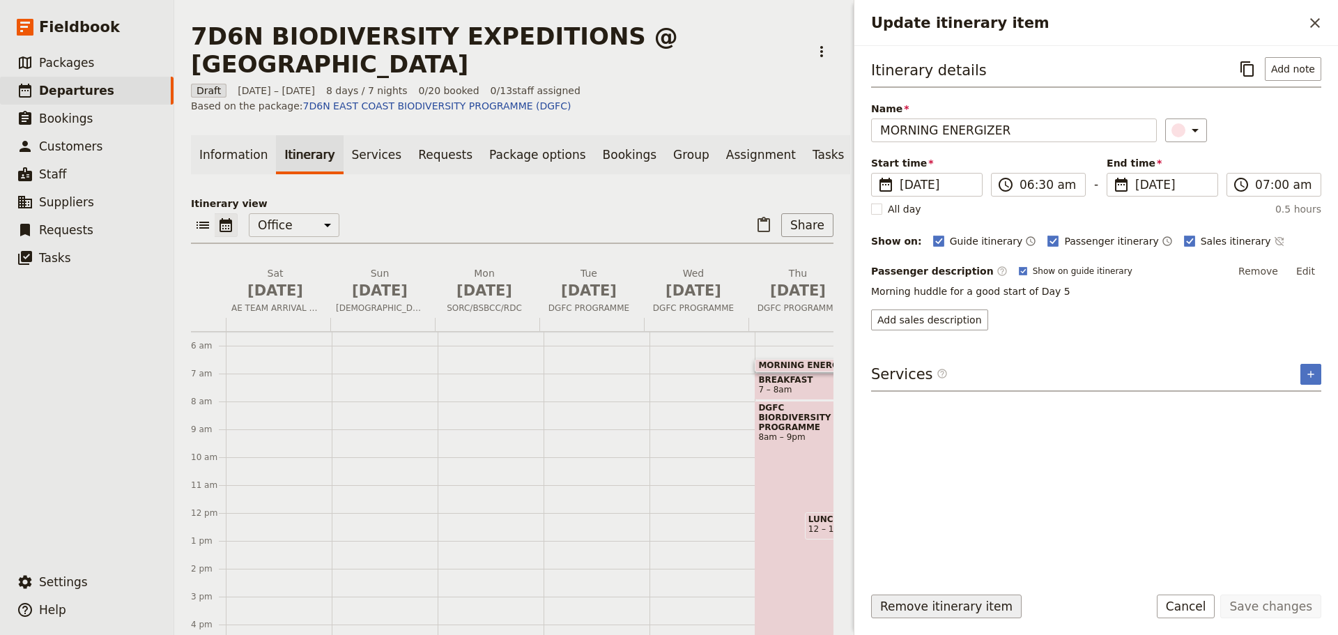
click at [941, 603] on button "Remove itinerary item" at bounding box center [946, 606] width 150 height 24
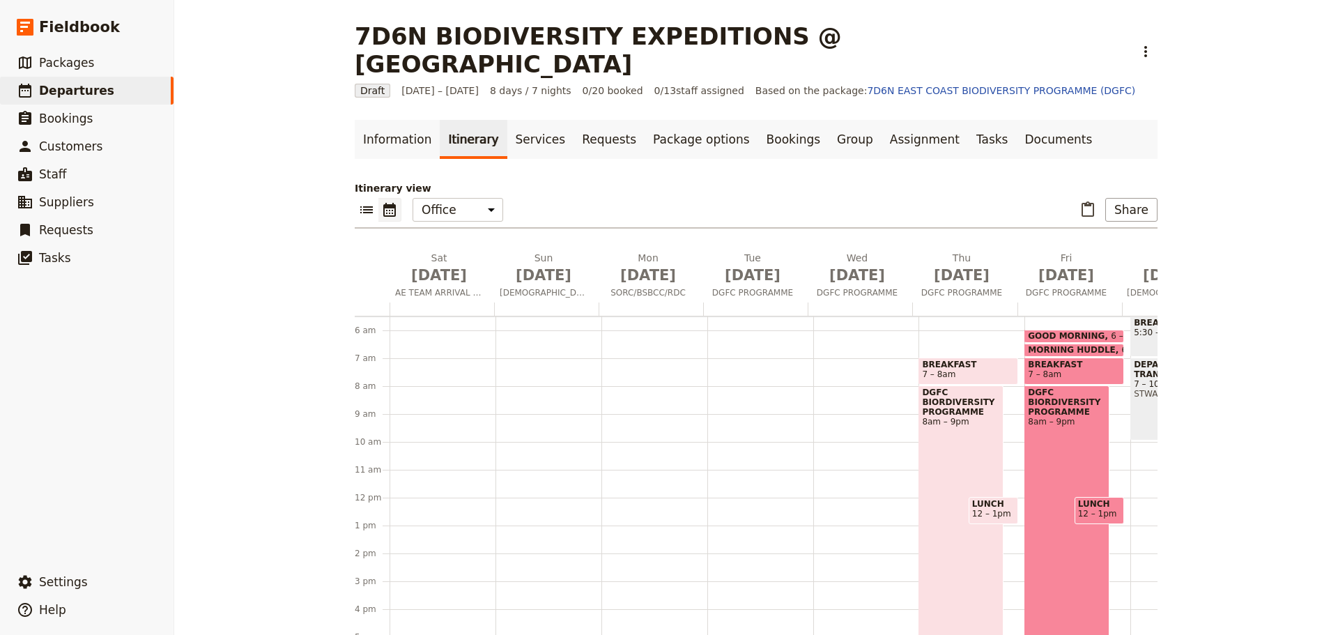
click at [966, 369] on span "7 – 8am" at bounding box center [968, 374] width 93 height 10
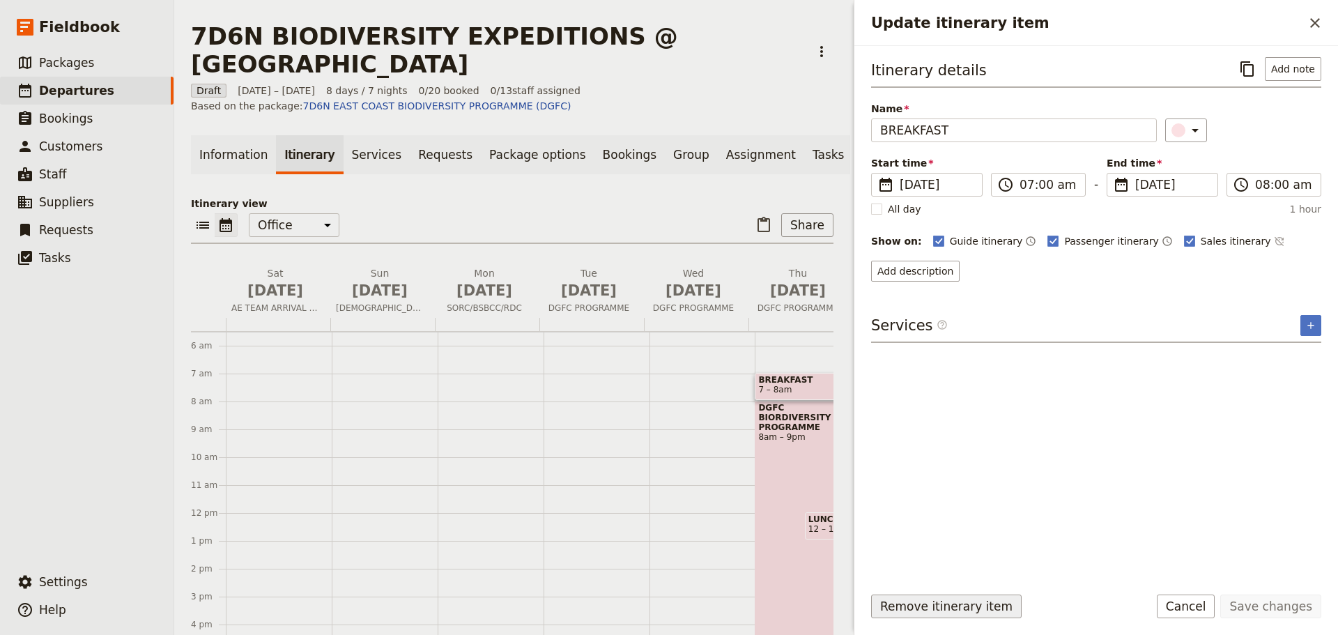
click at [957, 609] on button "Remove itinerary item" at bounding box center [946, 606] width 150 height 24
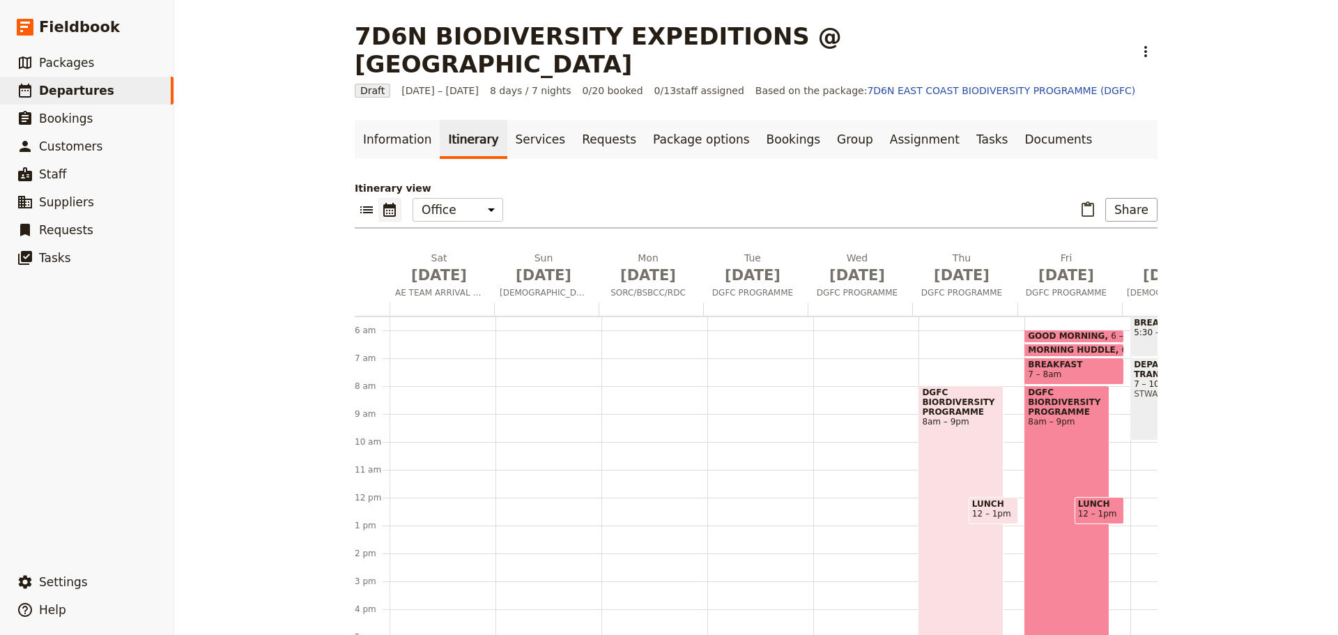
scroll to position [223, 0]
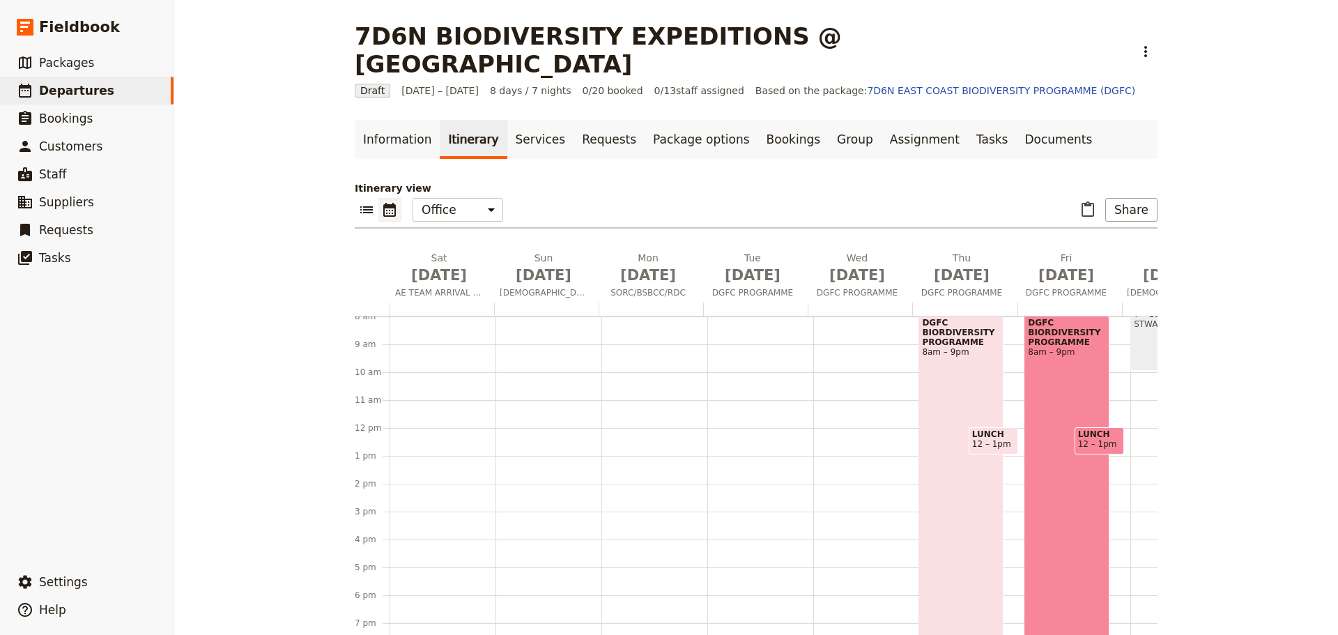
click at [943, 478] on div "DGFC BIORDIVERSITY PROGRAMME 8am – 9pm" at bounding box center [960, 497] width 84 height 362
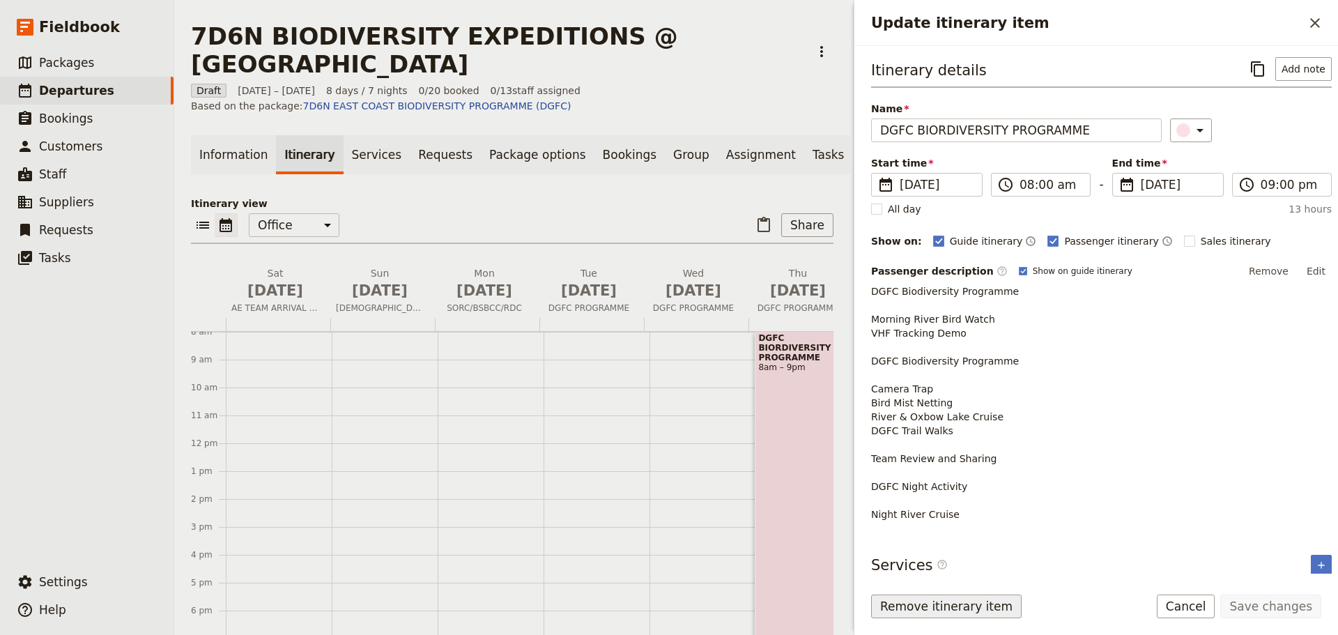
click at [978, 610] on button "Remove itinerary item" at bounding box center [946, 606] width 150 height 24
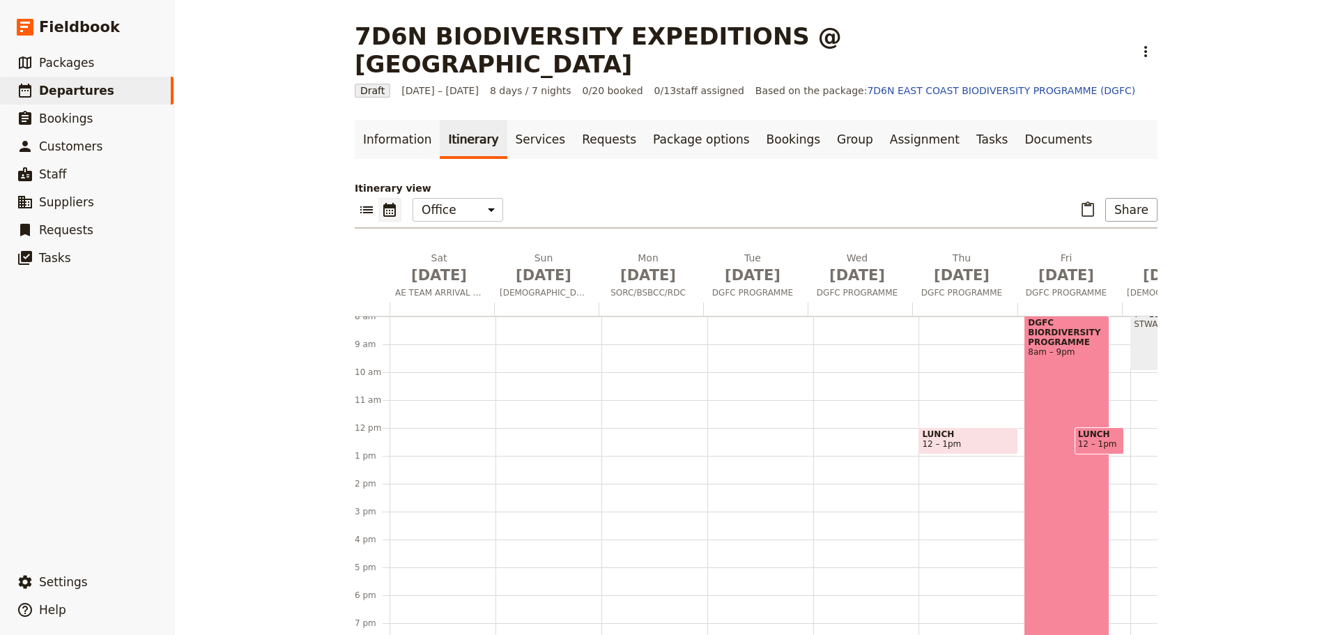
click at [940, 439] on span "12 – 1pm" at bounding box center [941, 444] width 39 height 10
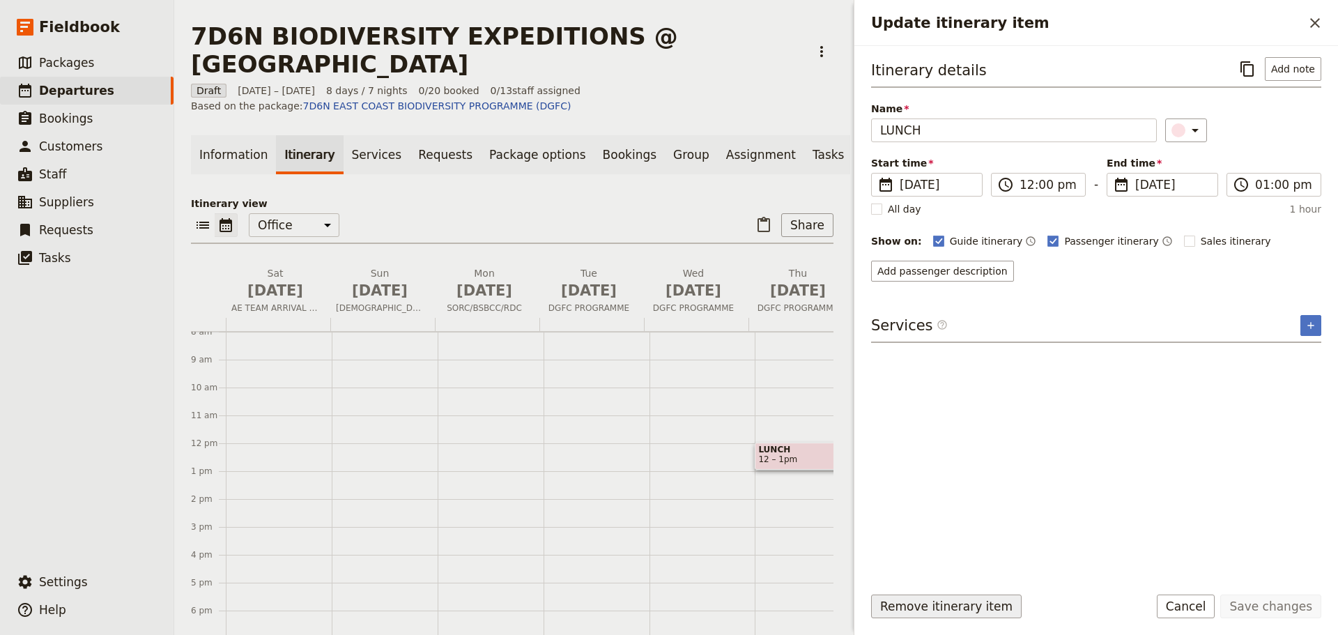
click at [945, 610] on button "Remove itinerary item" at bounding box center [946, 606] width 150 height 24
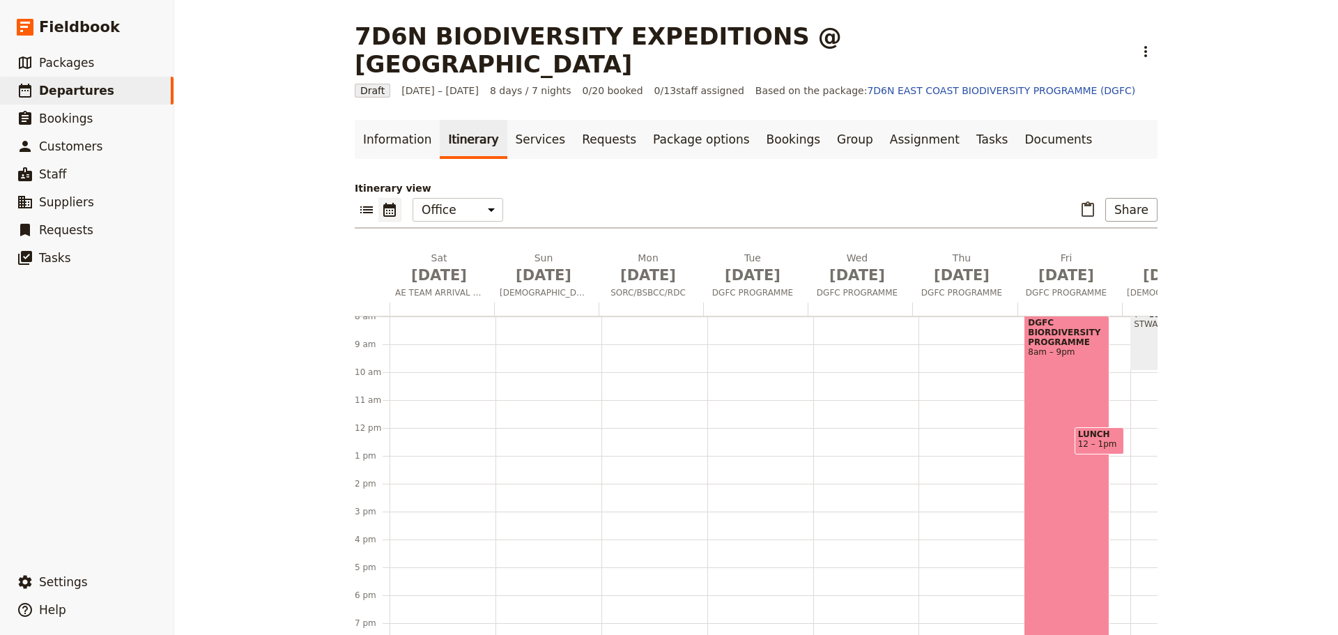
scroll to position [341, 0]
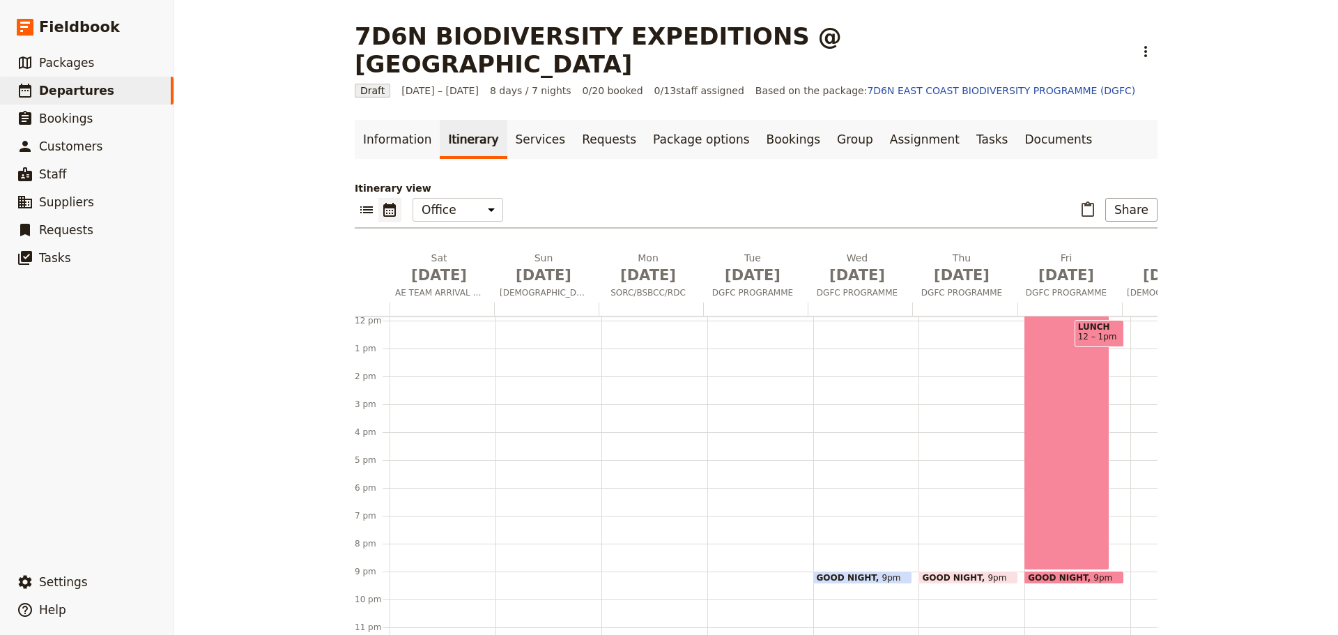
click at [880, 571] on div "GOOD NIGHT 9pm" at bounding box center [863, 577] width 100 height 13
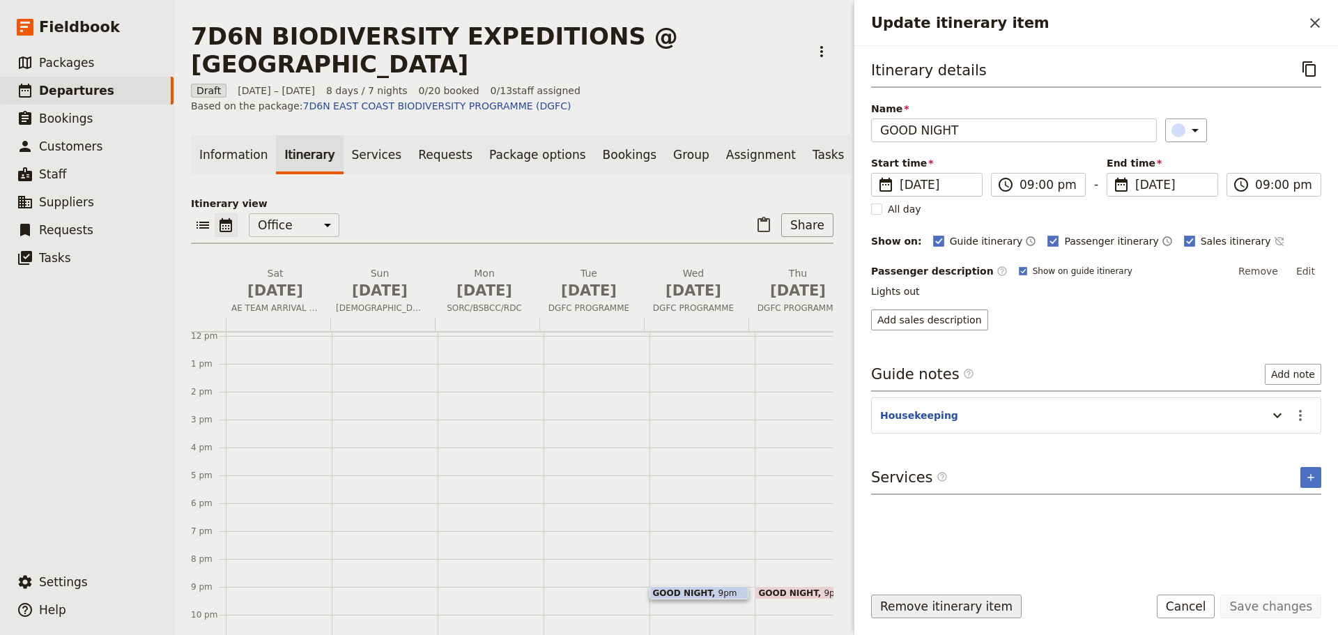
click at [952, 612] on button "Remove itinerary item" at bounding box center [946, 606] width 150 height 24
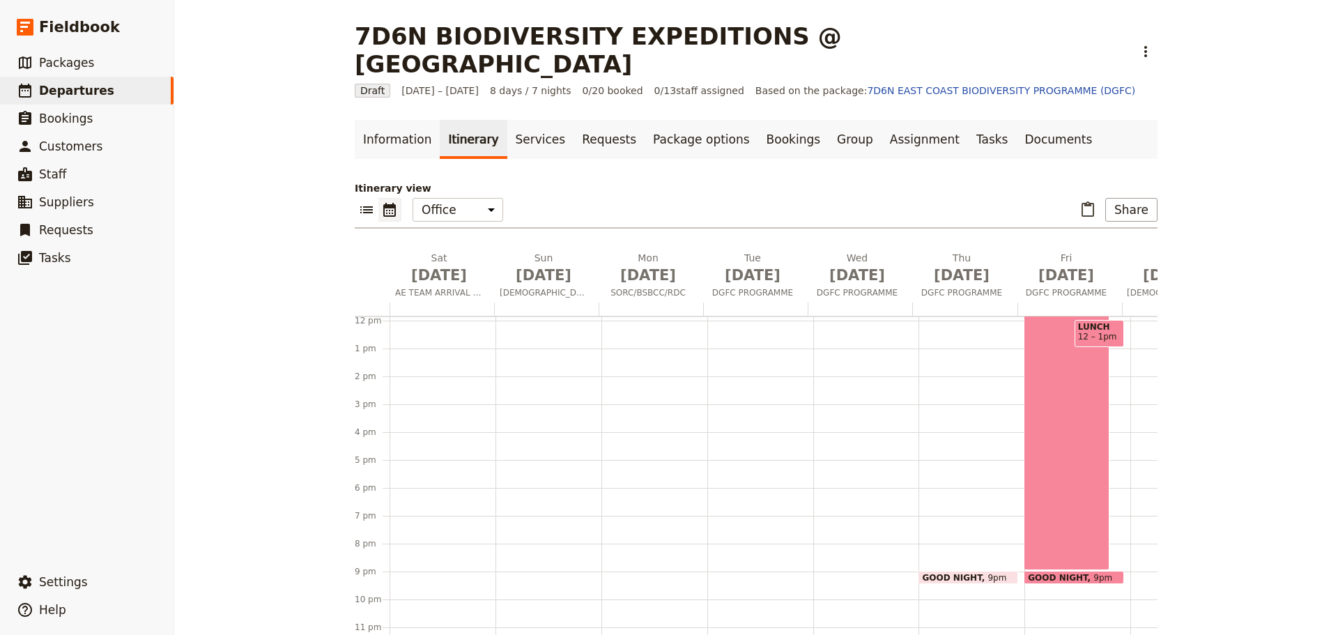
click at [998, 571] on div "GOOD NIGHT 9pm" at bounding box center [968, 577] width 100 height 13
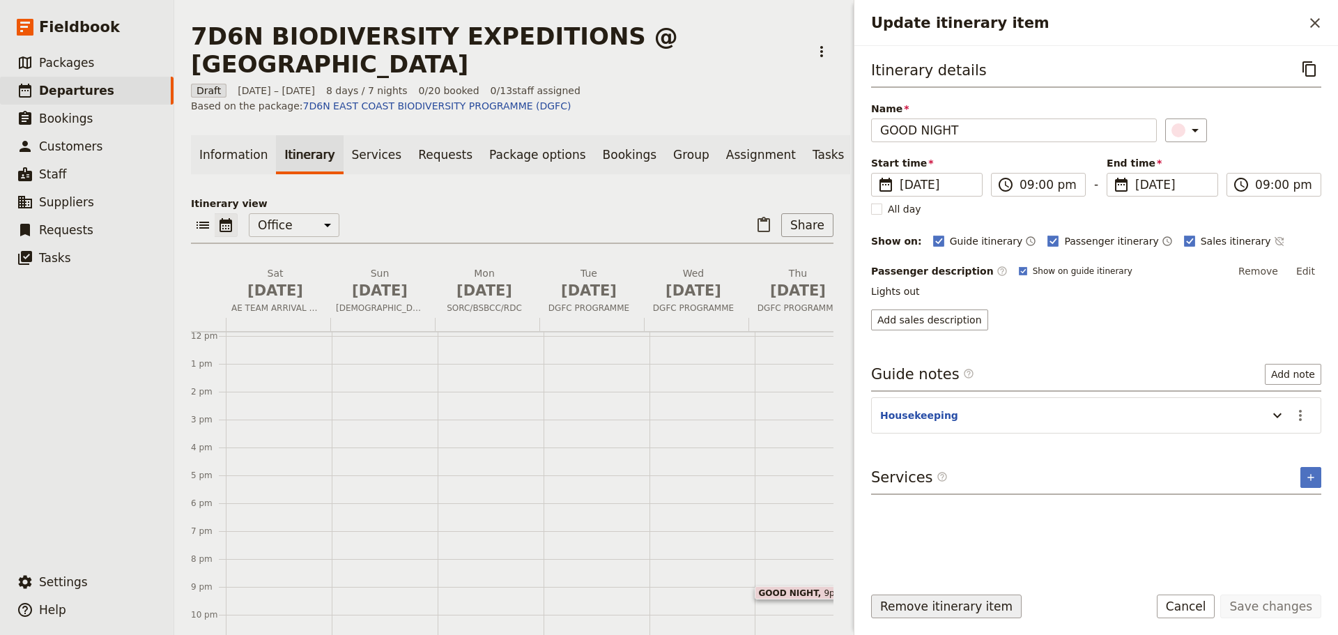
click at [971, 609] on button "Remove itinerary item" at bounding box center [946, 606] width 150 height 24
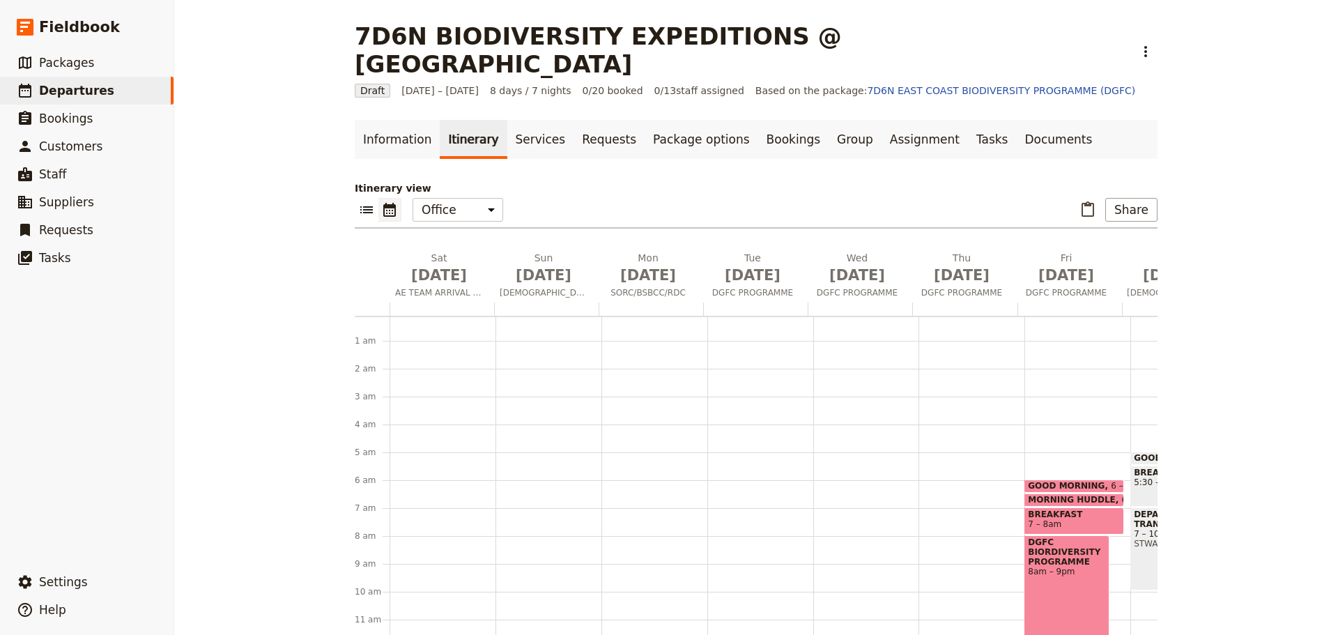
scroll to position [0, 0]
click at [1050, 484] on span "GOOD MORNING" at bounding box center [1069, 489] width 83 height 10
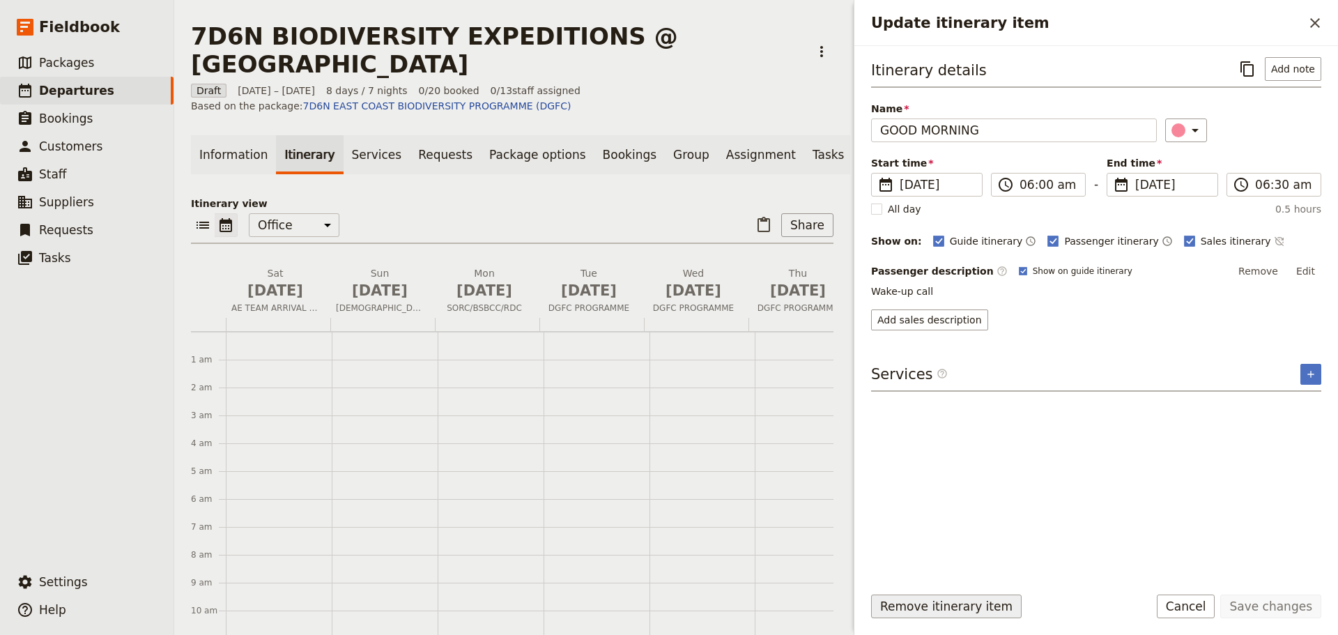
click at [966, 605] on button "Remove itinerary item" at bounding box center [946, 606] width 150 height 24
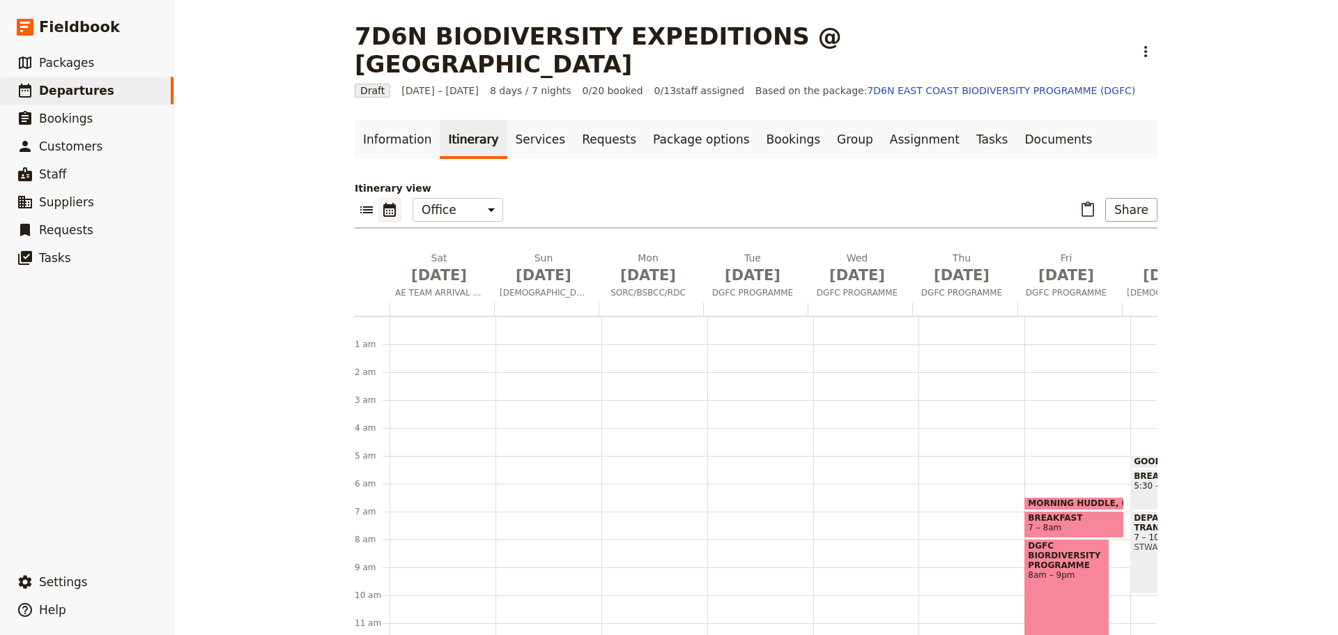
click at [1060, 504] on span at bounding box center [1074, 507] width 98 height 6
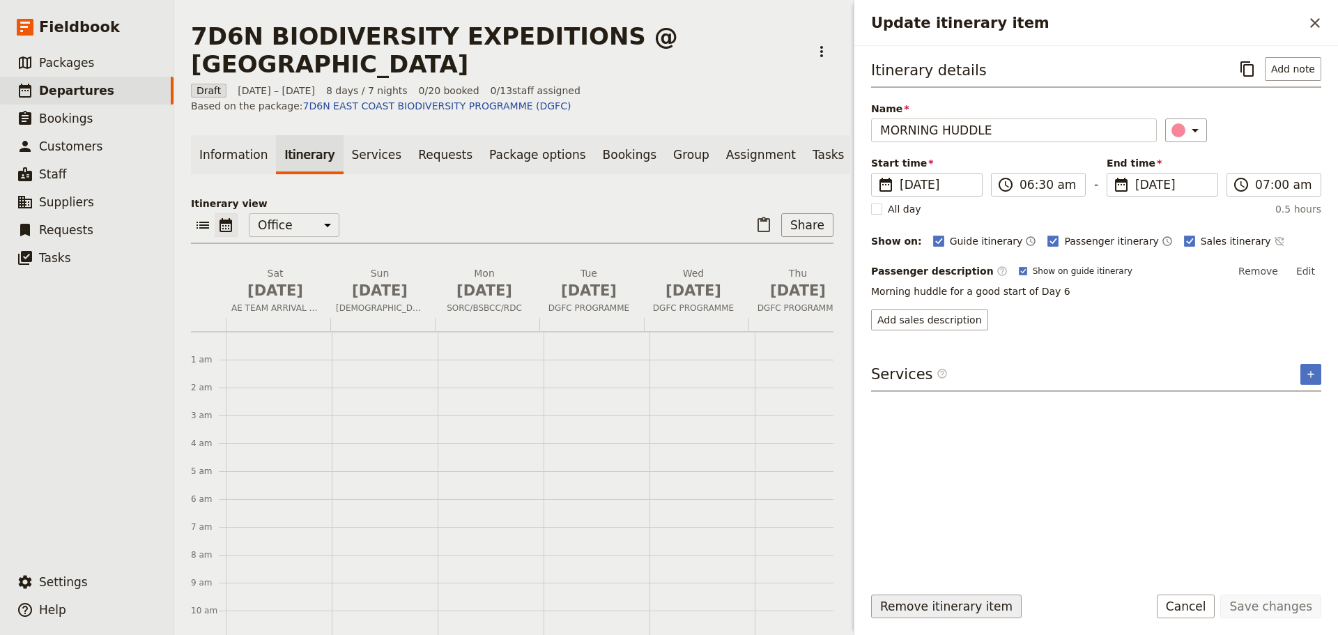
click at [967, 607] on button "Remove itinerary item" at bounding box center [946, 606] width 150 height 24
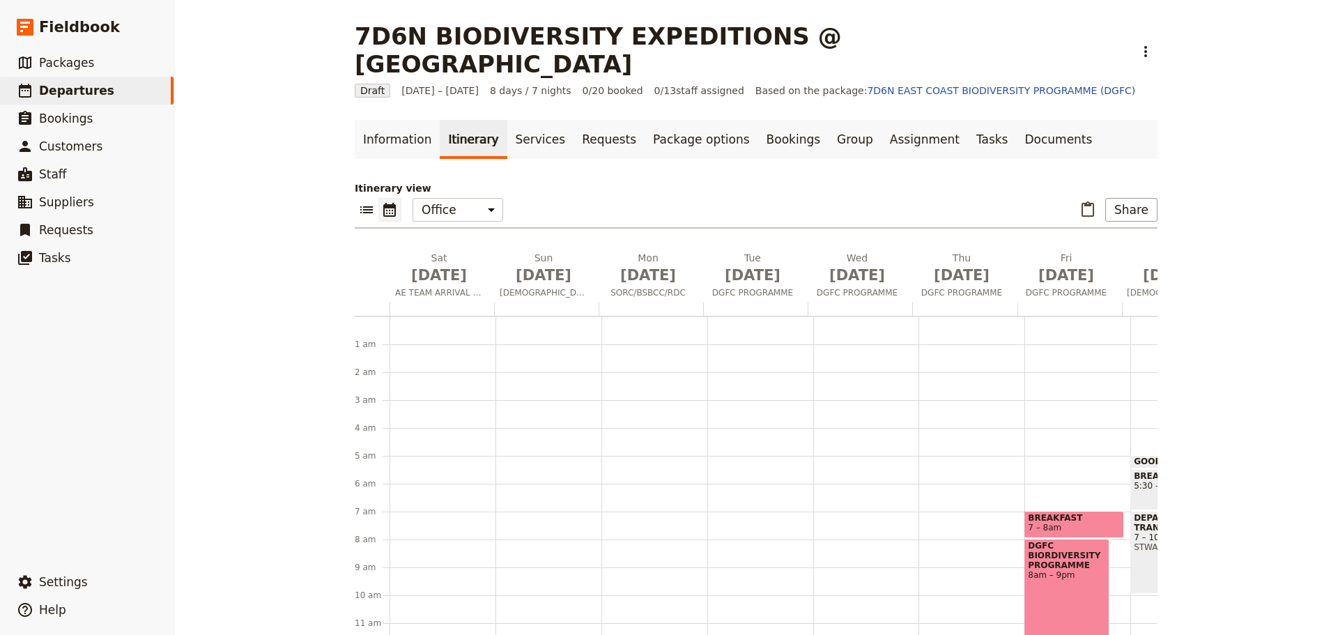
click at [1044, 513] on span "BREAKFAST" at bounding box center [1074, 518] width 93 height 10
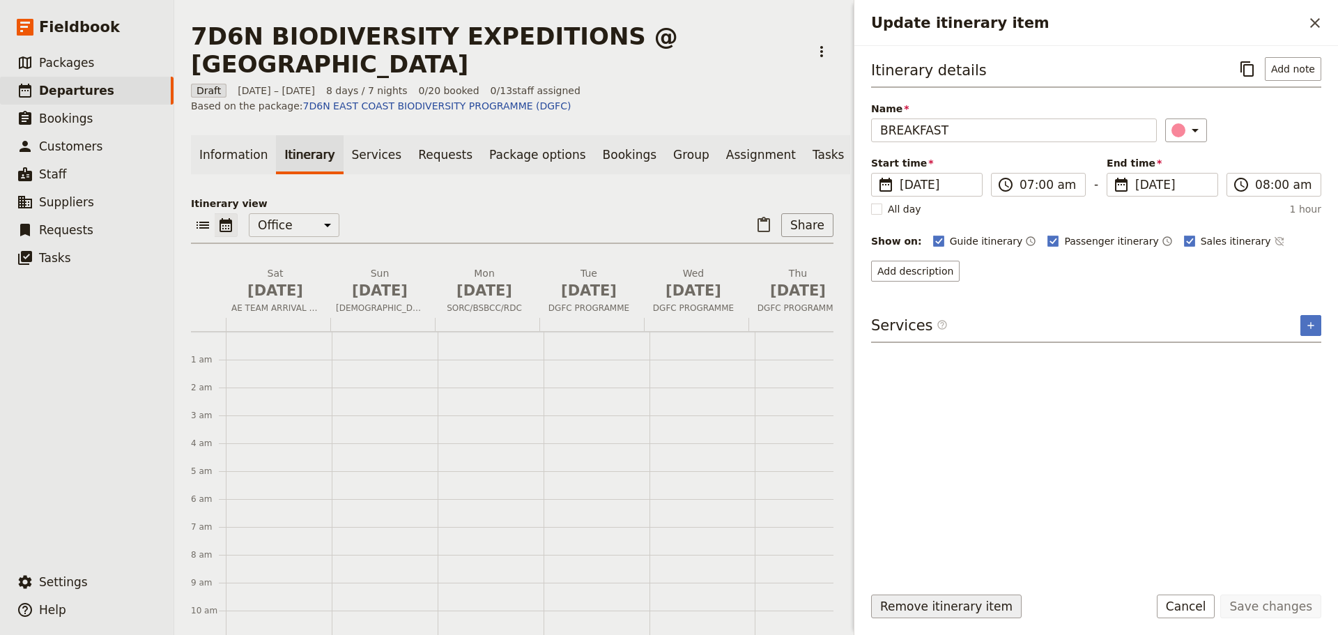
click at [980, 603] on button "Remove itinerary item" at bounding box center [946, 606] width 150 height 24
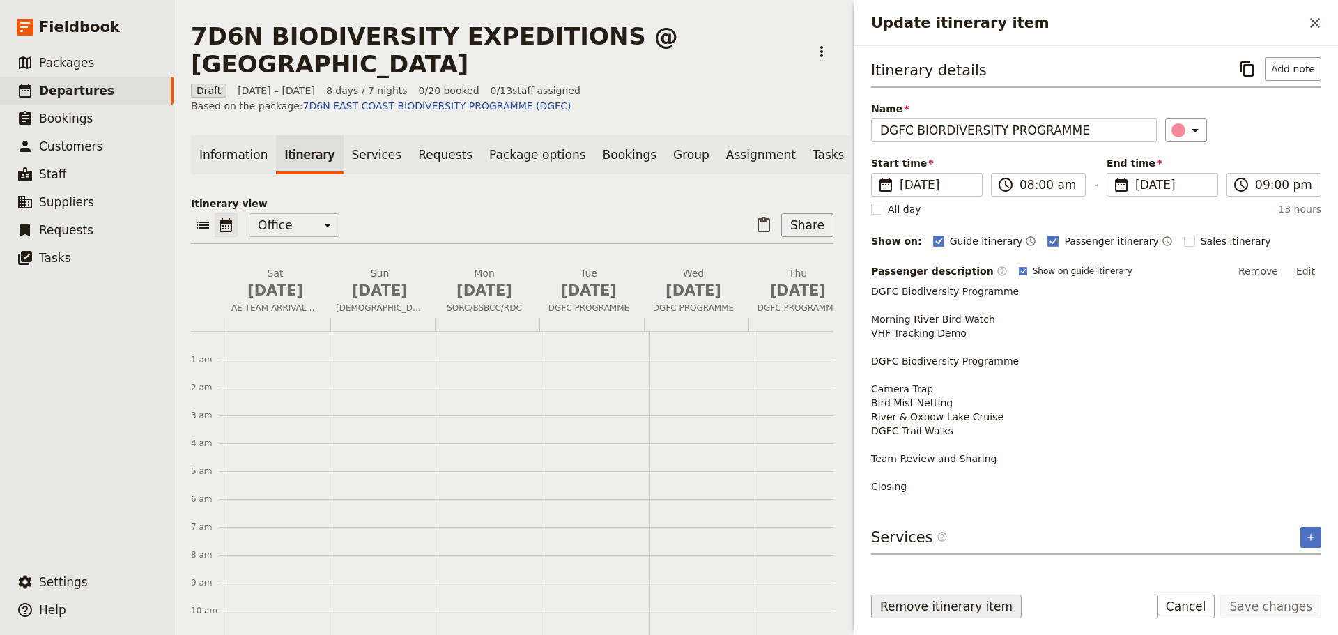
click at [969, 606] on button "Remove itinerary item" at bounding box center [946, 606] width 150 height 24
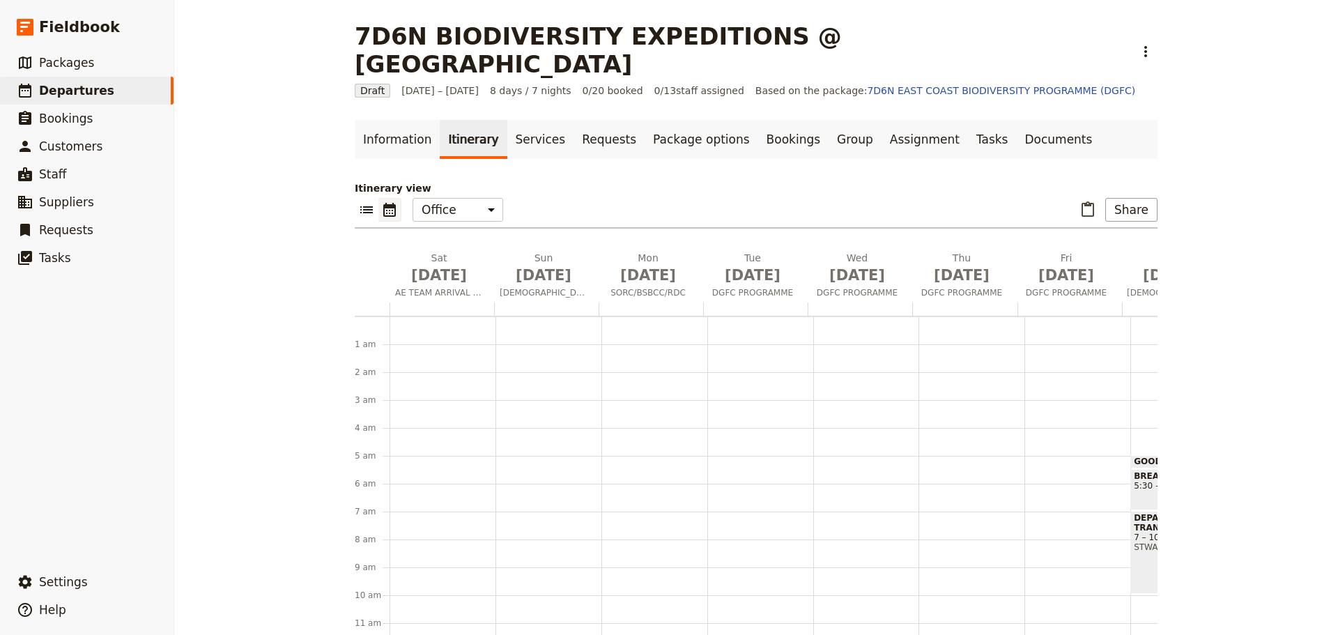
scroll to position [183, 0]
click at [1079, 488] on span at bounding box center [1074, 491] width 98 height 6
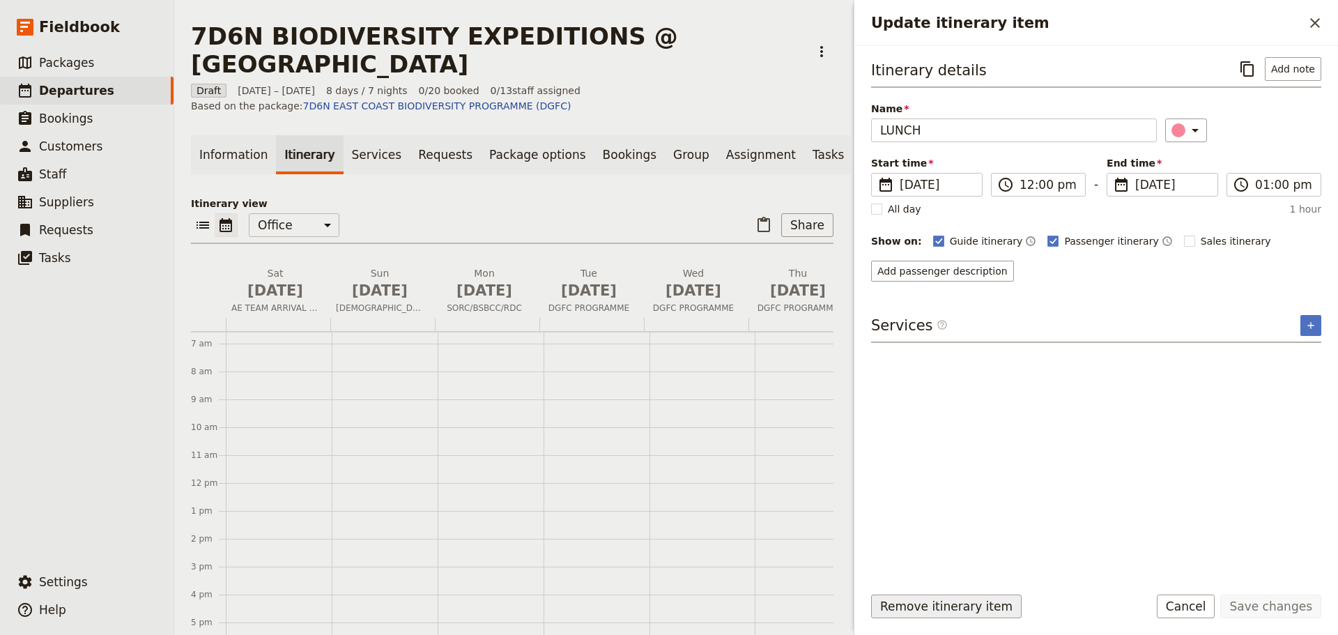
click at [980, 602] on button "Remove itinerary item" at bounding box center [946, 606] width 150 height 24
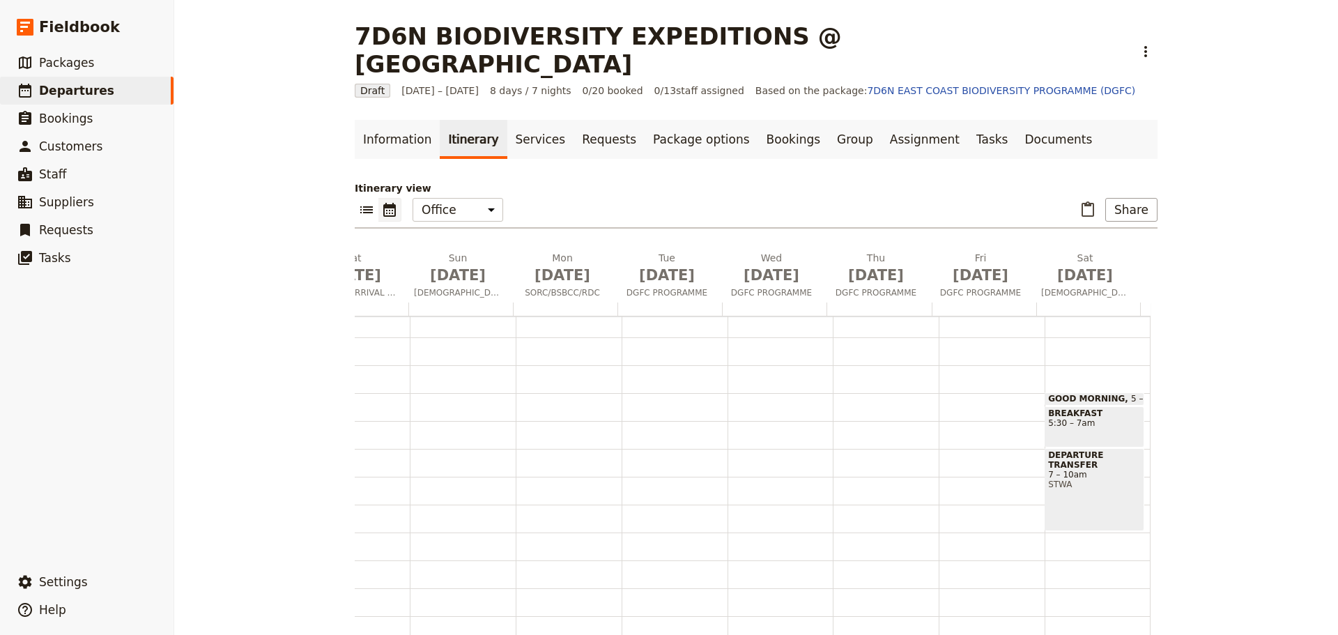
scroll to position [62, 0]
click at [1102, 394] on span "GOOD MORNING" at bounding box center [1089, 399] width 83 height 10
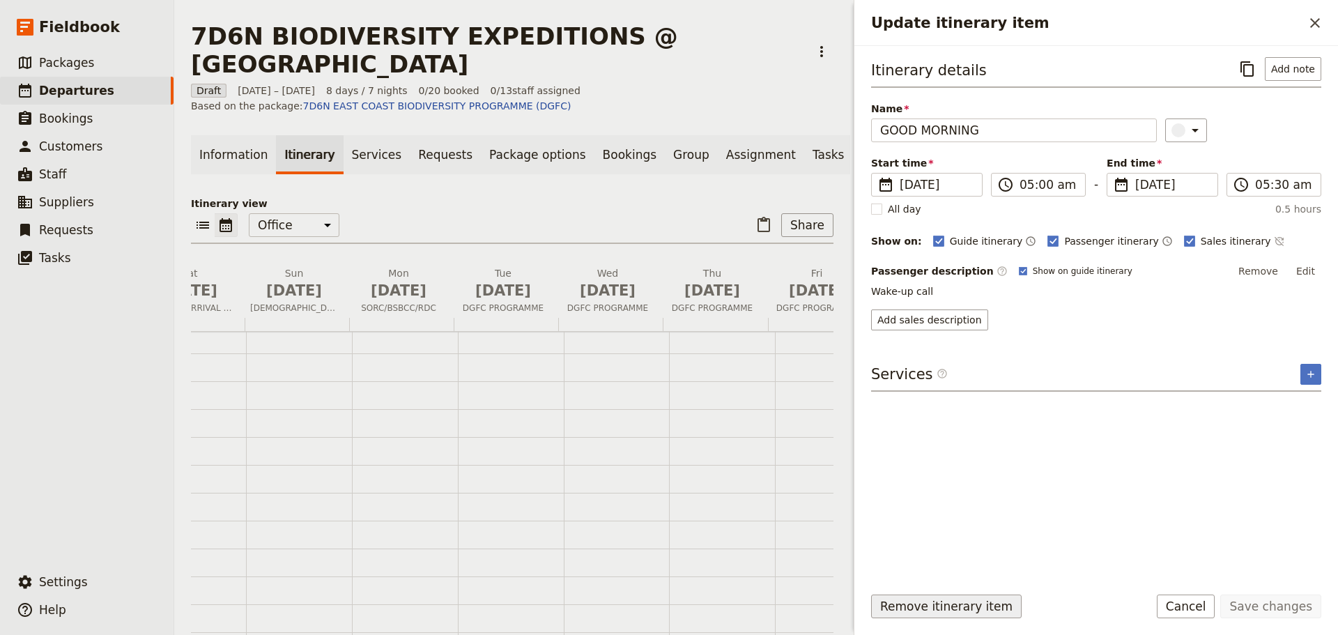
click at [986, 605] on button "Remove itinerary item" at bounding box center [946, 606] width 150 height 24
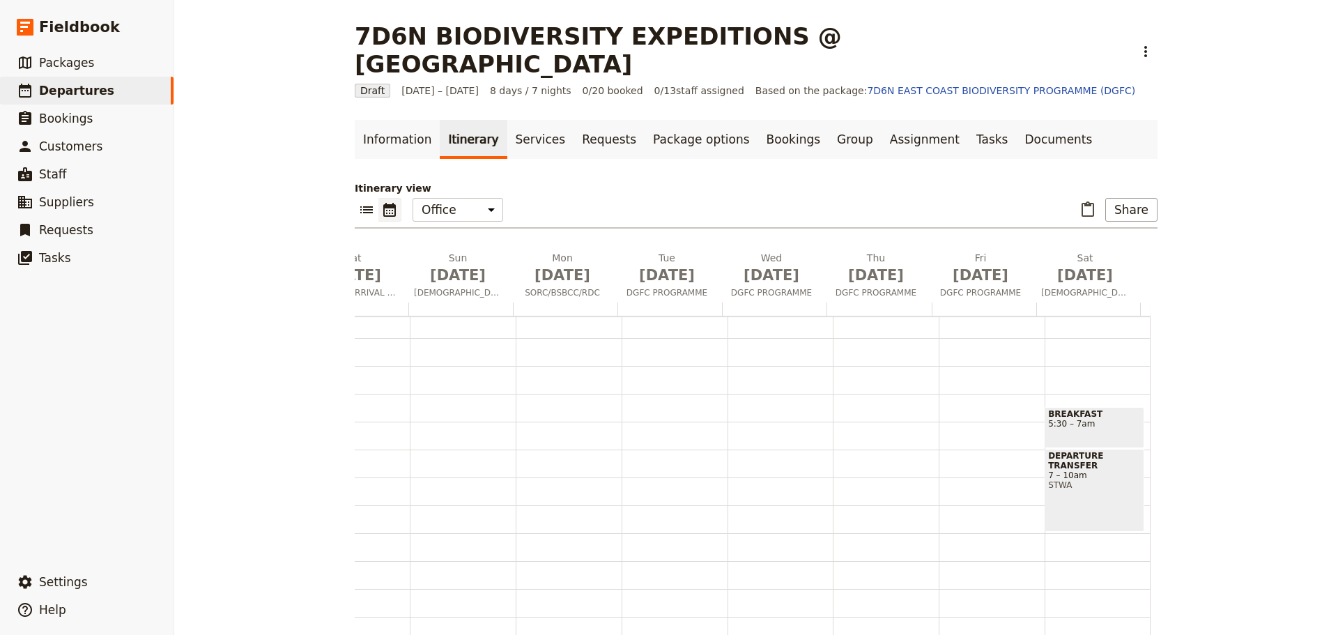
click at [1083, 409] on span "BREAKFAST" at bounding box center [1094, 414] width 93 height 10
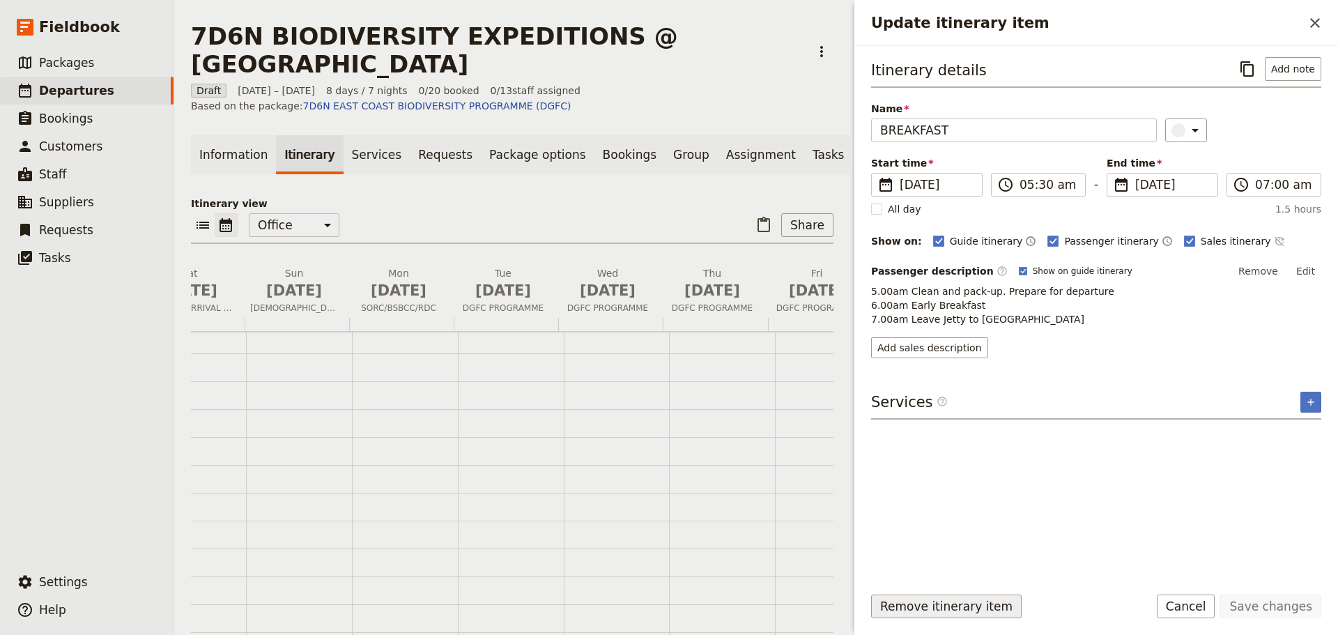
click at [979, 607] on button "Remove itinerary item" at bounding box center [946, 606] width 150 height 24
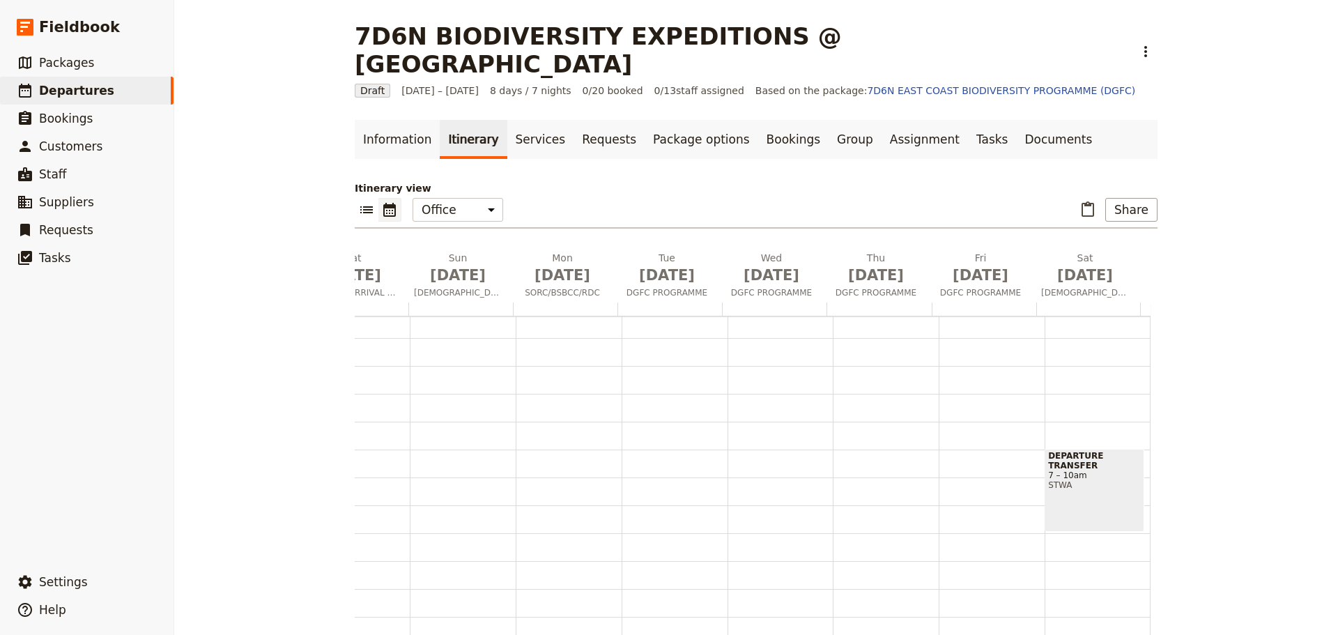
click at [1082, 469] on div "DEPARTURE TRANSFER 7 – 10am STWA" at bounding box center [1094, 490] width 100 height 83
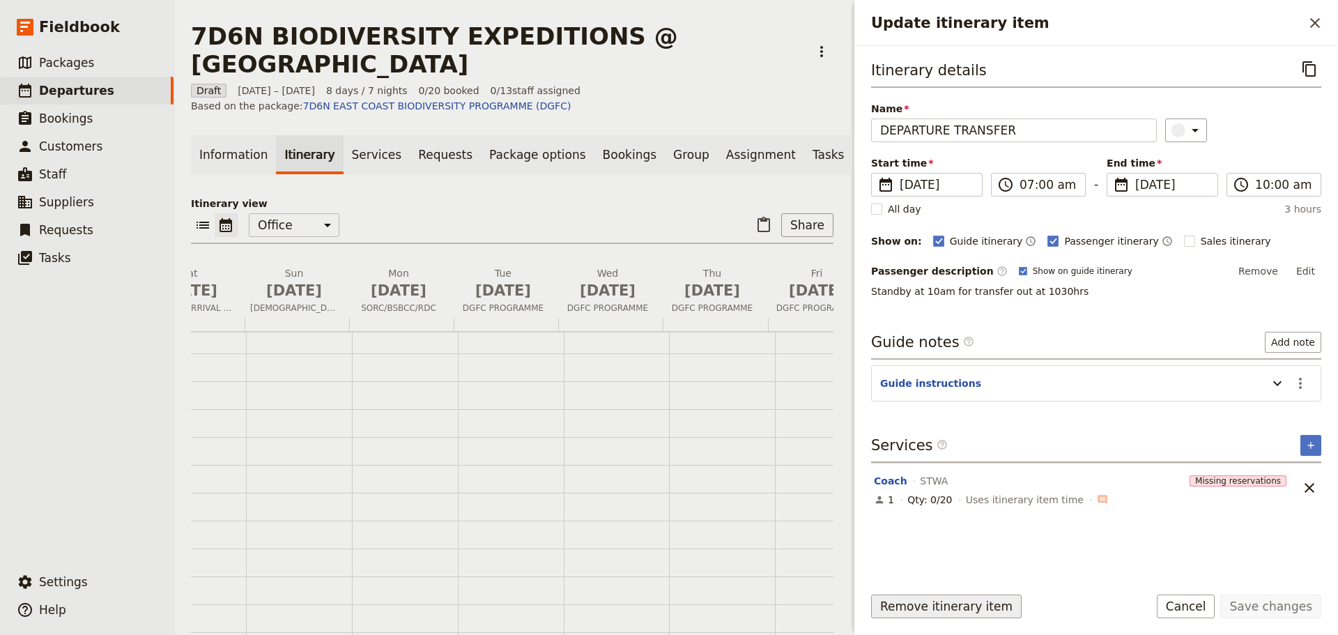
click at [987, 599] on button "Remove itinerary item" at bounding box center [946, 606] width 150 height 24
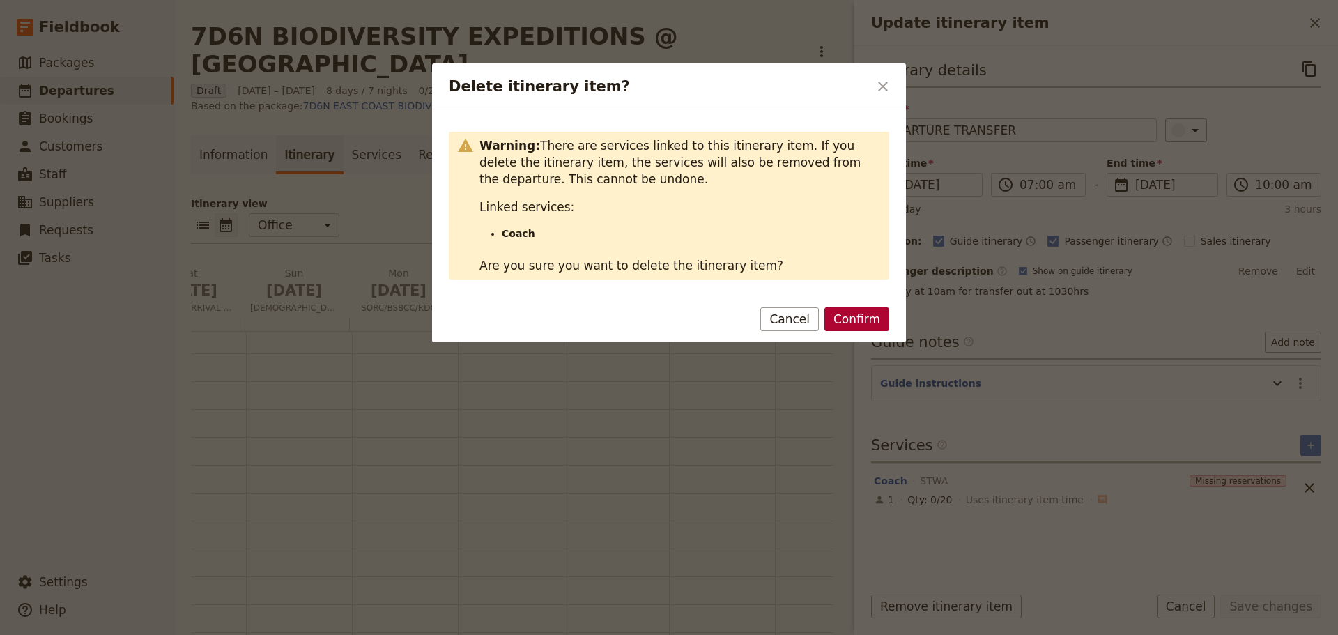
click at [867, 327] on button "Confirm" at bounding box center [856, 319] width 65 height 24
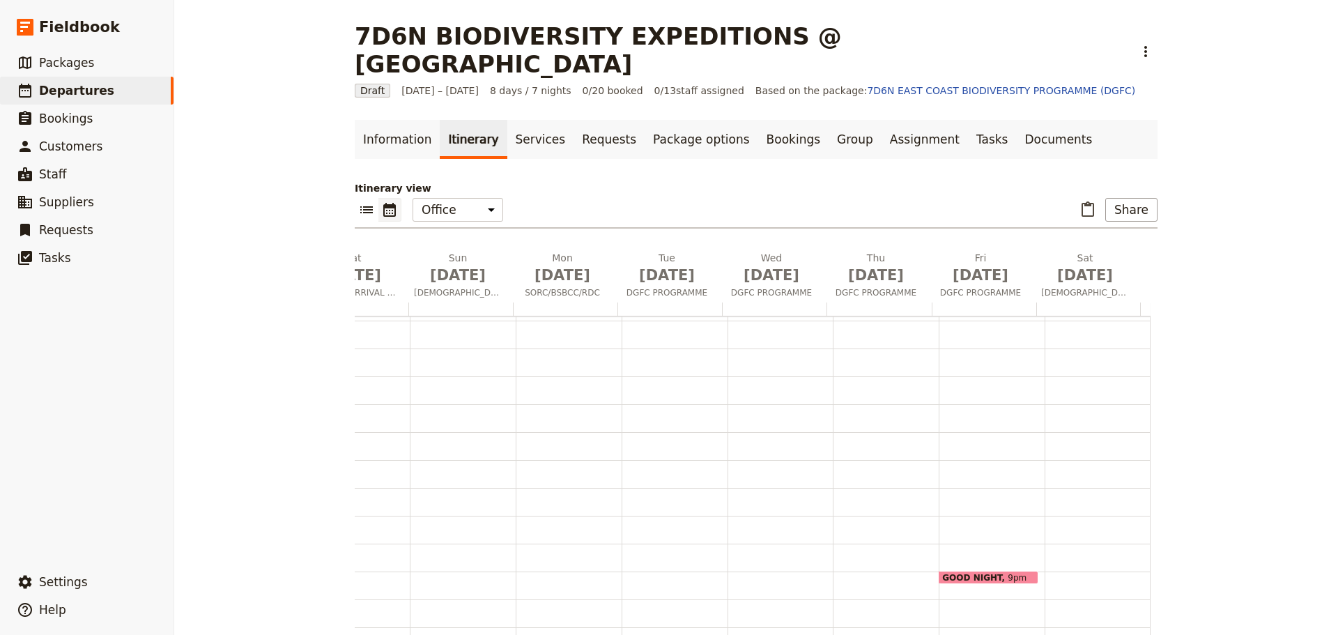
scroll to position [15, 0]
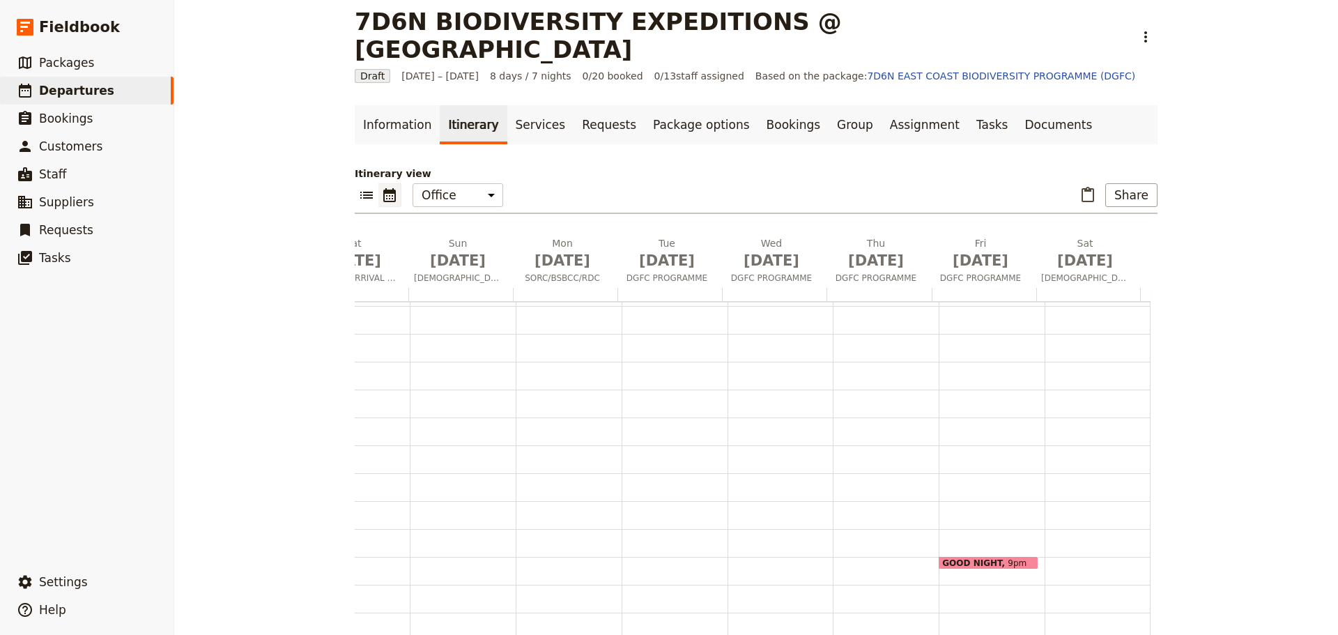
click at [968, 563] on span at bounding box center [988, 566] width 98 height 6
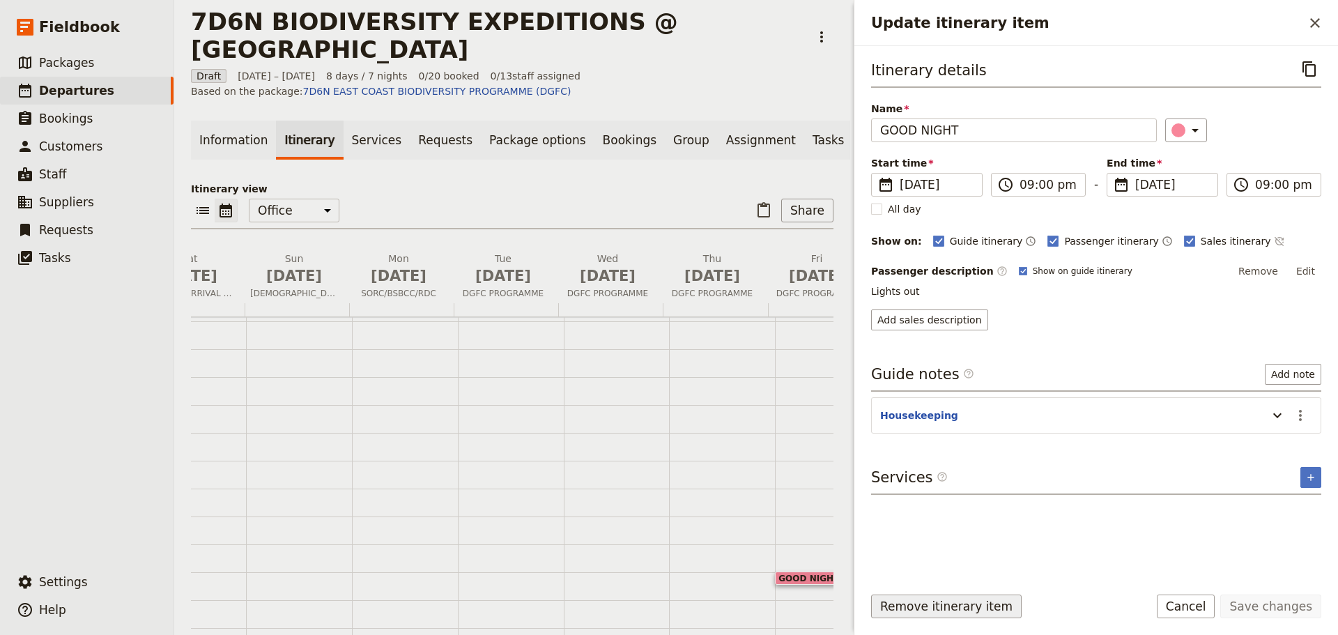
click at [952, 606] on button "Remove itinerary item" at bounding box center [946, 606] width 150 height 24
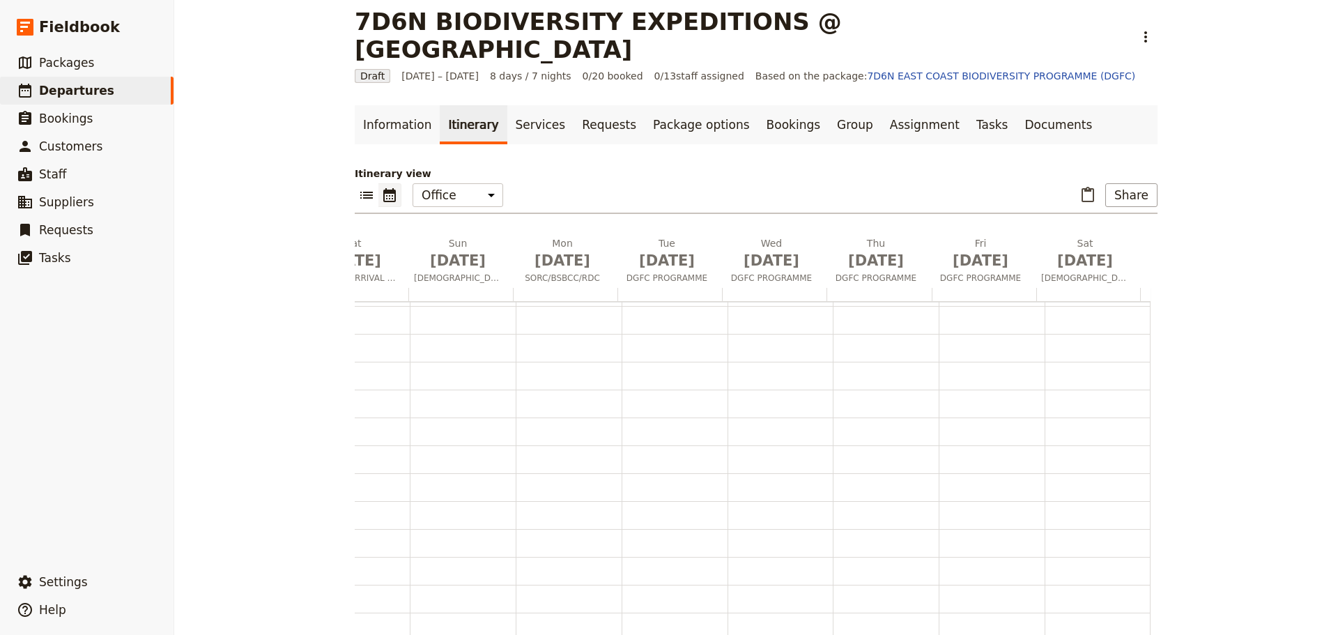
scroll to position [0, 0]
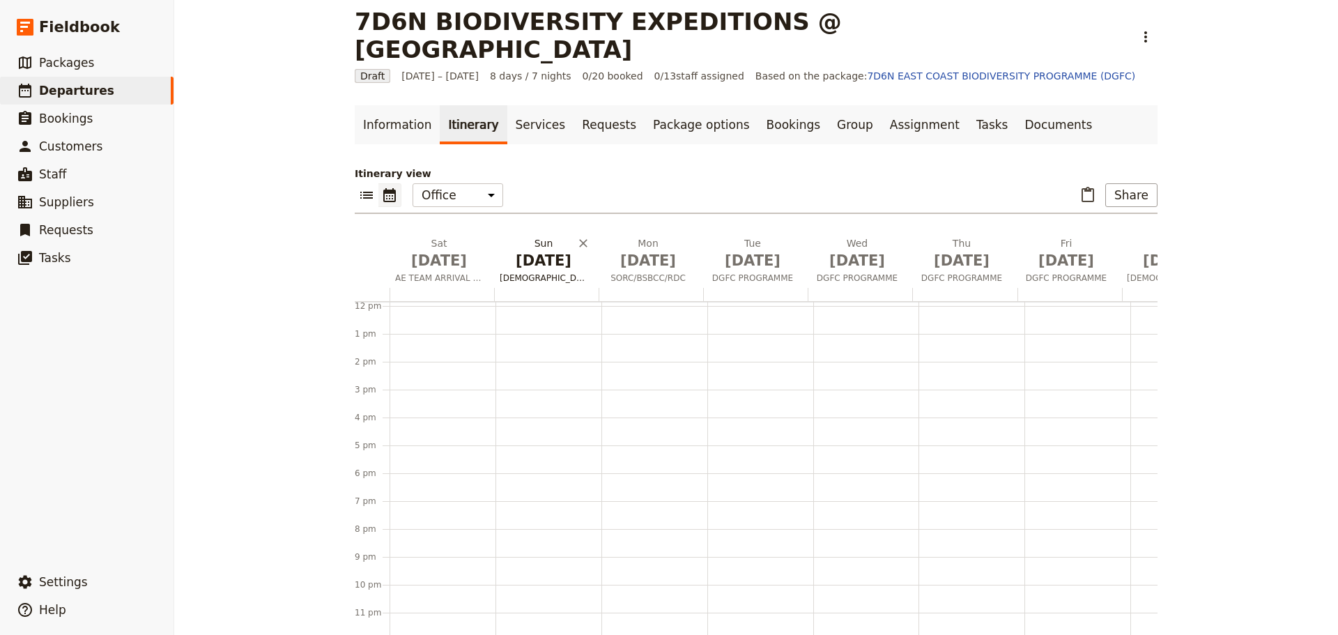
click at [525, 272] on span "[DEMOGRAPHIC_DATA] ARRIVAL" at bounding box center [543, 277] width 99 height 11
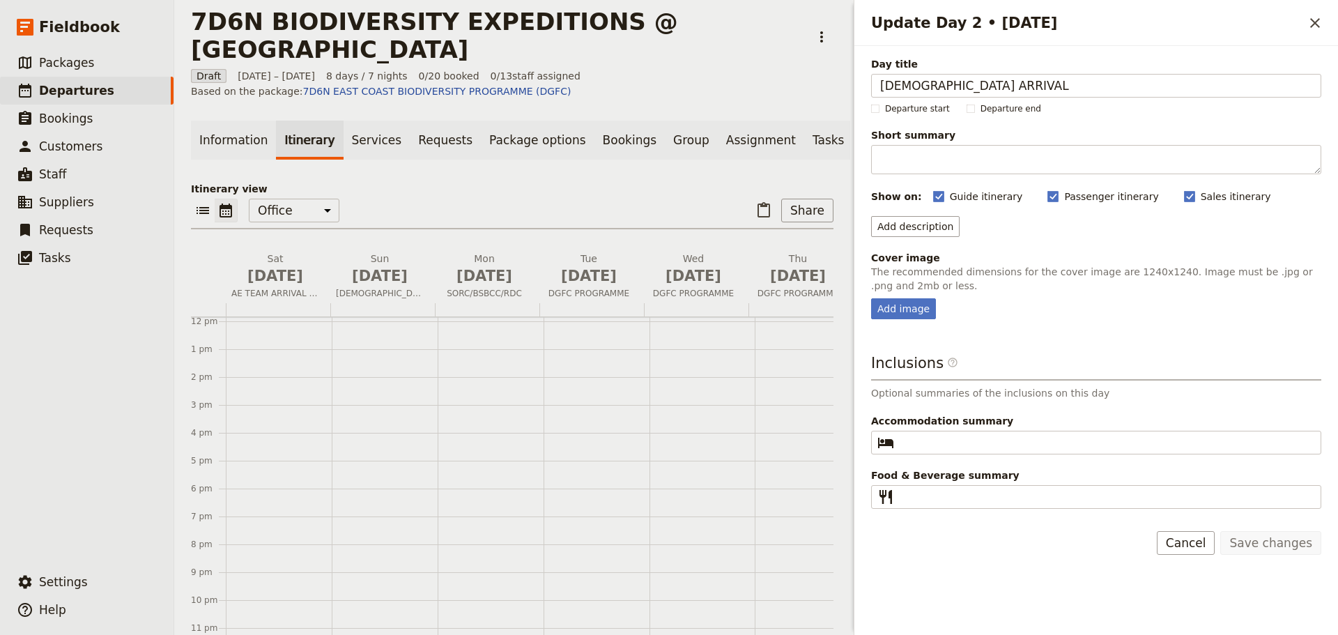
drag, startPoint x: 981, startPoint y: 84, endPoint x: 865, endPoint y: 89, distance: 115.8
click at [865, 89] on div "Day title SJIIS ARRIVAL Departure start Departure end Short summary 150 / 150 c…" at bounding box center [1096, 278] width 484 height 464
type input "a"
type input "ARRIVAL"
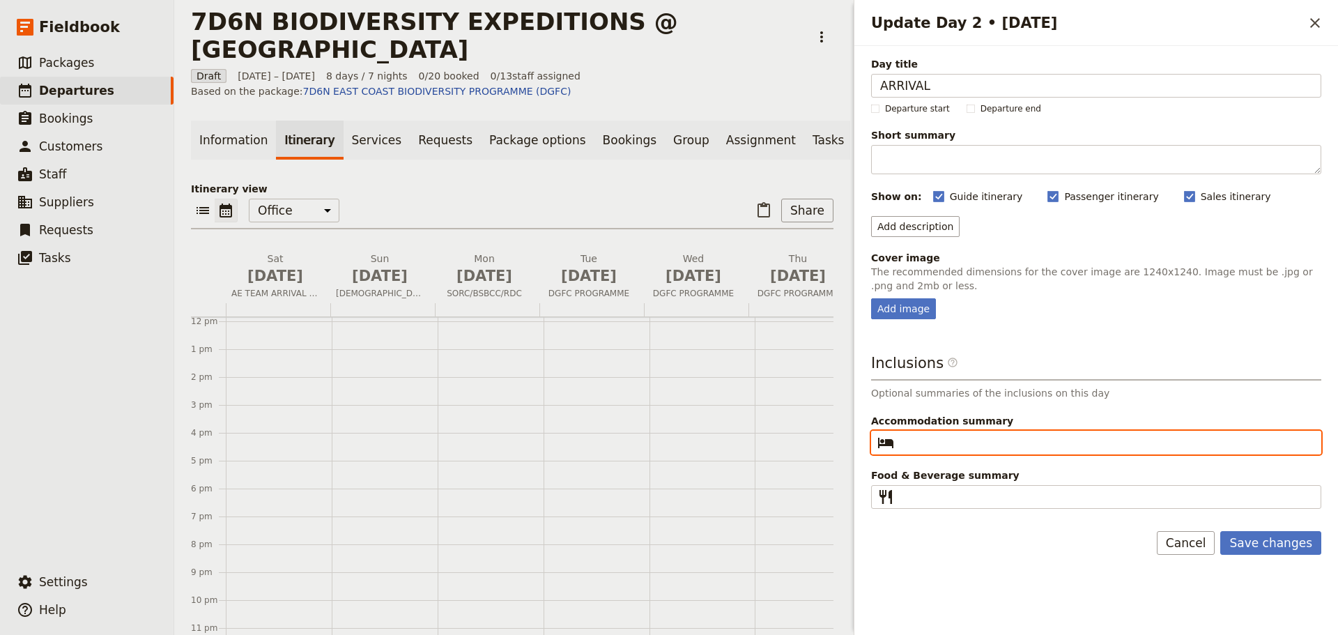
click at [930, 440] on input "Accommodation summary ​" at bounding box center [1105, 442] width 412 height 17
type input "[GEOGRAPHIC_DATA] (DGFC)"
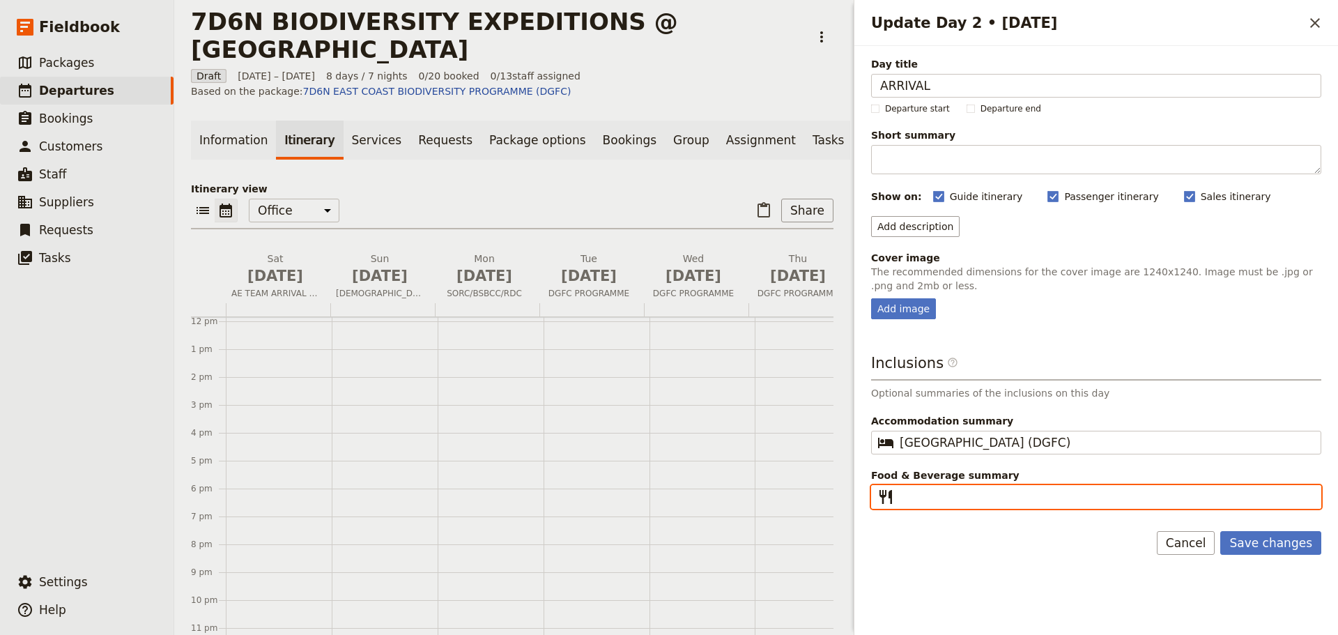
click at [928, 499] on input "Food & Beverage summary ​" at bounding box center [1105, 496] width 412 height 17
type input "Dinner"
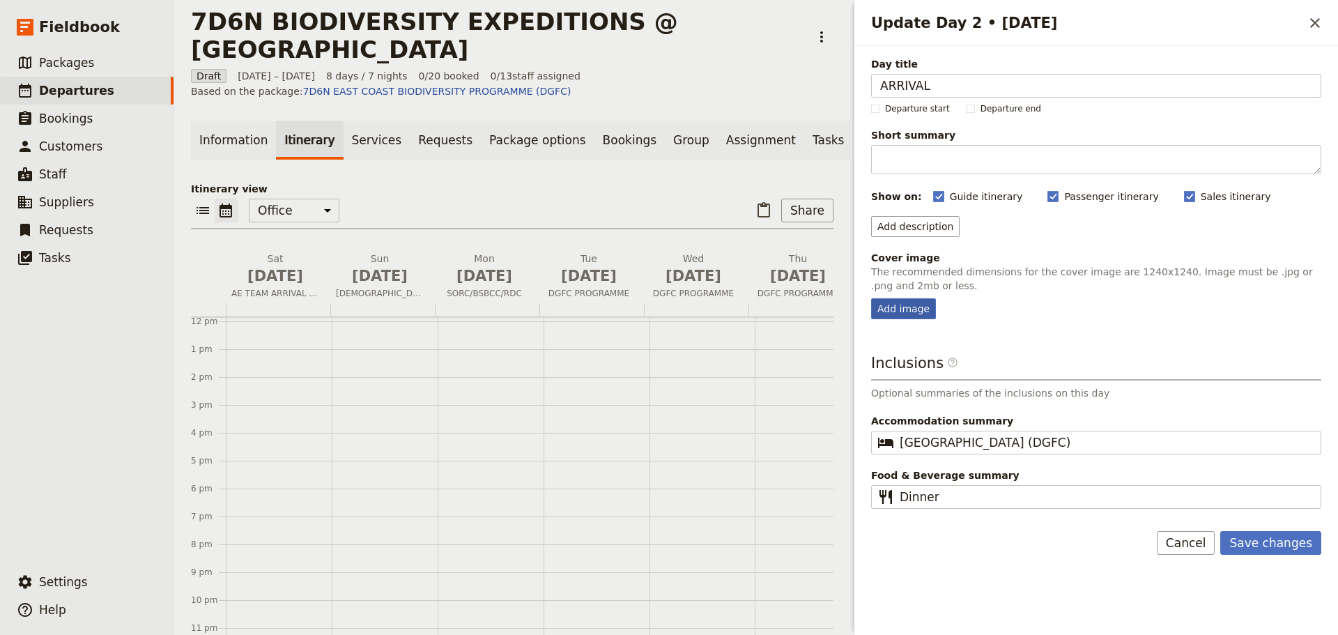
click at [913, 312] on div "Add image" at bounding box center [903, 308] width 65 height 21
click at [871, 298] on input "Add image" at bounding box center [870, 297] width 1 height 1
type input "C:\fakepath\pakej-percutian-ke-sabah-tahun-2018.jpg"
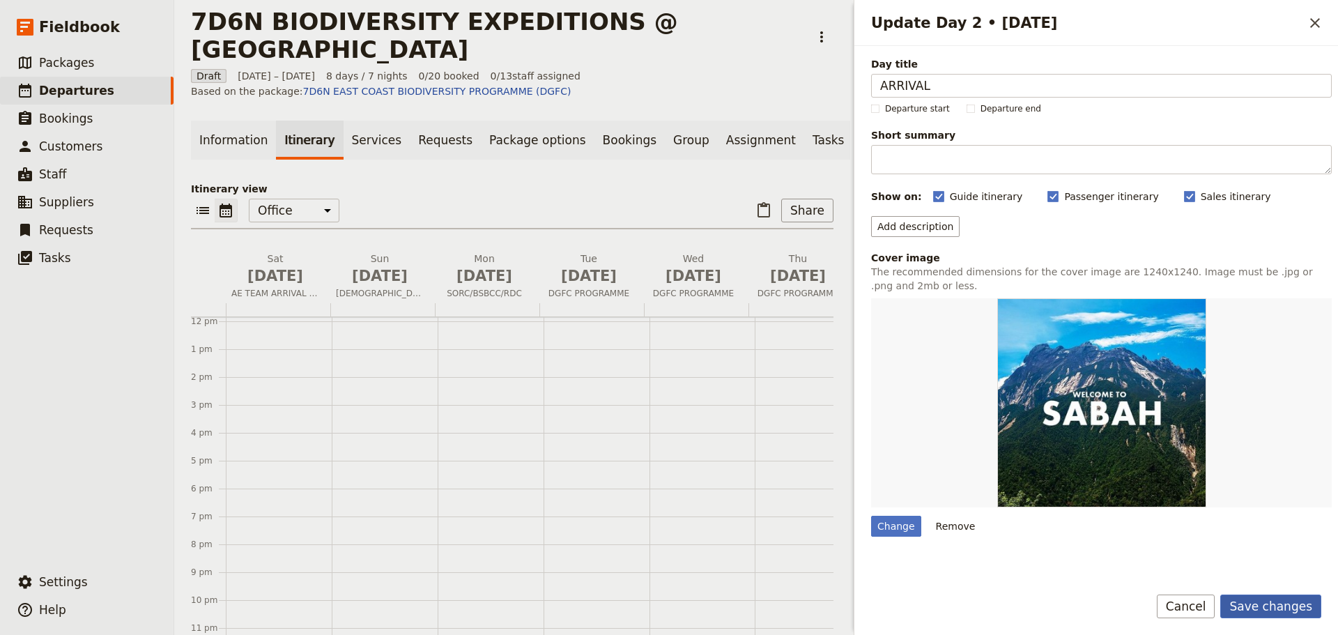
click at [1262, 609] on button "Save changes" at bounding box center [1270, 606] width 101 height 24
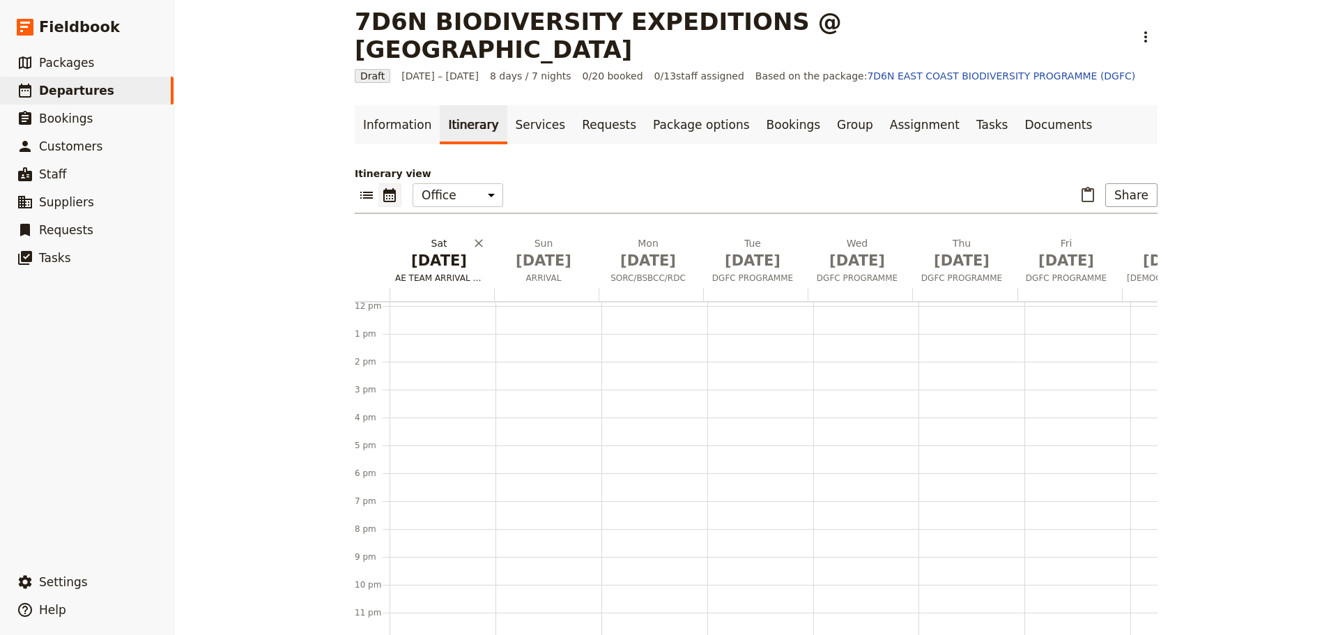
click at [440, 272] on span "AE TEAM ARRIVAL & RECEE DAY!" at bounding box center [438, 277] width 99 height 11
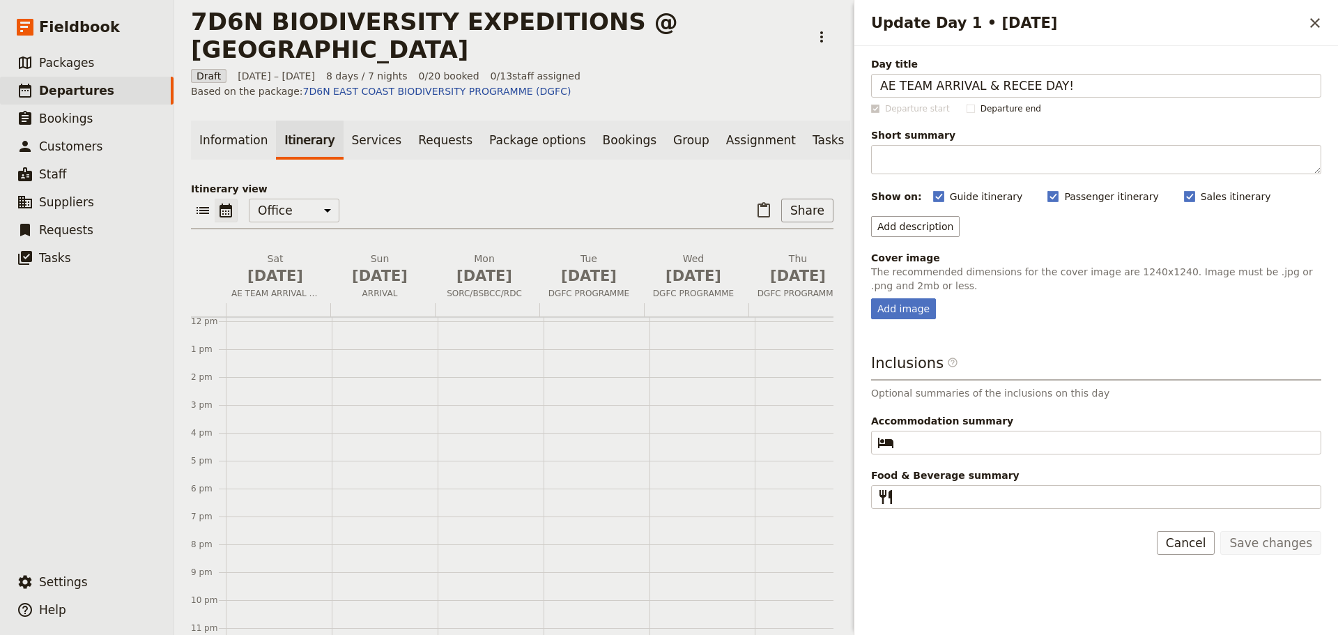
drag, startPoint x: 1077, startPoint y: 82, endPoint x: 847, endPoint y: 91, distance: 230.1
click at [847, 91] on div "7D6N BIODIVERSITY EXPEDITIONS @ EAST COAST ​ Draft [DATE] – [DATE] 8 days / 7 n…" at bounding box center [756, 317] width 1164 height 635
click at [1198, 539] on button "Cancel" at bounding box center [1186, 543] width 59 height 24
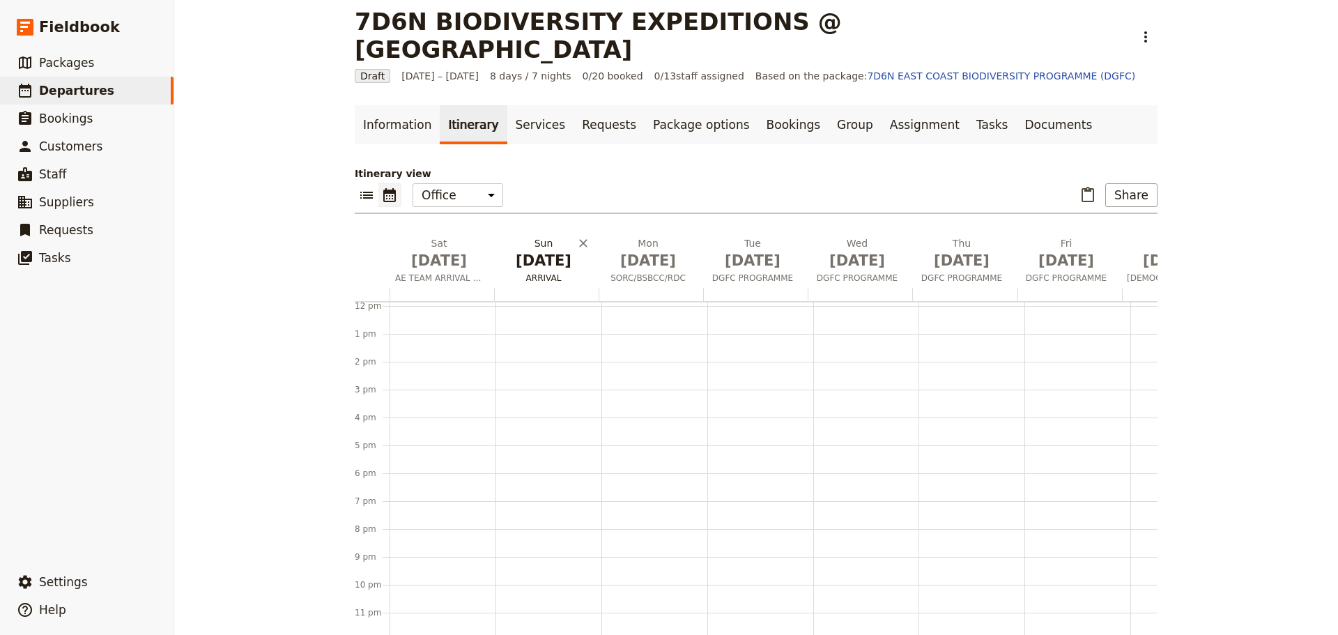
click at [527, 272] on span "ARRIVAL" at bounding box center [543, 277] width 99 height 11
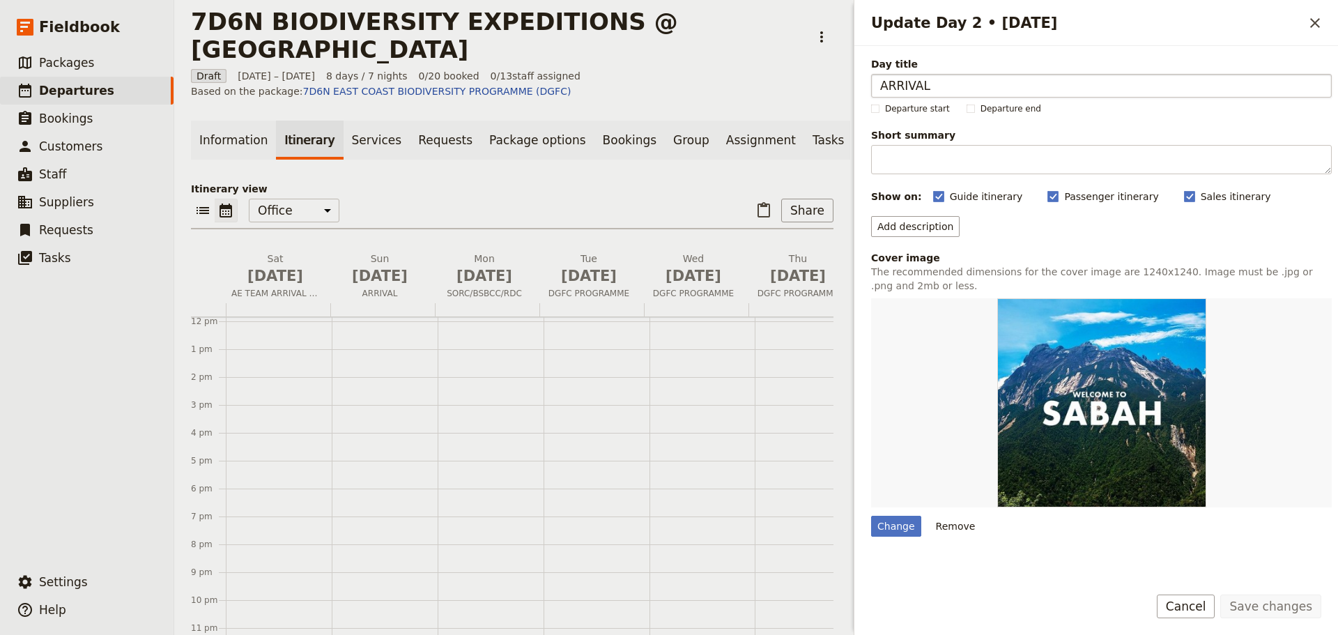
click at [947, 88] on input "ARRIVAL" at bounding box center [1101, 86] width 461 height 24
type input "ARRIVAL - KINABATANGAN RIVER"
click at [1244, 610] on button "Save changes" at bounding box center [1270, 606] width 101 height 24
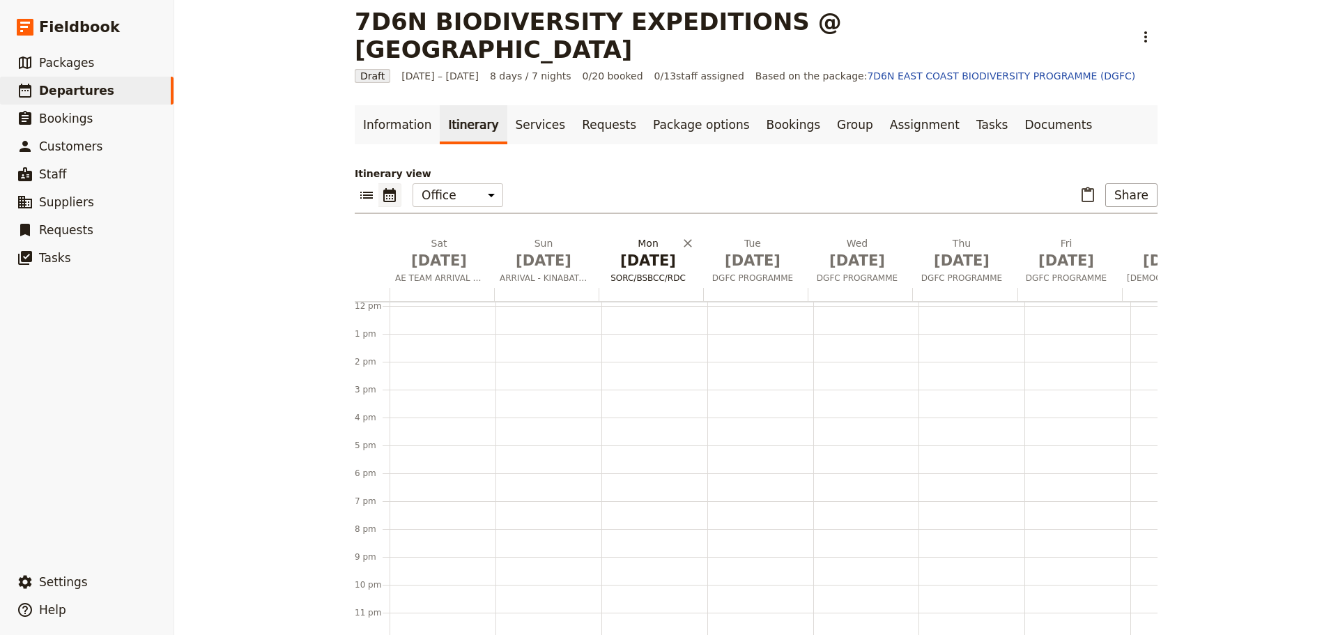
click at [652, 272] on span "SORC/BSBCC/RDC" at bounding box center [647, 277] width 99 height 11
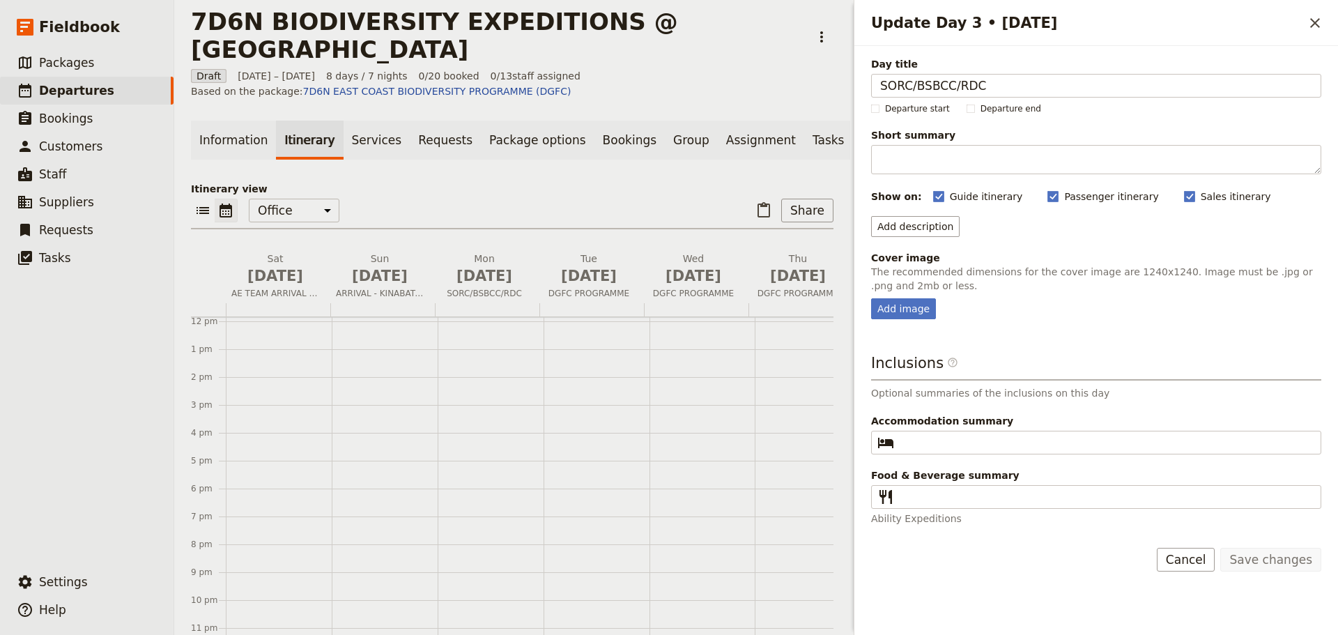
drag, startPoint x: 985, startPoint y: 87, endPoint x: 852, endPoint y: 86, distance: 133.1
click at [852, 86] on div "Update Day 3 • [DATE] ​ Day title SORC/BSBCC/RDC Departure start Departure end …" at bounding box center [1094, 317] width 488 height 635
type input "d"
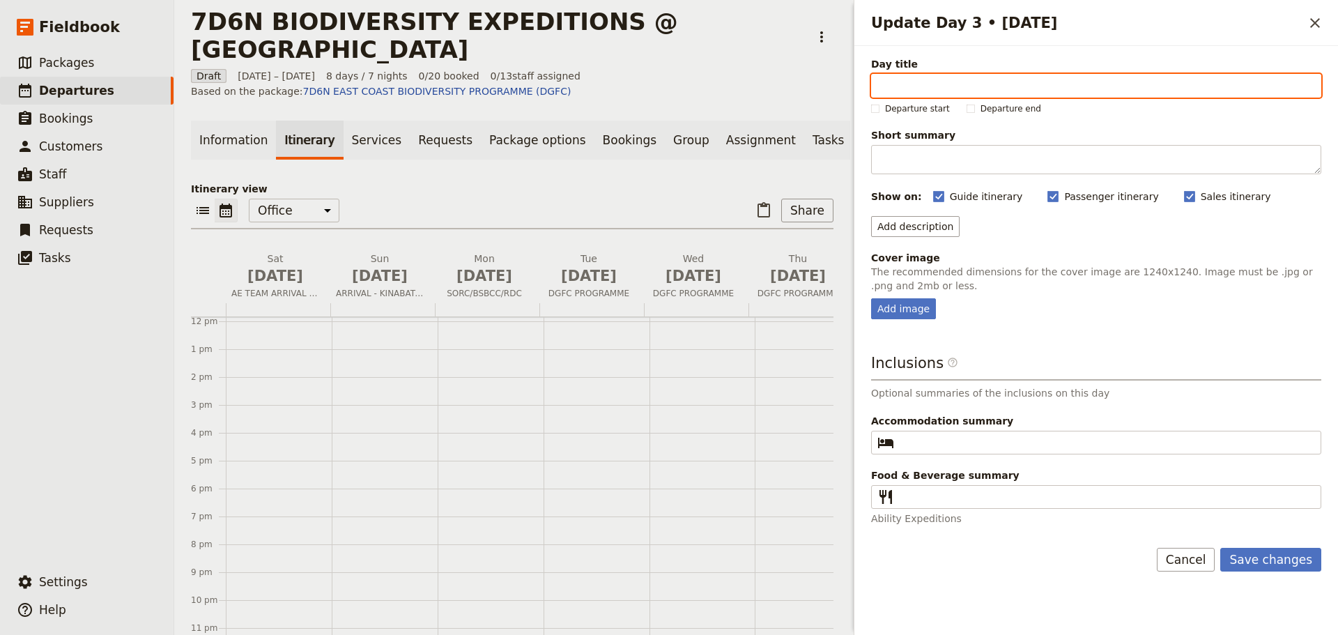
click at [919, 84] on input "Day title" at bounding box center [1096, 86] width 450 height 24
type input "D"
type input "DGFC"
click at [1220, 548] on button "Save changes" at bounding box center [1270, 560] width 101 height 24
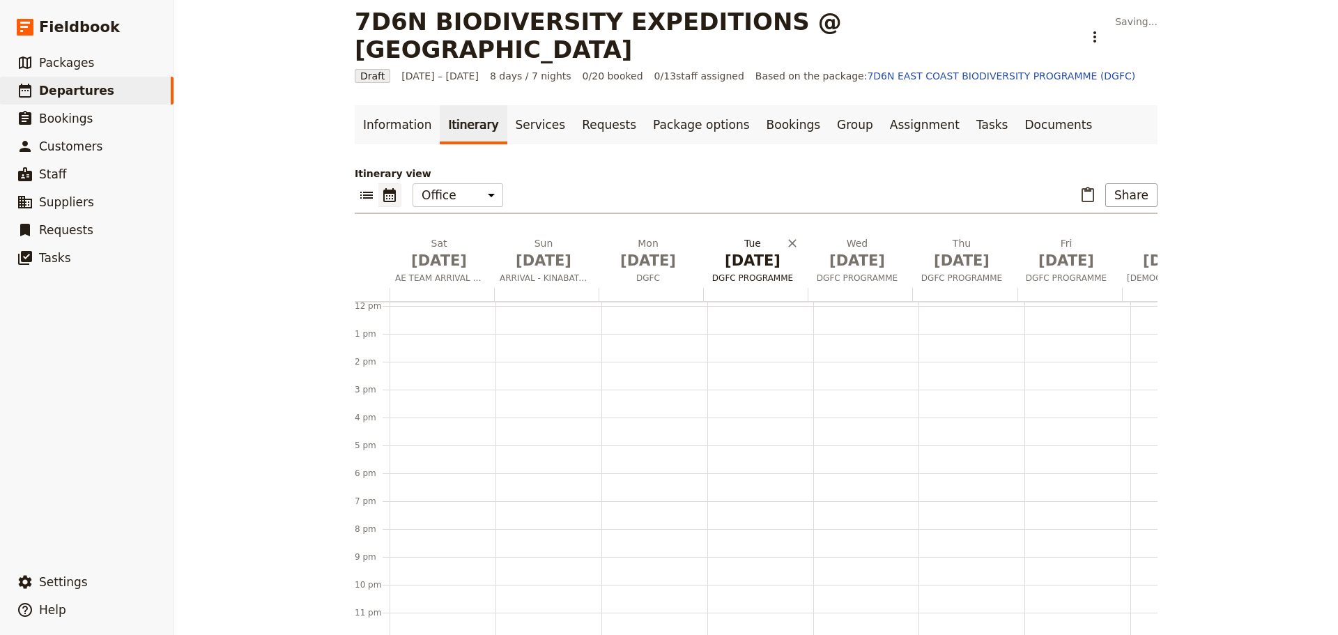
click at [761, 272] on span "DGFC PROGRAMME" at bounding box center [752, 277] width 99 height 11
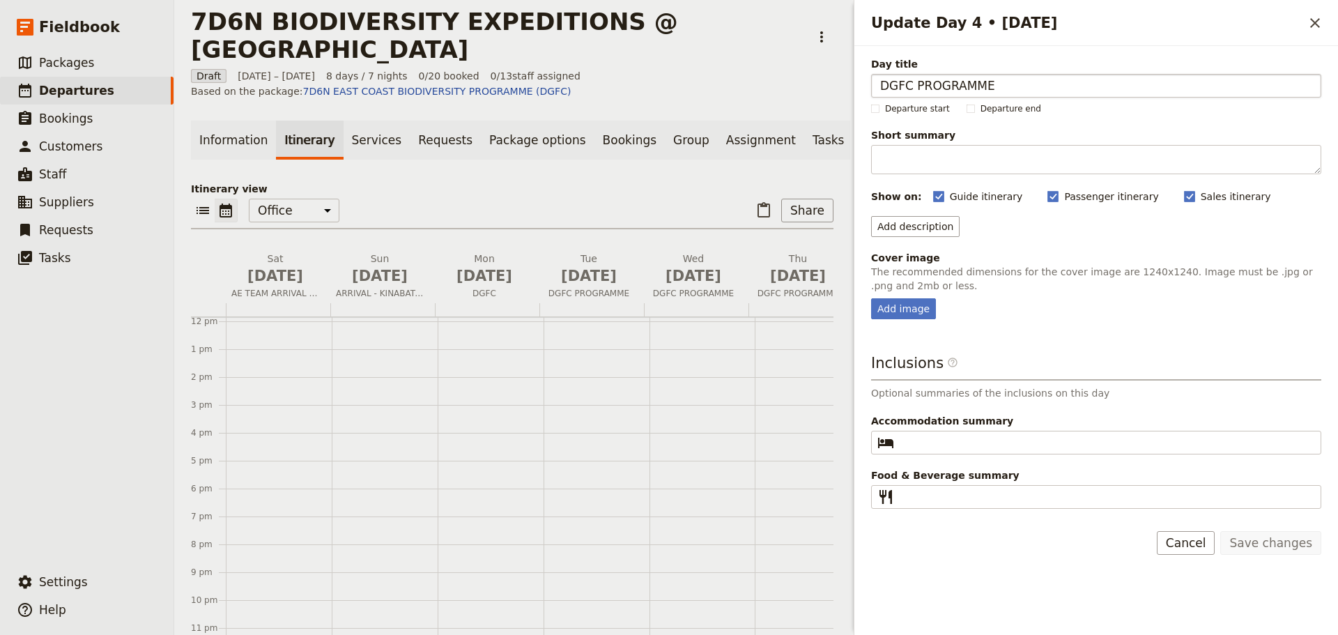
drag, startPoint x: 1007, startPoint y: 85, endPoint x: 913, endPoint y: 87, distance: 94.1
click at [913, 87] on input "DGFC PROGRAMME" at bounding box center [1096, 86] width 450 height 24
type input "DGFC"
click at [1220, 531] on button "Save changes" at bounding box center [1270, 543] width 101 height 24
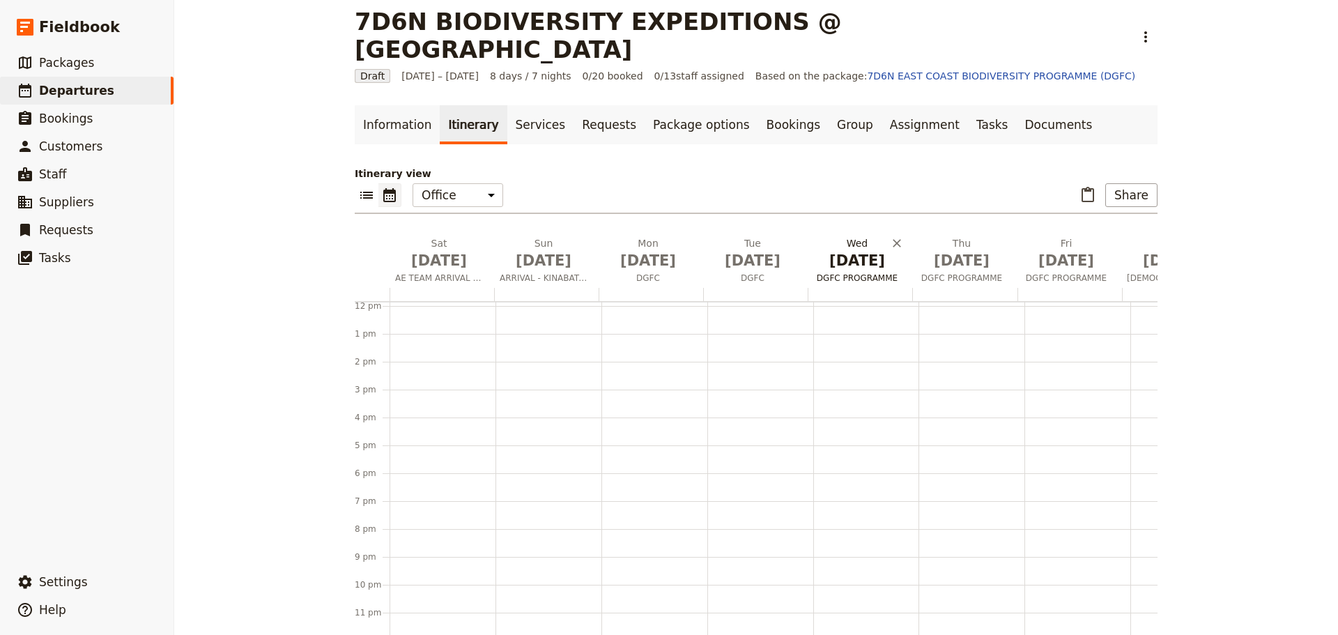
click at [863, 272] on span "DGFC PROGRAMME" at bounding box center [856, 277] width 99 height 11
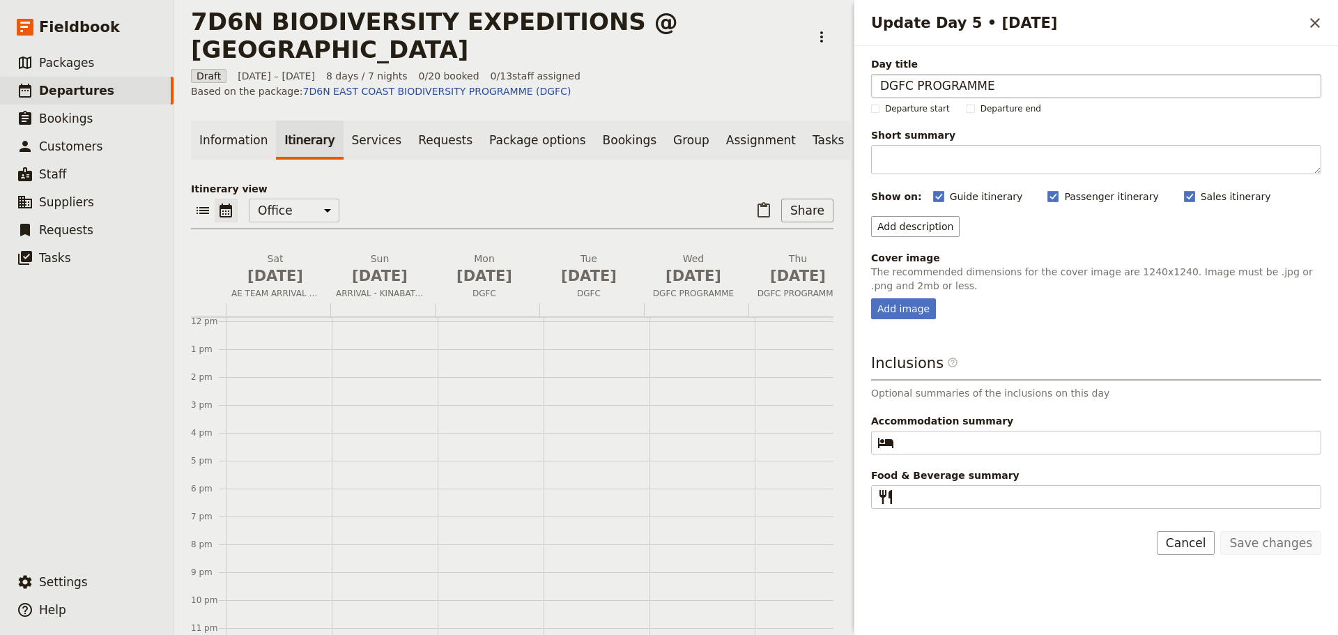
click at [997, 84] on input "DGFC PROGRAMME" at bounding box center [1096, 86] width 450 height 24
type input "DGFC"
click at [1262, 548] on button "Save changes" at bounding box center [1270, 543] width 101 height 24
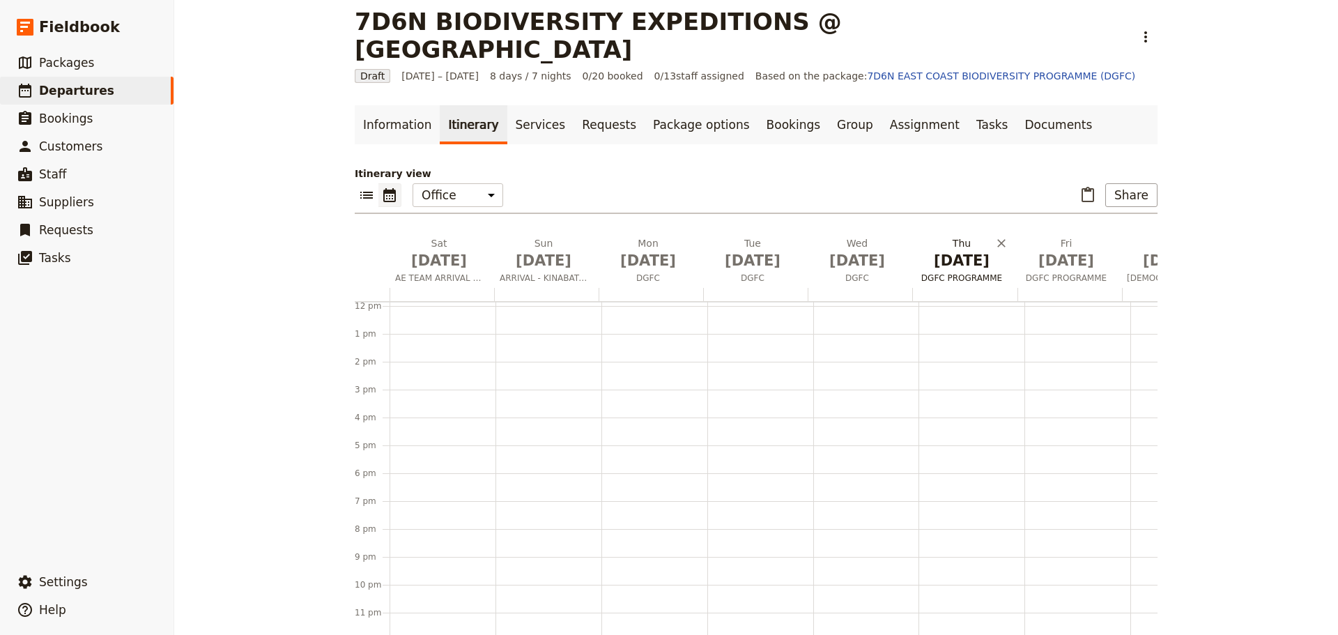
click at [955, 272] on span "DGFC PROGRAMME" at bounding box center [961, 277] width 99 height 11
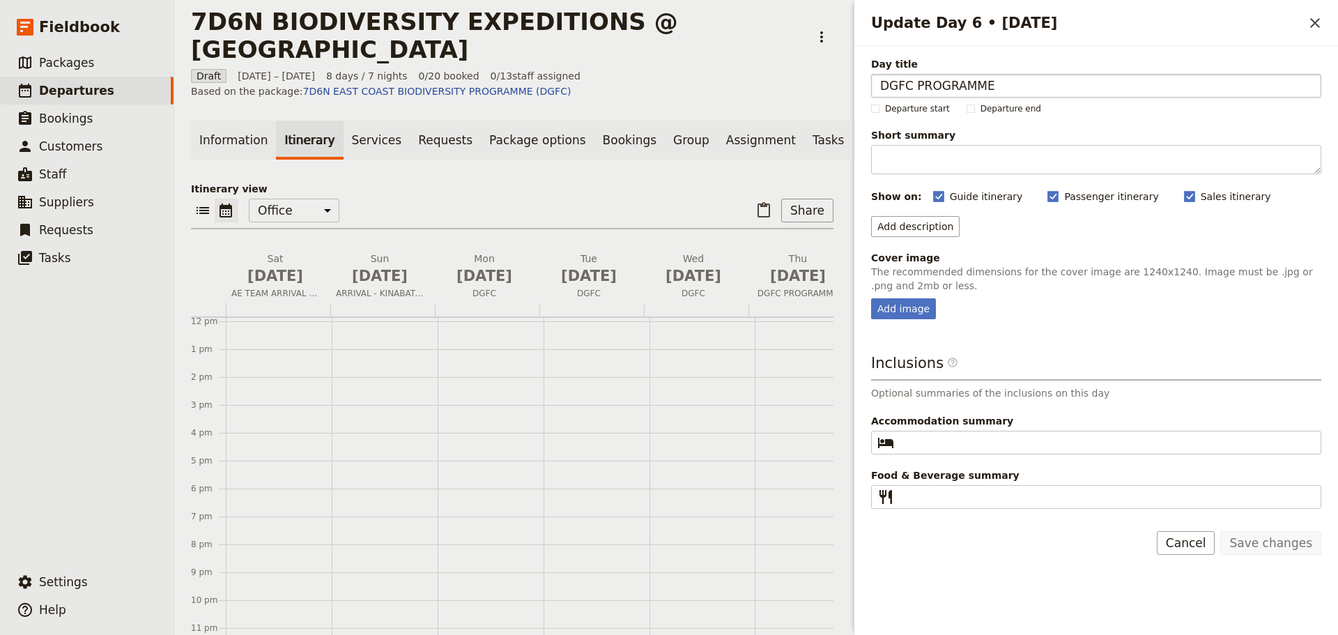
click at [1007, 84] on input "DGFC PROGRAMME" at bounding box center [1096, 86] width 450 height 24
type input "DGFC"
click at [1220, 531] on button "Save changes" at bounding box center [1270, 543] width 101 height 24
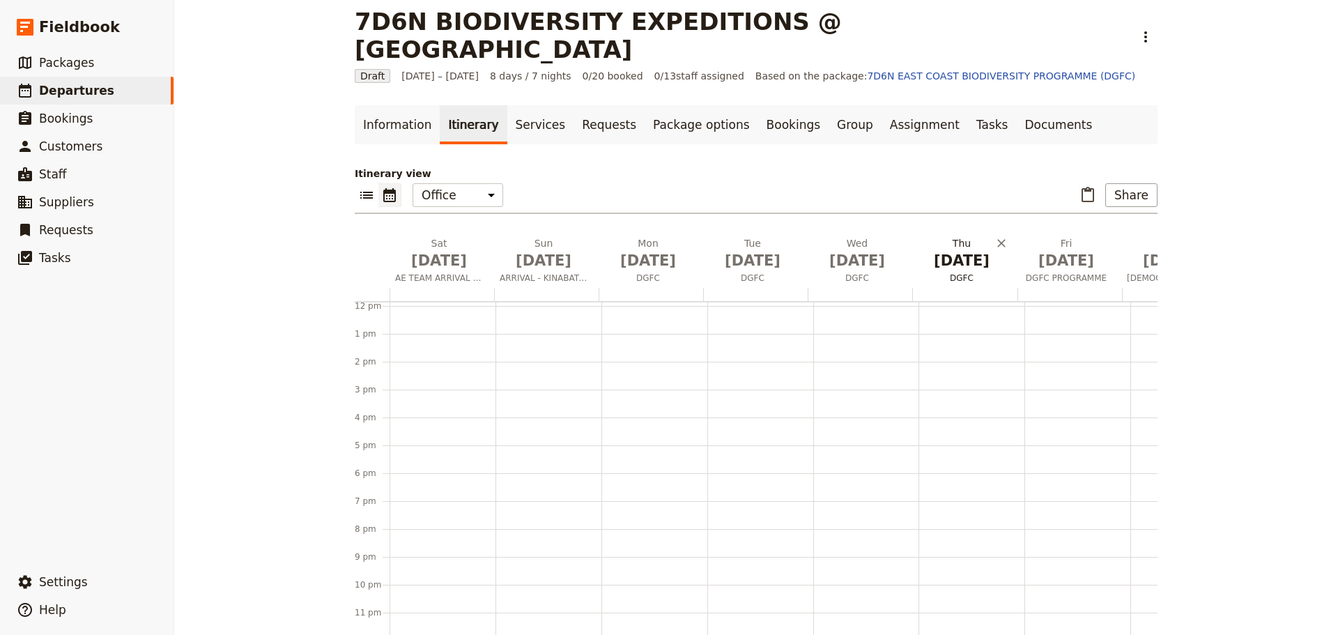
click at [969, 272] on span "DGFC" at bounding box center [961, 277] width 99 height 11
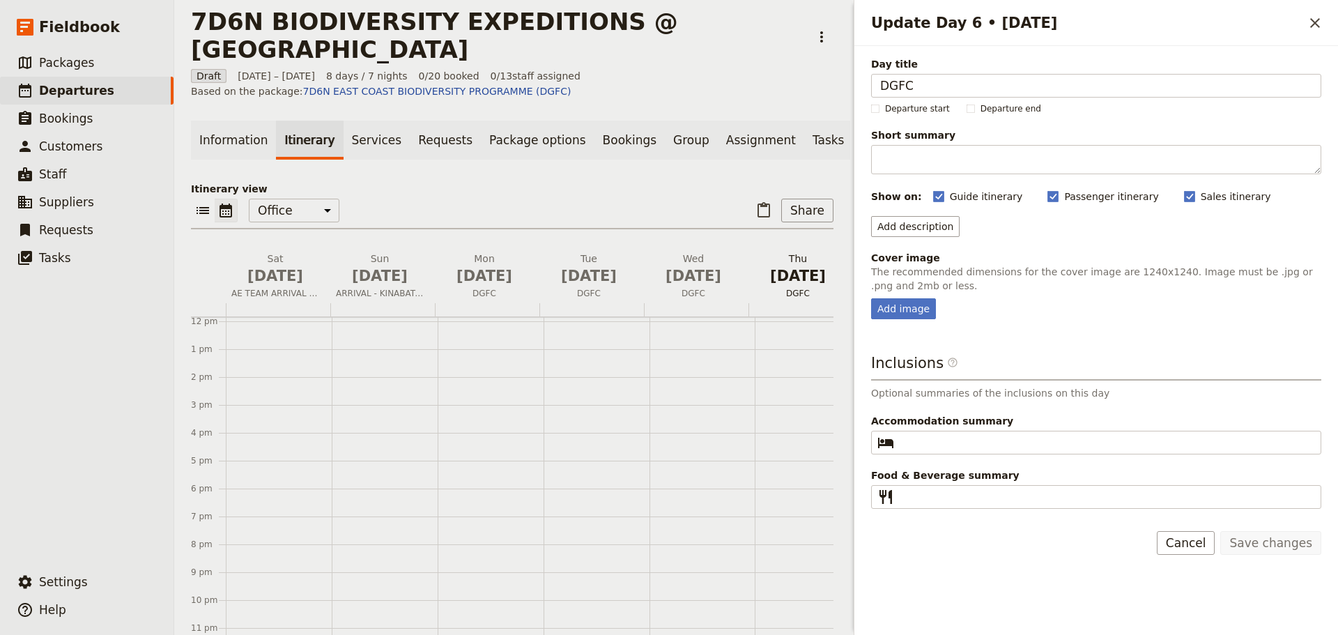
click at [969, 249] on div "Day title DGFC Departure start Departure end Short summary 150 / 150 characters…" at bounding box center [1096, 282] width 450 height 451
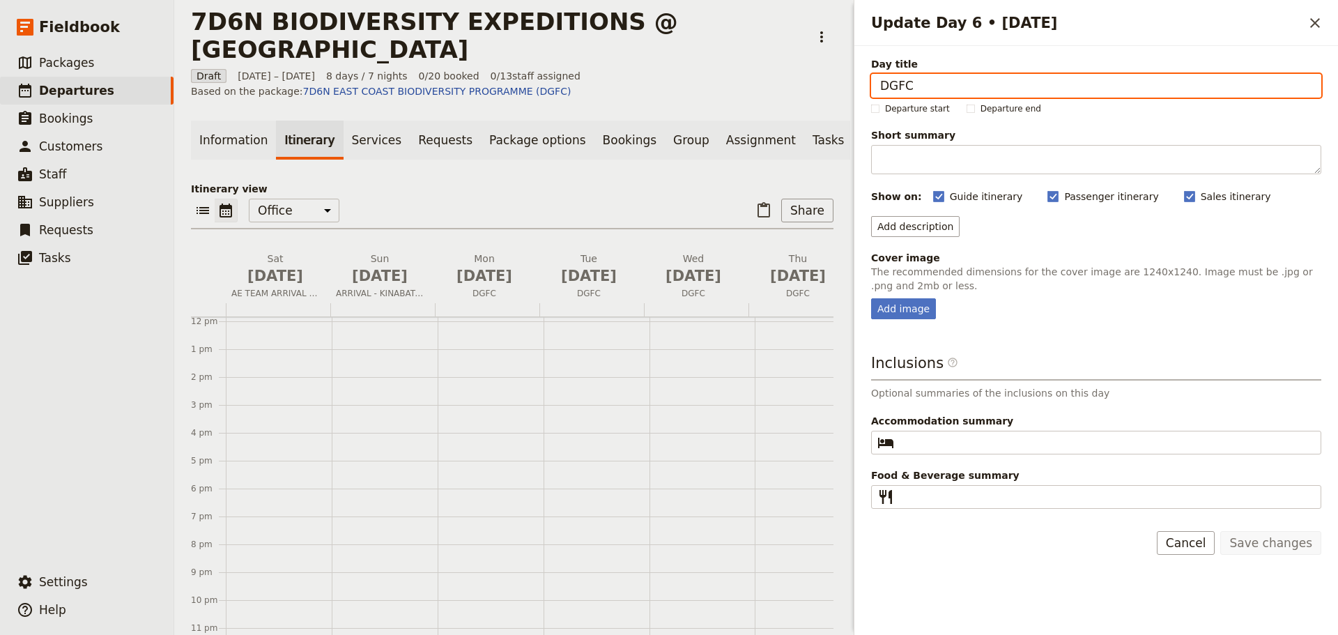
click at [931, 90] on input "DGFC" at bounding box center [1096, 86] width 450 height 24
type input "DGFC - SEPILOK"
click at [1220, 531] on button "Save changes" at bounding box center [1270, 543] width 101 height 24
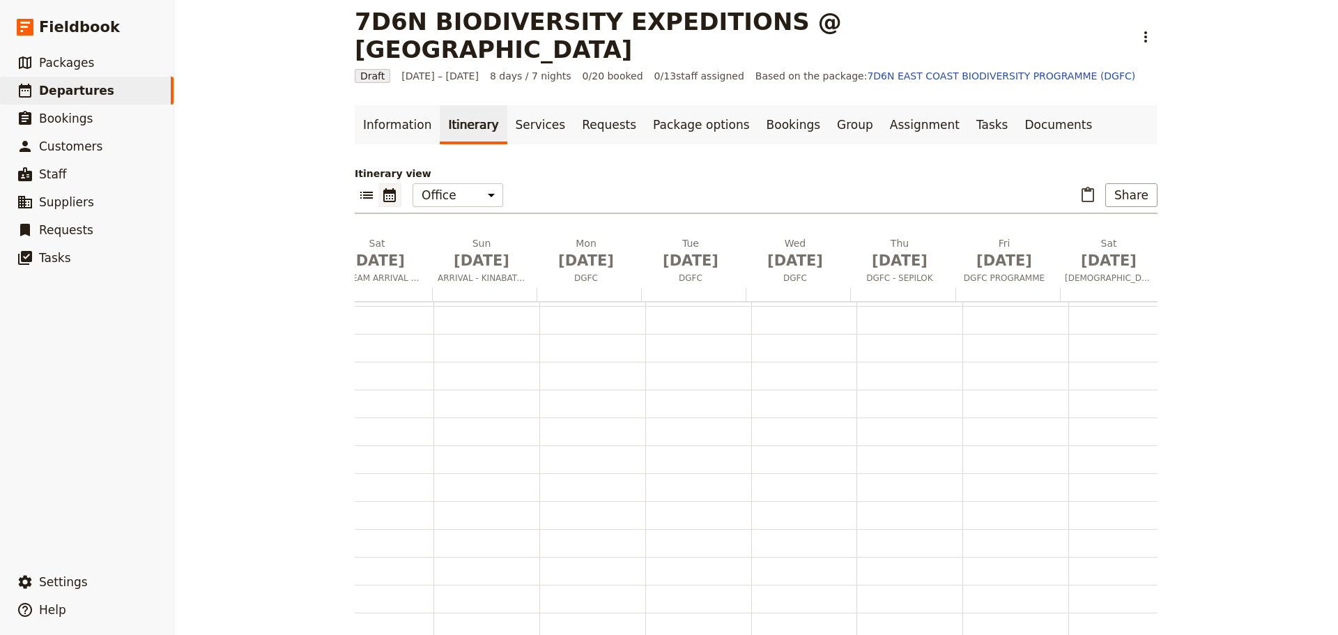
scroll to position [0, 86]
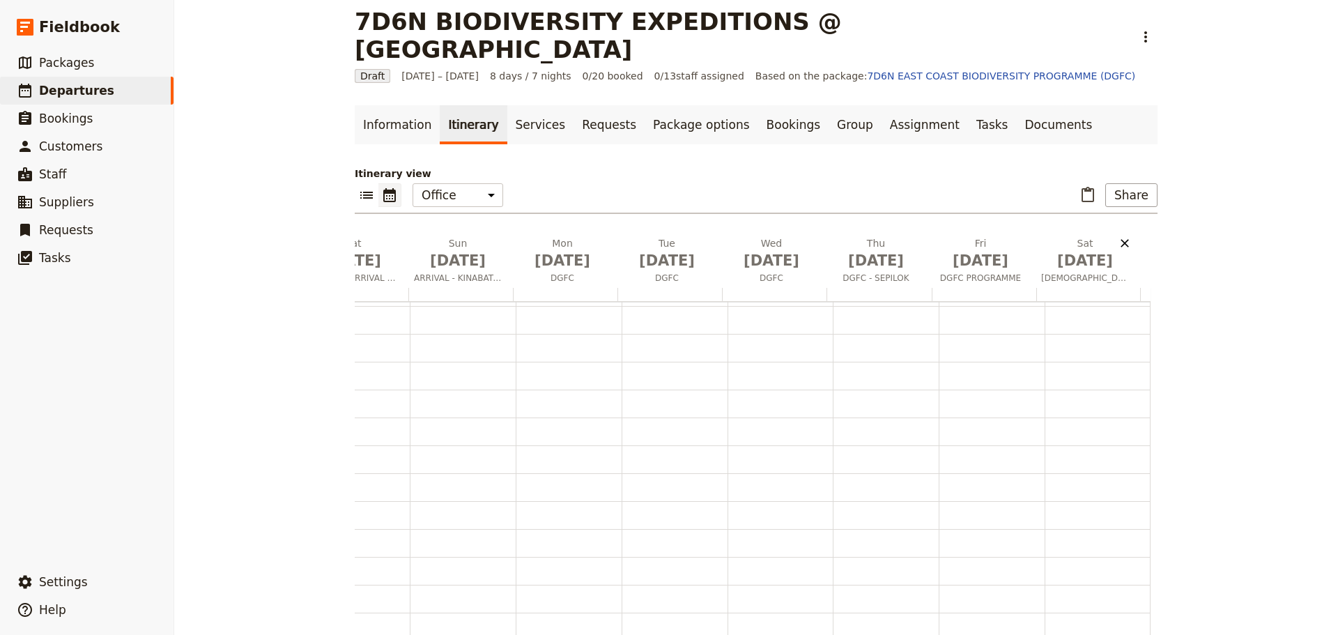
click at [1120, 236] on icon "Delete Sat Nov 8" at bounding box center [1125, 243] width 14 height 14
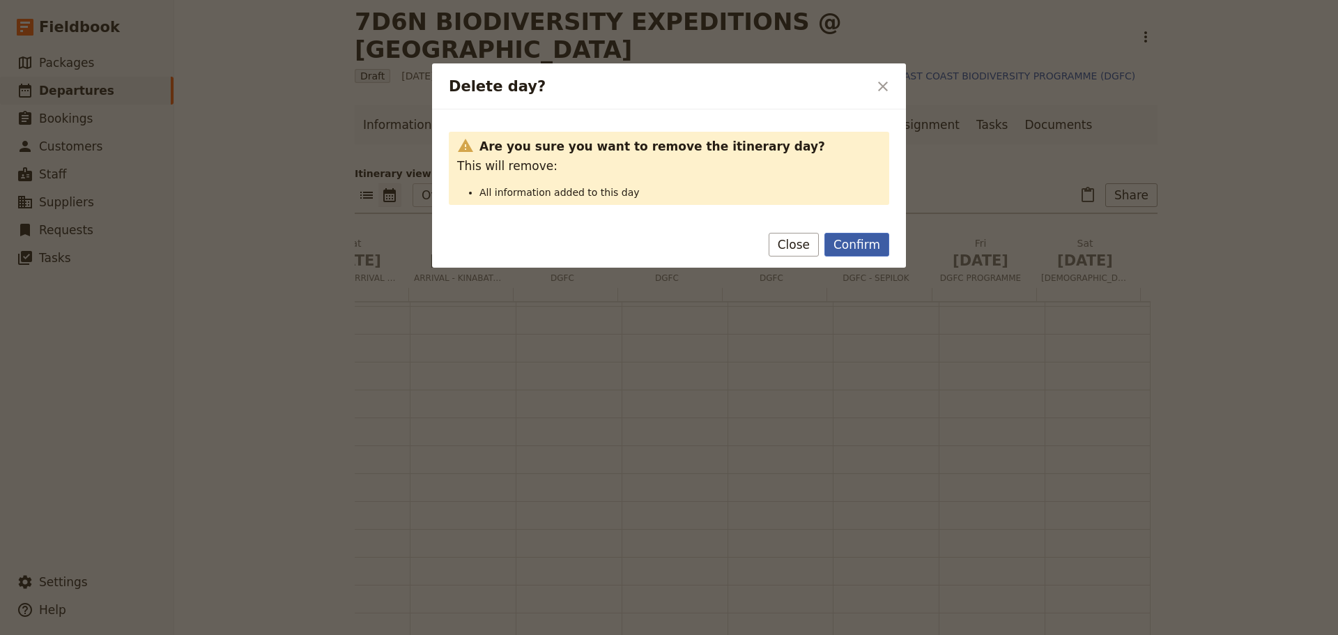
click at [857, 251] on button "Confirm" at bounding box center [856, 245] width 65 height 24
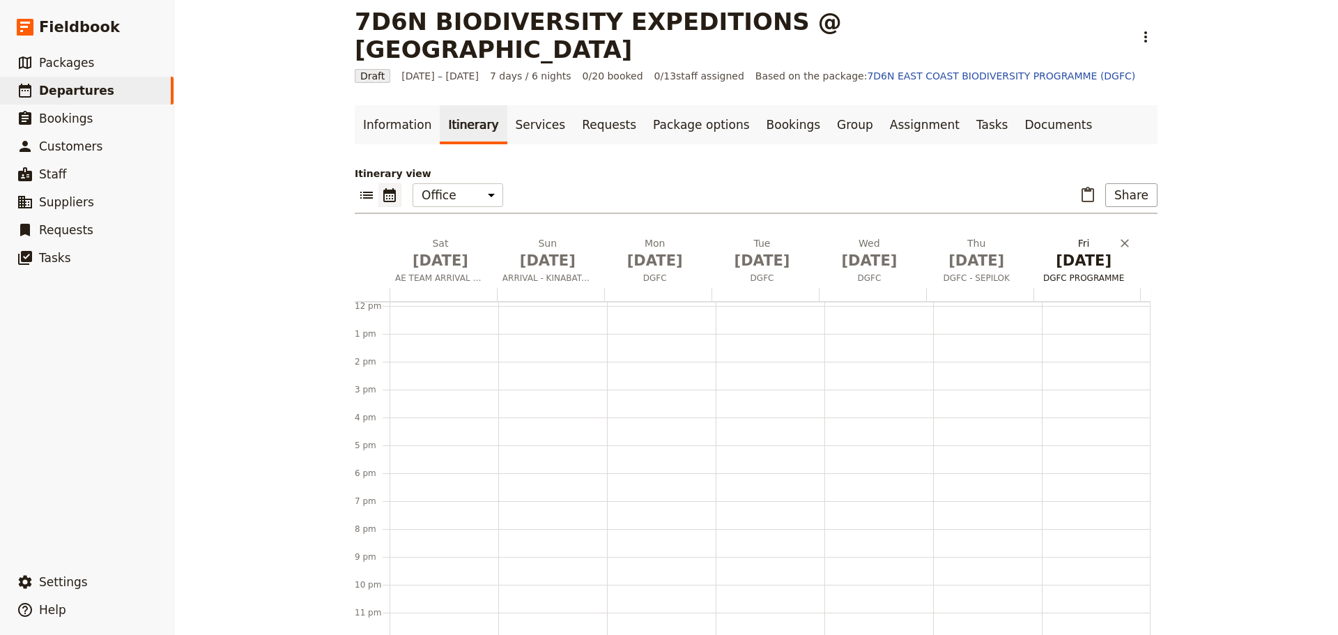
click at [1080, 272] on span "DGFC PROGRAMME" at bounding box center [1084, 277] width 102 height 11
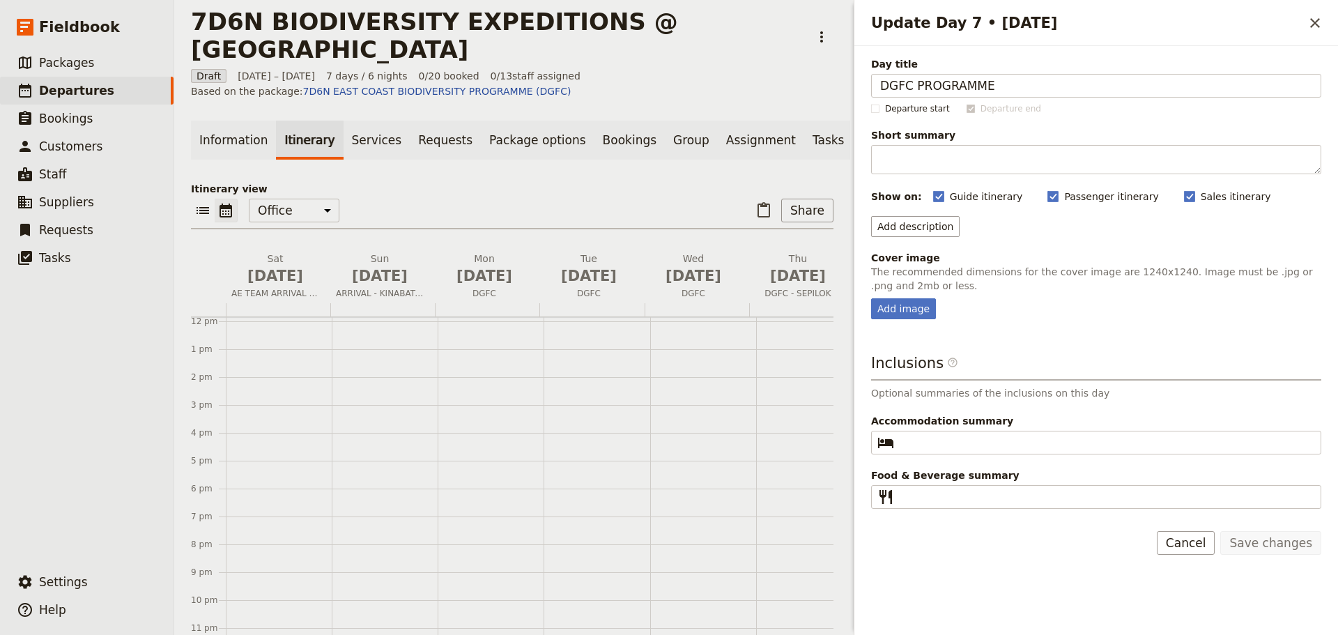
drag, startPoint x: 1003, startPoint y: 88, endPoint x: 833, endPoint y: 89, distance: 170.0
click at [833, 89] on div "7D6N BIODIVERSITY EXPEDITIONS @ EAST COAST ​ Draft [DATE] – [DATE] 7 days / 6 n…" at bounding box center [756, 317] width 1164 height 635
type input "SEPILOK - DEPARTURE"
click at [1220, 531] on button "Save changes" at bounding box center [1270, 543] width 101 height 24
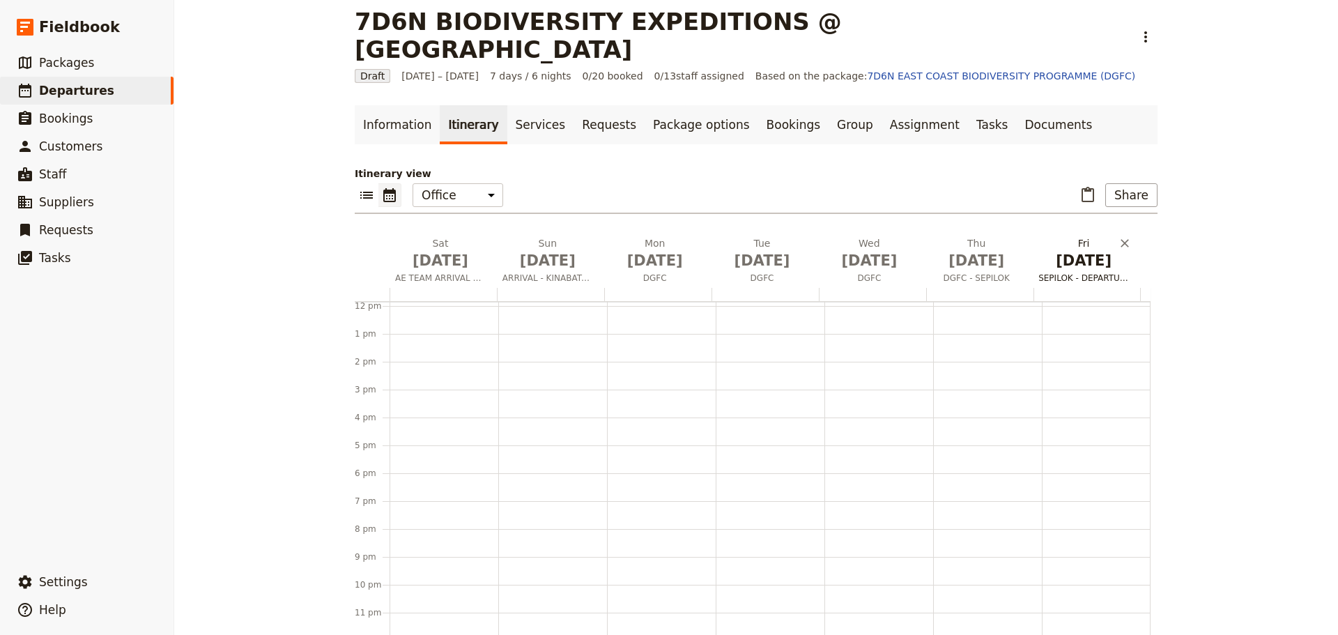
click at [1082, 272] on span "SEPILOK - DEPARTURE" at bounding box center [1084, 277] width 102 height 11
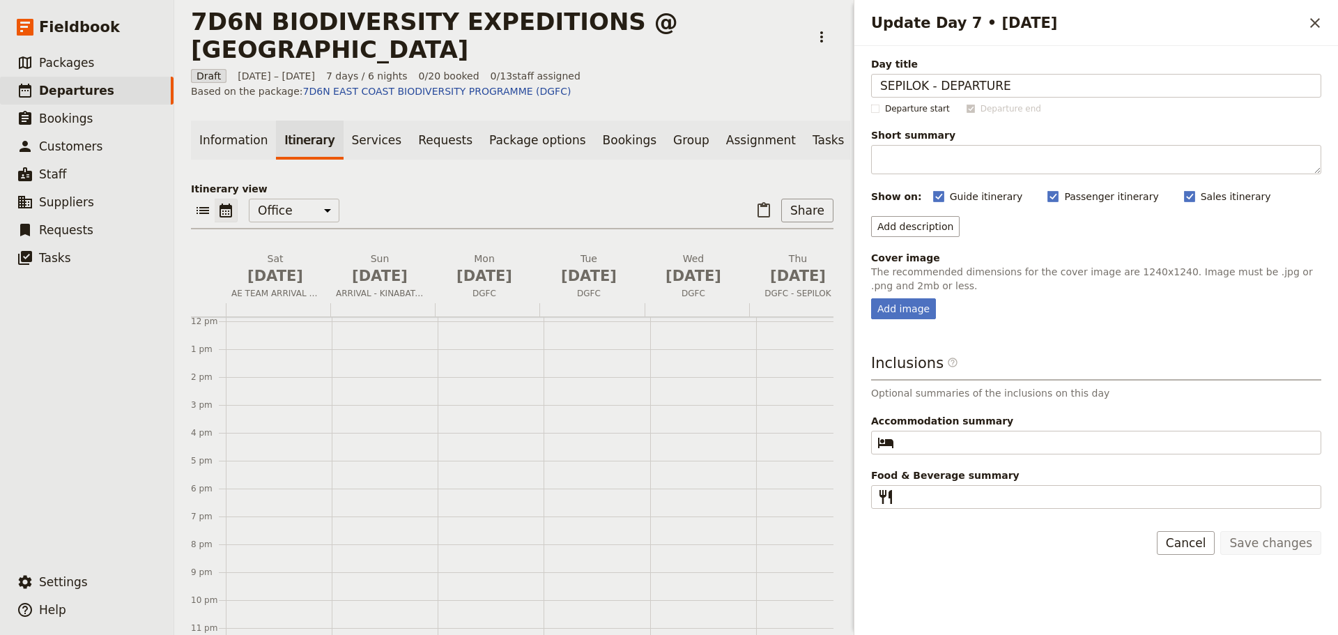
scroll to position [341, 0]
click at [923, 308] on div "Add image" at bounding box center [903, 308] width 65 height 21
click at [871, 298] on input "Add image" at bounding box center [870, 297] width 1 height 1
type input "C:\fakepath\istockphoto-155439315-612x612.jpg"
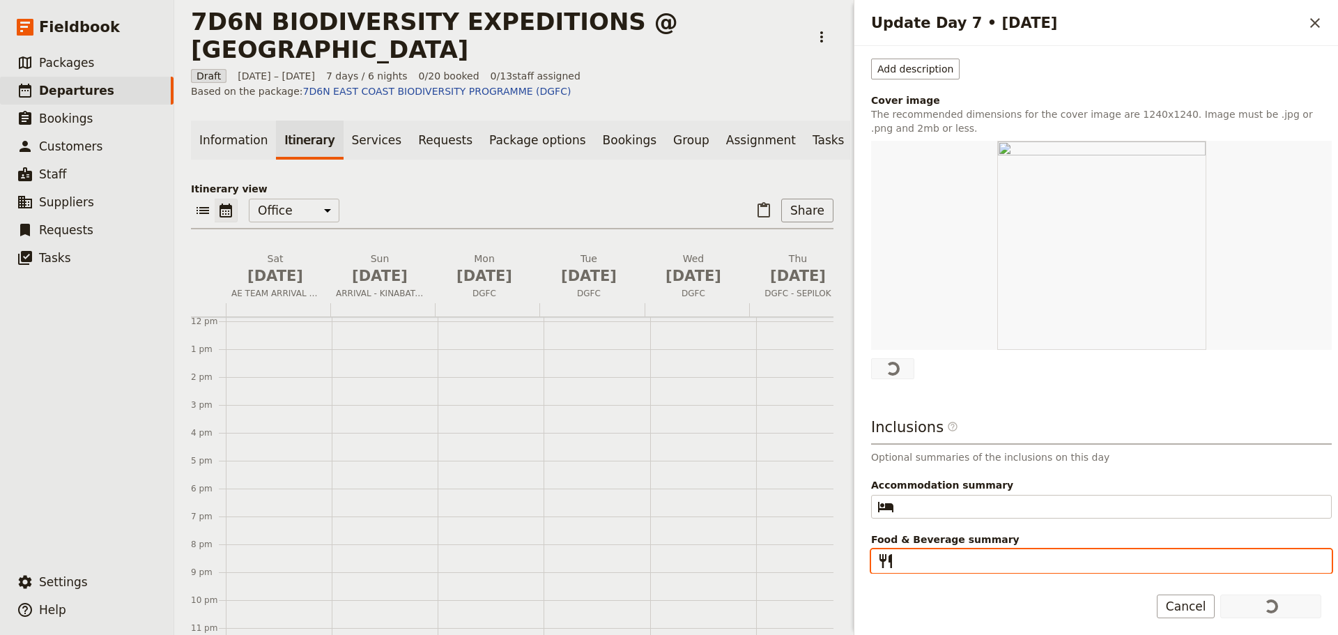
scroll to position [154, 0]
click at [955, 567] on input "Food & Beverage summary ​" at bounding box center [1110, 564] width 423 height 17
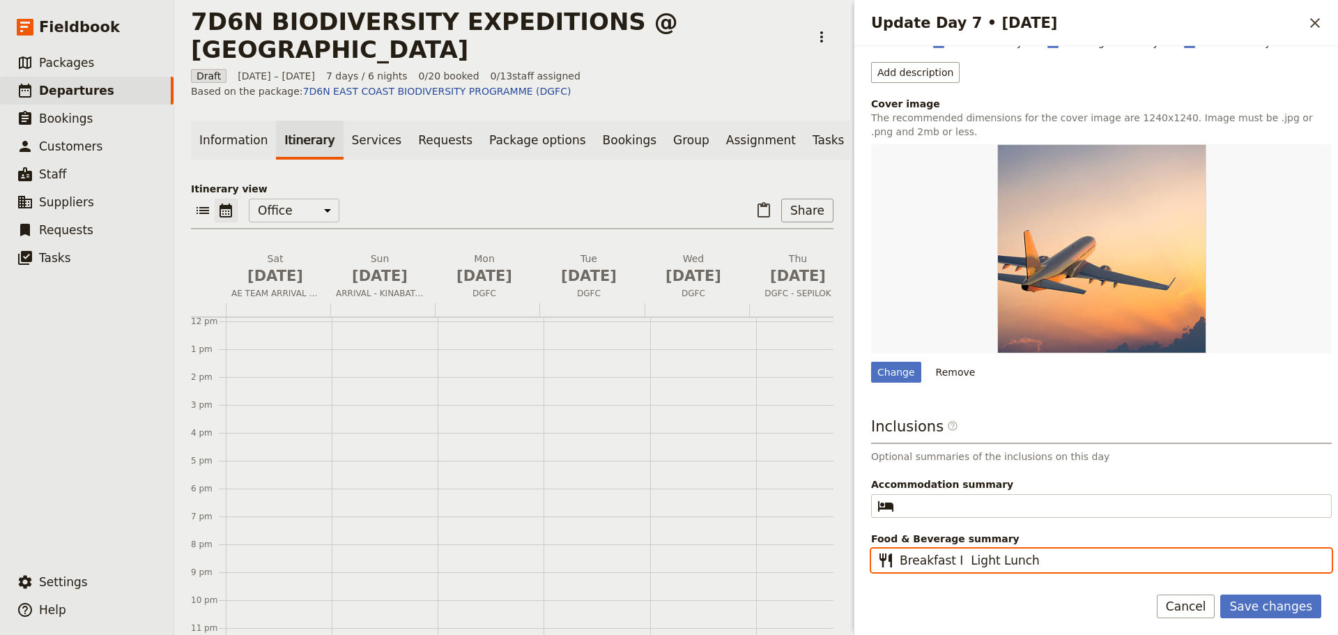
type input "Breakfast I Light Lunch"
click at [1220, 594] on button "Save changes" at bounding box center [1270, 606] width 101 height 24
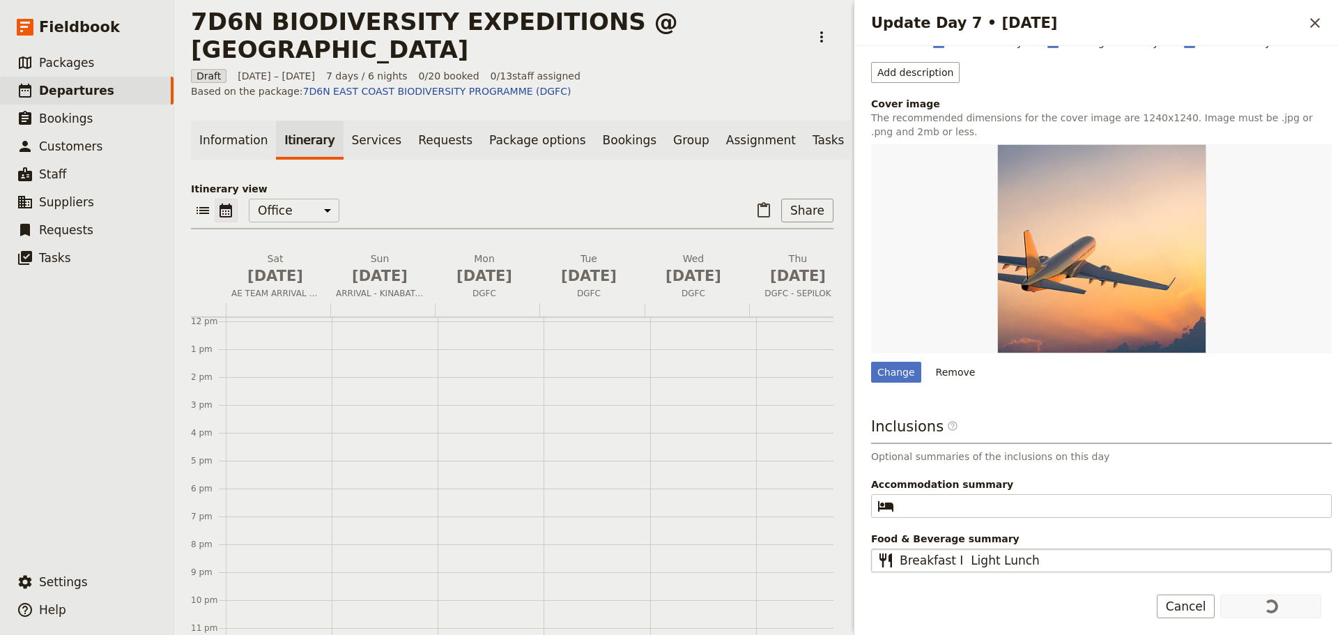
scroll to position [330, 0]
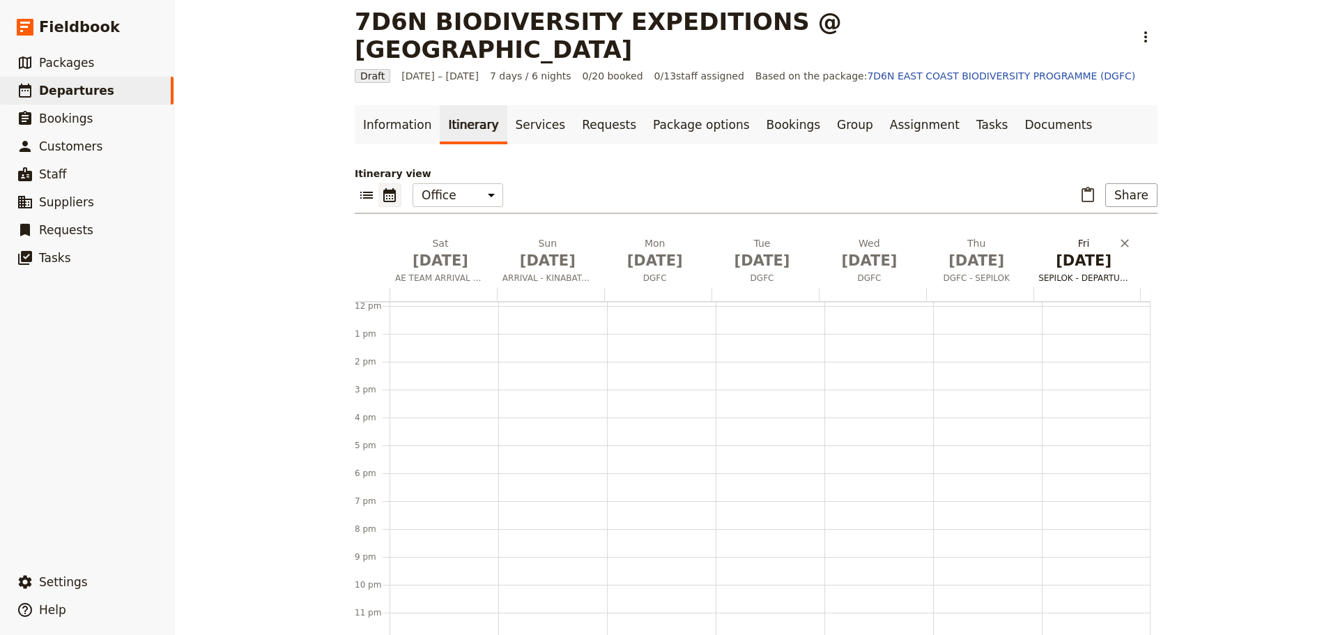
click at [1083, 272] on span "SEPILOK - DEPARTURE" at bounding box center [1084, 277] width 102 height 11
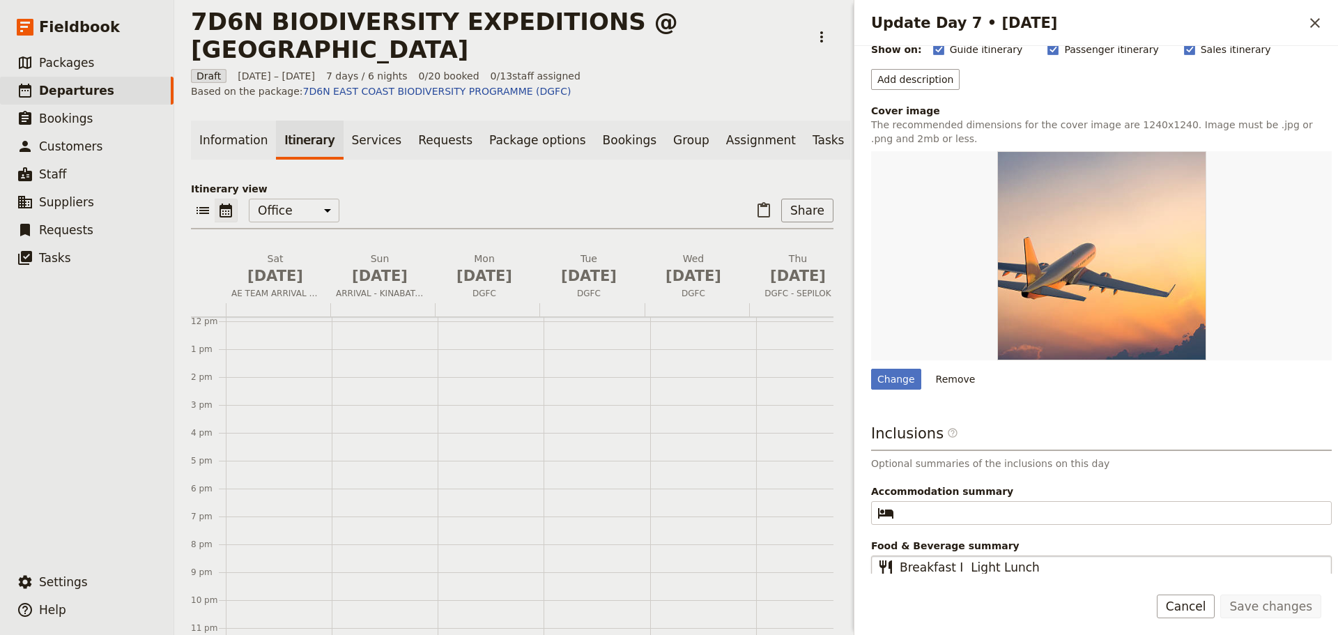
scroll to position [154, 0]
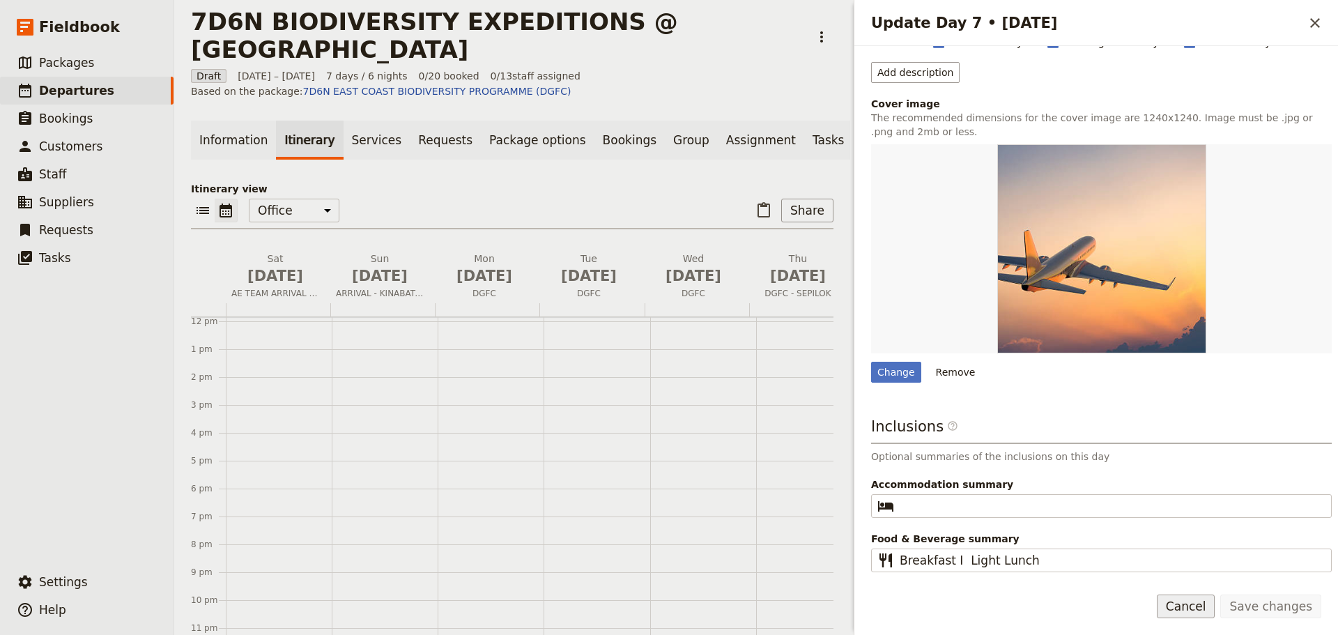
click at [1211, 612] on button "Cancel" at bounding box center [1186, 606] width 59 height 24
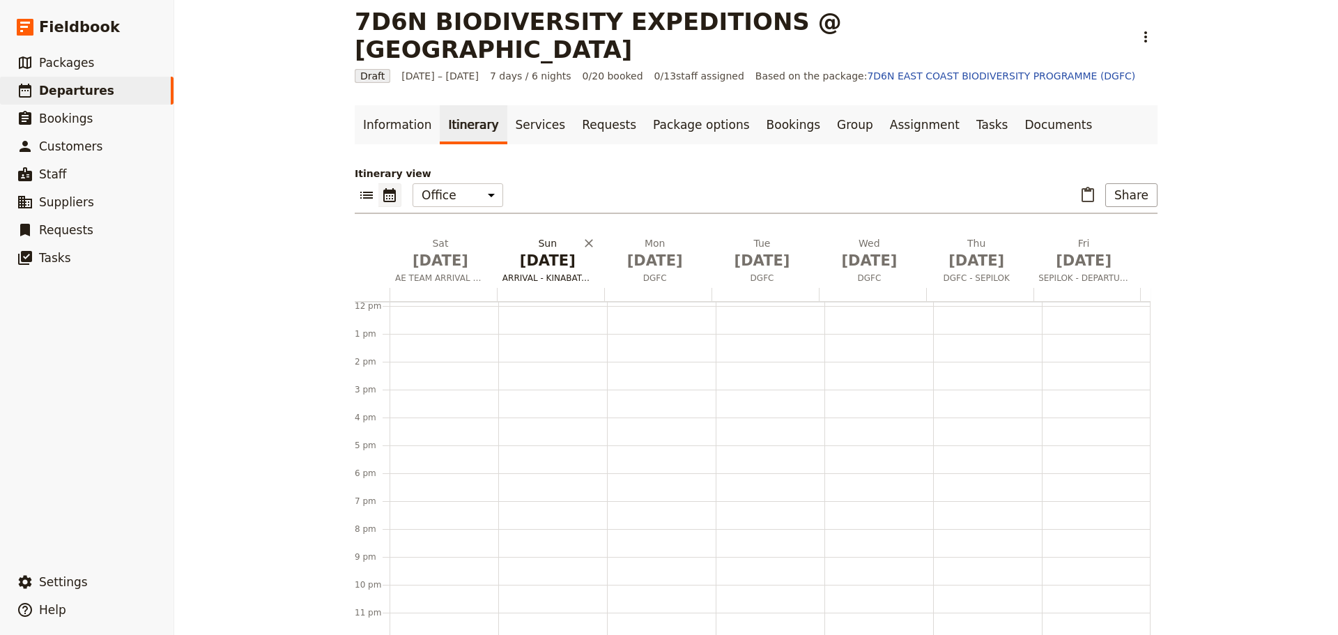
click at [541, 272] on span "ARRIVAL - KINABATANGAN RIVER" at bounding box center [548, 277] width 102 height 11
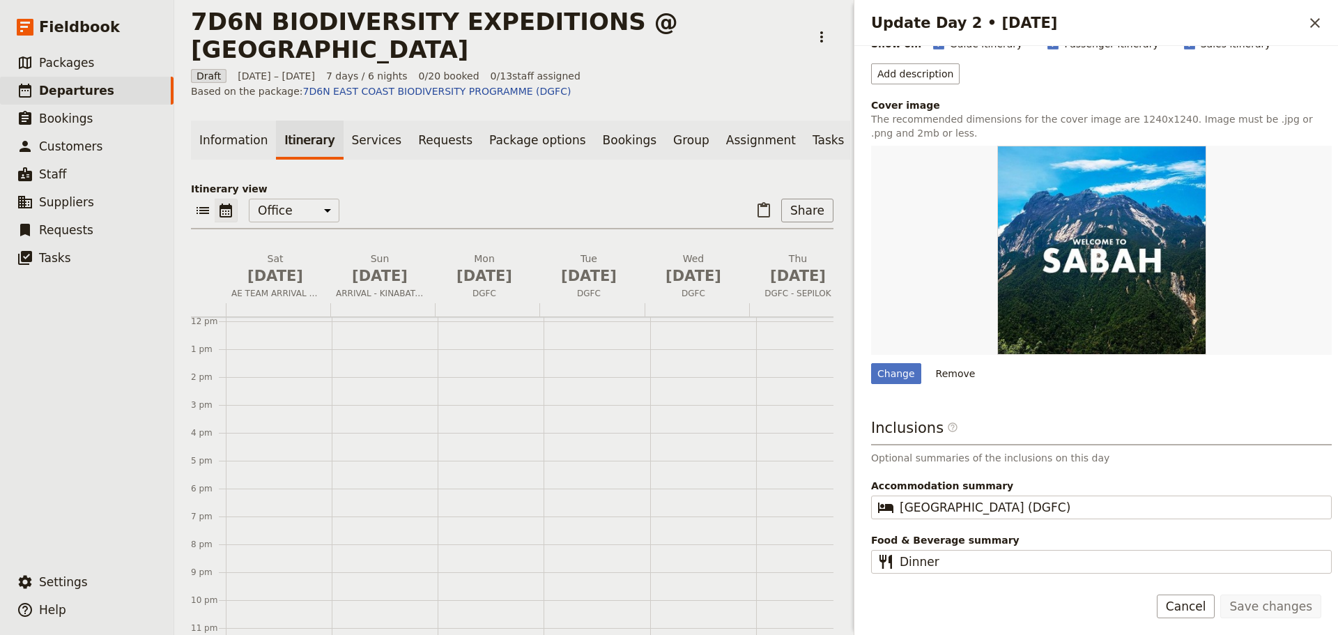
scroll to position [154, 0]
click at [1214, 608] on button "Cancel" at bounding box center [1186, 606] width 59 height 24
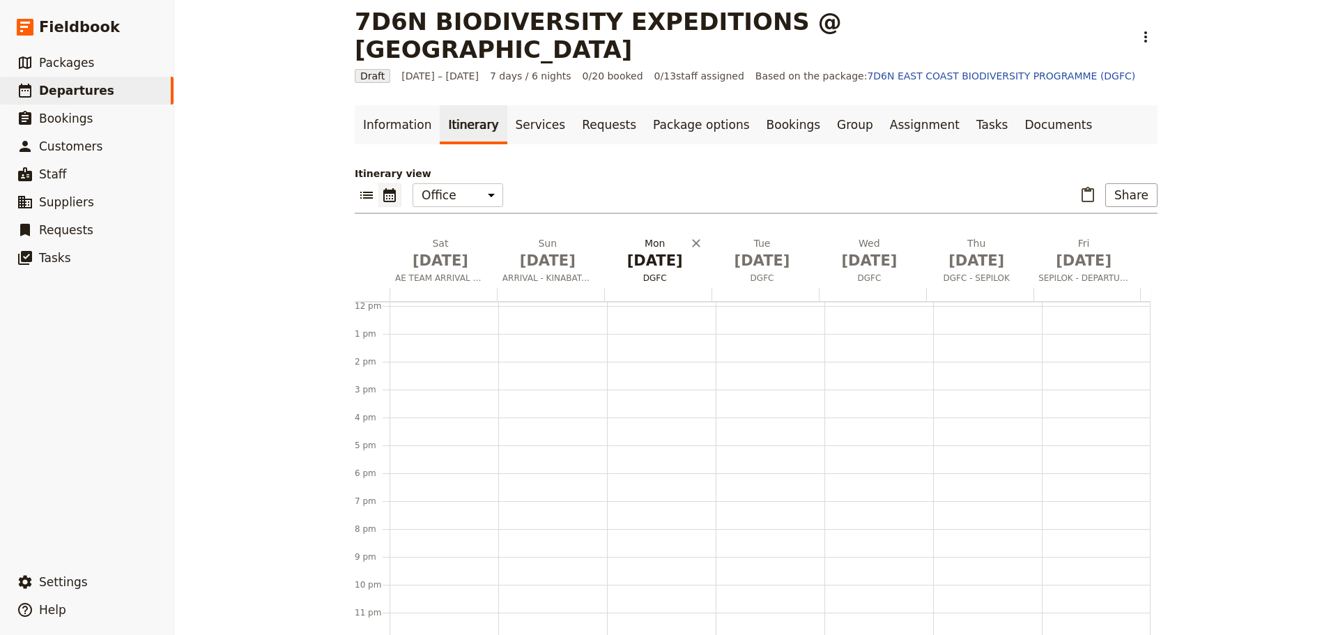
click at [647, 243] on button "[DATE] DGFC" at bounding box center [657, 262] width 107 height 52
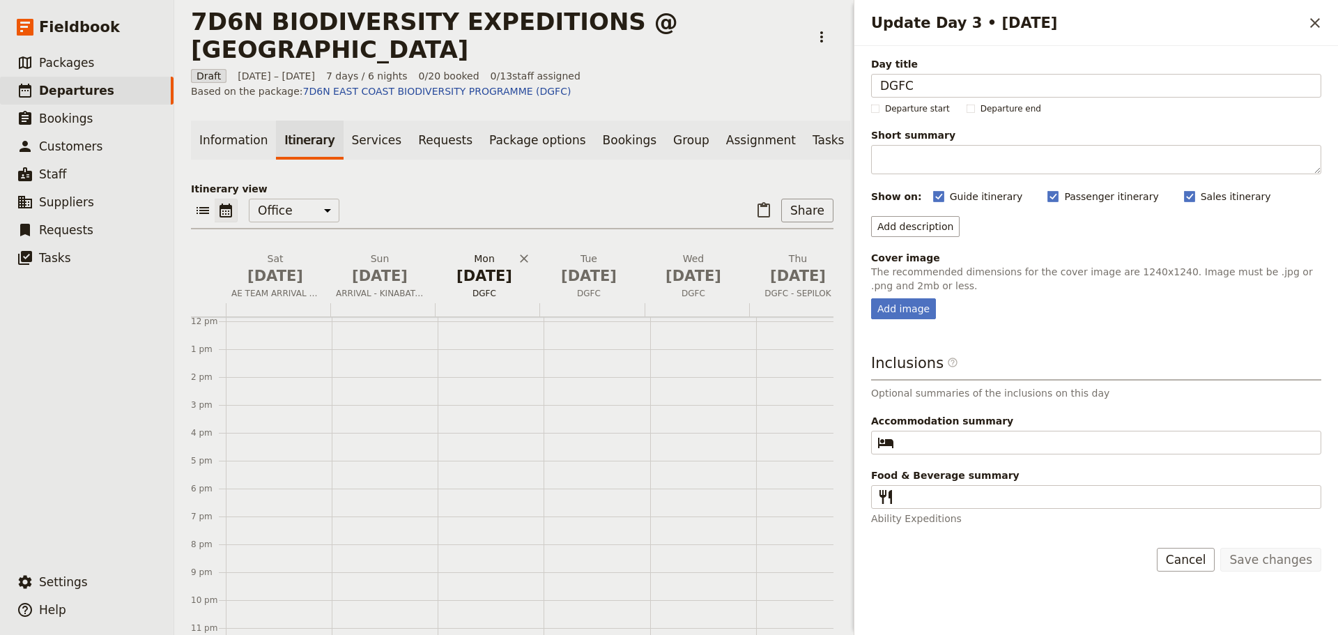
scroll to position [341, 0]
click at [925, 431] on fieldset "​" at bounding box center [1096, 443] width 450 height 24
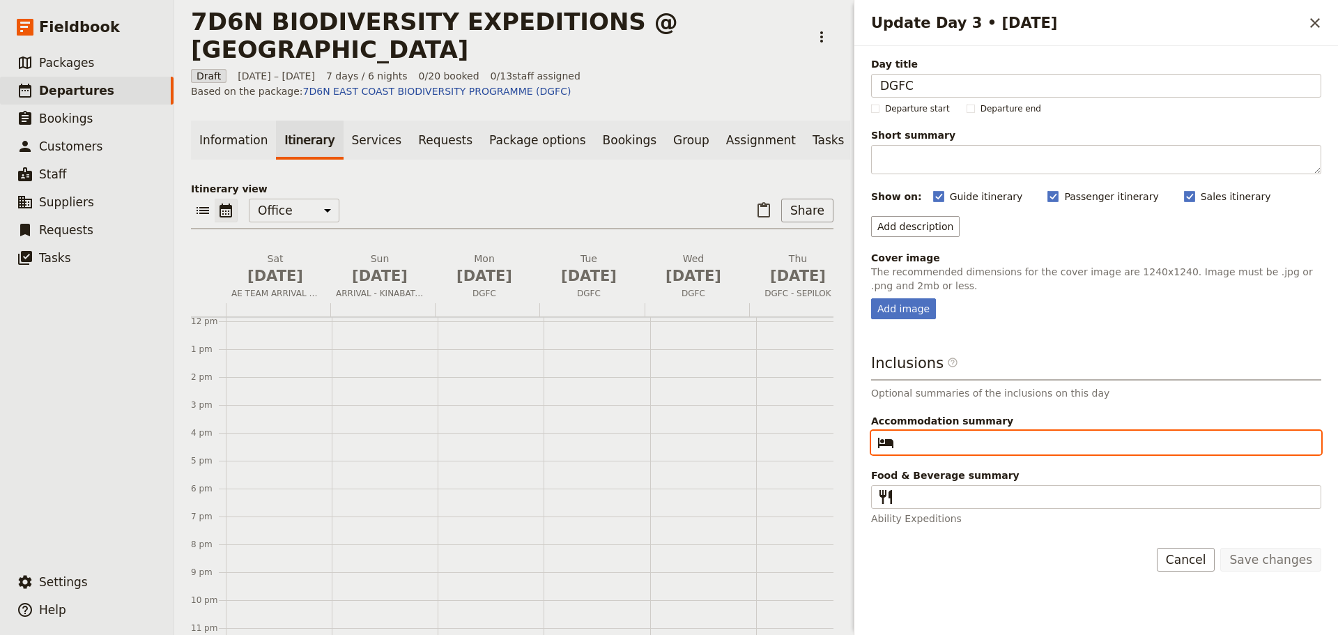
click at [925, 434] on input "Accommodation summary ​" at bounding box center [1105, 442] width 412 height 17
type input "DGFC"
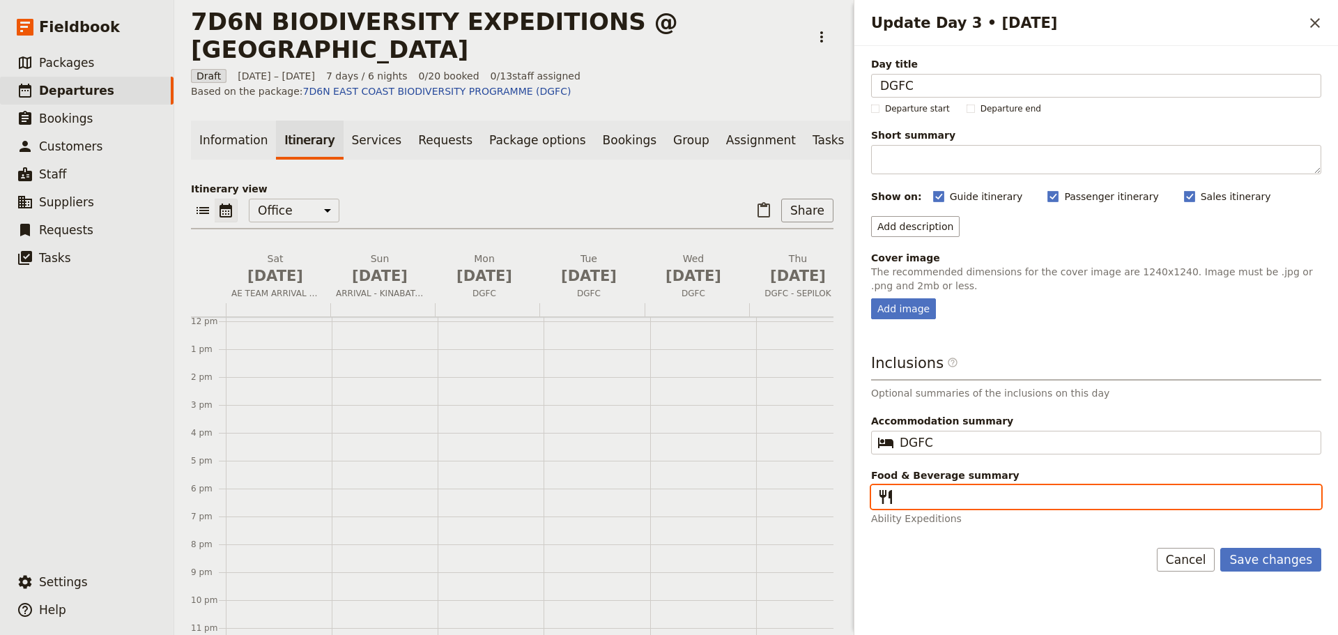
click at [911, 493] on input "Food & Beverage summary ​" at bounding box center [1105, 496] width 412 height 17
type input "Breakfast I Lunch I Dinner"
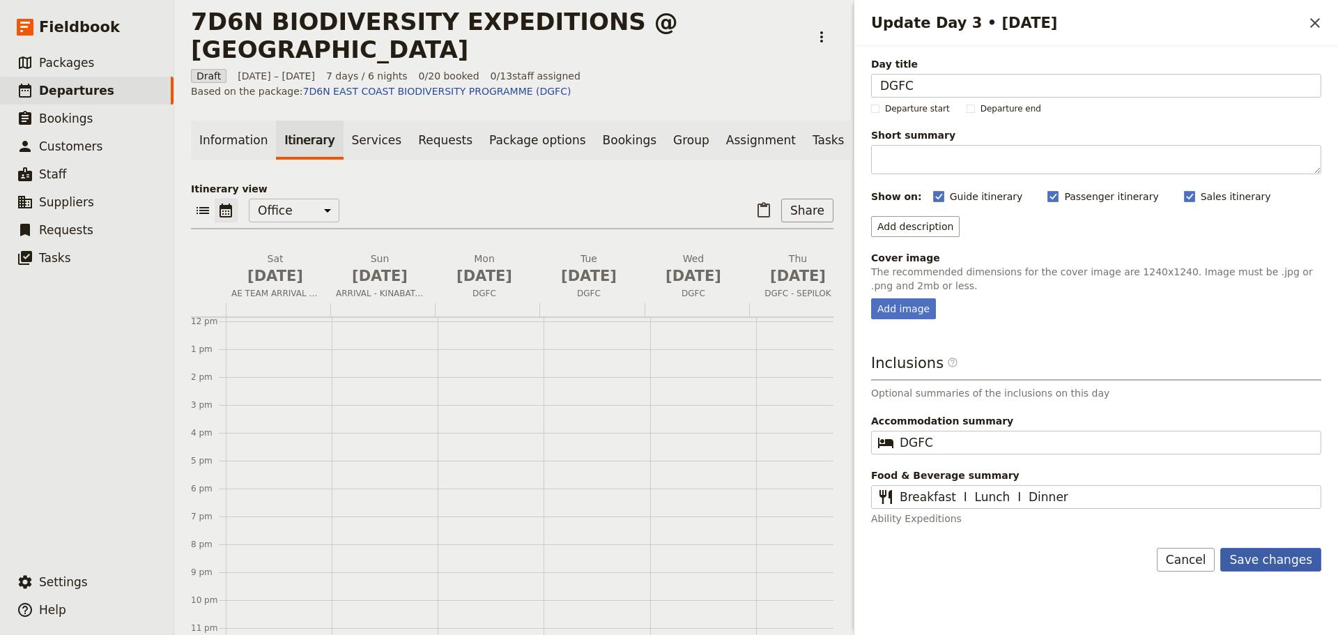
click at [1262, 562] on button "Save changes" at bounding box center [1270, 560] width 101 height 24
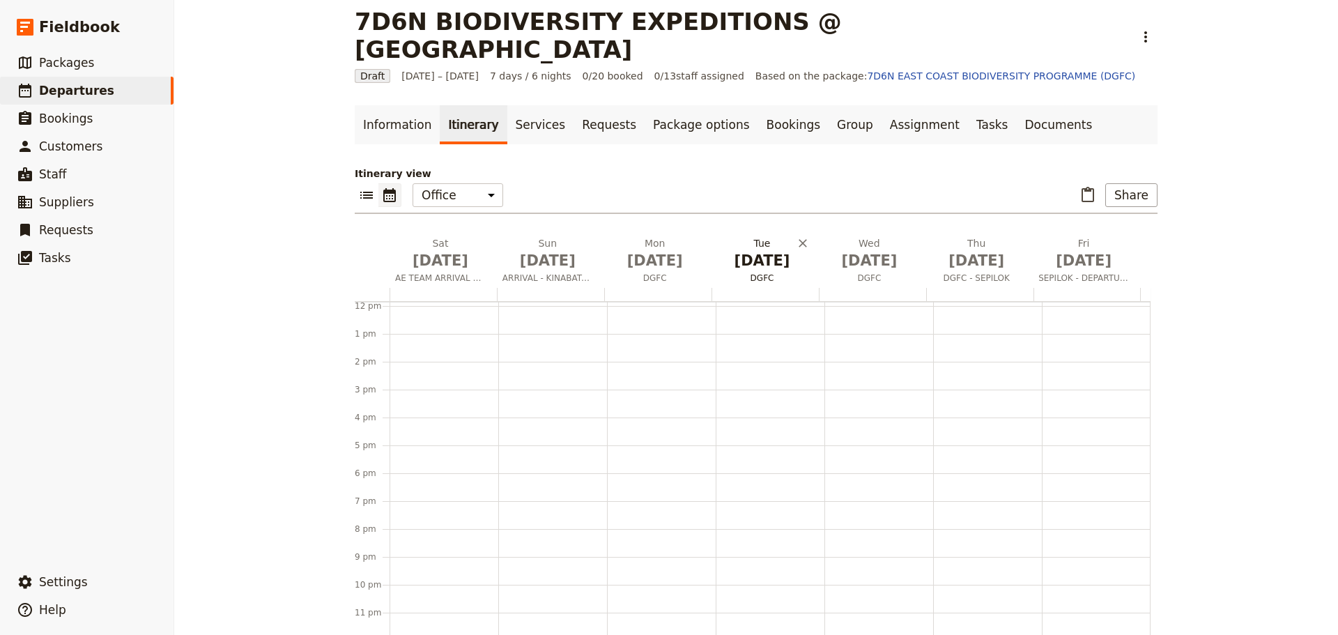
click at [760, 272] on span "DGFC" at bounding box center [762, 277] width 102 height 11
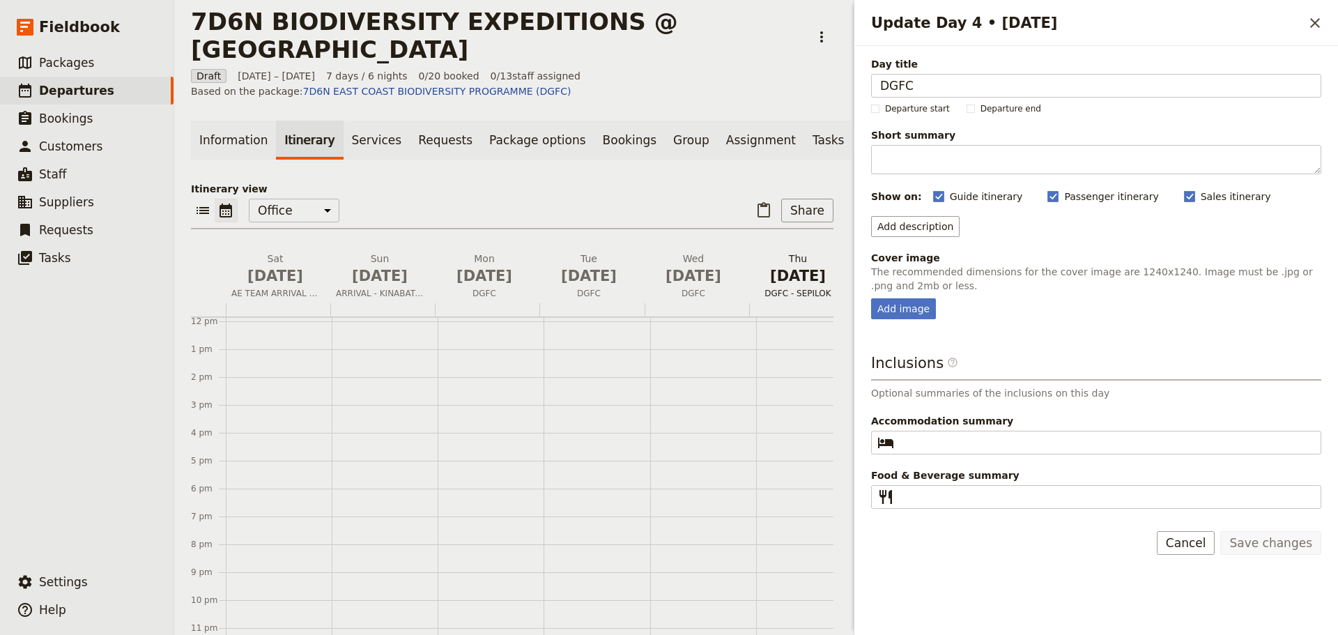
scroll to position [341, 0]
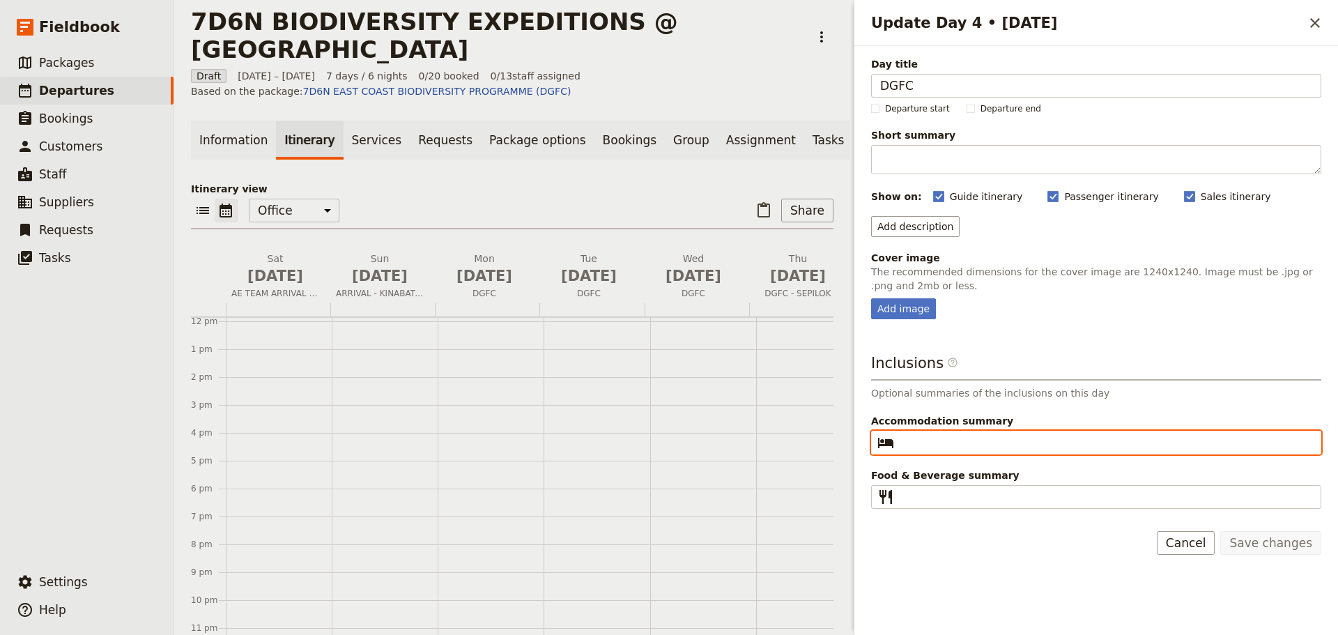
click at [918, 449] on input "Accommodation summary ​" at bounding box center [1105, 442] width 412 height 17
type input "DGFC"
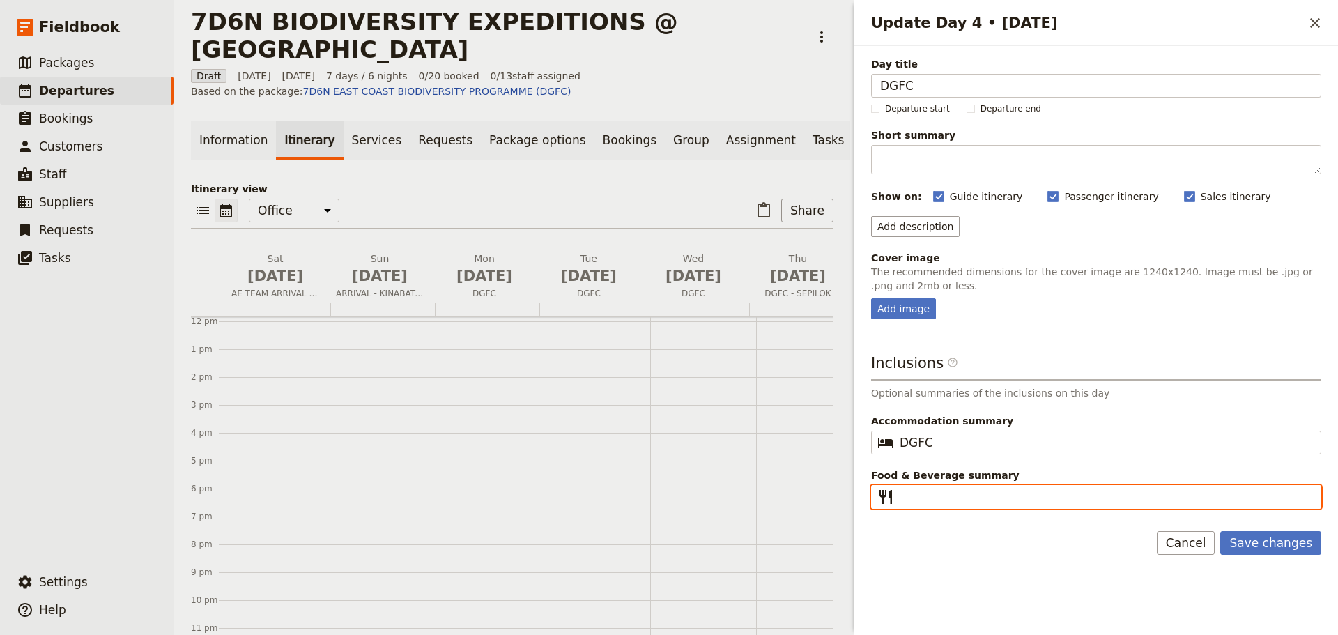
click at [915, 493] on input "Food & Beverage summary ​" at bounding box center [1105, 496] width 412 height 17
type input "Breakfast I Lunch I Dinner"
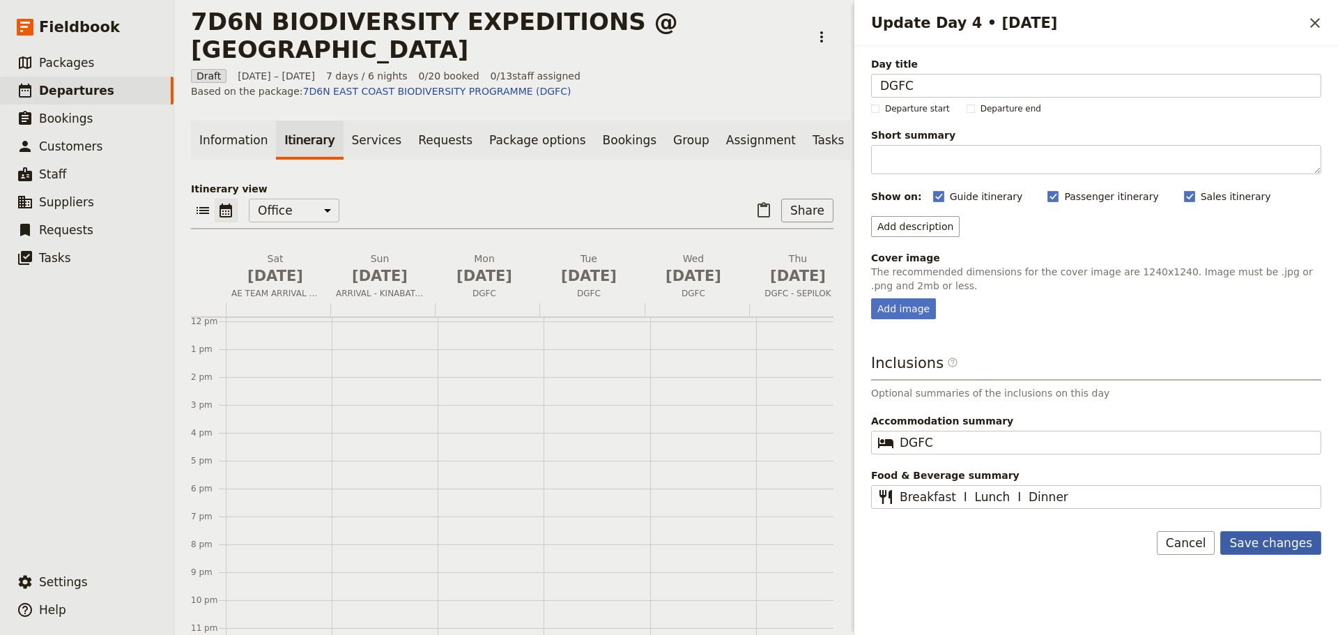
click at [1276, 548] on button "Save changes" at bounding box center [1270, 543] width 101 height 24
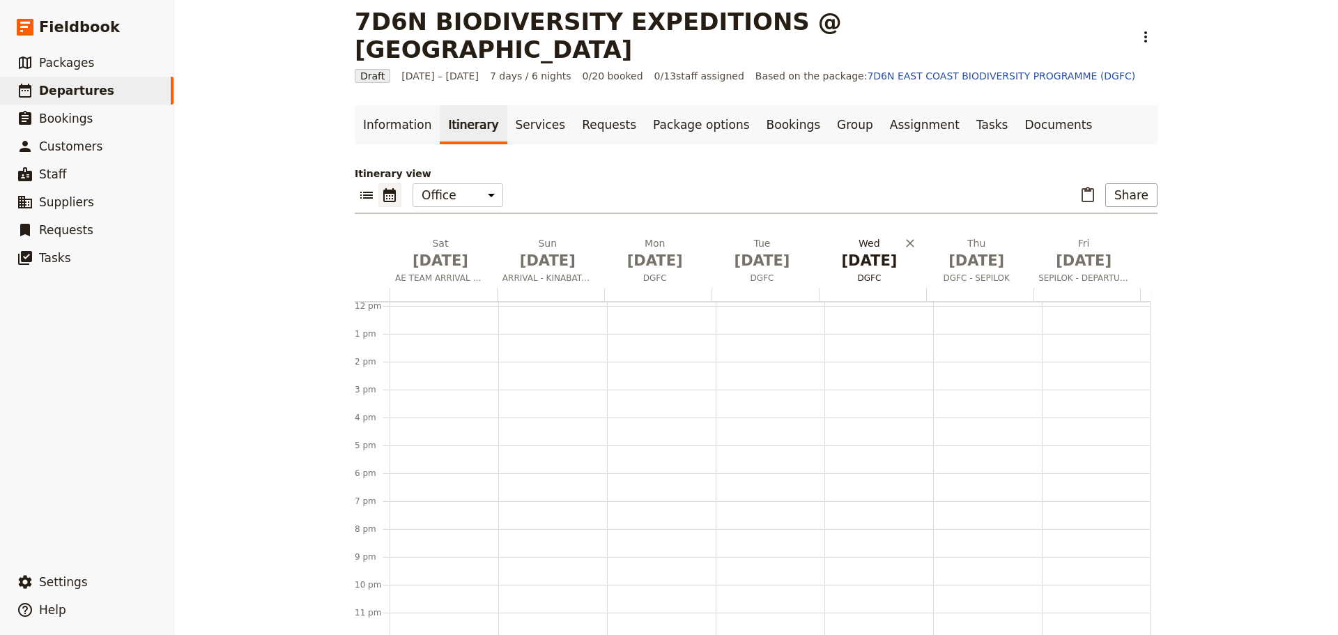
click at [853, 272] on span "DGFC" at bounding box center [869, 277] width 102 height 11
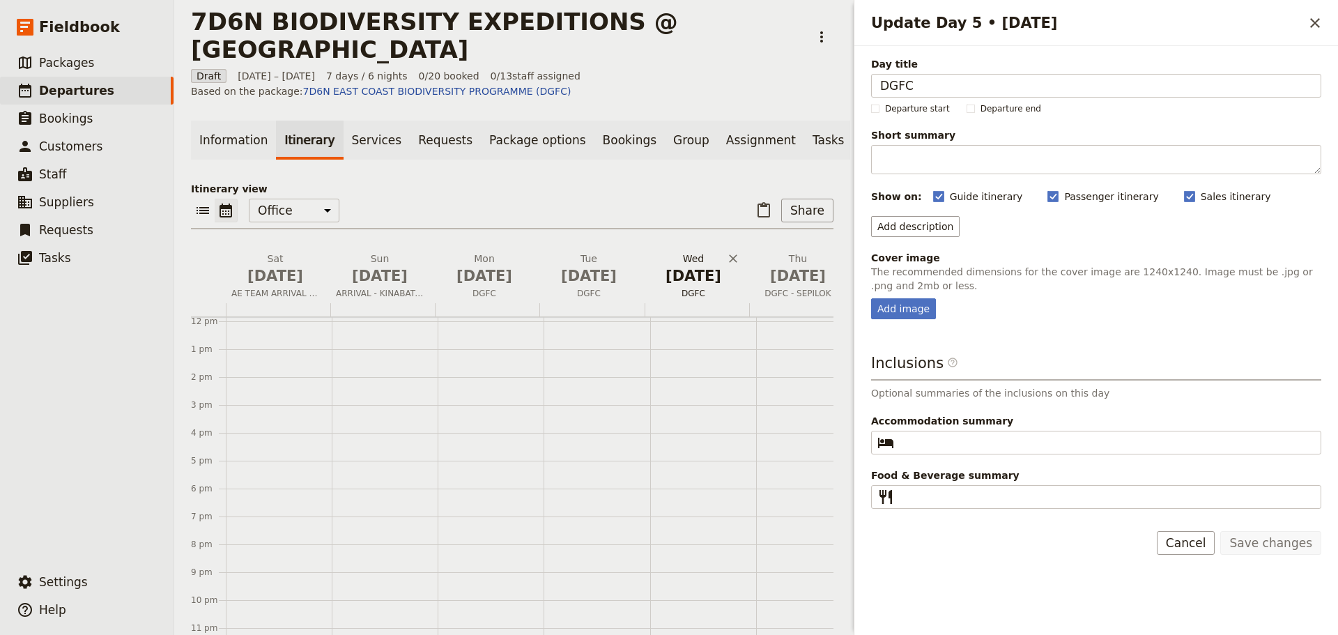
scroll to position [341, 0]
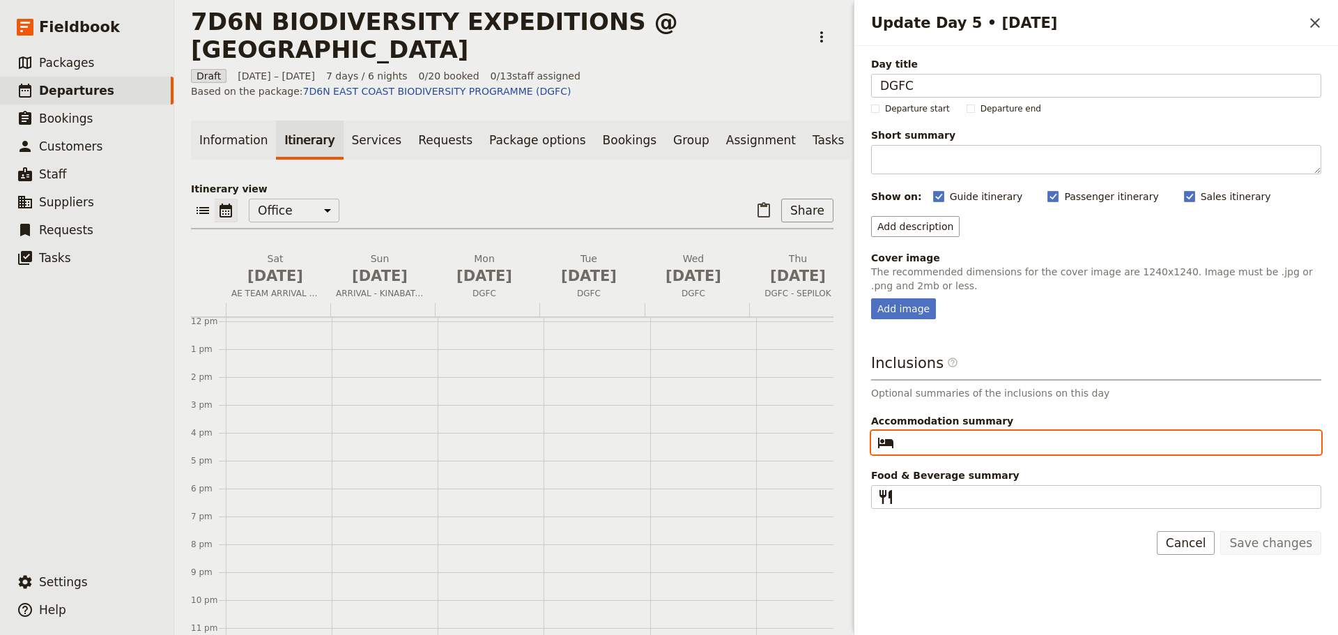
click at [952, 441] on input "Accommodation summary ​" at bounding box center [1105, 442] width 412 height 17
type input "DGFC"
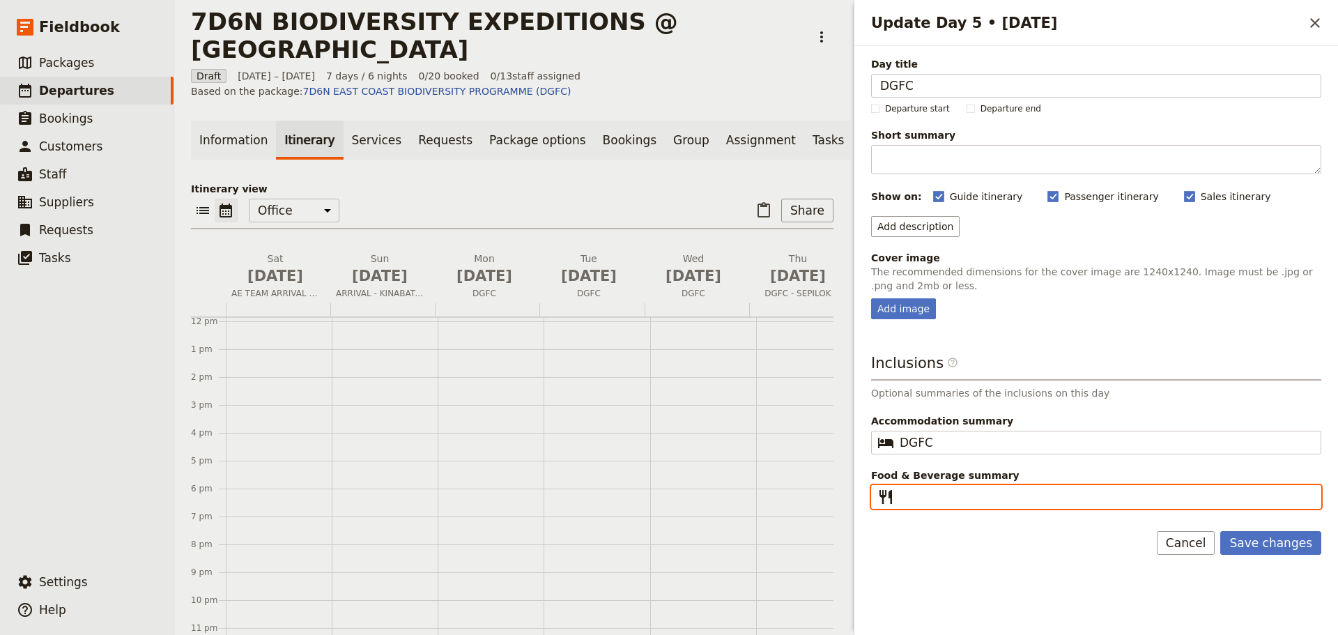
click at [945, 498] on input "Food & Beverage summary ​" at bounding box center [1105, 496] width 412 height 17
type input "Breakfast I Lunch I Dinner"
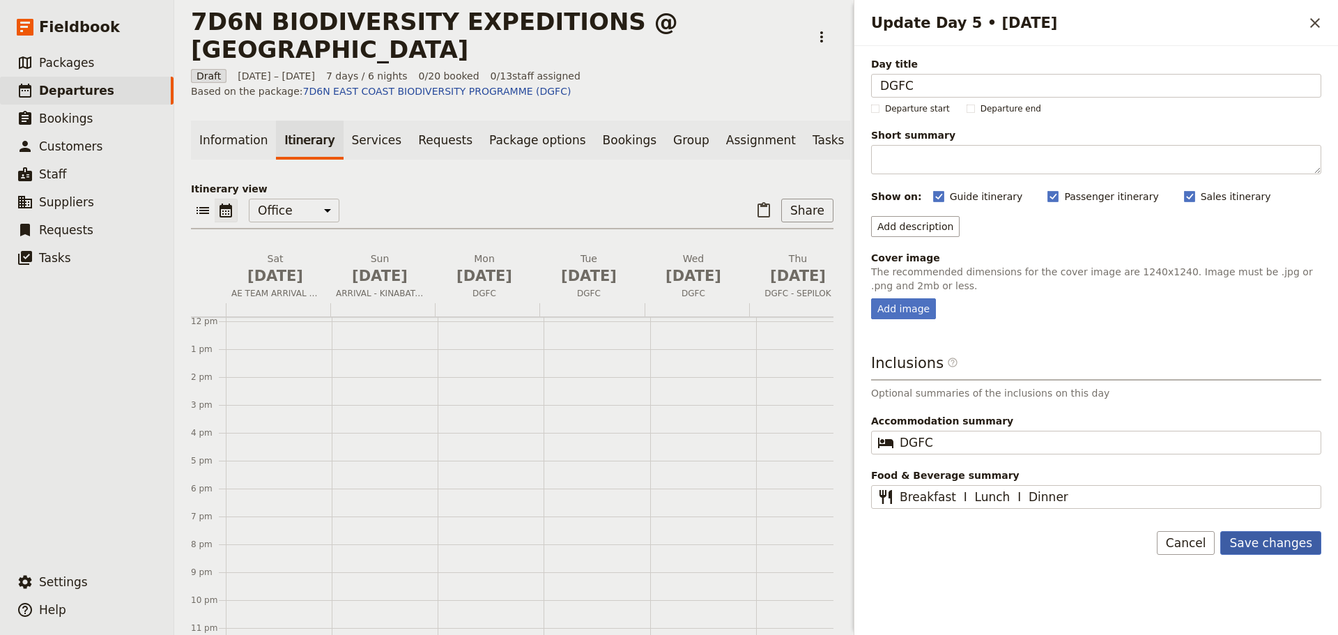
click at [1269, 546] on button "Save changes" at bounding box center [1270, 543] width 101 height 24
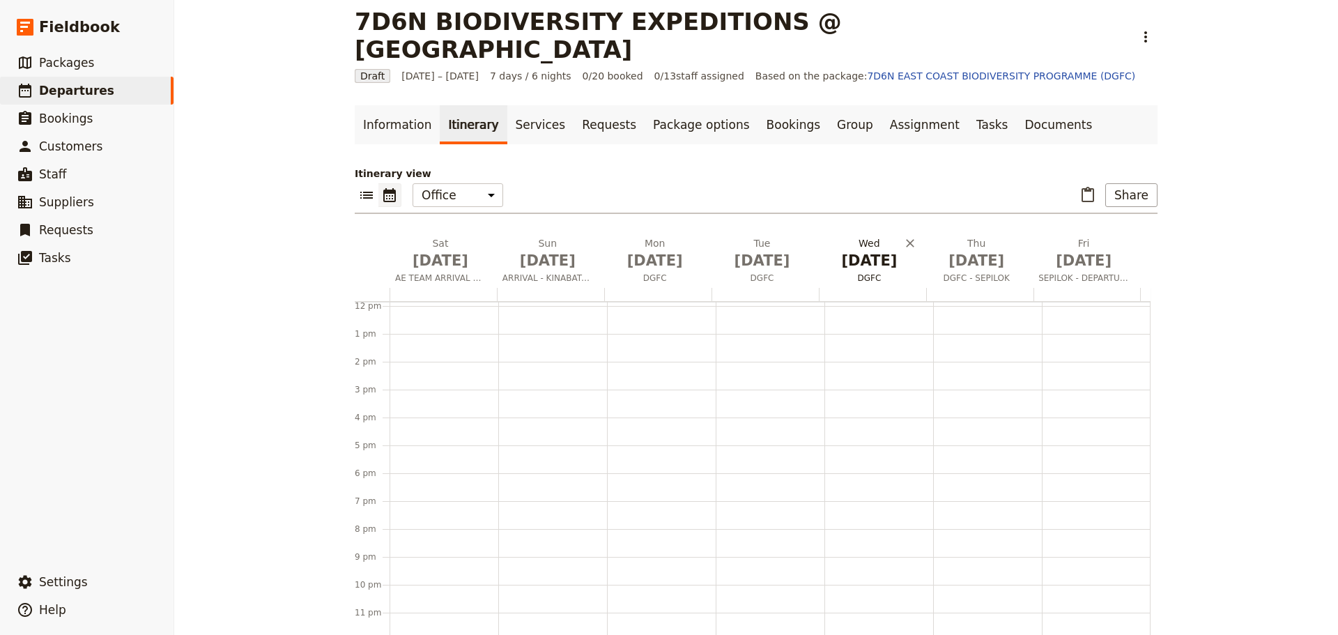
click at [867, 272] on span "DGFC" at bounding box center [869, 277] width 102 height 11
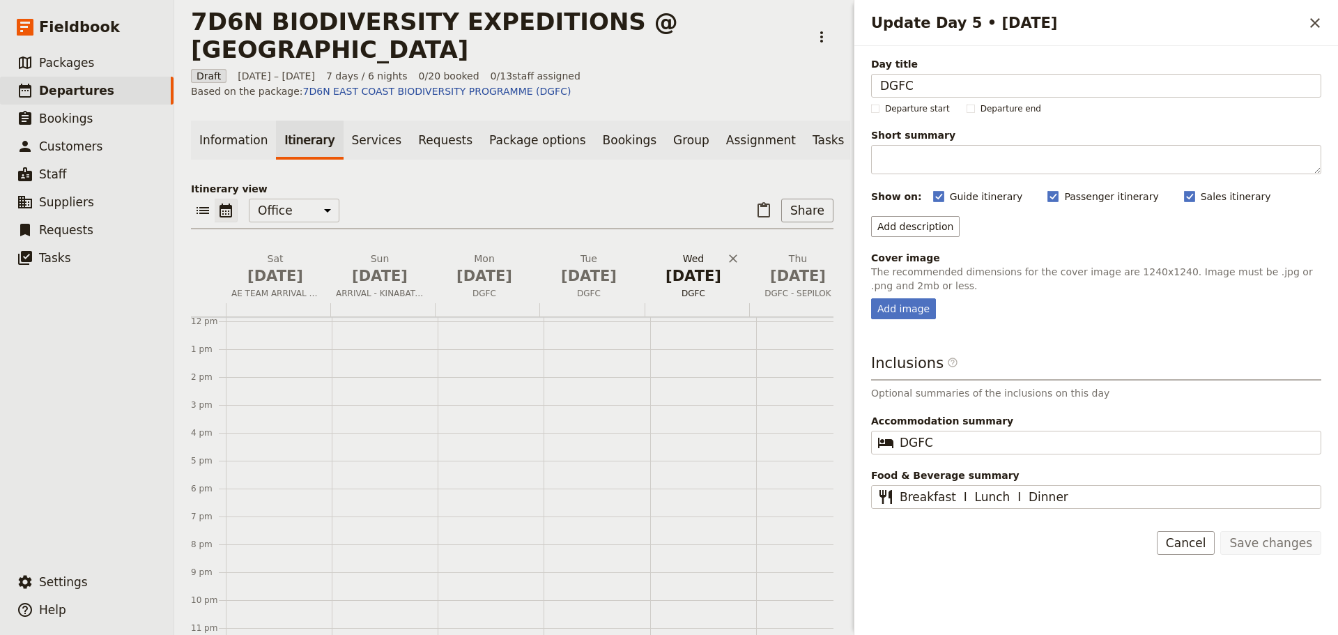
scroll to position [341, 0]
click at [1193, 546] on button "Cancel" at bounding box center [1186, 543] width 59 height 24
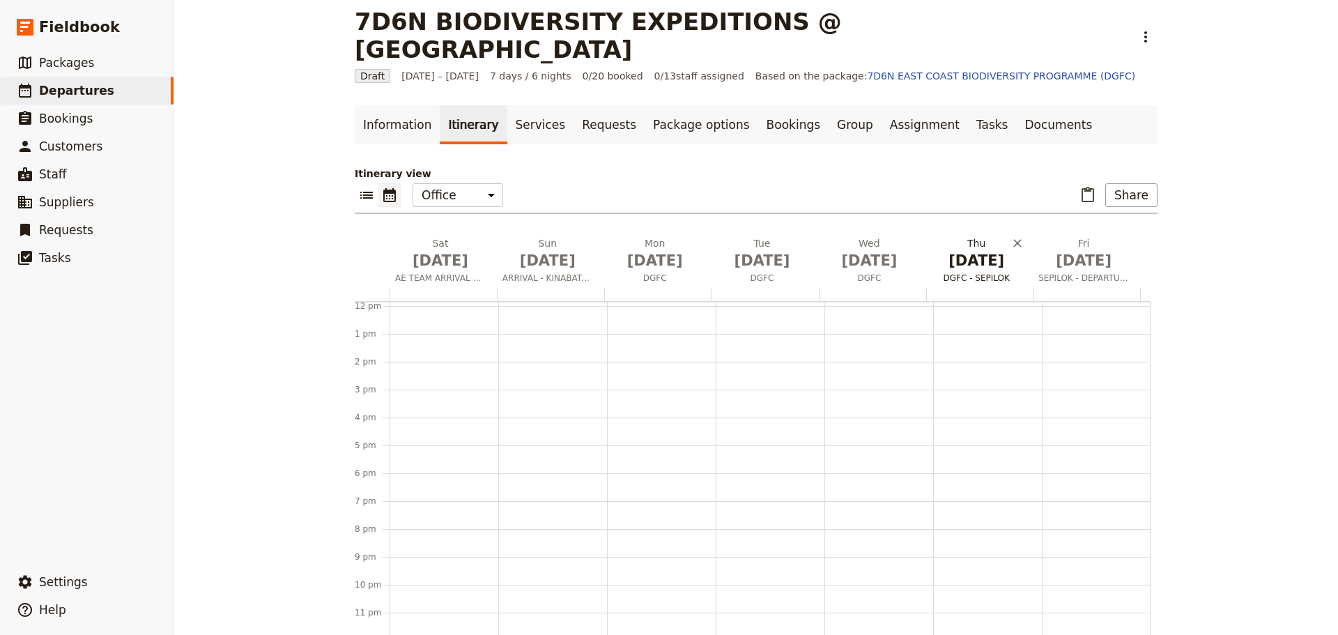
click at [971, 272] on span "DGFC - SEPILOK" at bounding box center [976, 277] width 102 height 11
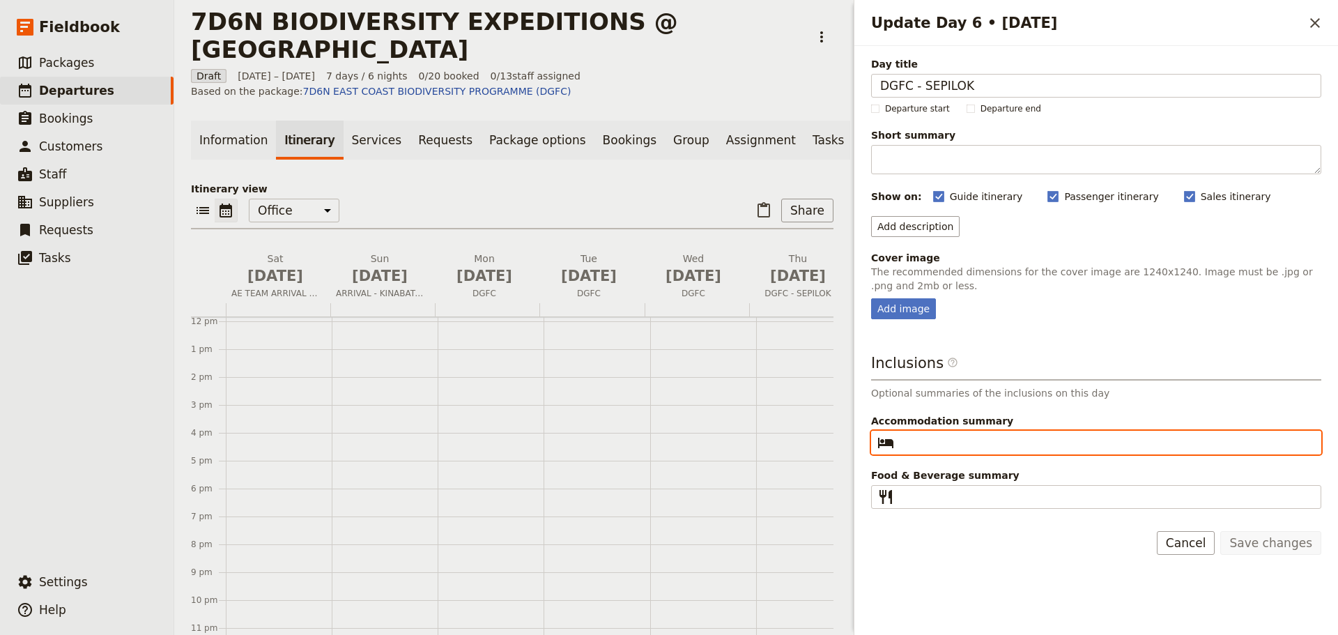
click at [941, 446] on input "Accommodation summary ​" at bounding box center [1105, 442] width 412 height 17
type input "[GEOGRAPHIC_DATA], [GEOGRAPHIC_DATA]"
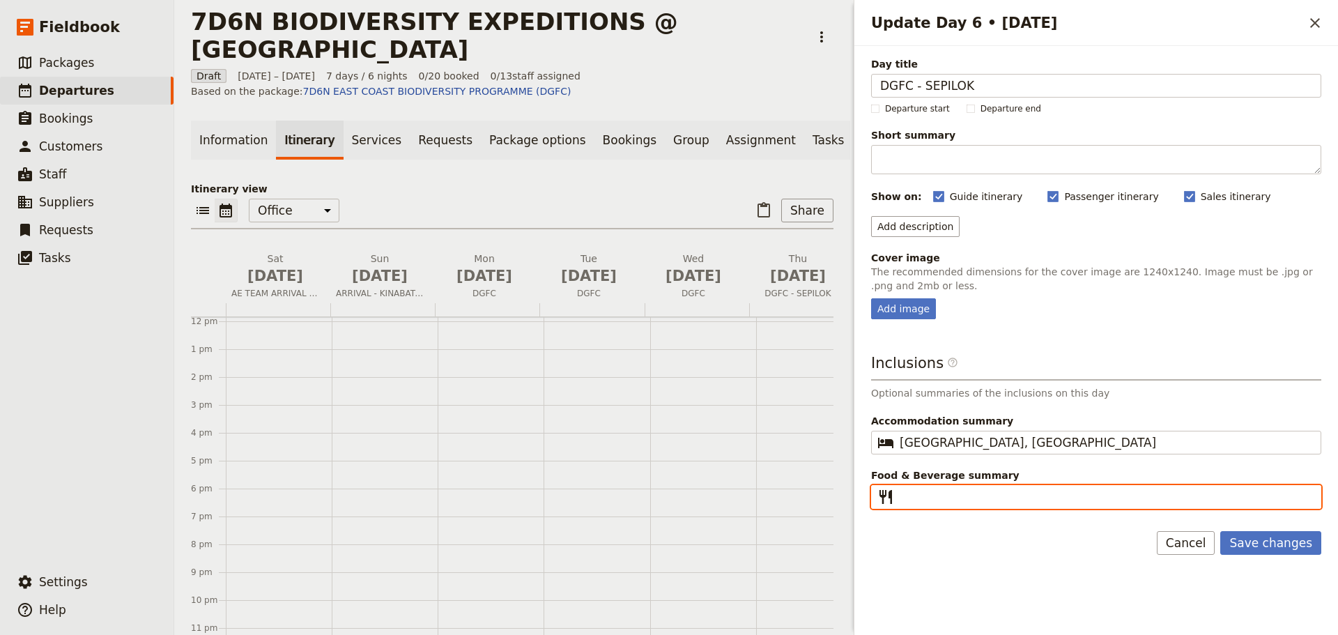
click at [910, 501] on input "Food & Beverage summary ​" at bounding box center [1105, 496] width 412 height 17
type input "Breakfast I Lunch I Dinner"
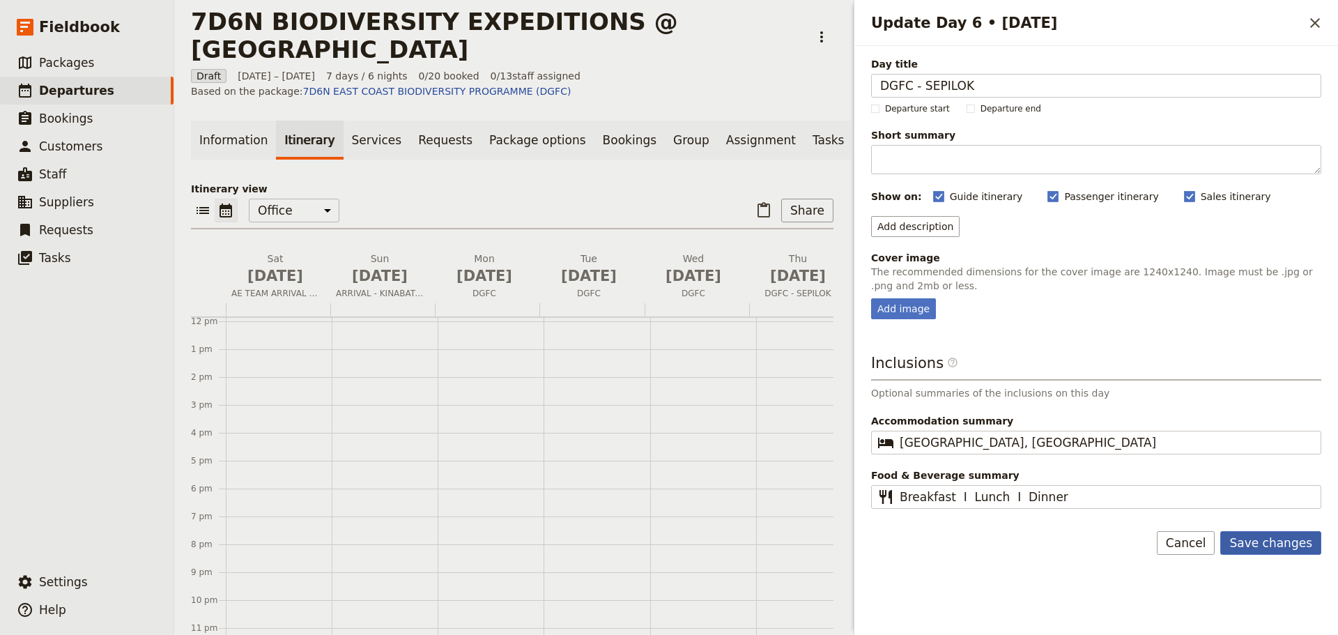
click at [1275, 541] on button "Save changes" at bounding box center [1270, 543] width 101 height 24
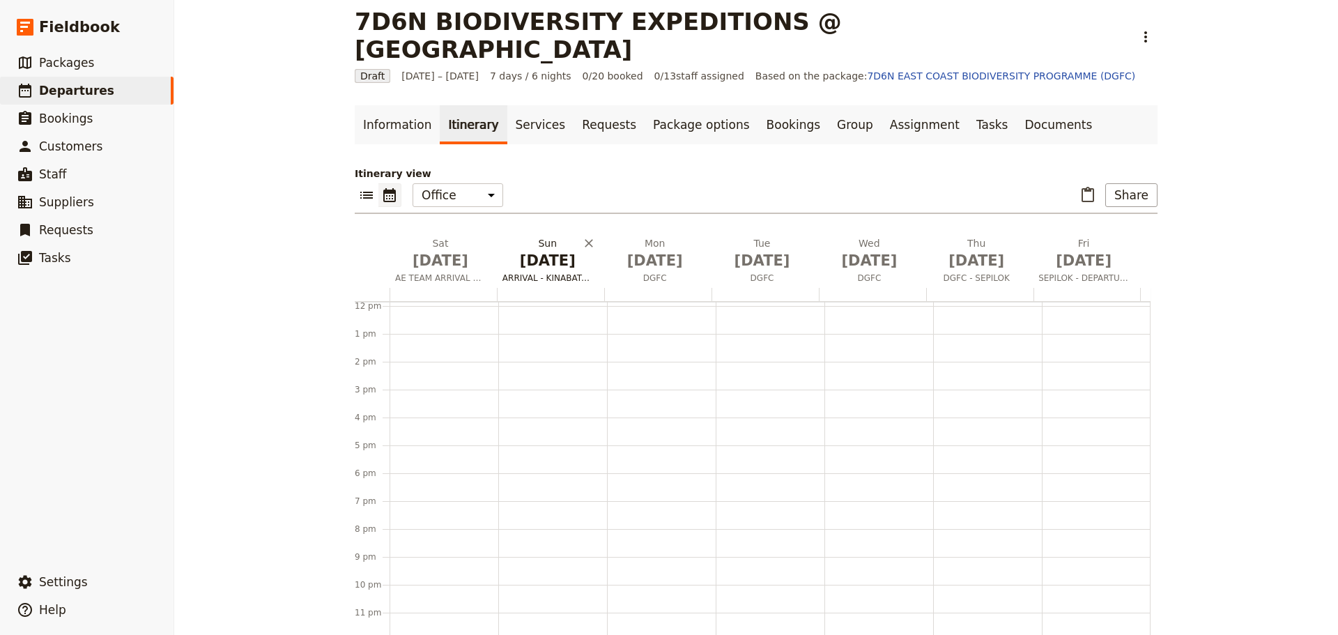
click at [527, 272] on span "ARRIVAL - KINABATANGAN RIVER" at bounding box center [548, 277] width 102 height 11
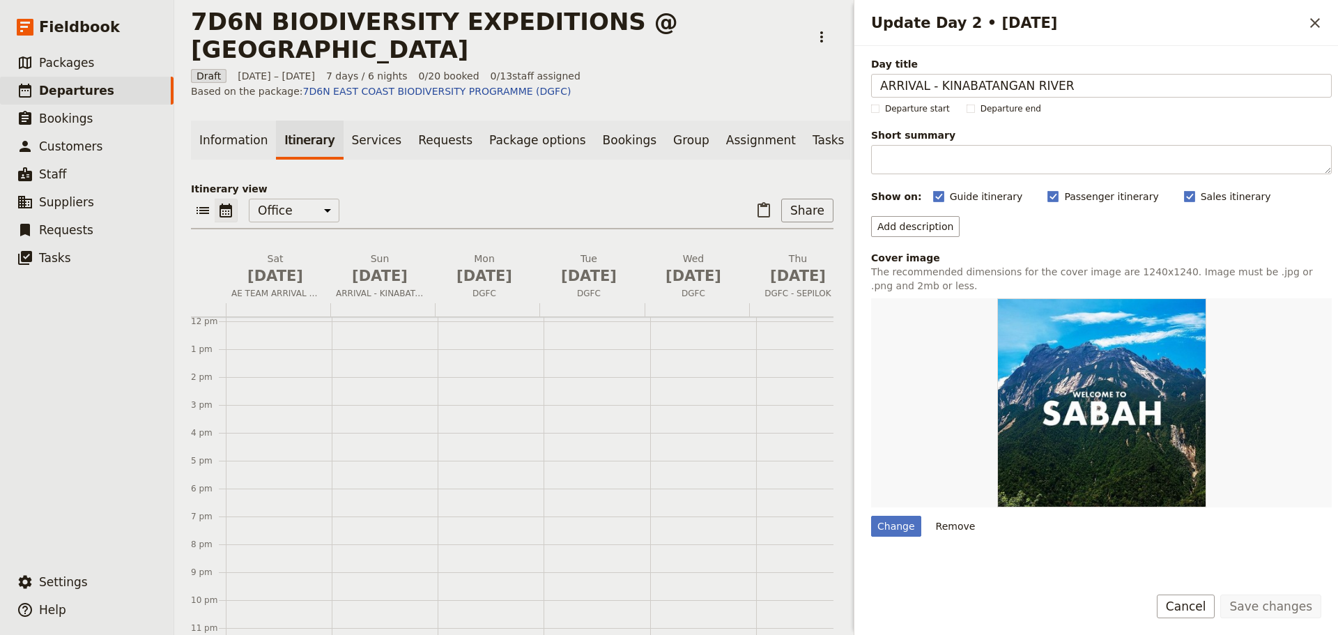
drag, startPoint x: 1099, startPoint y: 84, endPoint x: 864, endPoint y: 88, distance: 235.5
click at [864, 88] on div "Day title ARRIVAL - KINABATANGAN RIVER Departure start Departure end Short summ…" at bounding box center [1096, 309] width 484 height 527
type input "DGFC"
click at [1220, 594] on button "Save changes" at bounding box center [1270, 606] width 101 height 24
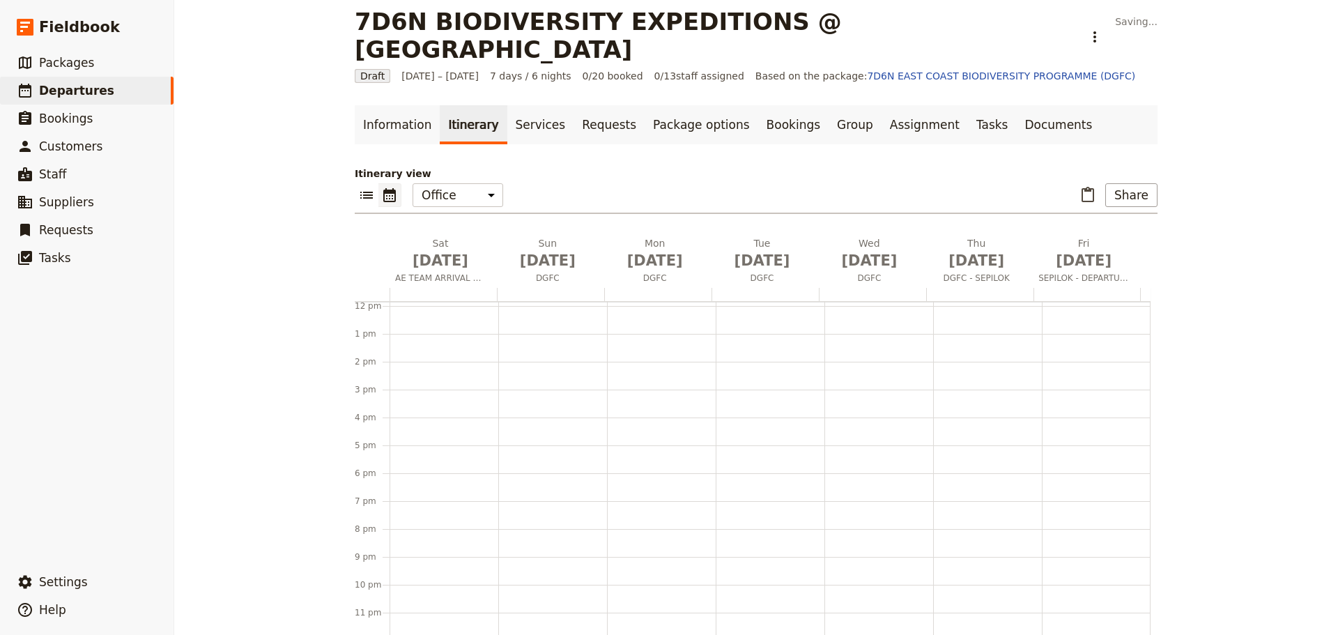
scroll to position [330, 0]
click at [538, 272] on span "DGFC" at bounding box center [548, 277] width 102 height 11
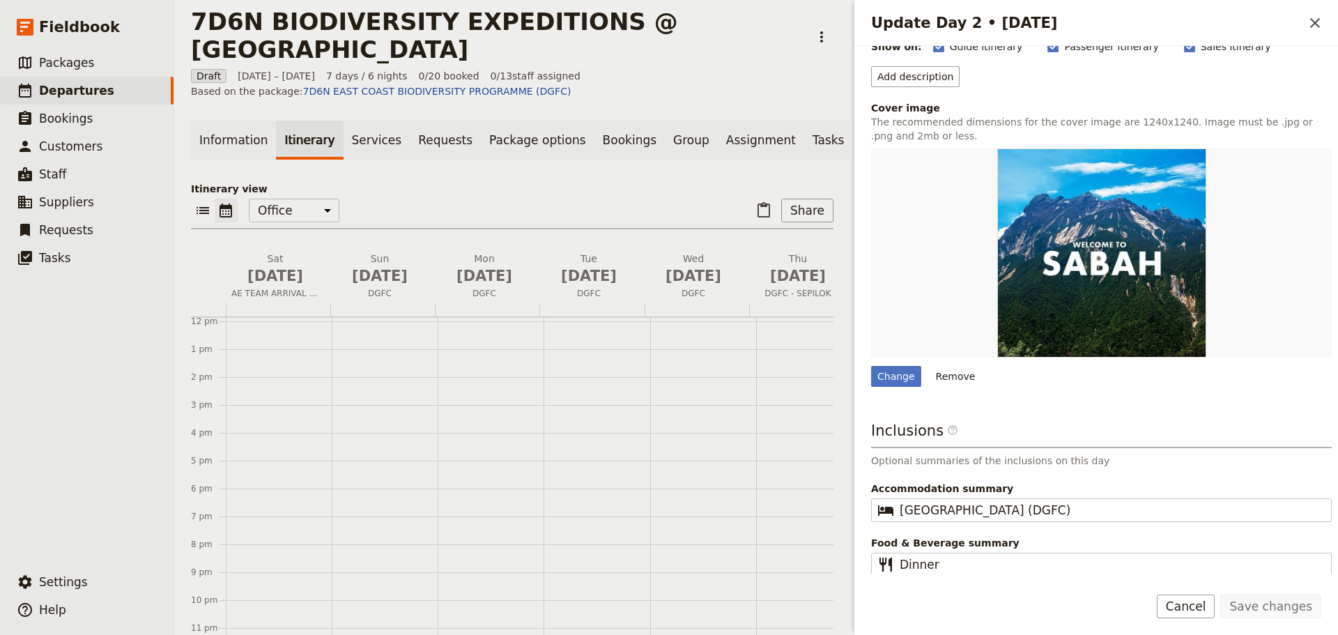
scroll to position [154, 0]
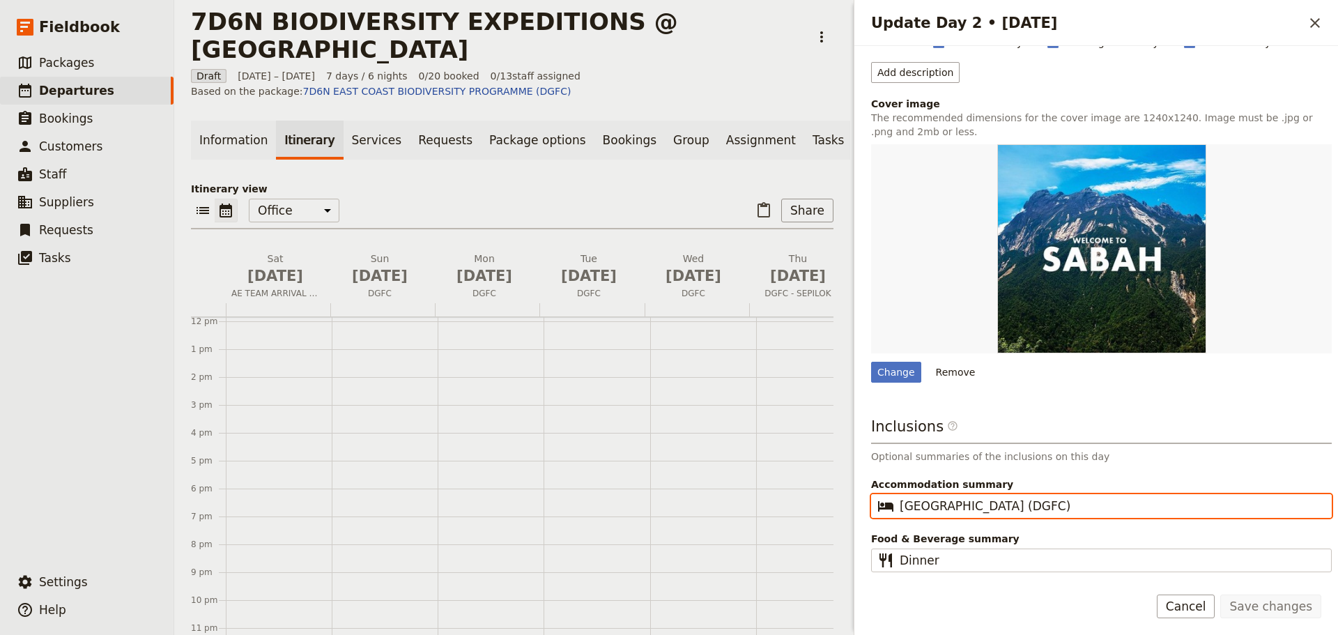
drag, startPoint x: 1101, startPoint y: 503, endPoint x: 896, endPoint y: 513, distance: 205.1
click at [896, 513] on fieldset "​ Danau [GEOGRAPHIC_DATA] (DGFC)" at bounding box center [1101, 506] width 461 height 24
type input "DGFC"
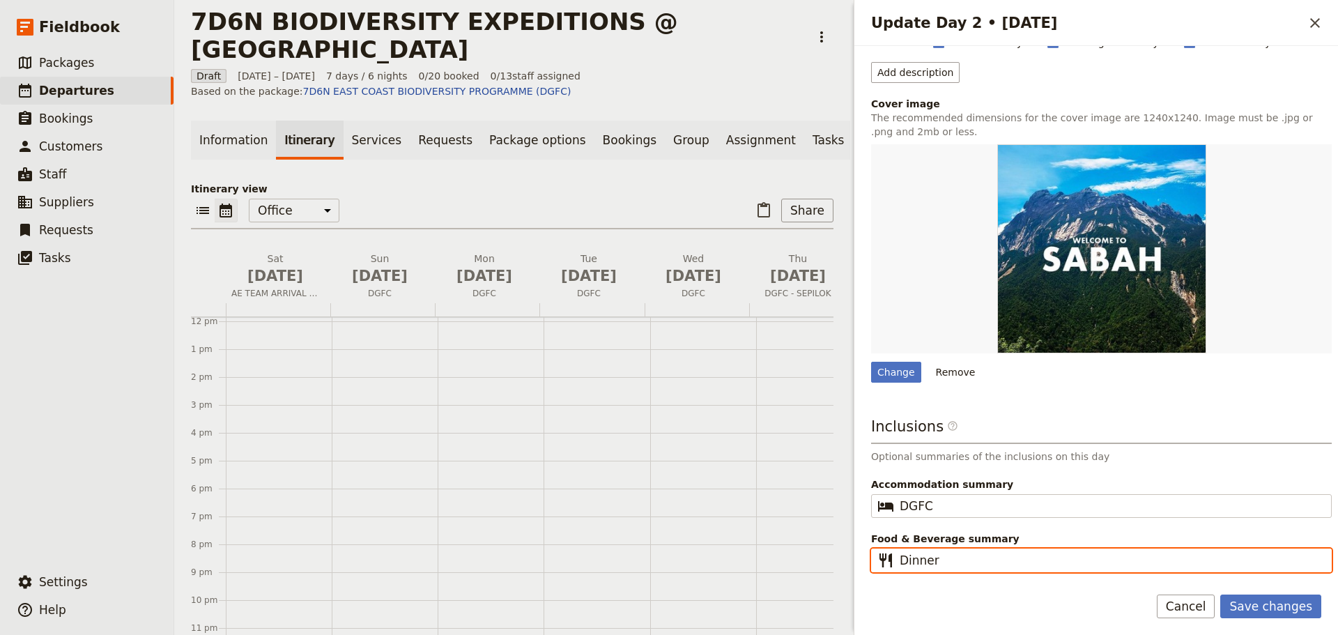
click at [954, 562] on input "Dinner" at bounding box center [1110, 560] width 423 height 17
drag, startPoint x: 954, startPoint y: 560, endPoint x: 898, endPoint y: 560, distance: 55.7
click at [898, 560] on fieldset "​ Dinner" at bounding box center [1101, 560] width 461 height 24
type input "Breakfast I Lunch I Dinner"
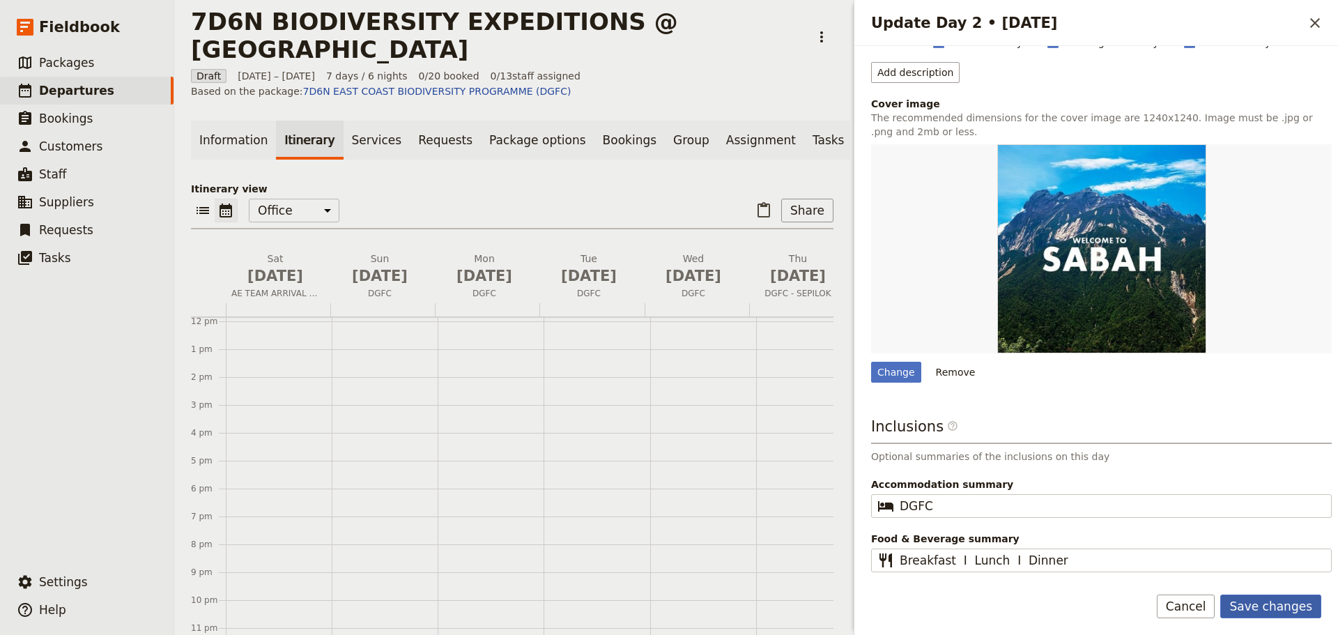
click at [1253, 597] on button "Save changes" at bounding box center [1270, 606] width 101 height 24
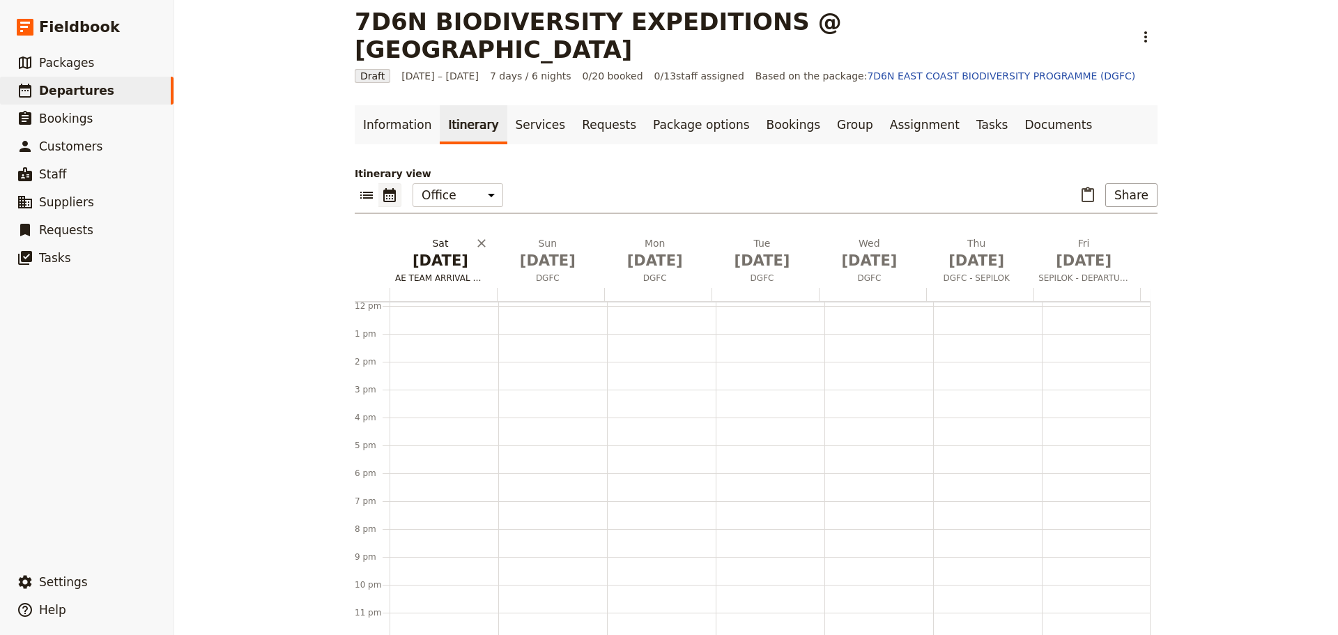
click at [454, 272] on span "AE TEAM ARRIVAL & RECEE DAY!" at bounding box center [440, 277] width 102 height 11
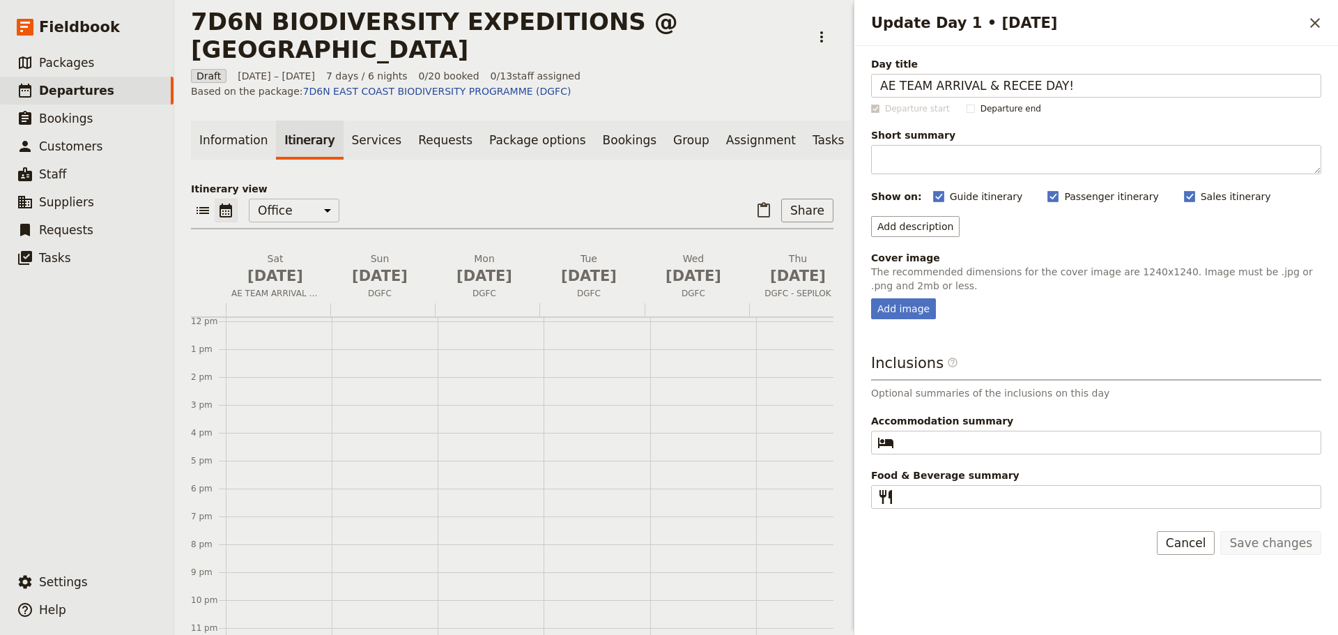
drag, startPoint x: 1066, startPoint y: 82, endPoint x: 865, endPoint y: 81, distance: 201.4
click at [865, 81] on div "Day title AE TEAM ARRIVAL & RECEE DAY! Departure start Departure end Short summ…" at bounding box center [1096, 278] width 484 height 464
type input "ARRIVAL - KINABATANGAN"
click at [911, 305] on div "Add image" at bounding box center [903, 308] width 65 height 21
click at [871, 298] on input "Add image" at bounding box center [870, 297] width 1 height 1
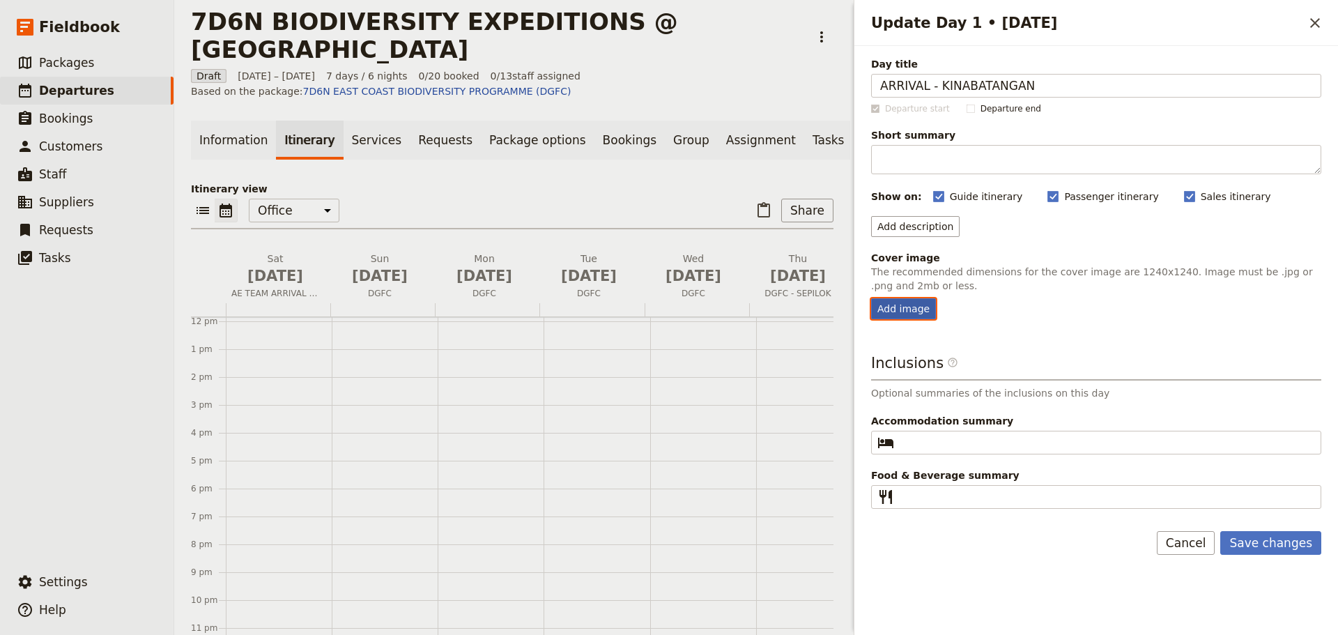
type input "C:\fakepath\pakej-percutian-ke-sabah-tahun-2018.jpg"
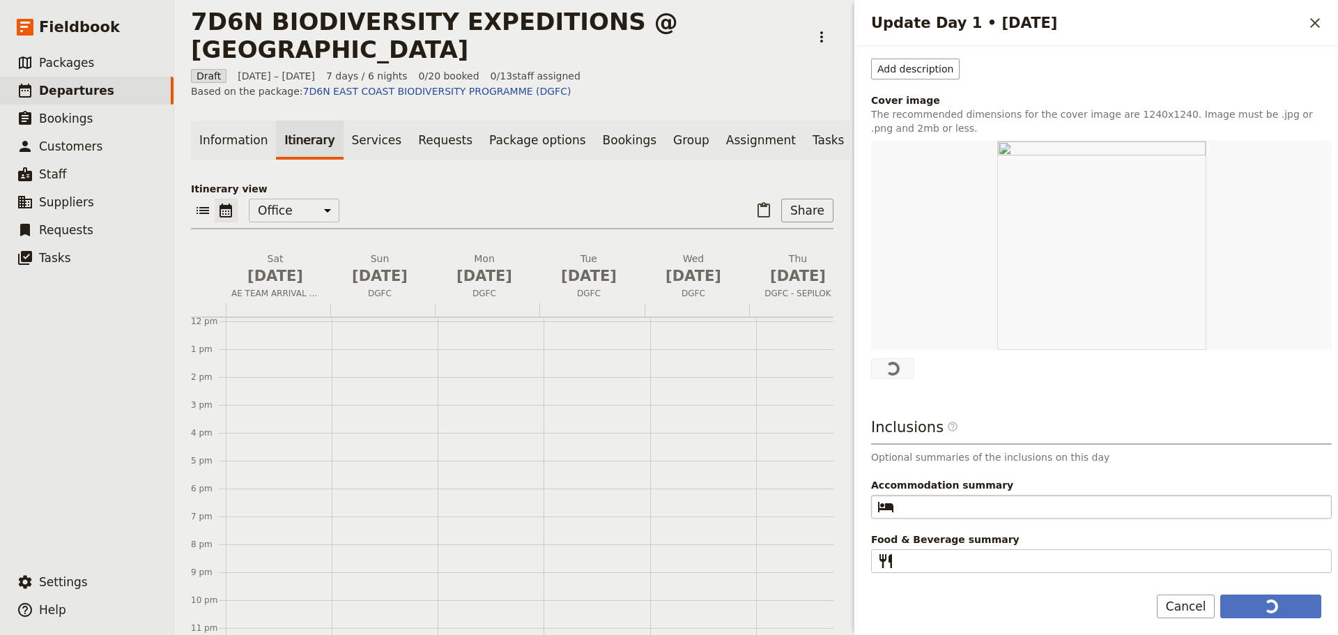
scroll to position [154, 0]
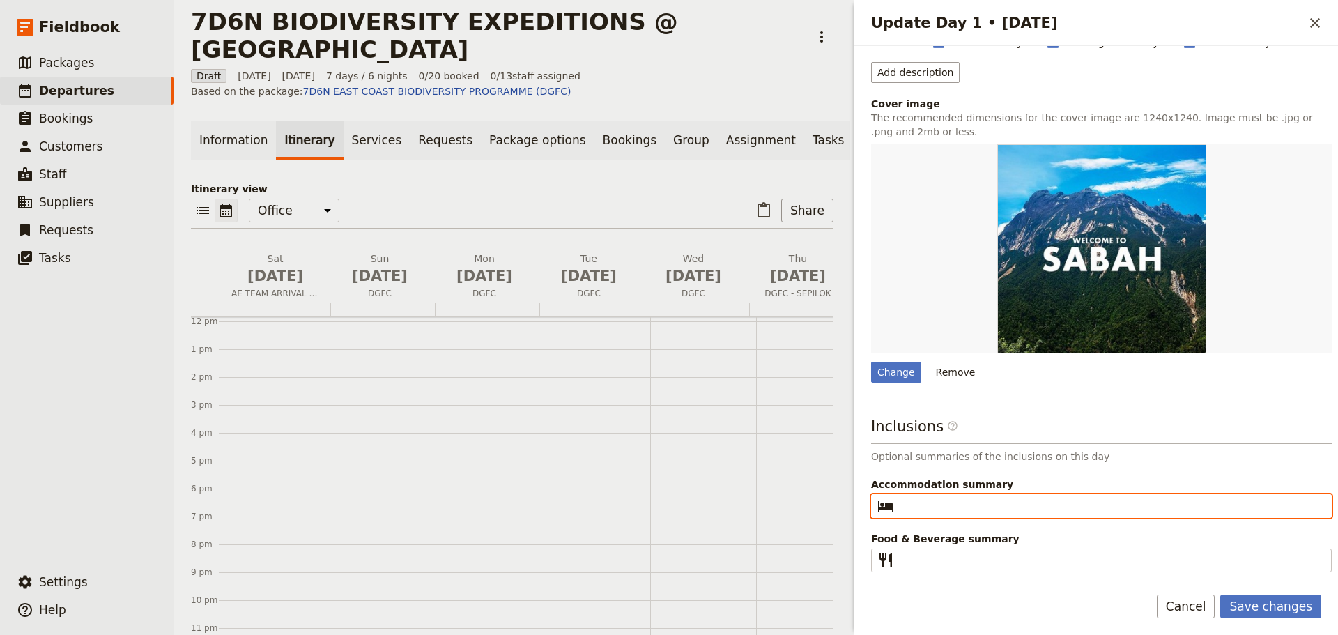
click at [932, 509] on input "Accommodation summary ​" at bounding box center [1110, 505] width 423 height 17
type input "d"
type input "[GEOGRAPHIC_DATA] (DGFC)"
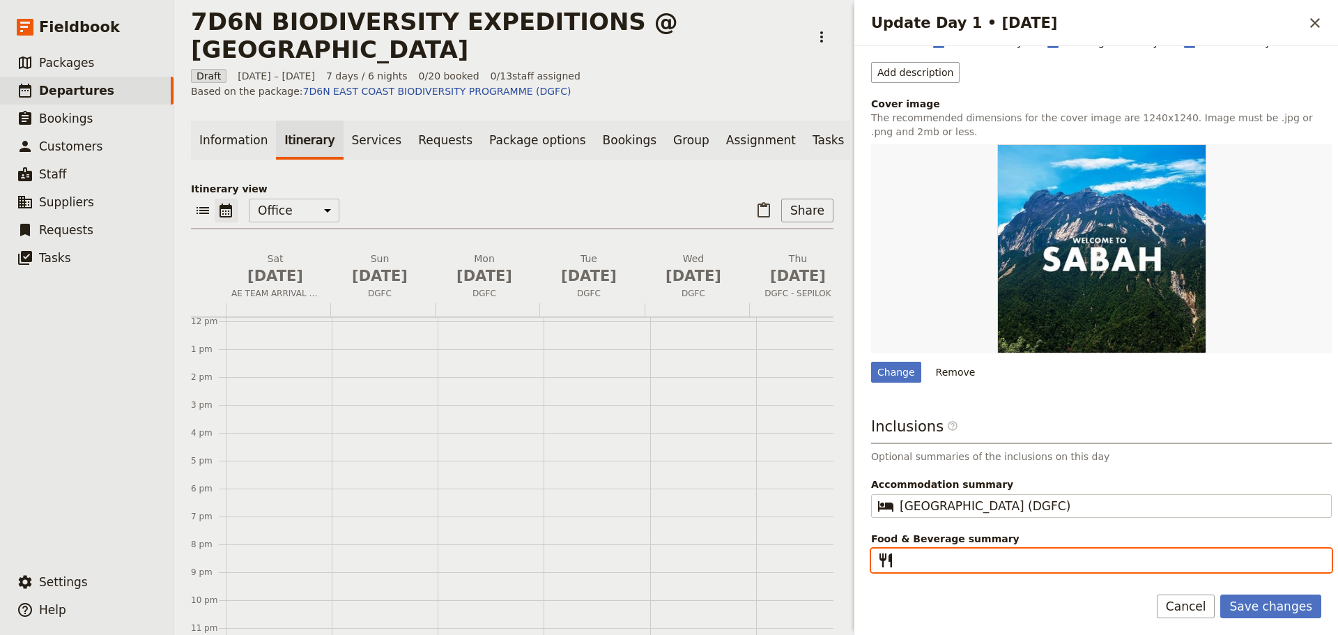
click at [948, 561] on input "Food & Beverage summary ​" at bounding box center [1110, 560] width 423 height 17
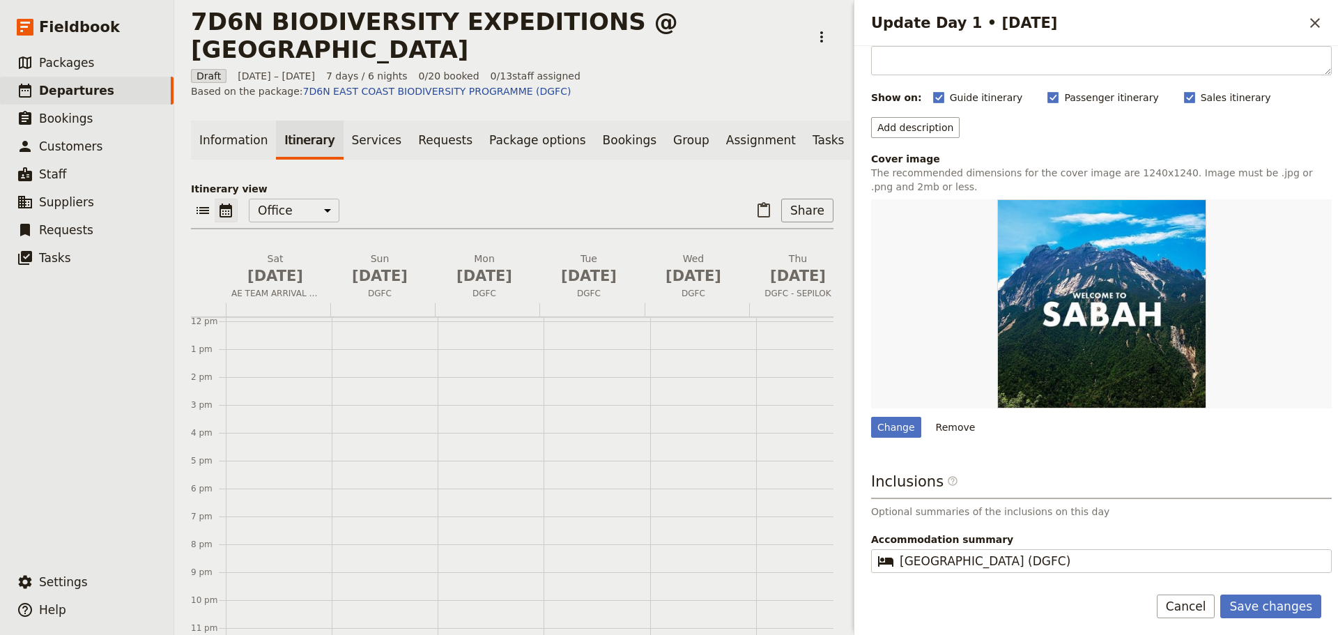
scroll to position [0, 0]
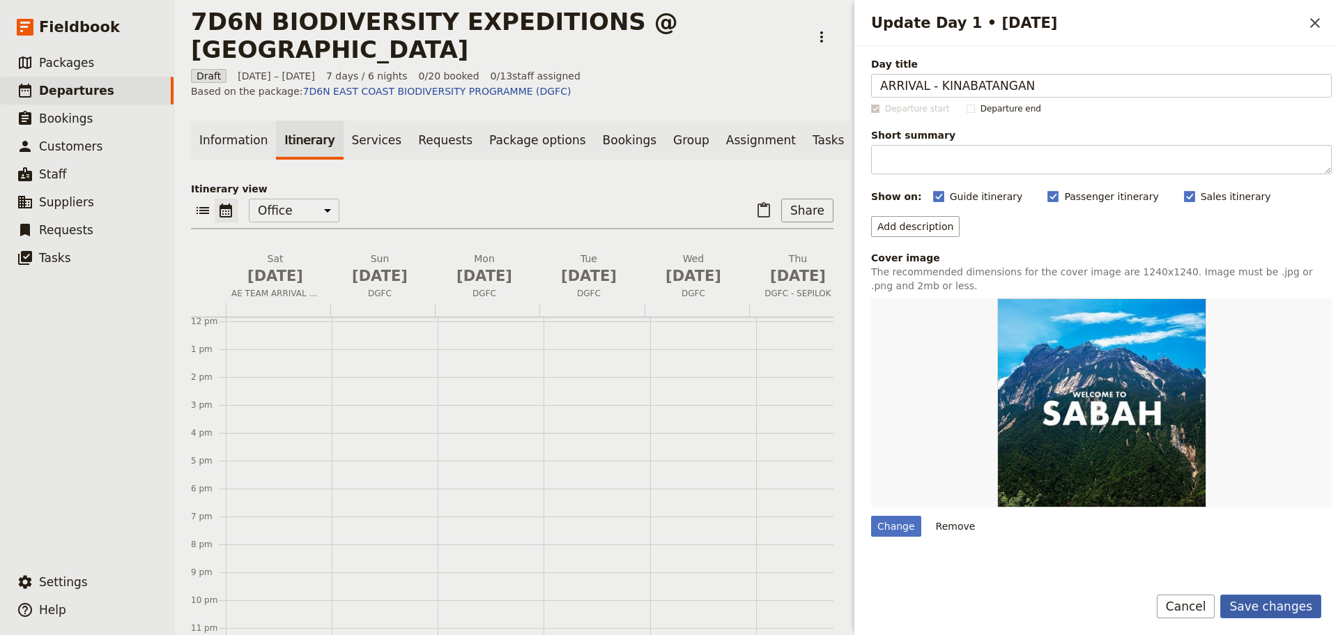
type input "Dinner"
click at [1252, 615] on button "Save changes" at bounding box center [1270, 606] width 101 height 24
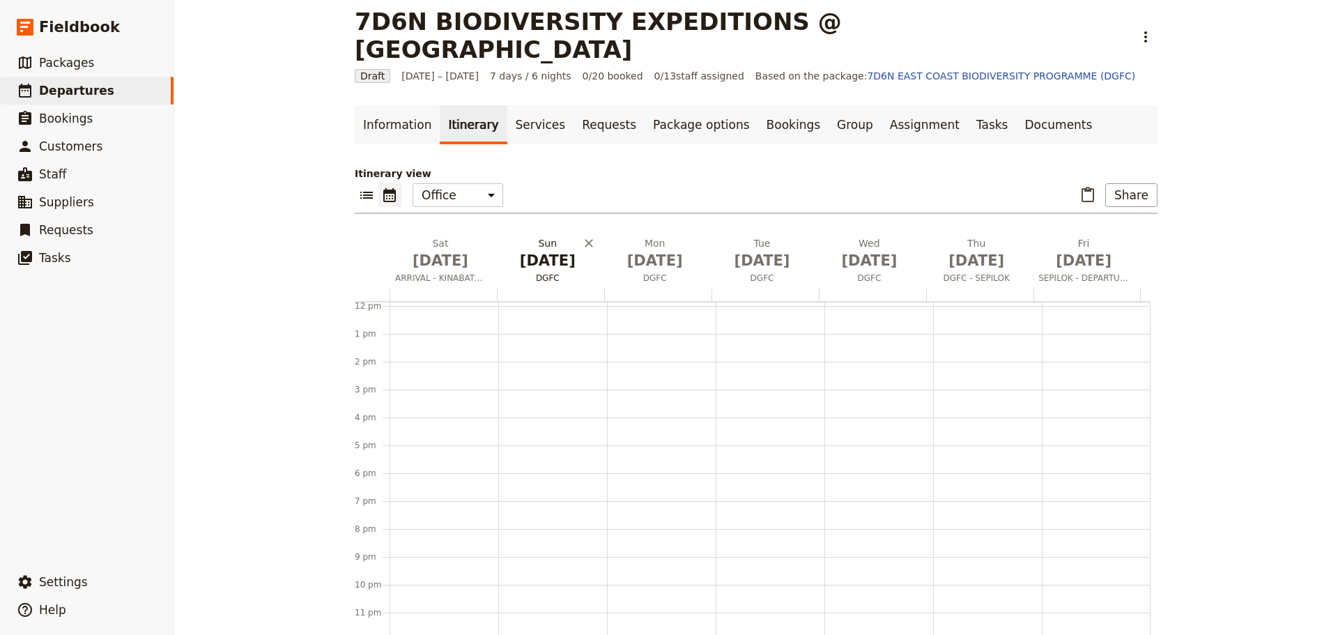
click at [533, 272] on span "DGFC" at bounding box center [548, 277] width 102 height 11
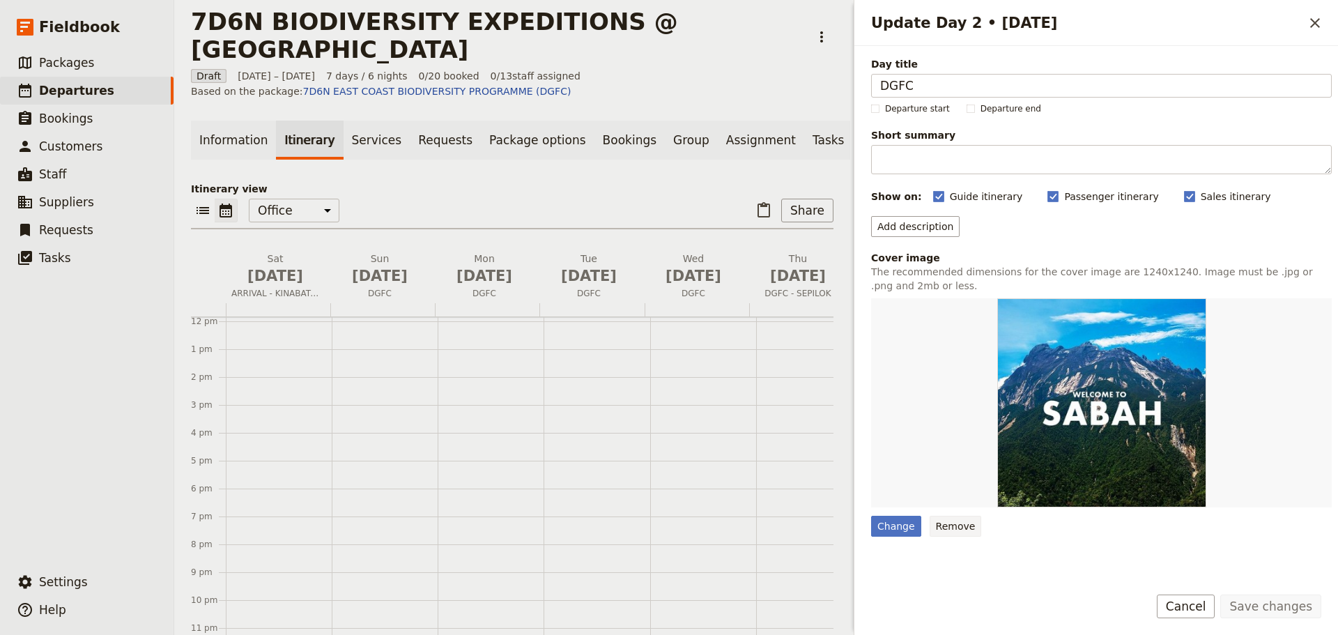
click at [962, 525] on button "Remove" at bounding box center [955, 526] width 52 height 21
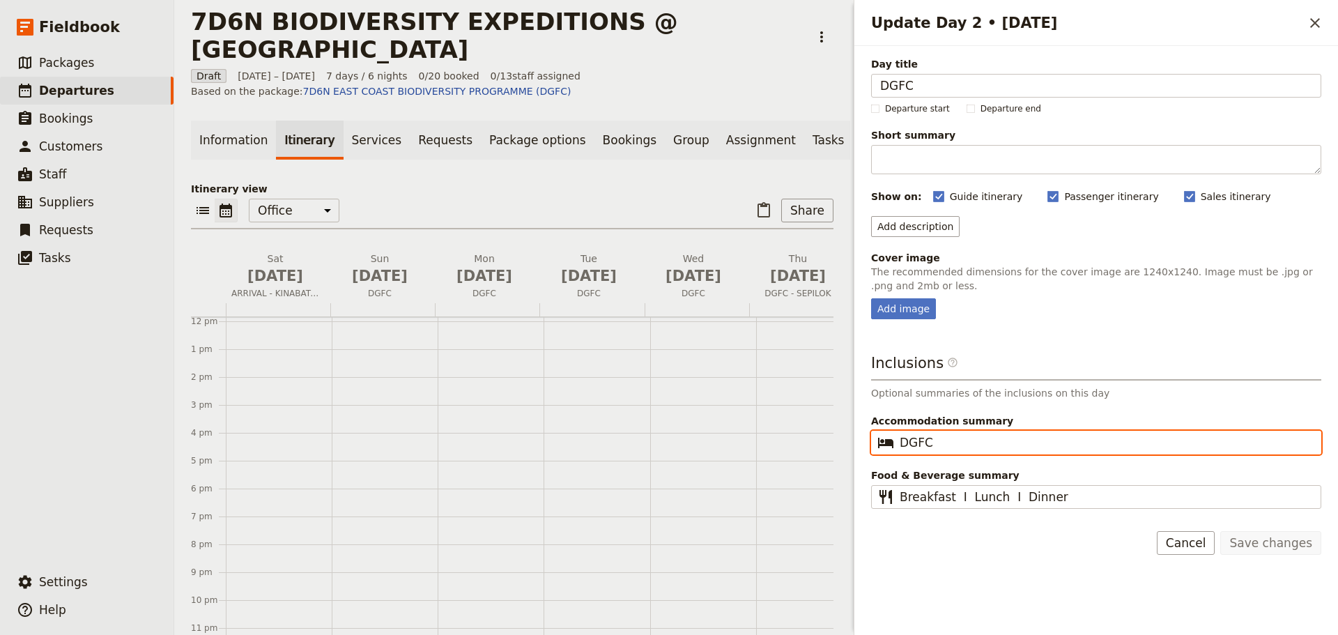
click at [996, 447] on input "DGFC" at bounding box center [1105, 442] width 412 height 17
type input "DGFC"
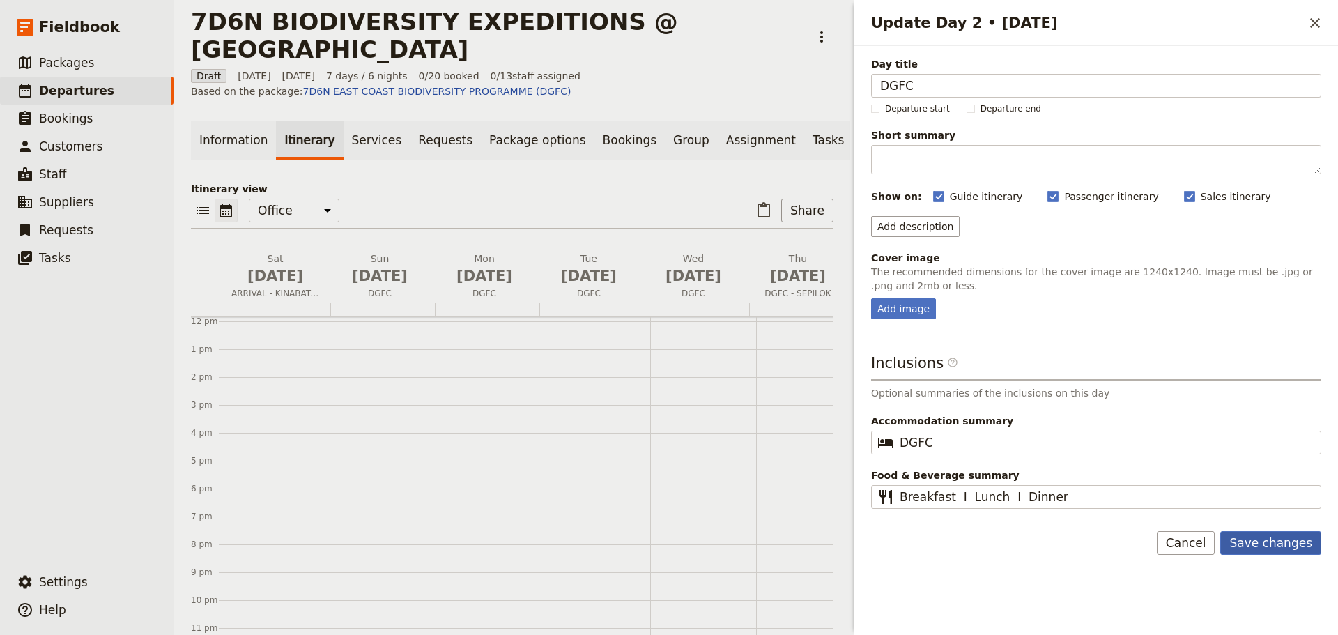
click at [1304, 538] on button "Save changes" at bounding box center [1270, 543] width 101 height 24
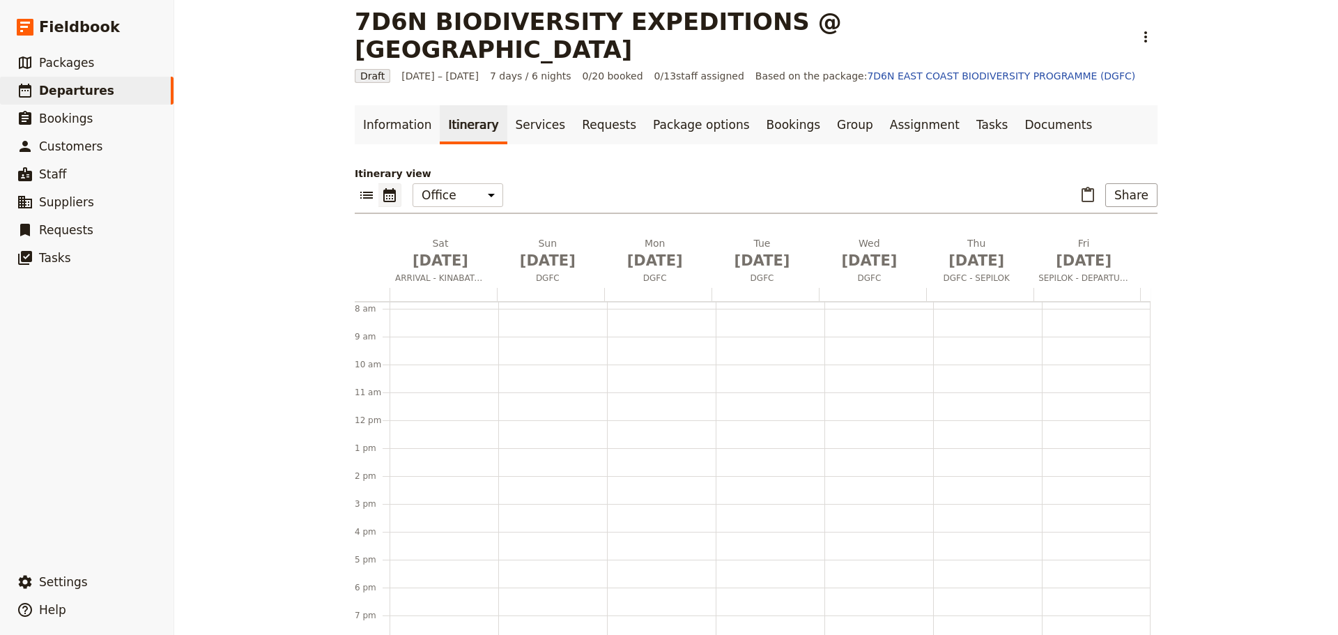
scroll to position [0, 0]
click at [649, 450] on div at bounding box center [661, 636] width 109 height 669
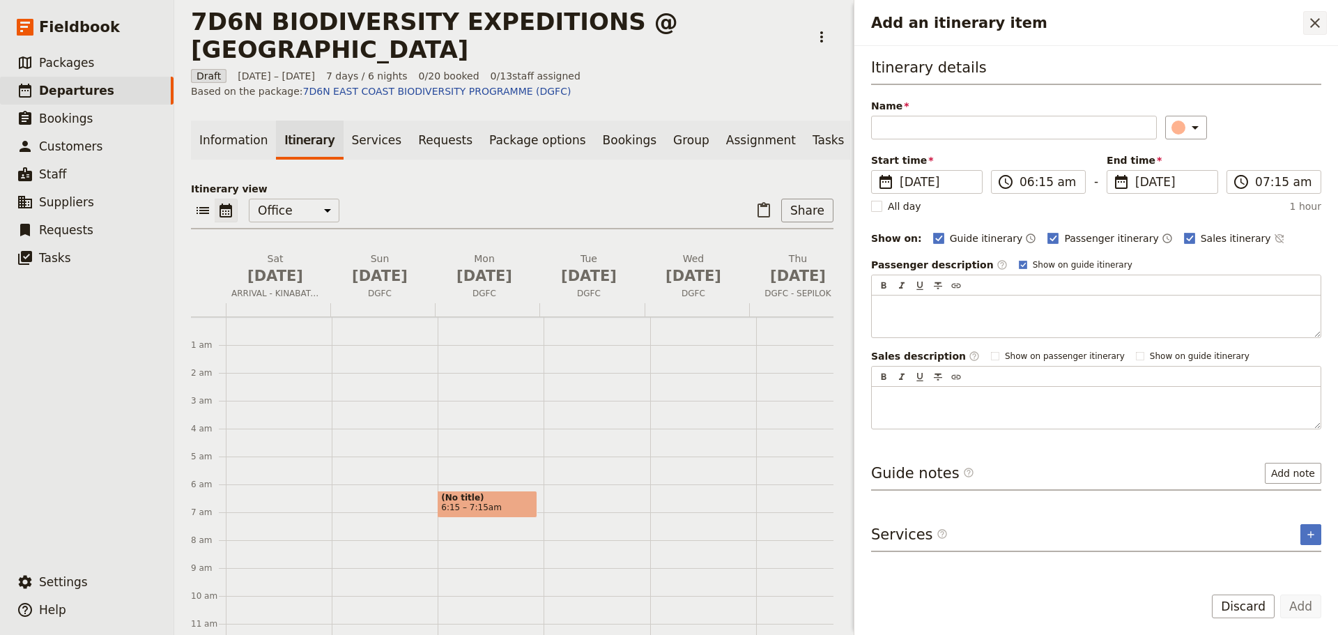
click at [1316, 26] on icon "Close drawer" at bounding box center [1314, 23] width 17 height 17
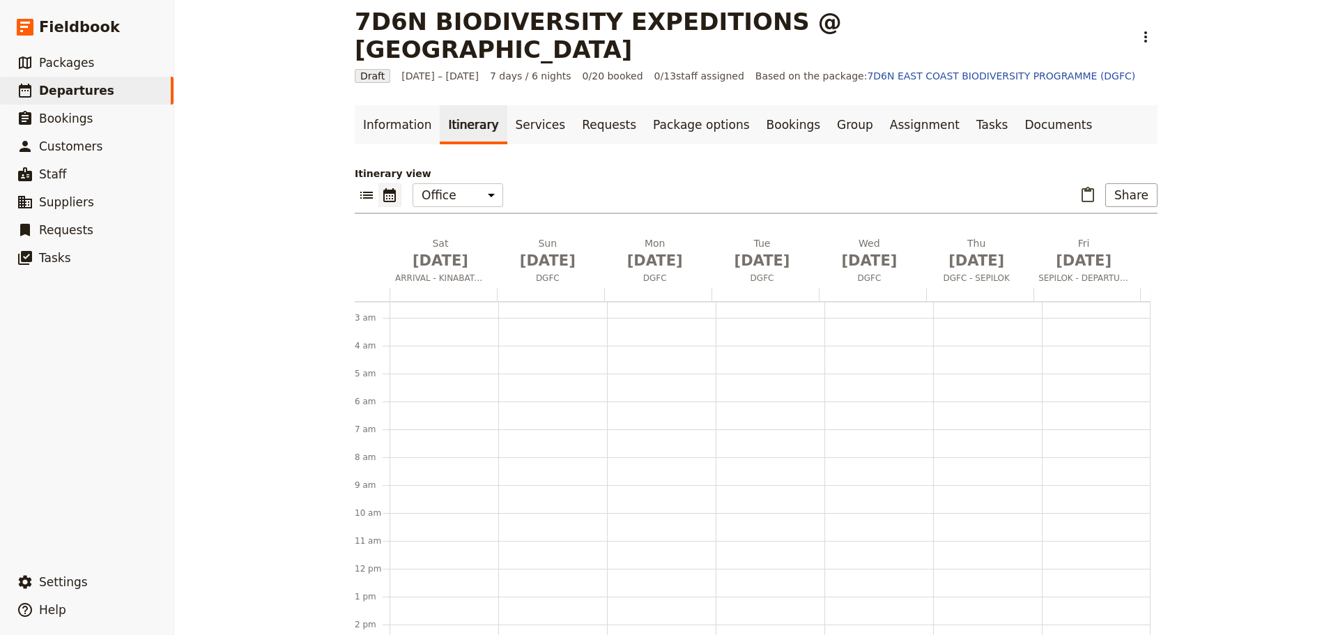
scroll to position [70, 0]
click at [416, 569] on div at bounding box center [443, 566] width 109 height 669
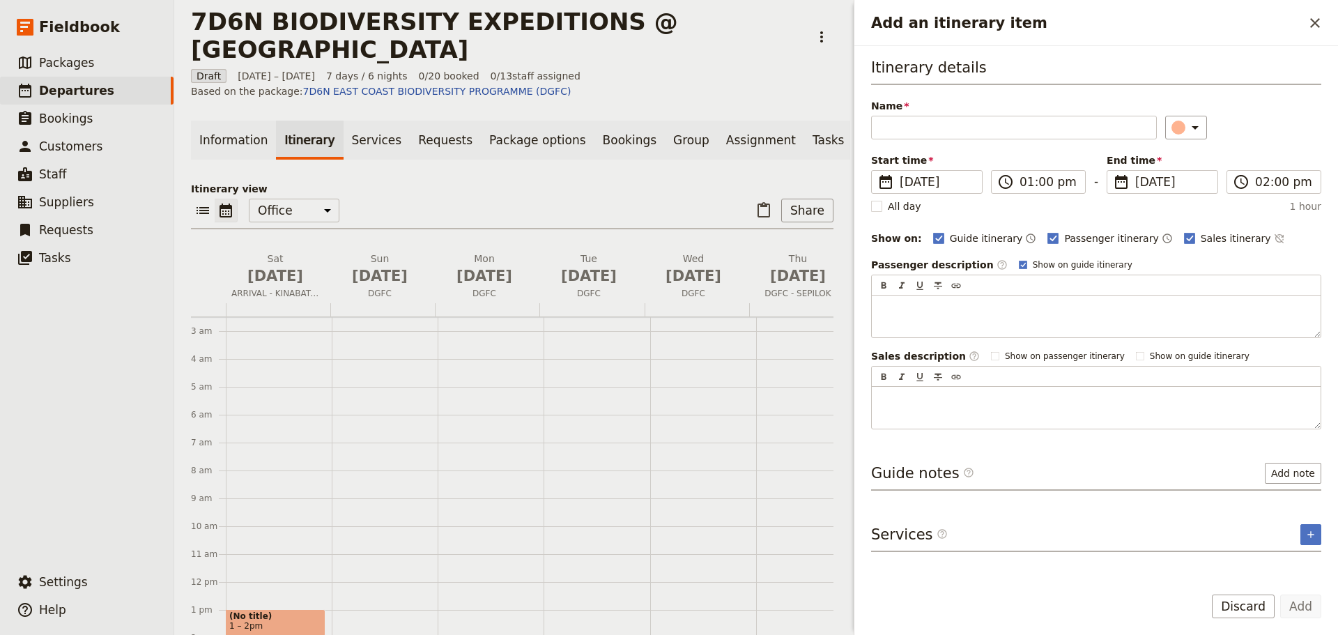
click at [971, 66] on h3 "Itinerary details" at bounding box center [1096, 71] width 450 height 28
click at [947, 125] on input "Name" at bounding box center [1014, 128] width 286 height 24
type input "I"
type input "A"
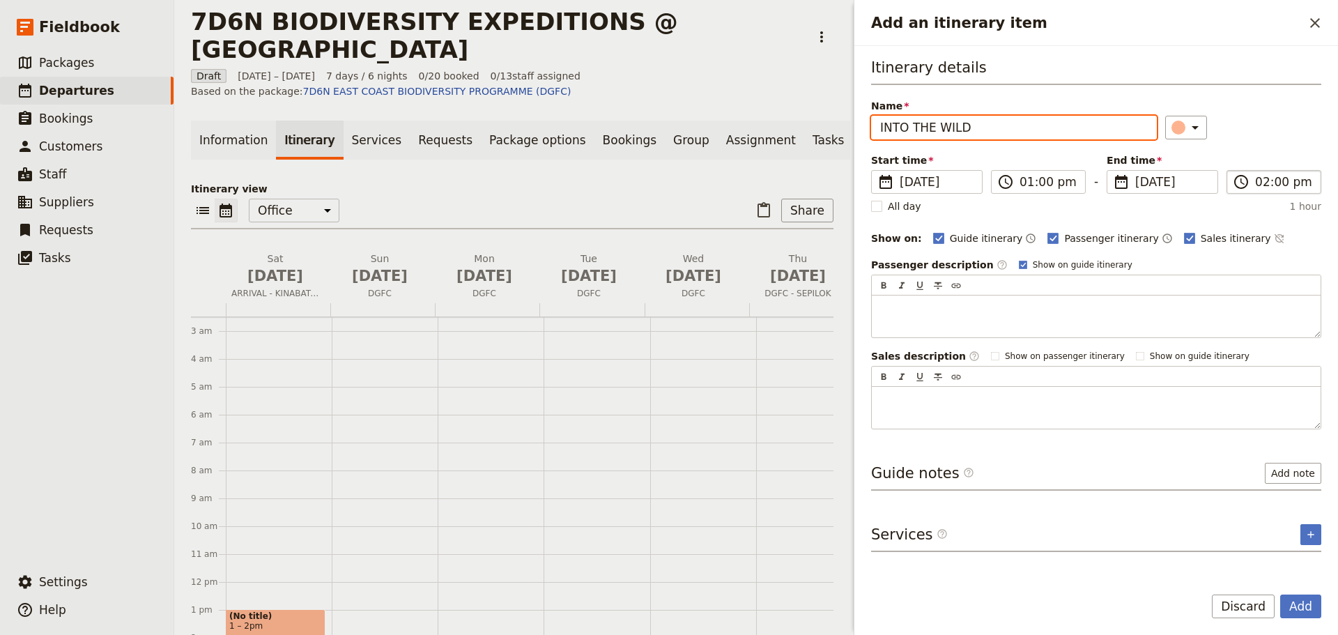
type input "INTO THE WILD"
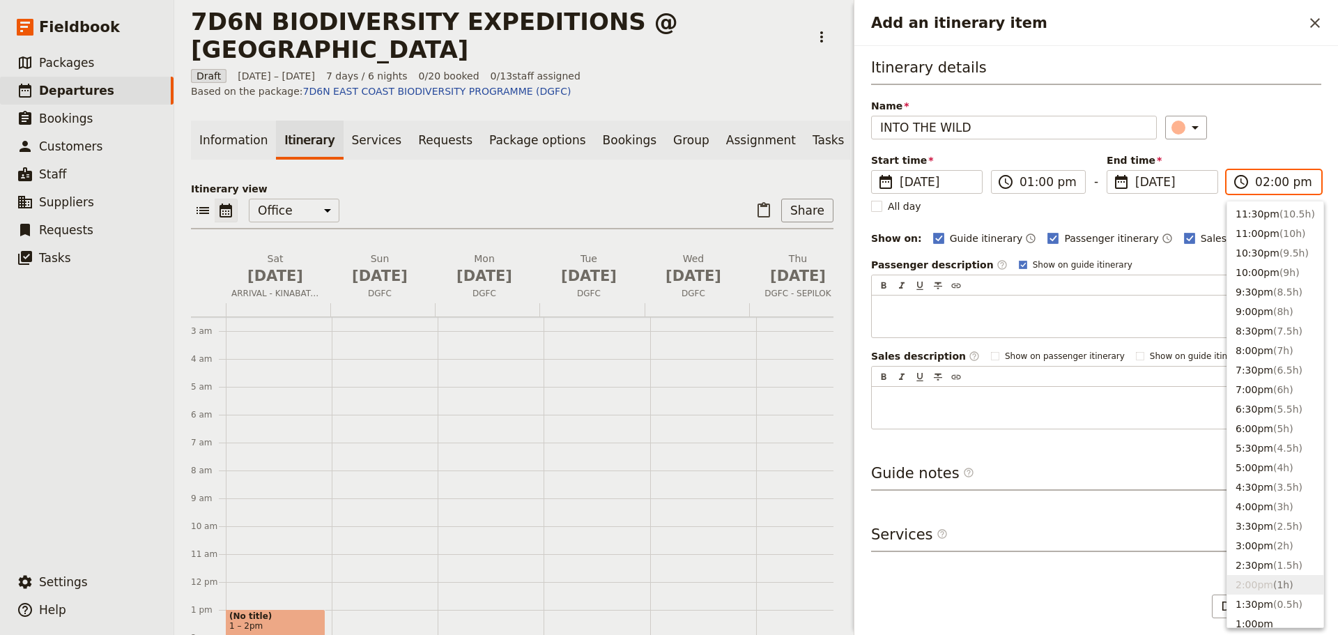
click at [1269, 183] on input "02:00 pm" at bounding box center [1283, 181] width 57 height 17
click at [1264, 307] on button "9:00pm ( 8h )" at bounding box center [1275, 312] width 96 height 20
type input "09:00 pm"
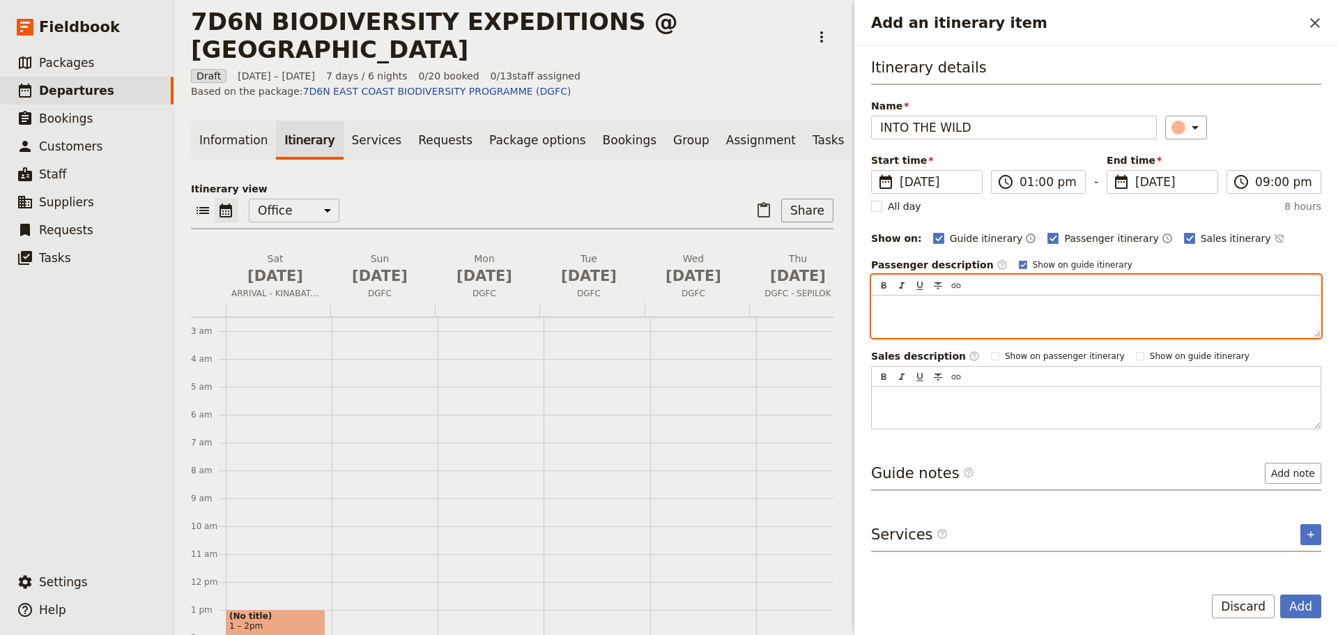
click at [911, 307] on p "Add an itinerary item" at bounding box center [1096, 308] width 432 height 14
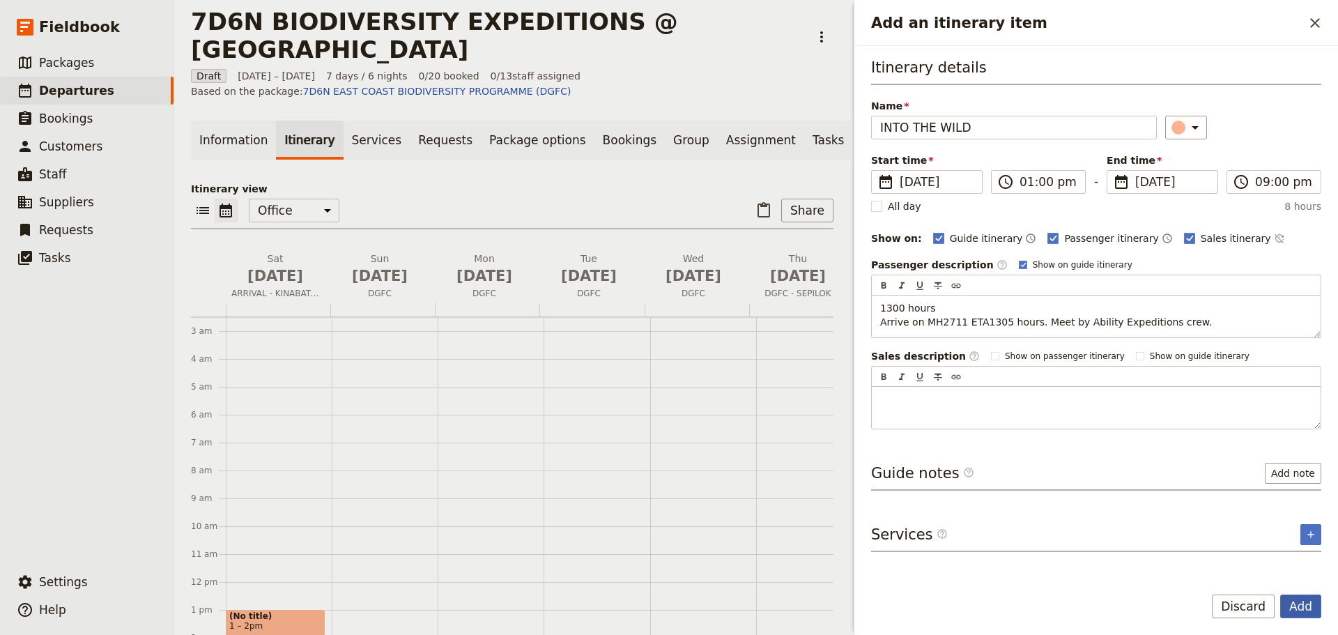
click at [1305, 603] on button "Add" at bounding box center [1300, 606] width 41 height 24
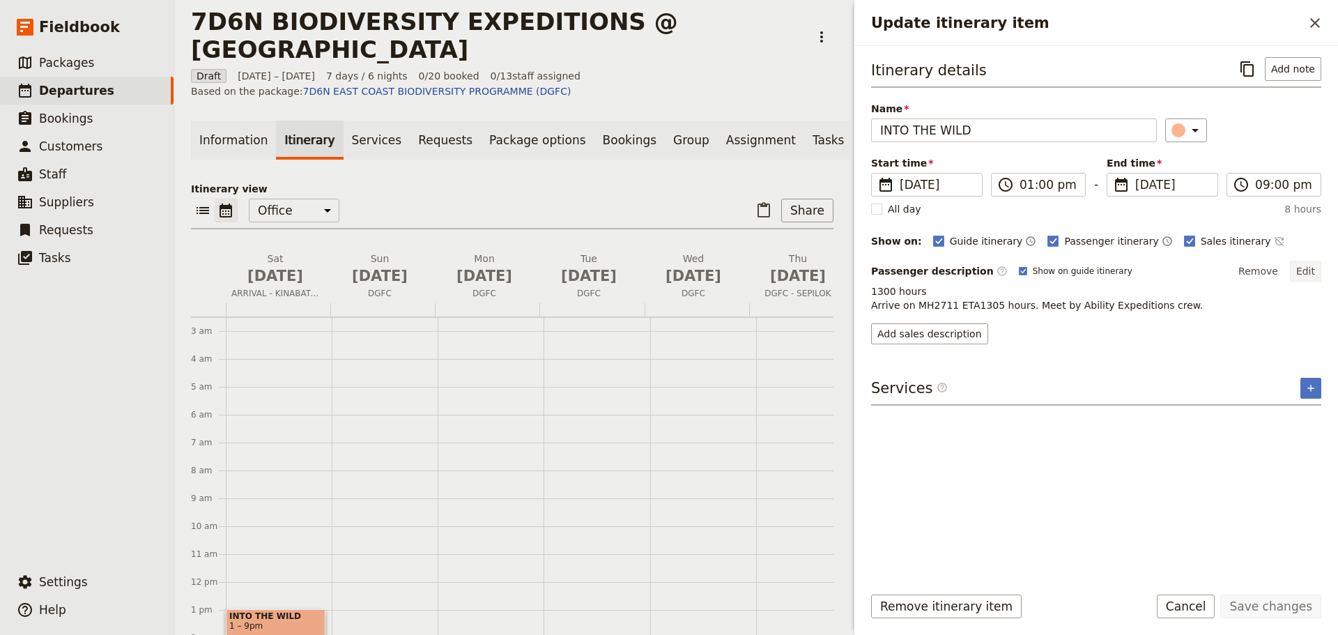
click at [1320, 265] on button "Edit" at bounding box center [1305, 271] width 31 height 21
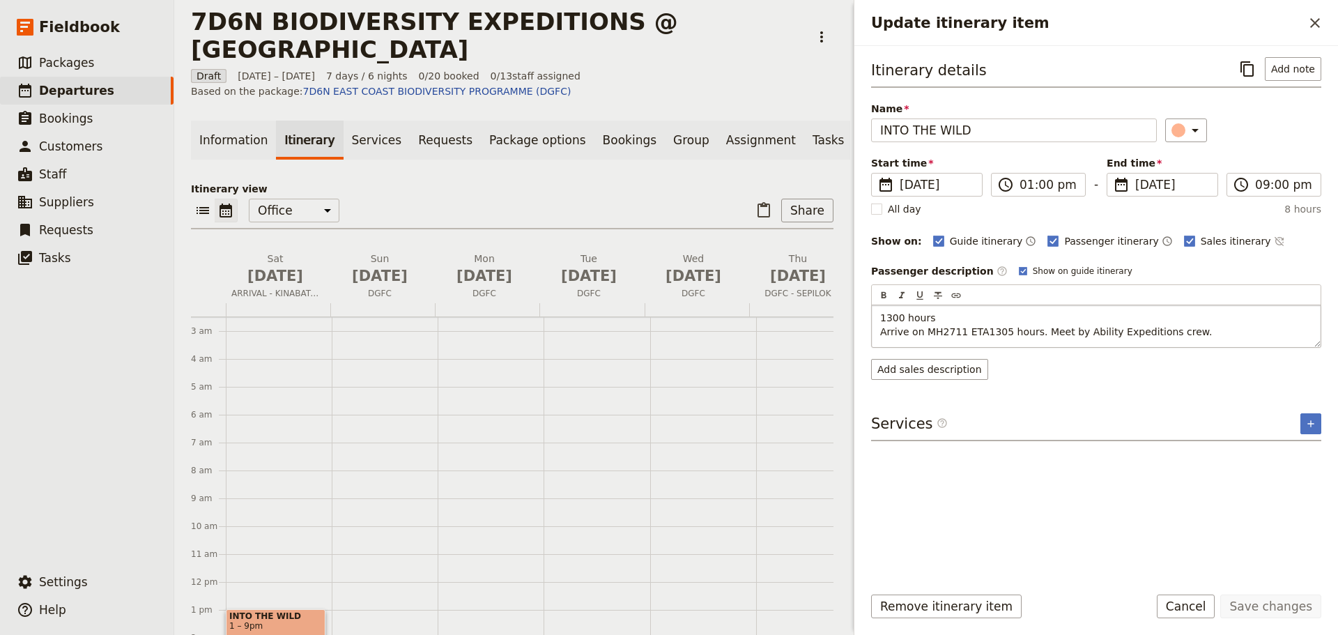
click at [1193, 333] on p "1300 hours Arrive on MH2711 ETA1305 hours. Meet by Ability Expeditions crew." at bounding box center [1096, 325] width 432 height 28
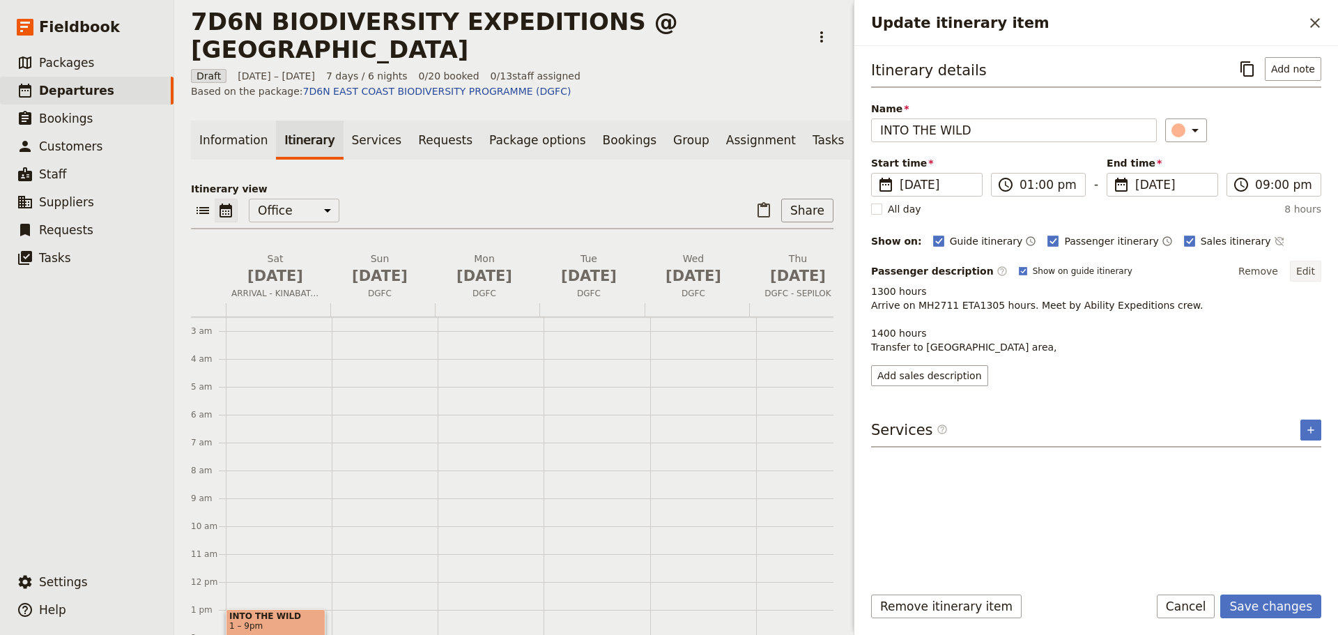
click at [1307, 268] on button "Edit" at bounding box center [1305, 271] width 31 height 21
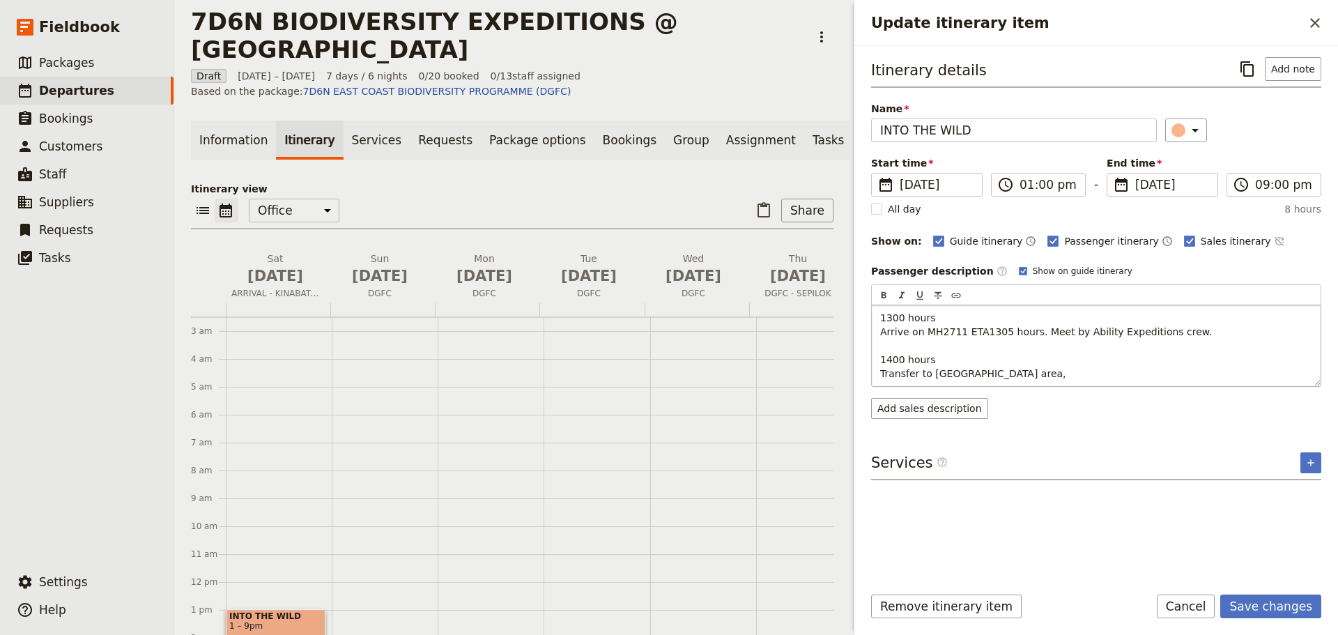
click at [1089, 371] on p "1300 hours Arrive on MH2711 ETA1305 hours. Meet by Ability Expeditions crew. 14…" at bounding box center [1096, 346] width 432 height 70
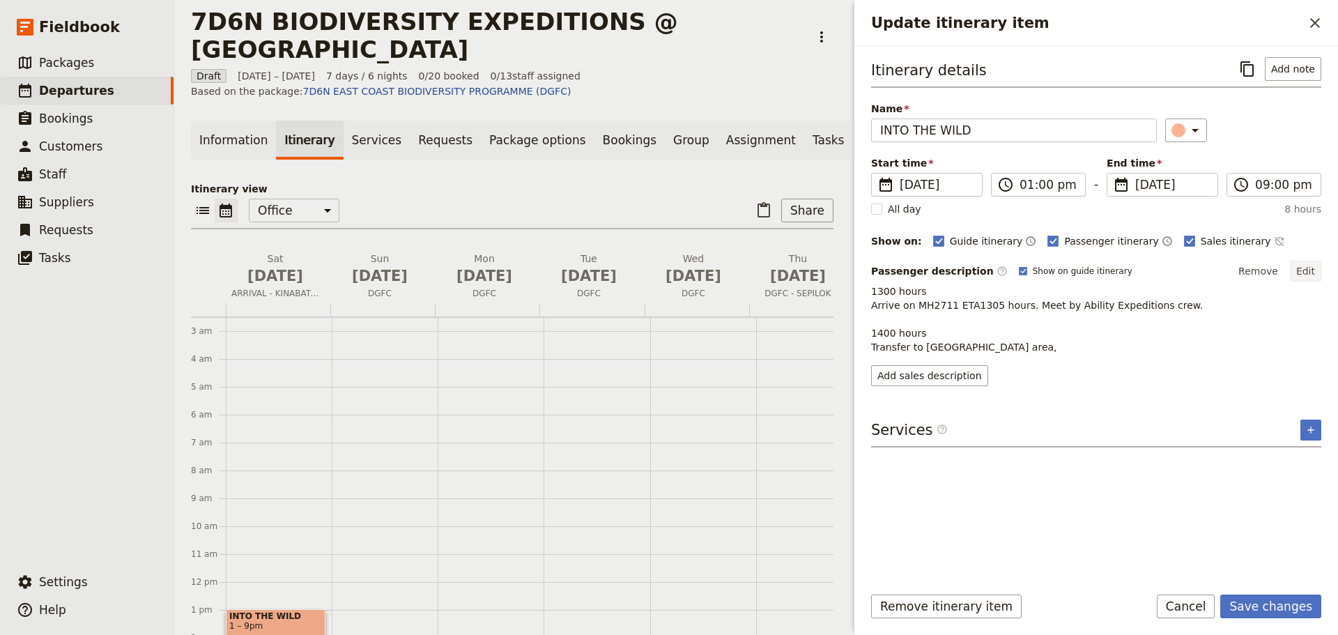
click at [1308, 267] on button "Edit" at bounding box center [1305, 271] width 31 height 21
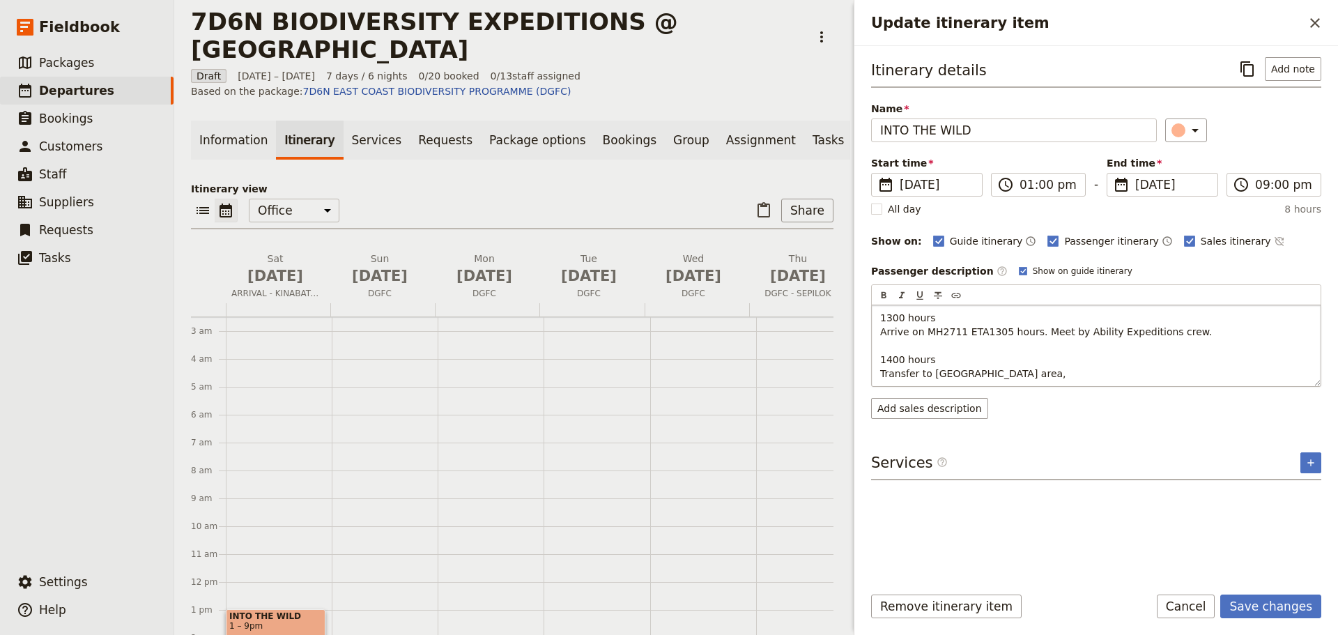
click at [881, 372] on span "Transfer to [GEOGRAPHIC_DATA] area," at bounding box center [973, 373] width 186 height 11
click at [1076, 372] on p "1300 hours Arrive on MH2711 ETA1305 hours. Meet by Ability Expeditions crew. 14…" at bounding box center [1096, 346] width 432 height 70
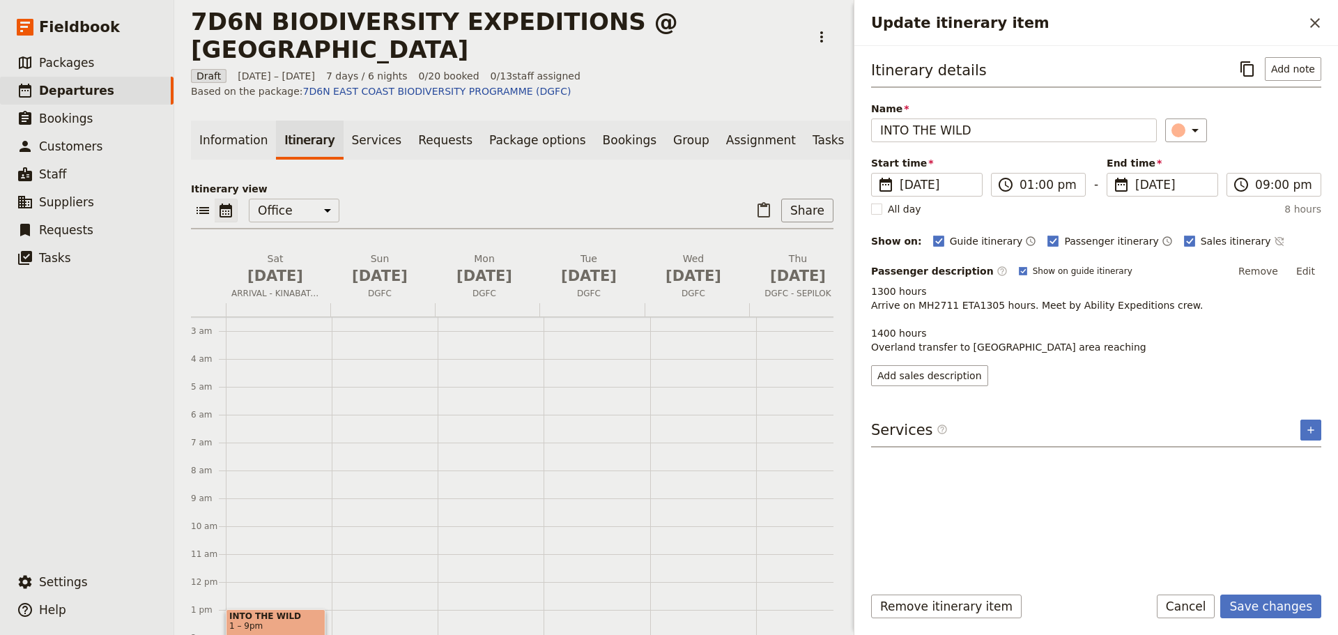
click at [1084, 345] on p "1300 hours Arrive on MH2711 ETA1305 hours. Meet by Ability Expeditions crew. 14…" at bounding box center [1096, 319] width 450 height 70
click at [1305, 272] on button "Edit" at bounding box center [1305, 271] width 31 height 21
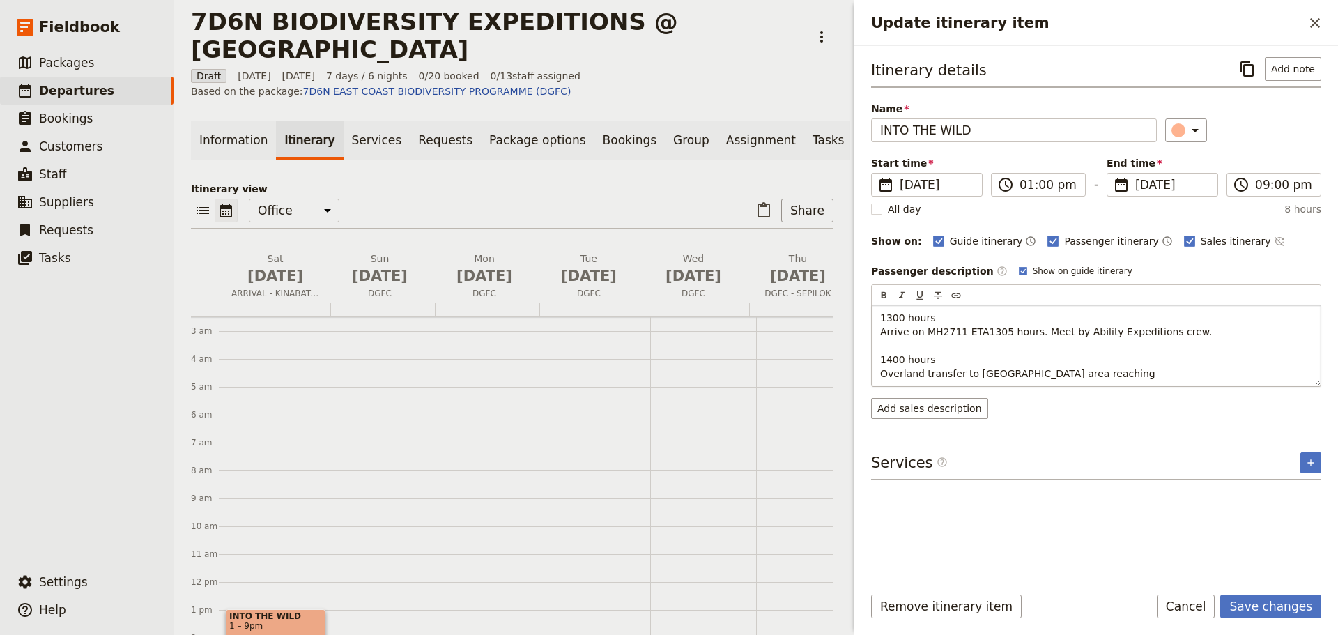
click at [1098, 374] on p "1300 hours Arrive on MH2711 ETA1305 hours. Meet by Ability Expeditions crew. 14…" at bounding box center [1096, 346] width 432 height 70
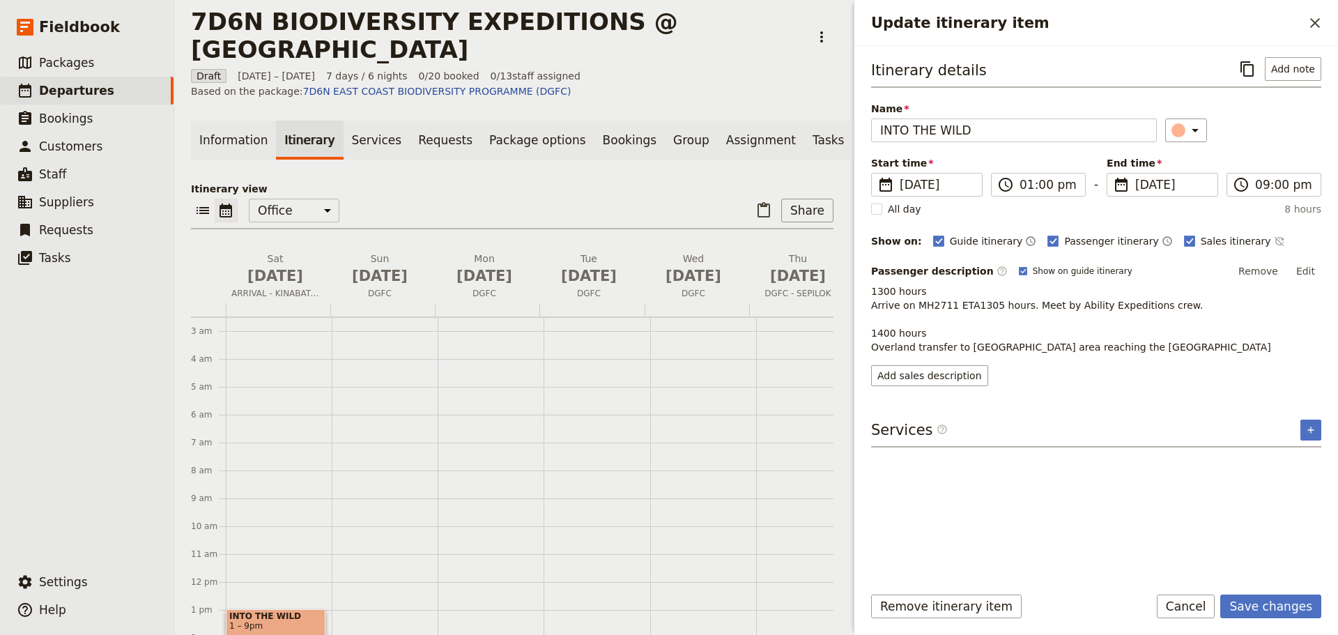
drag, startPoint x: 1306, startPoint y: 271, endPoint x: 1299, endPoint y: 283, distance: 13.4
click at [1306, 271] on button "Edit" at bounding box center [1305, 271] width 31 height 21
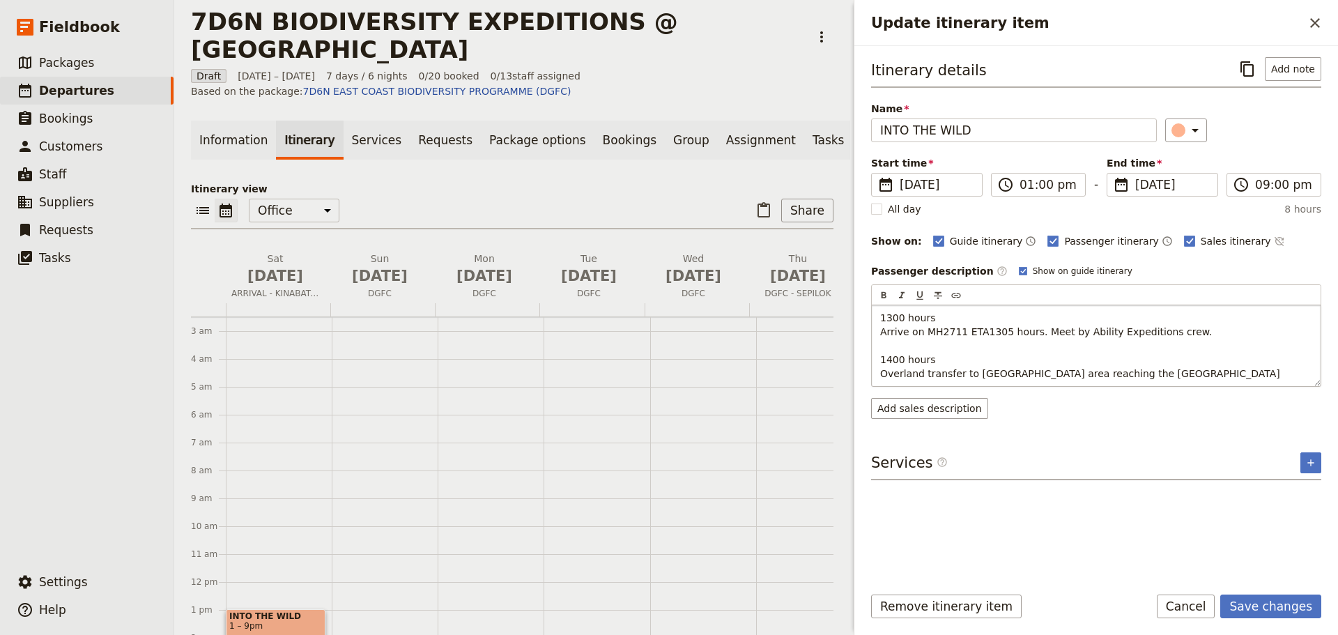
click at [1157, 369] on p "1300 hours Arrive on MH2711 ETA1305 hours. Meet by Ability Expeditions crew. 14…" at bounding box center [1096, 346] width 432 height 70
click at [902, 360] on span "1400 hours" at bounding box center [907, 359] width 55 height 11
click at [1269, 375] on p "1300 hours Arrive on MH2711 ETA1305 hours. Meet by Ability Expeditions crew. [D…" at bounding box center [1096, 353] width 432 height 84
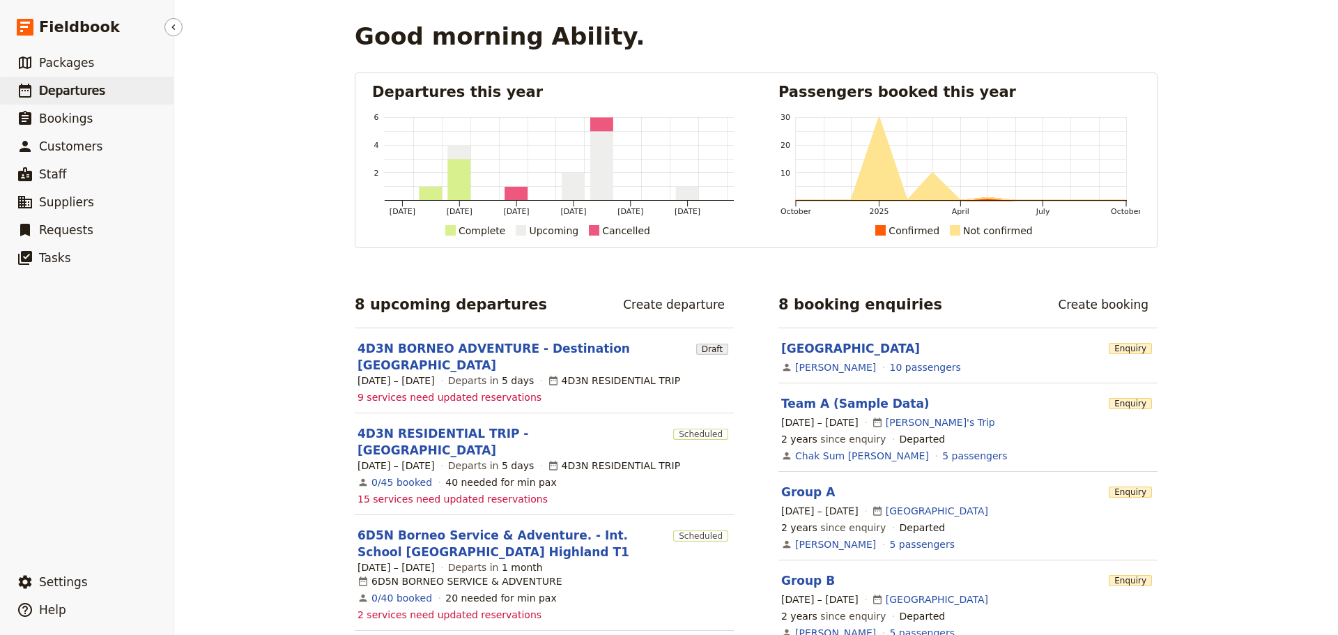
click at [91, 98] on span "Departures" at bounding box center [72, 90] width 66 height 17
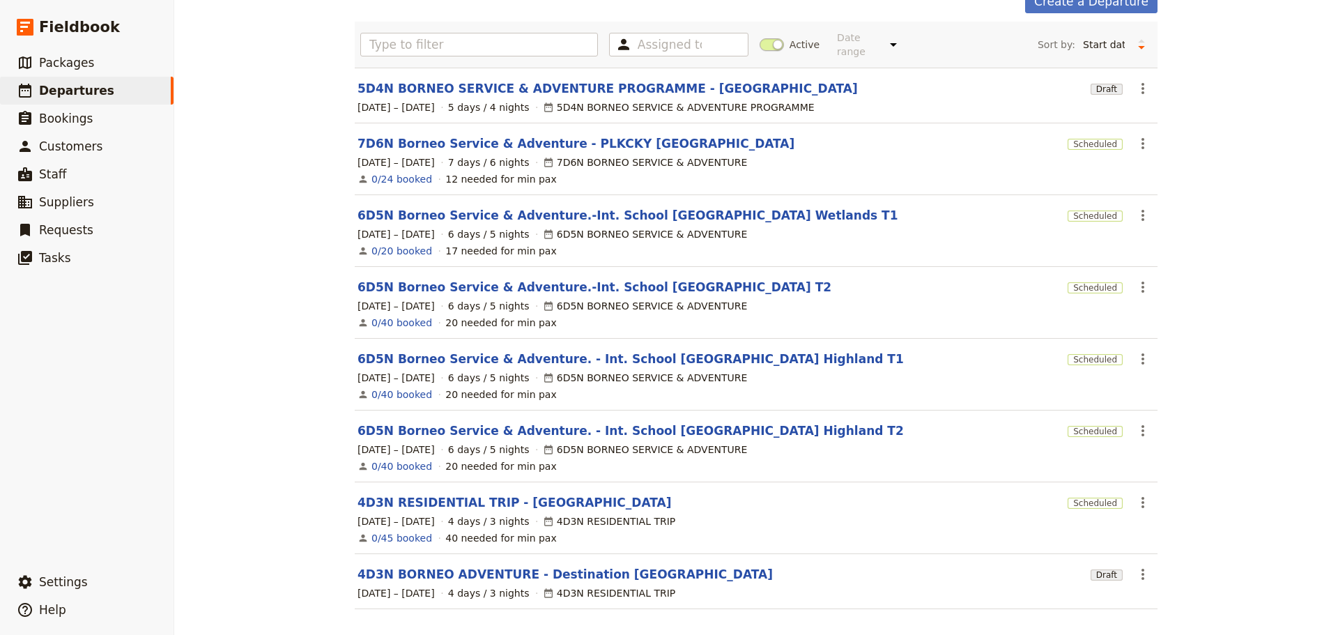
scroll to position [85, 0]
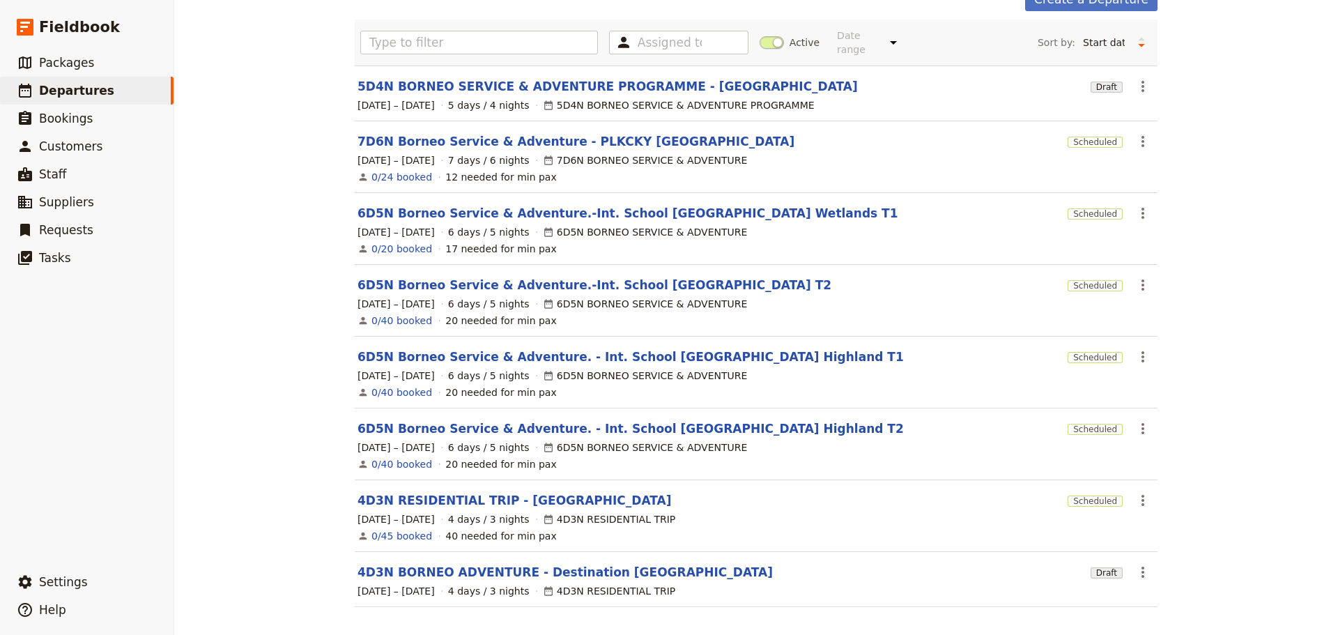
click at [773, 38] on span at bounding box center [771, 42] width 24 height 13
click at [759, 36] on input "Active" at bounding box center [759, 36] width 0 height 0
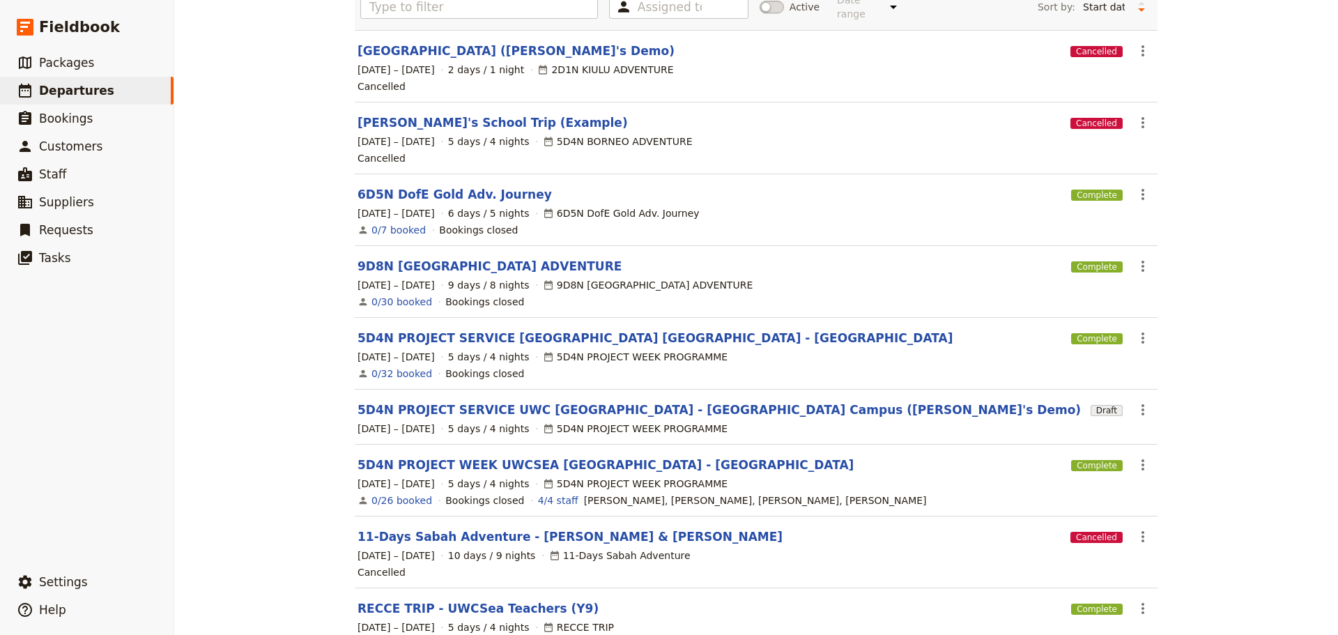
scroll to position [275, 0]
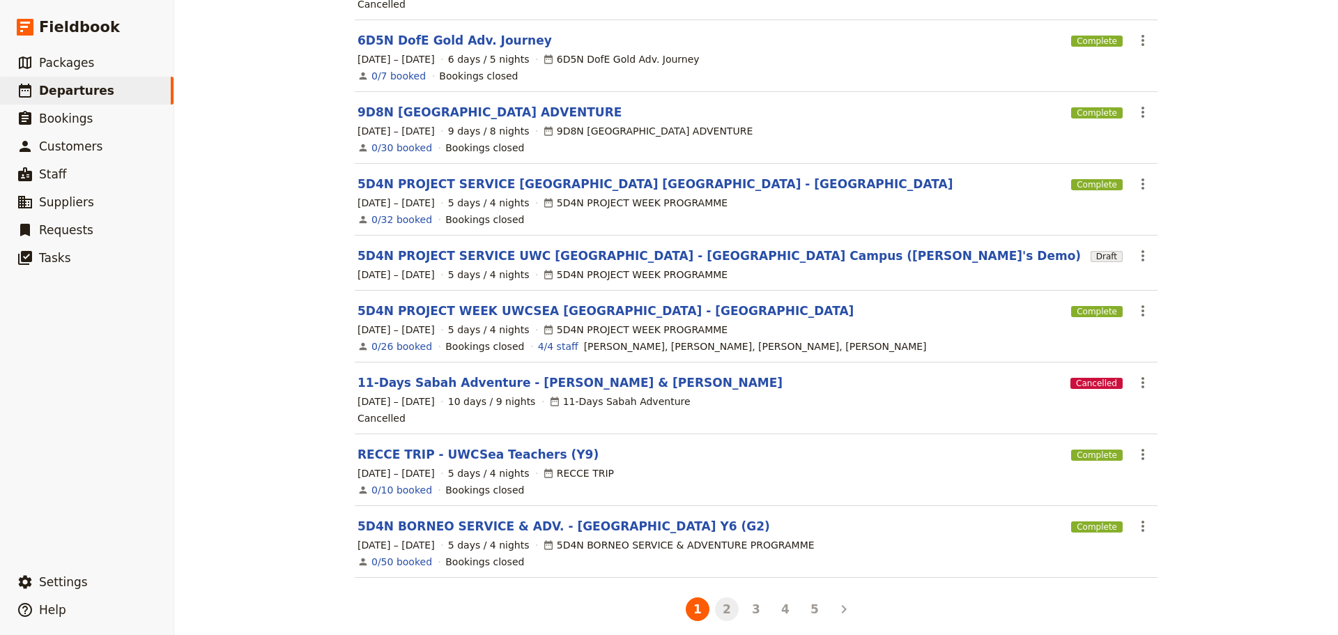
click at [720, 600] on button "2" at bounding box center [727, 609] width 24 height 24
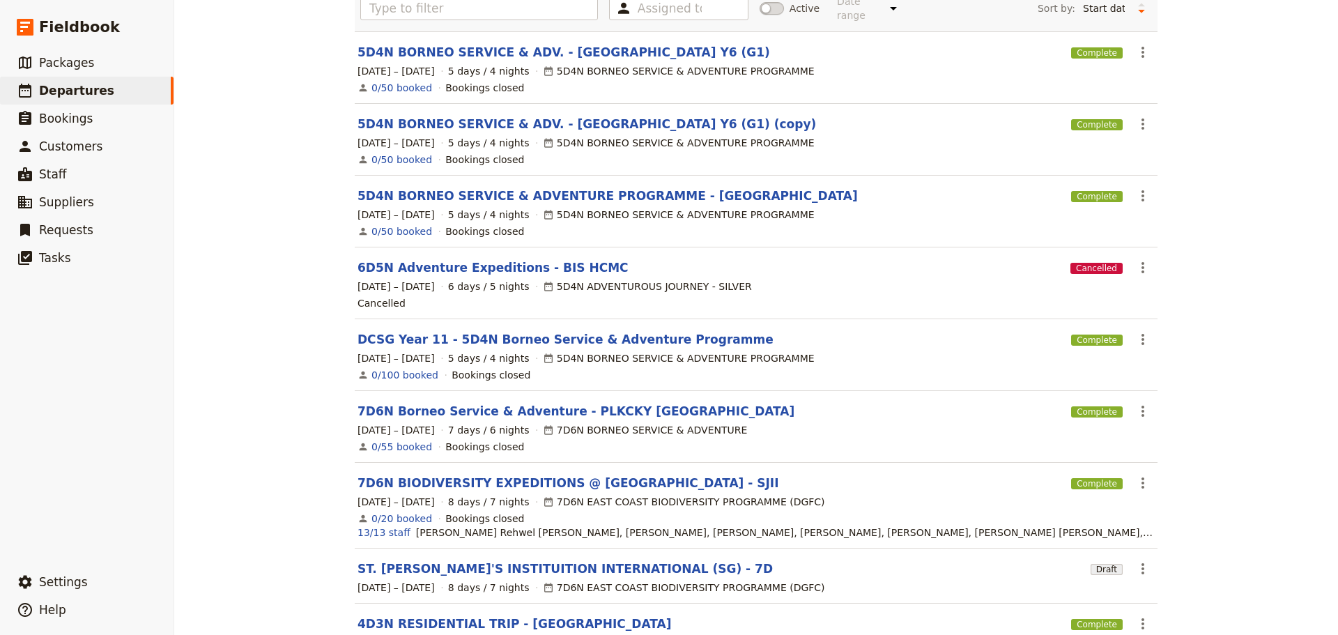
scroll to position [139, 0]
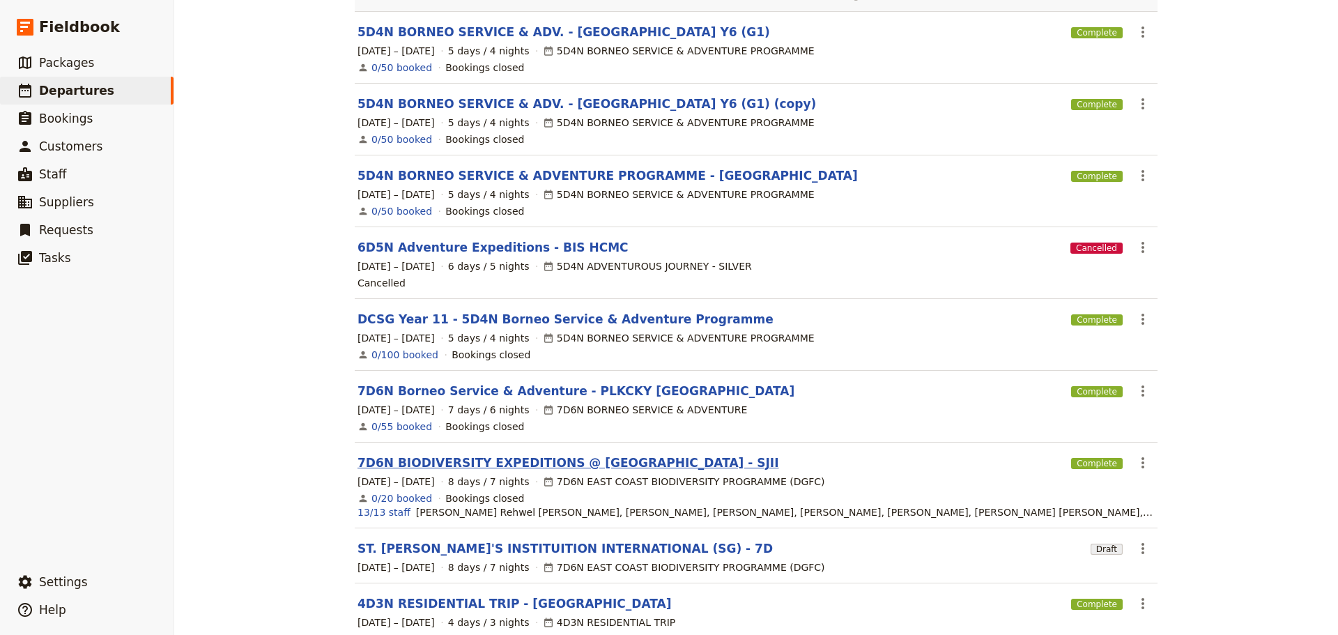
click at [588, 455] on link "7D6N BIODIVERSITY EXPEDITIONS @ [GEOGRAPHIC_DATA] - SJII" at bounding box center [568, 462] width 422 height 17
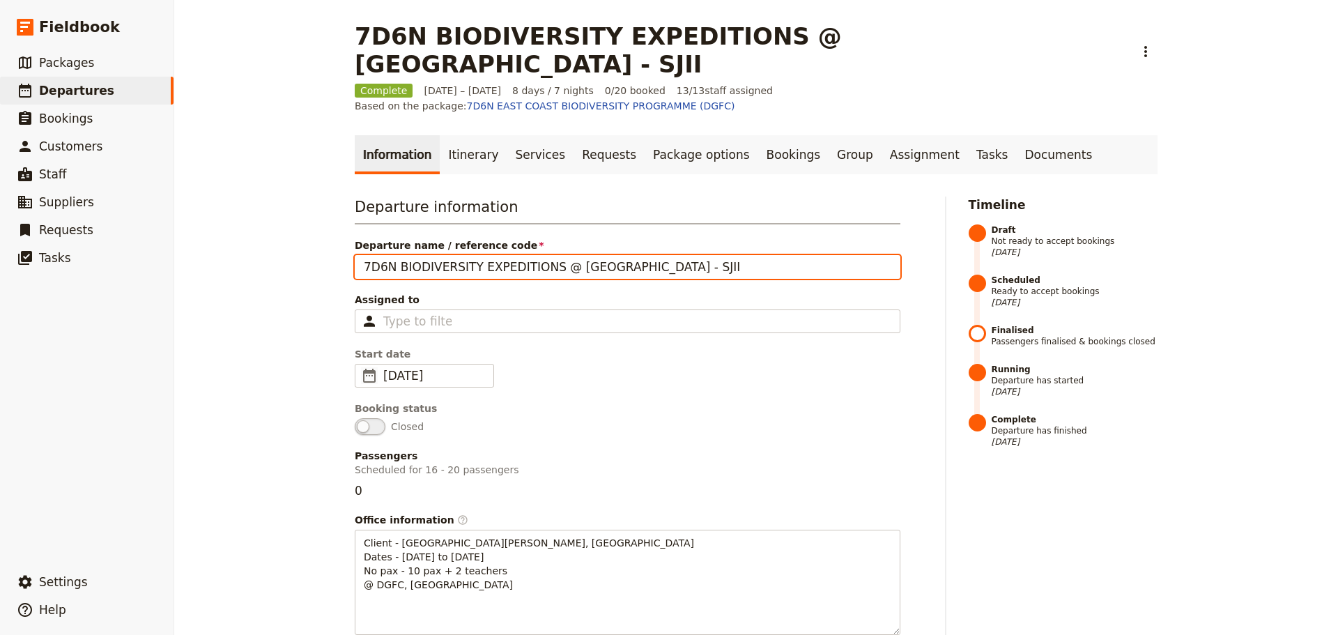
click at [671, 255] on input "7D6N BIODIVERSITY EXPEDITIONS @ [GEOGRAPHIC_DATA] - SJII" at bounding box center [628, 267] width 546 height 24
drag, startPoint x: 675, startPoint y: 223, endPoint x: 355, endPoint y: 218, distance: 320.5
click at [355, 255] on input "7D6N BIODIVERSITY EXPEDITIONS @ [GEOGRAPHIC_DATA] - SJII" at bounding box center [628, 267] width 546 height 24
click at [672, 255] on input "7D6N BIODIVERSITY EXPEDITIONS @ [GEOGRAPHIC_DATA] - SJII" at bounding box center [628, 267] width 546 height 24
drag, startPoint x: 622, startPoint y: 224, endPoint x: 305, endPoint y: 225, distance: 317.0
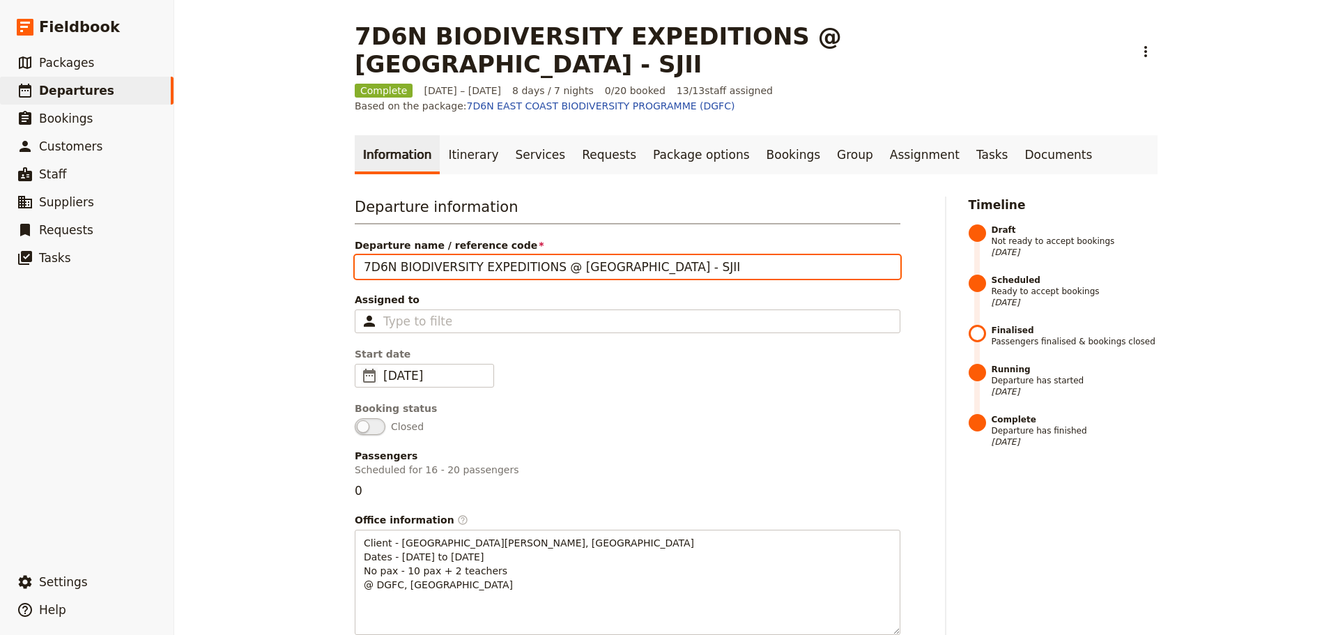
click at [305, 225] on div "7D6N BIODIVERSITY EXPEDITIONS @ EAST COAST - SJII ​ Complete 1 – 8 Nov 2024 8 d…" at bounding box center [756, 317] width 1164 height 635
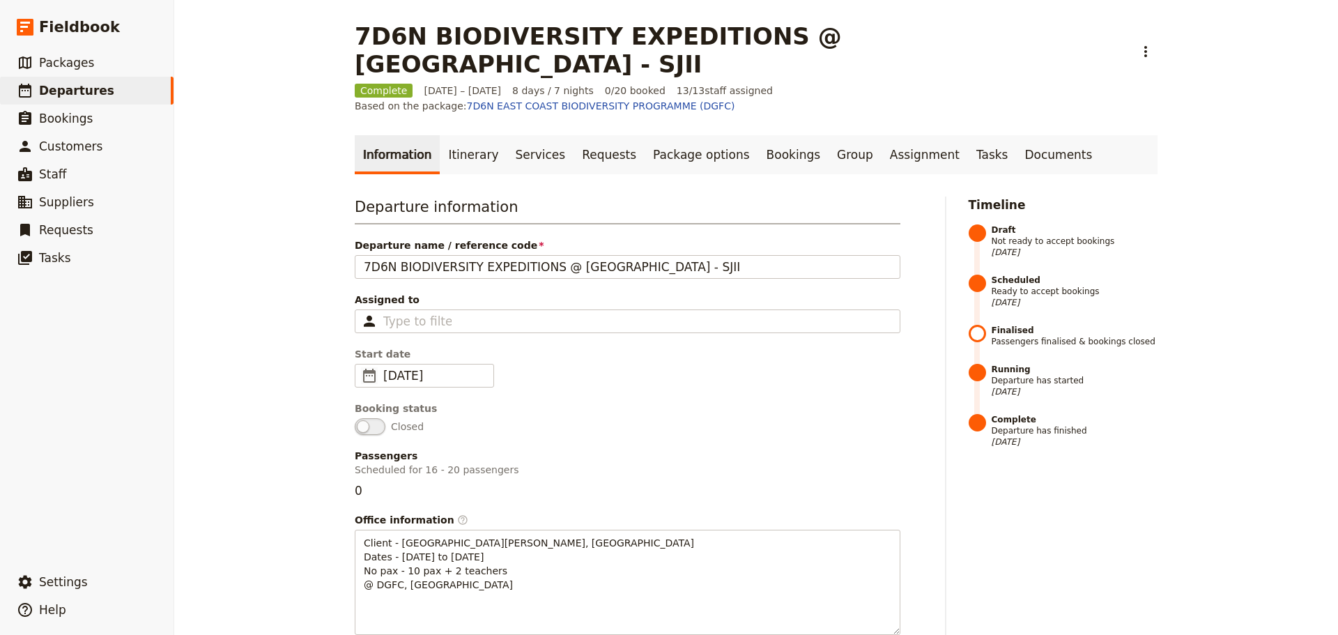
click at [853, 401] on fieldset "Booking status Closed" at bounding box center [628, 417] width 546 height 33
